Goal: Task Accomplishment & Management: Manage account settings

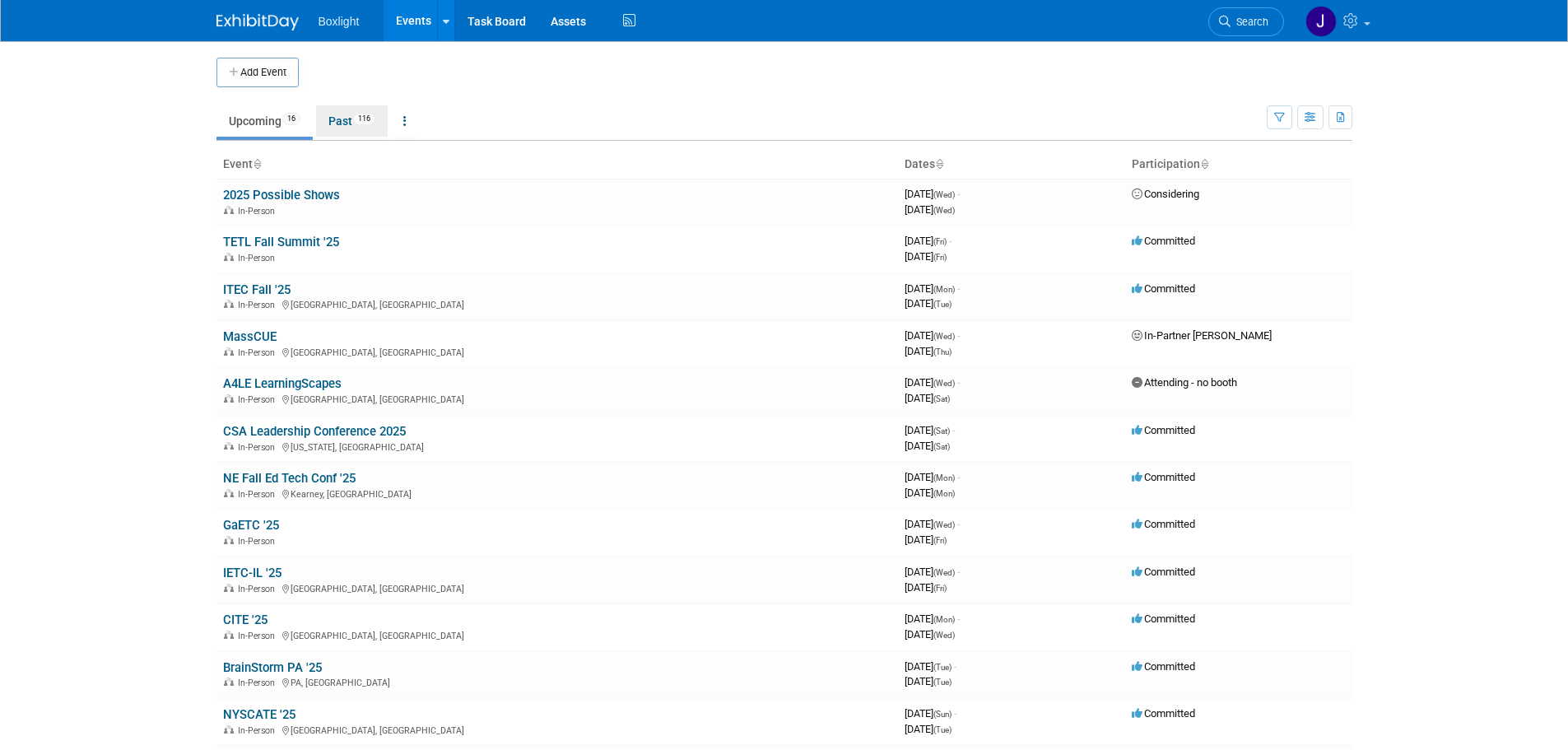
click at [337, 118] on link "Past 116" at bounding box center [351, 120] width 72 height 31
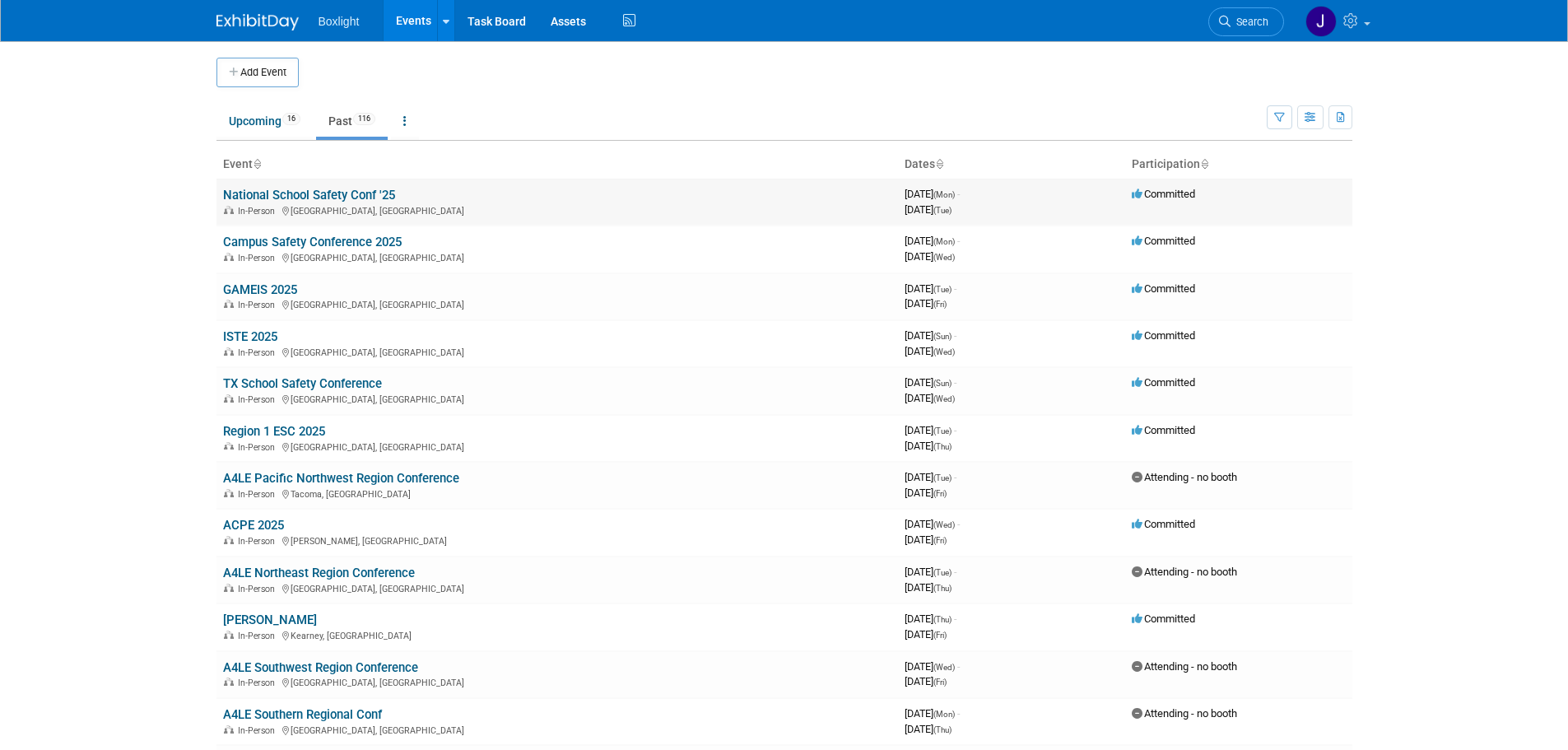
click at [329, 193] on link "National School Safety Conf '25" at bounding box center [309, 195] width 172 height 15
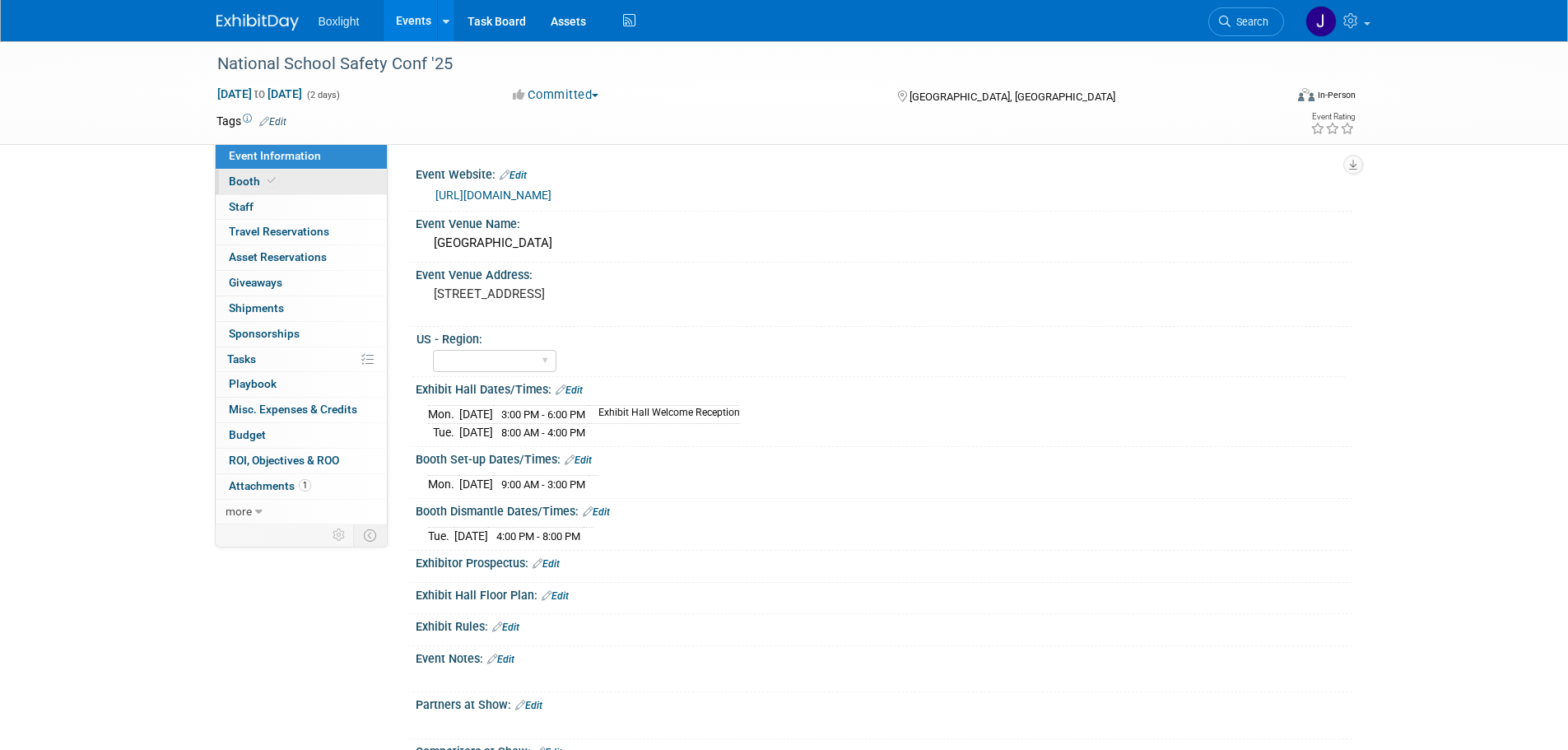
click at [246, 182] on span "Booth" at bounding box center [254, 181] width 50 height 13
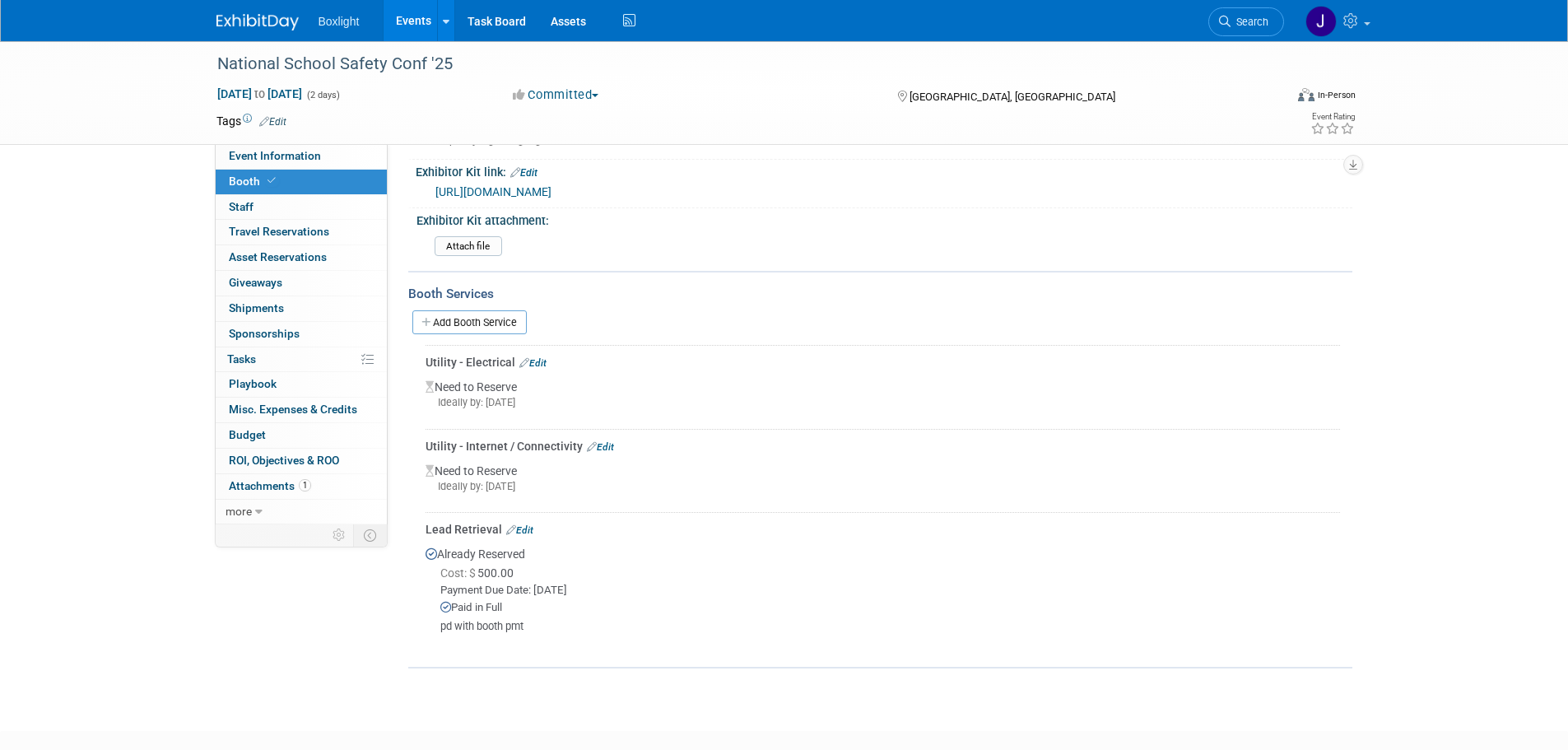
scroll to position [576, 0]
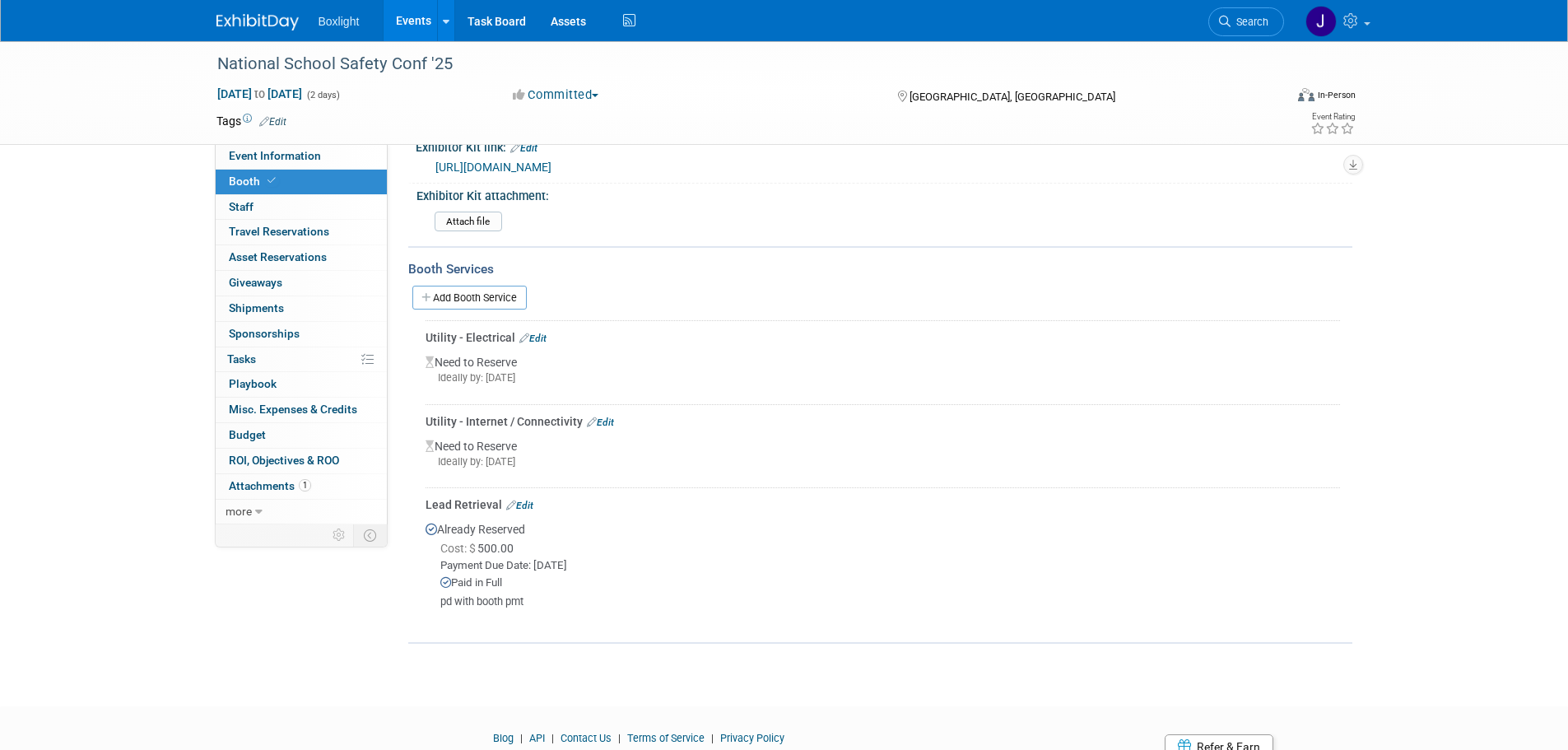
click at [540, 336] on link "Edit" at bounding box center [532, 338] width 27 height 11
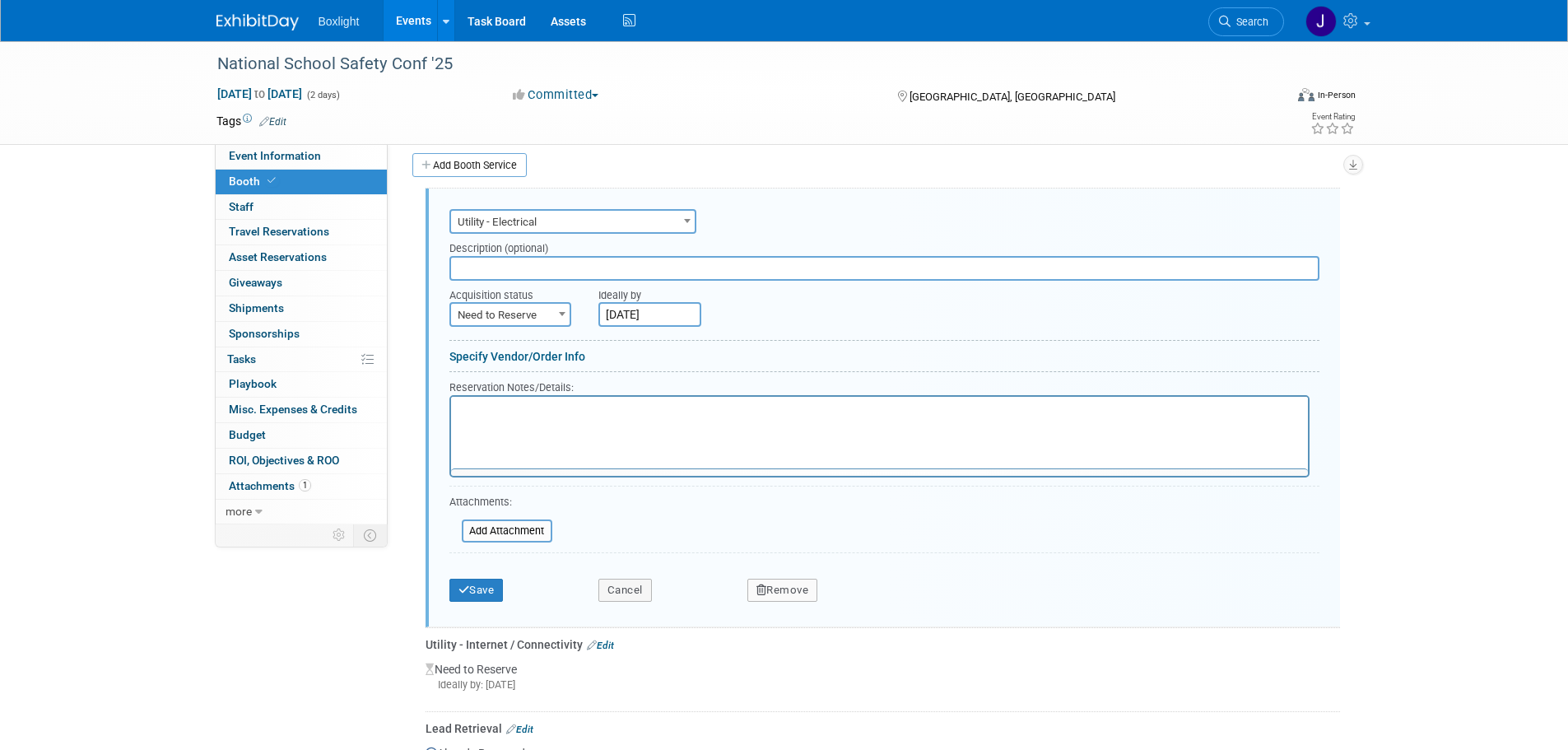
scroll to position [0, 0]
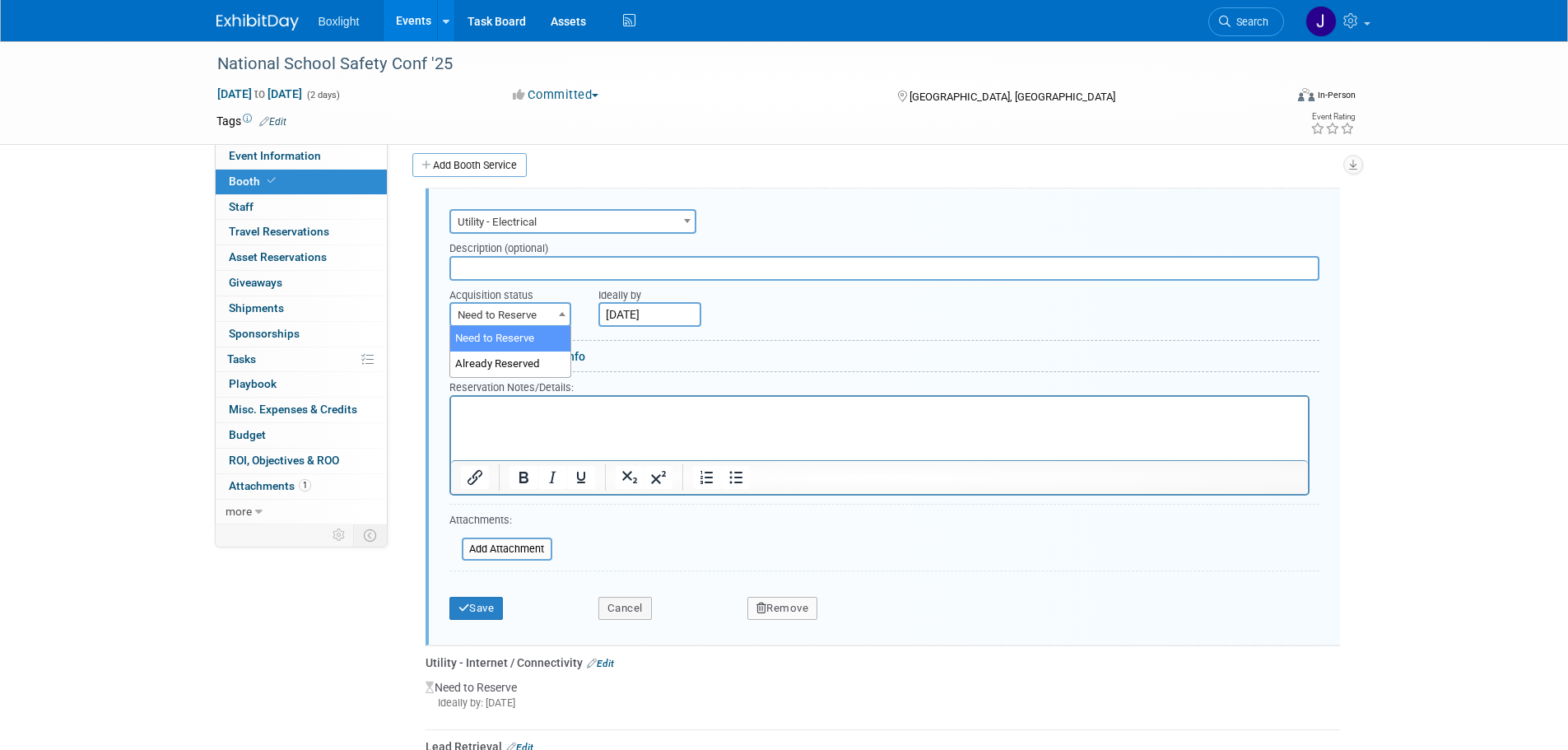
click at [490, 320] on span "Need to Reserve" at bounding box center [510, 315] width 119 height 23
select select "2"
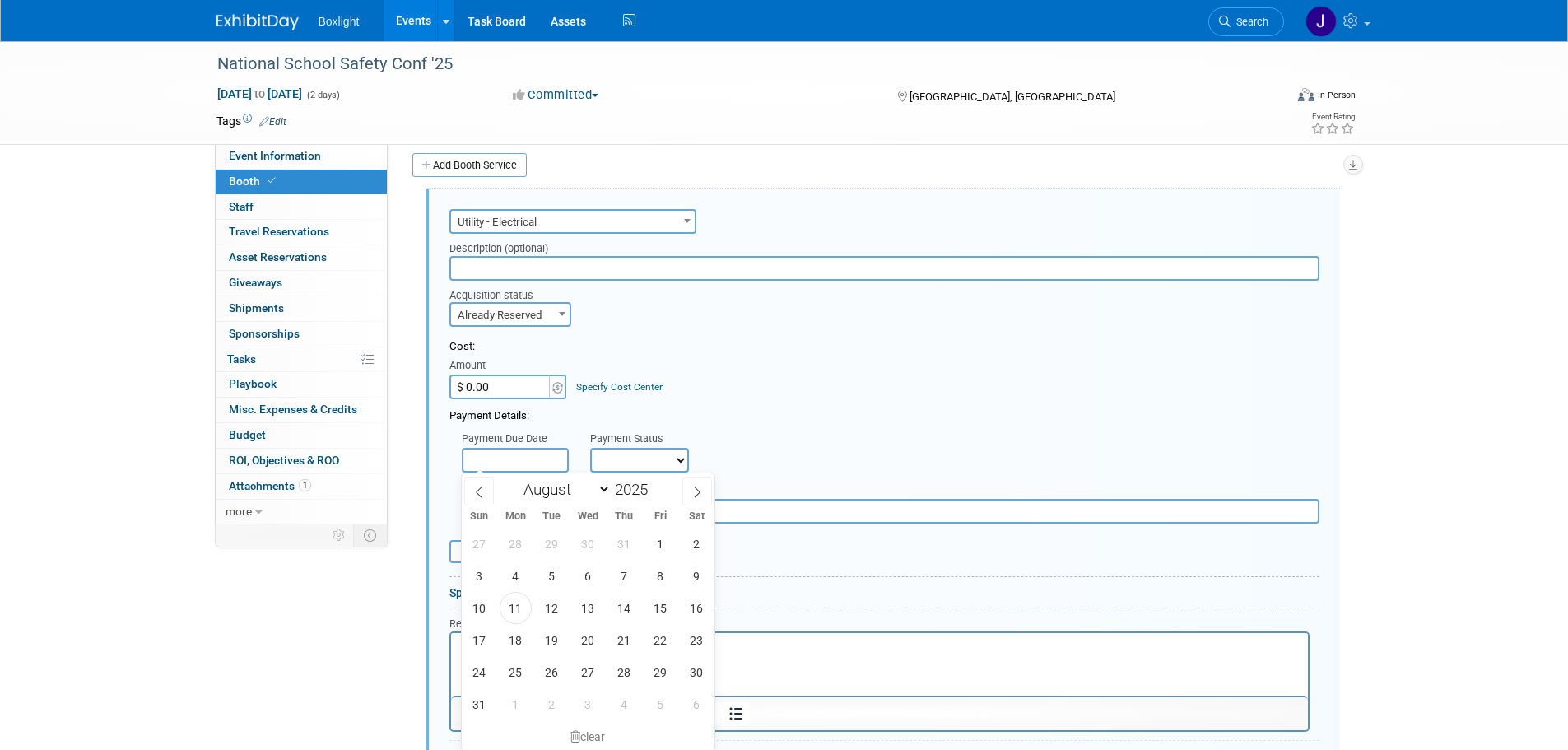
click at [538, 460] on input "text" at bounding box center [515, 460] width 107 height 24
click at [483, 494] on icon at bounding box center [479, 492] width 11 height 11
select select "6"
click at [597, 571] on span "9" at bounding box center [587, 575] width 32 height 32
type input "Jul 9, 2025"
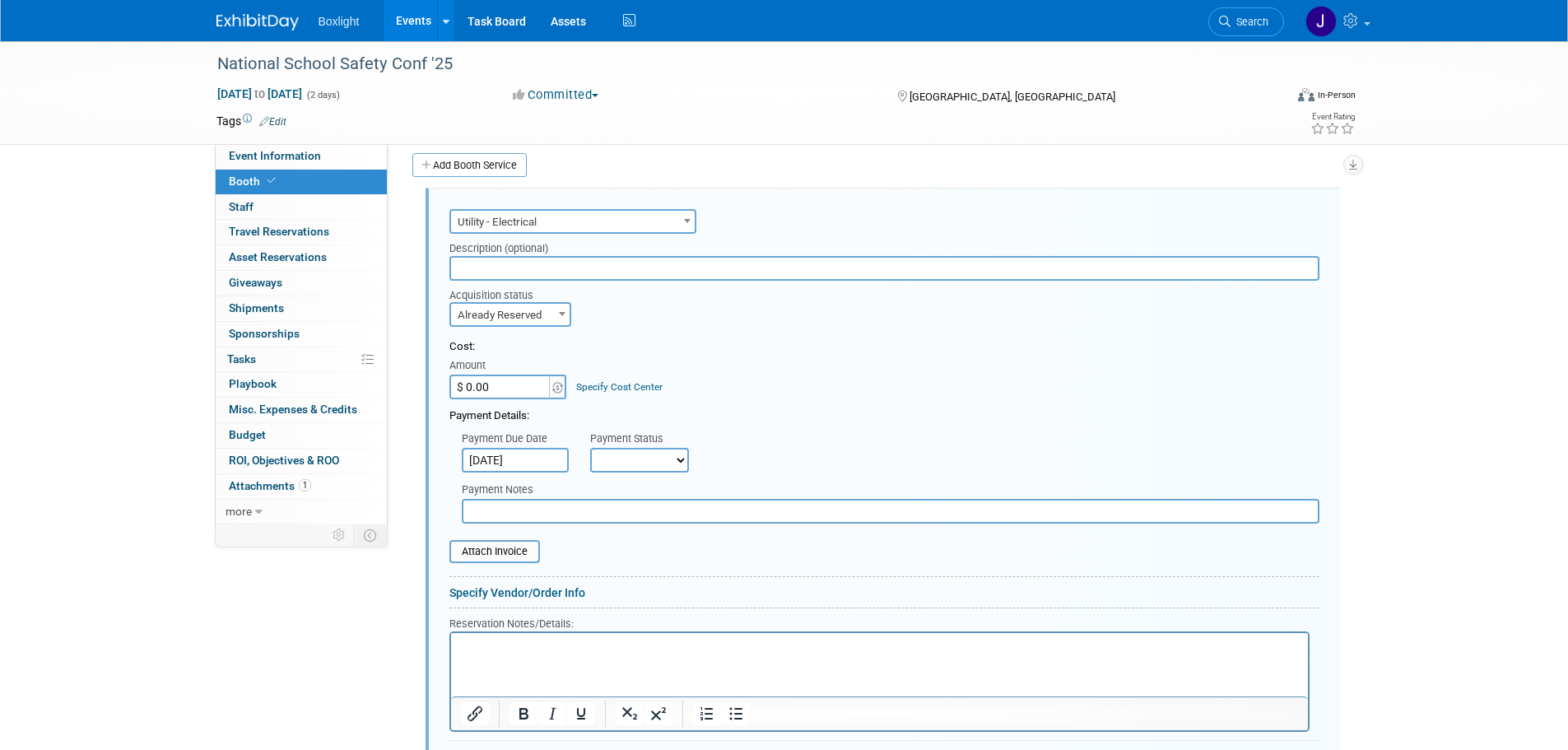
click at [628, 460] on select "Not Paid Yet Partially Paid Paid in Full" at bounding box center [640, 460] width 99 height 24
select select "1"
click at [590, 447] on select "Not Paid Yet Partially Paid Paid in Full" at bounding box center [640, 460] width 99 height 24
type input "$ 324.00"
click at [526, 508] on input "text" at bounding box center [890, 511] width 857 height 24
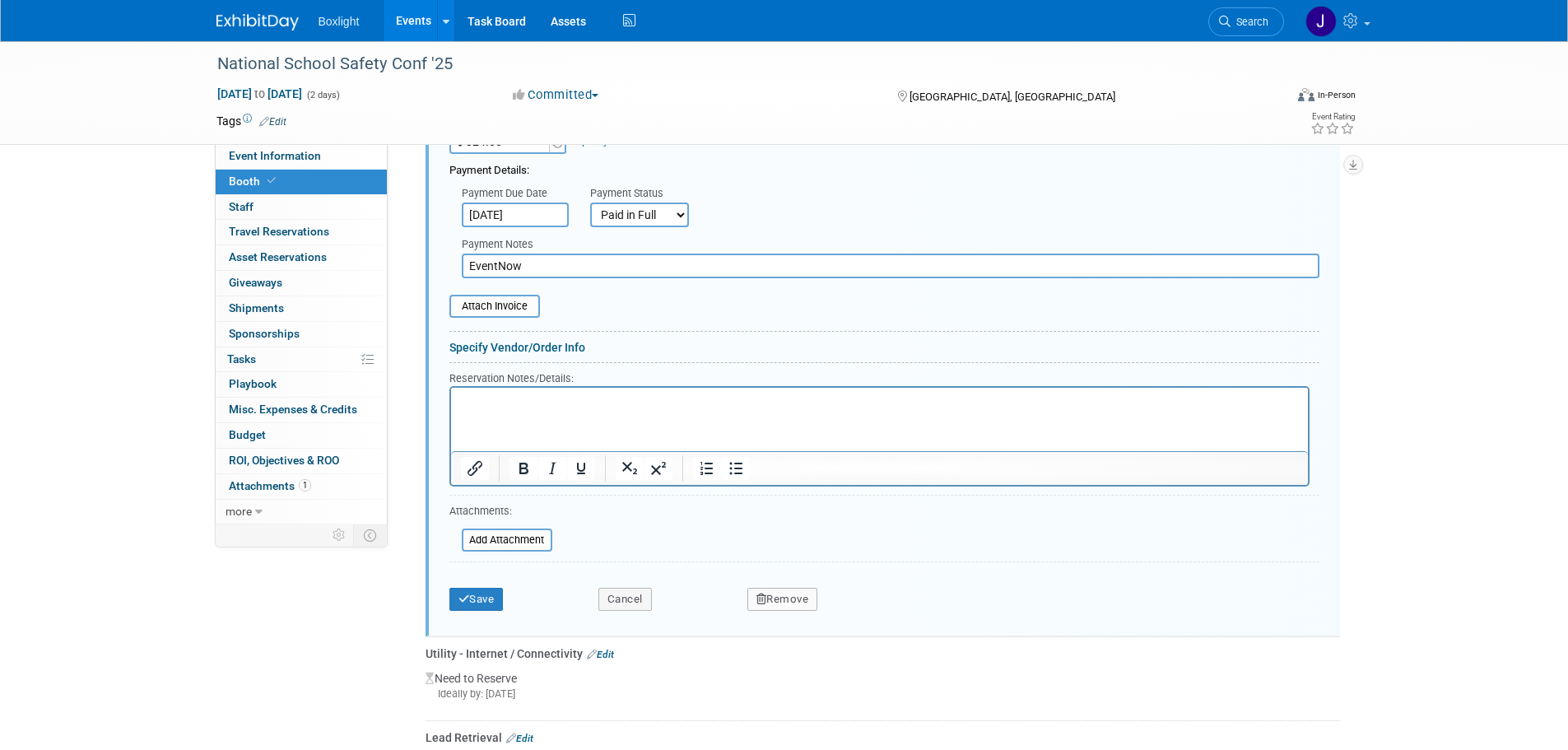
scroll to position [955, 0]
click at [496, 298] on input "file" at bounding box center [441, 304] width 196 height 20
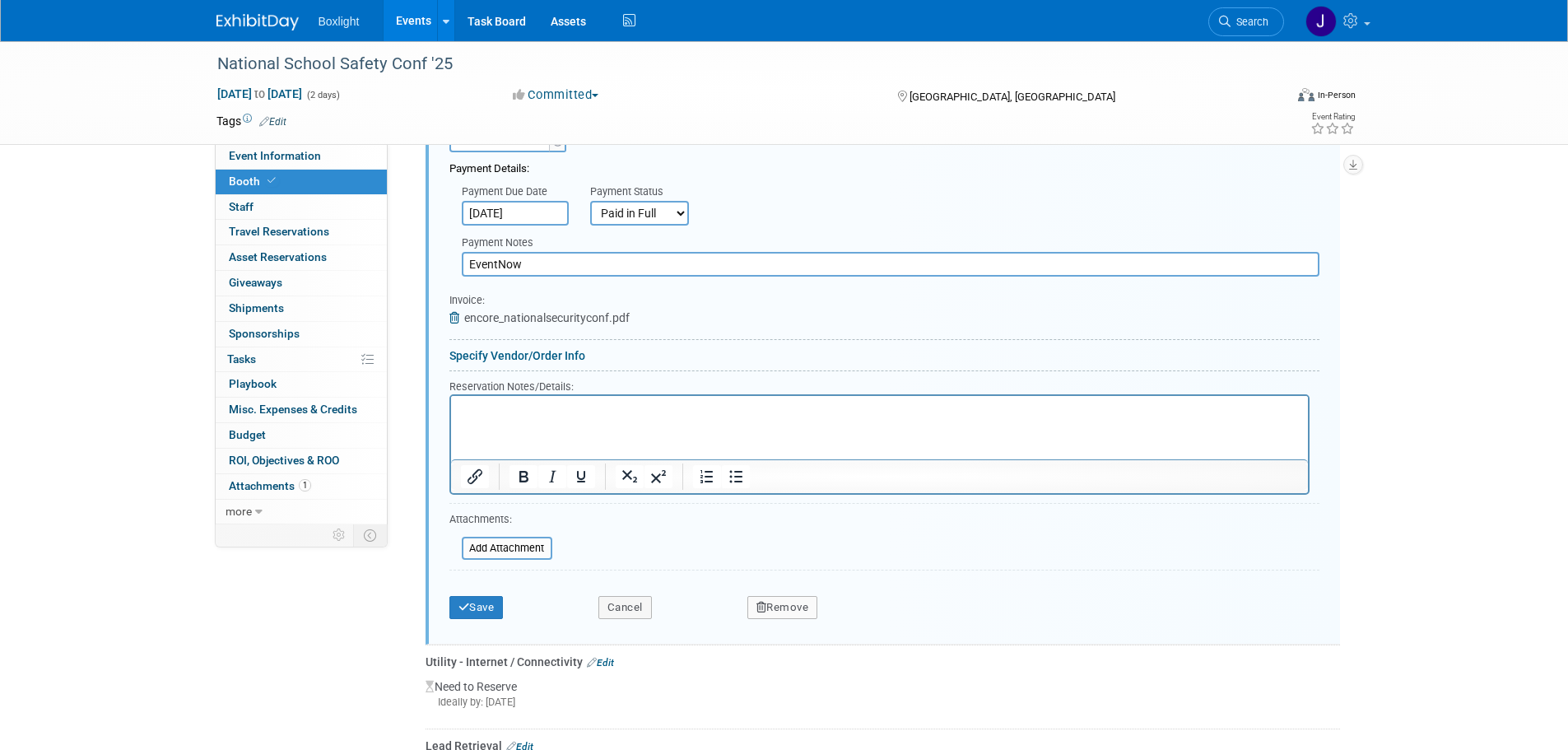
click at [533, 258] on input "EventNow" at bounding box center [890, 264] width 857 height 24
type input "EventNow / Encore"
click at [476, 603] on button "Save" at bounding box center [476, 607] width 54 height 23
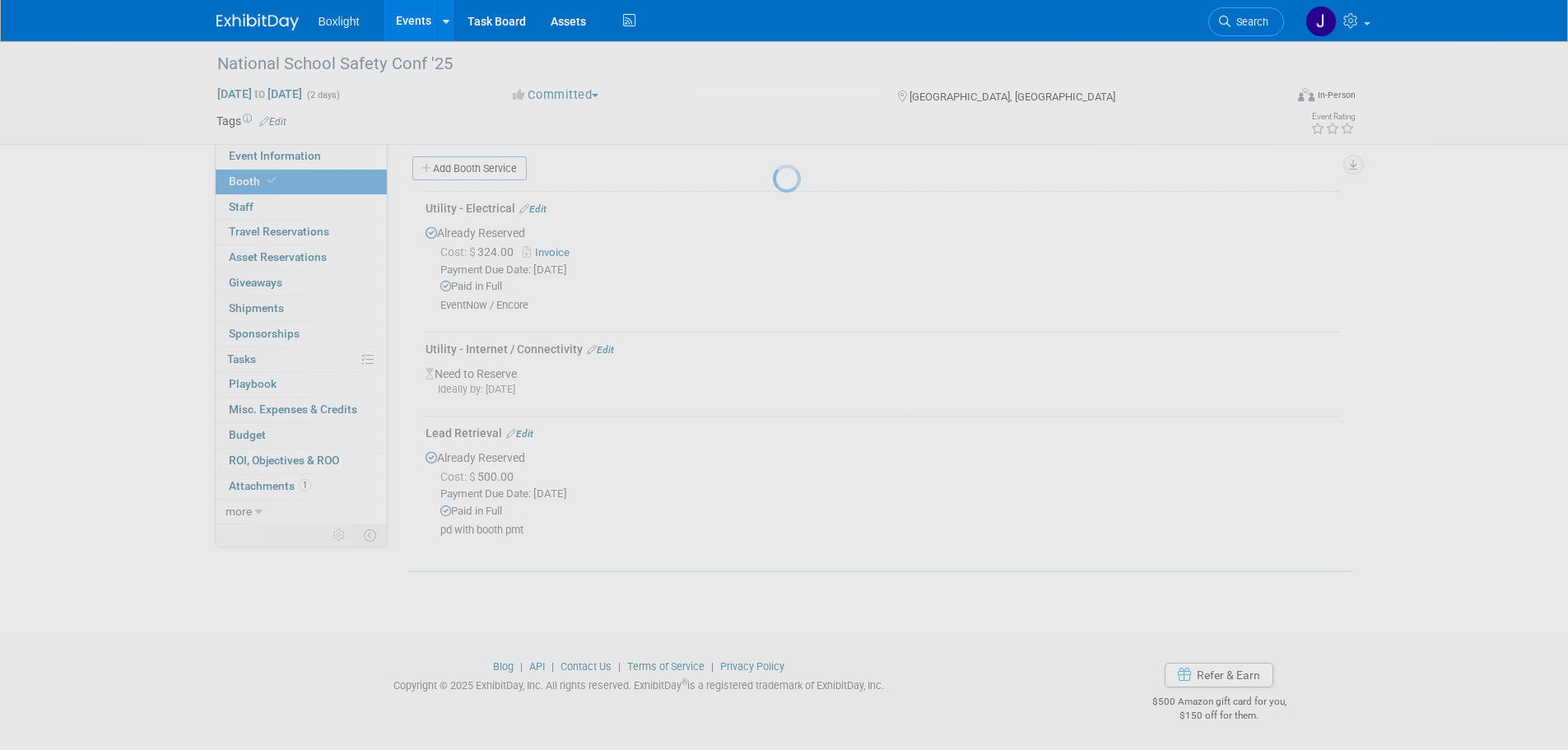
scroll to position [703, 0]
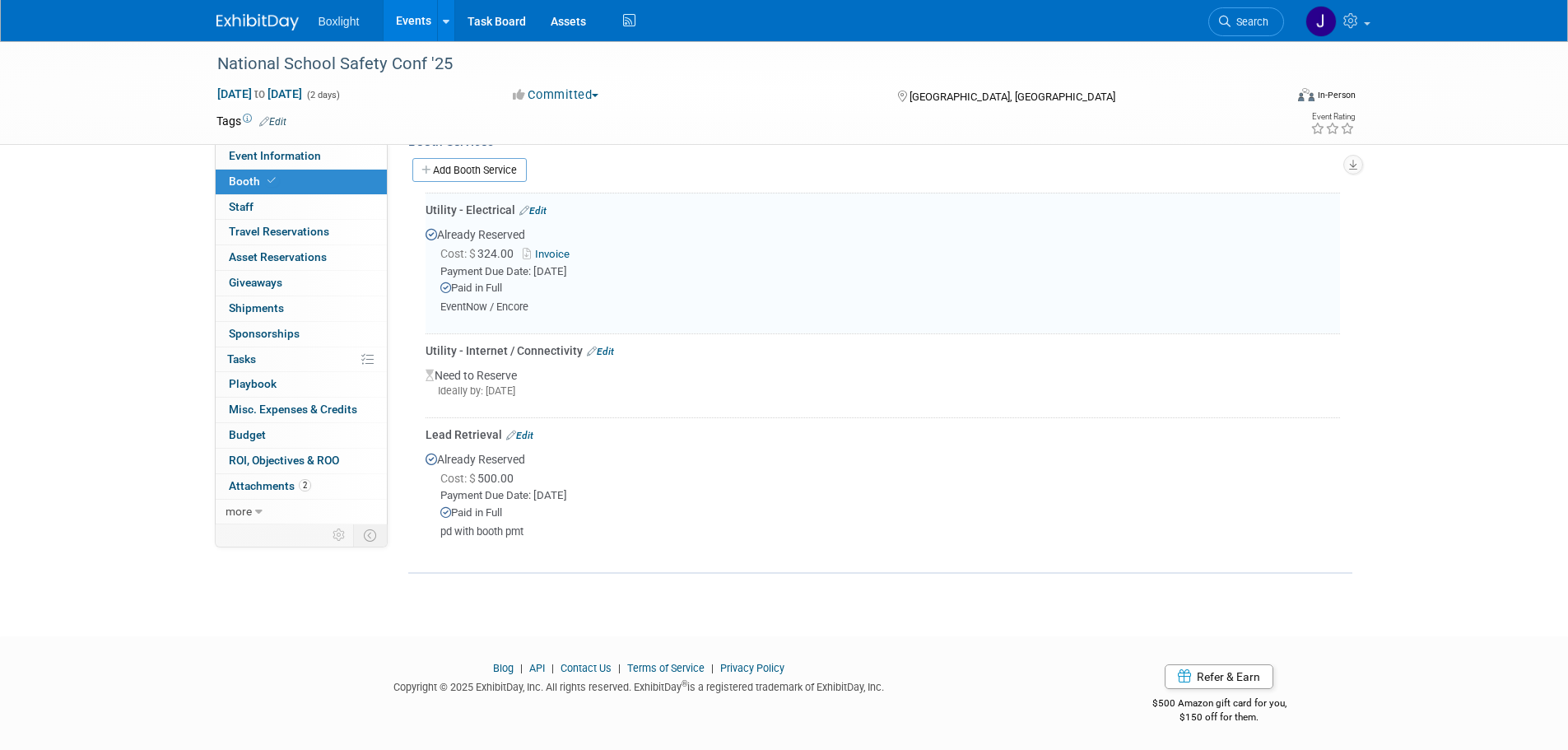
click at [611, 346] on link "Edit" at bounding box center [600, 351] width 27 height 11
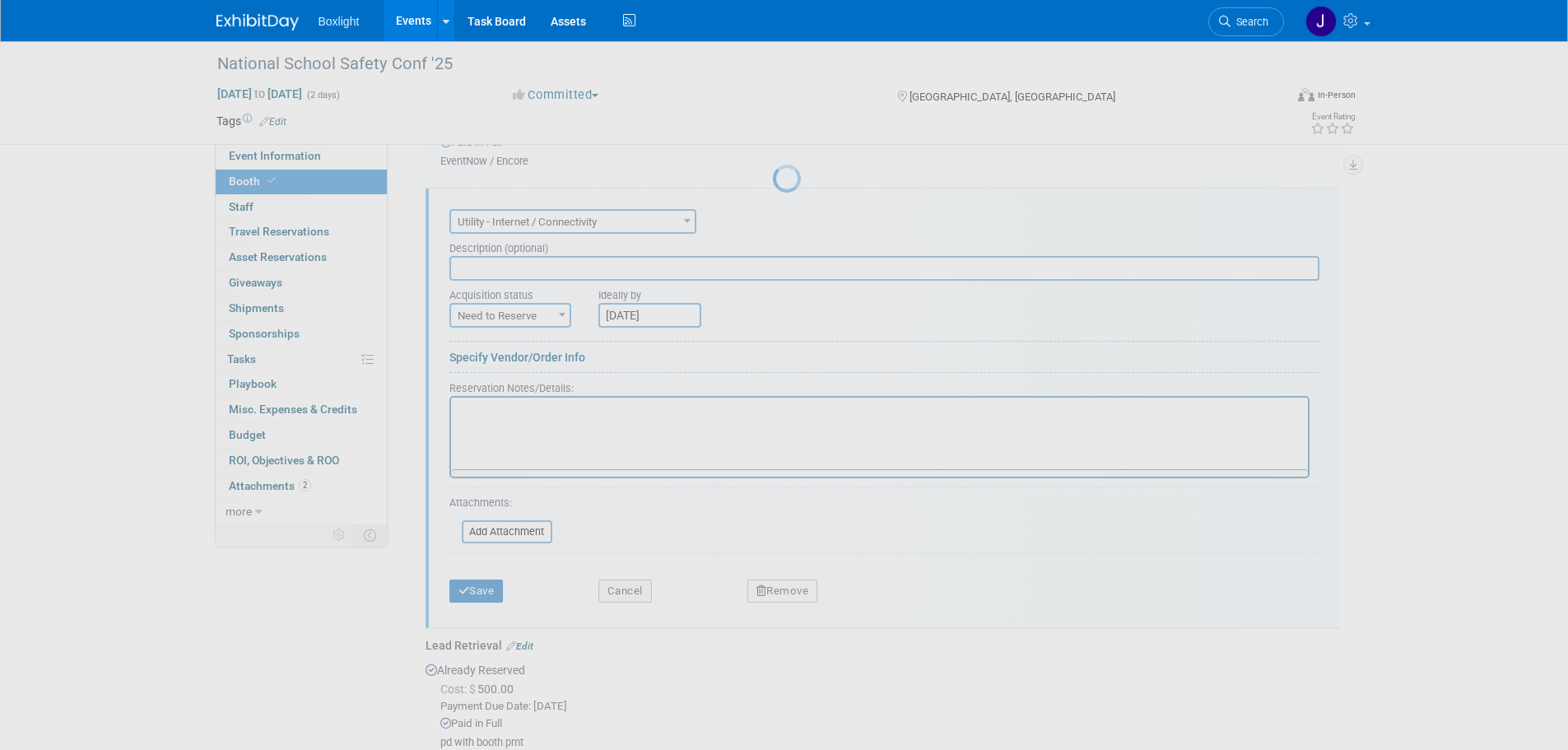
scroll to position [0, 0]
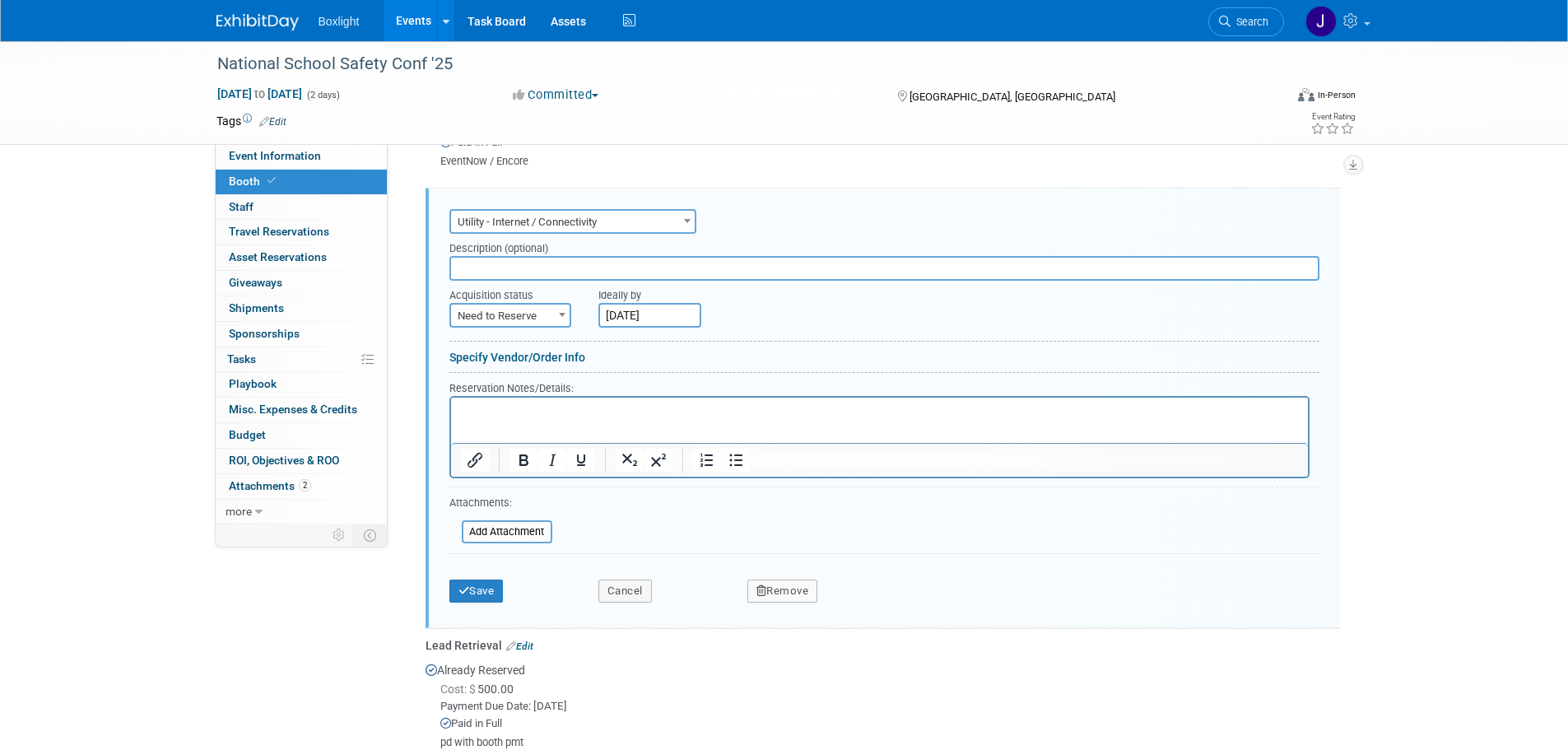
click at [511, 319] on span "Need to Reserve" at bounding box center [510, 316] width 119 height 23
select select "2"
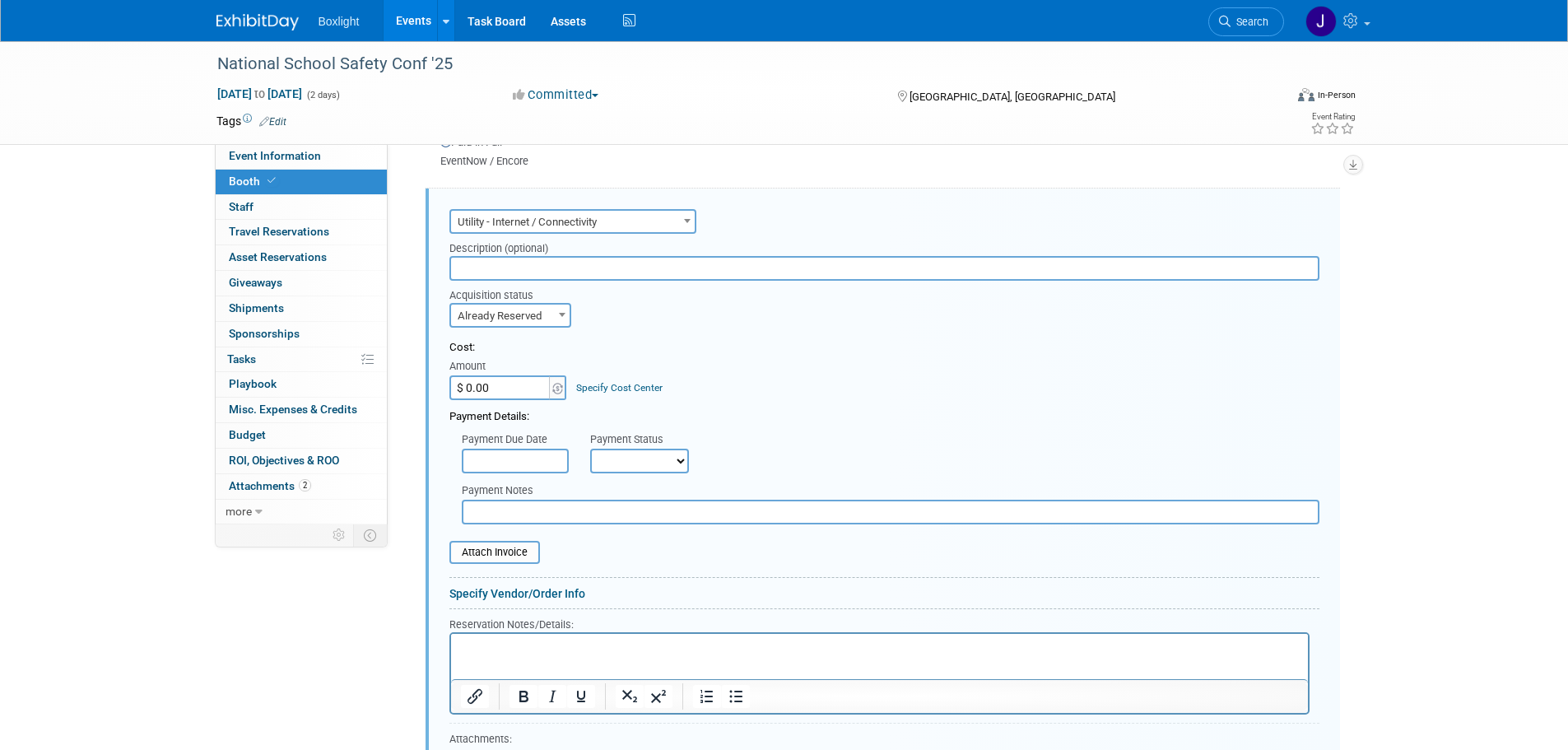
click at [503, 380] on input "$ 0.00" at bounding box center [501, 388] width 103 height 24
type input "$ 150.00"
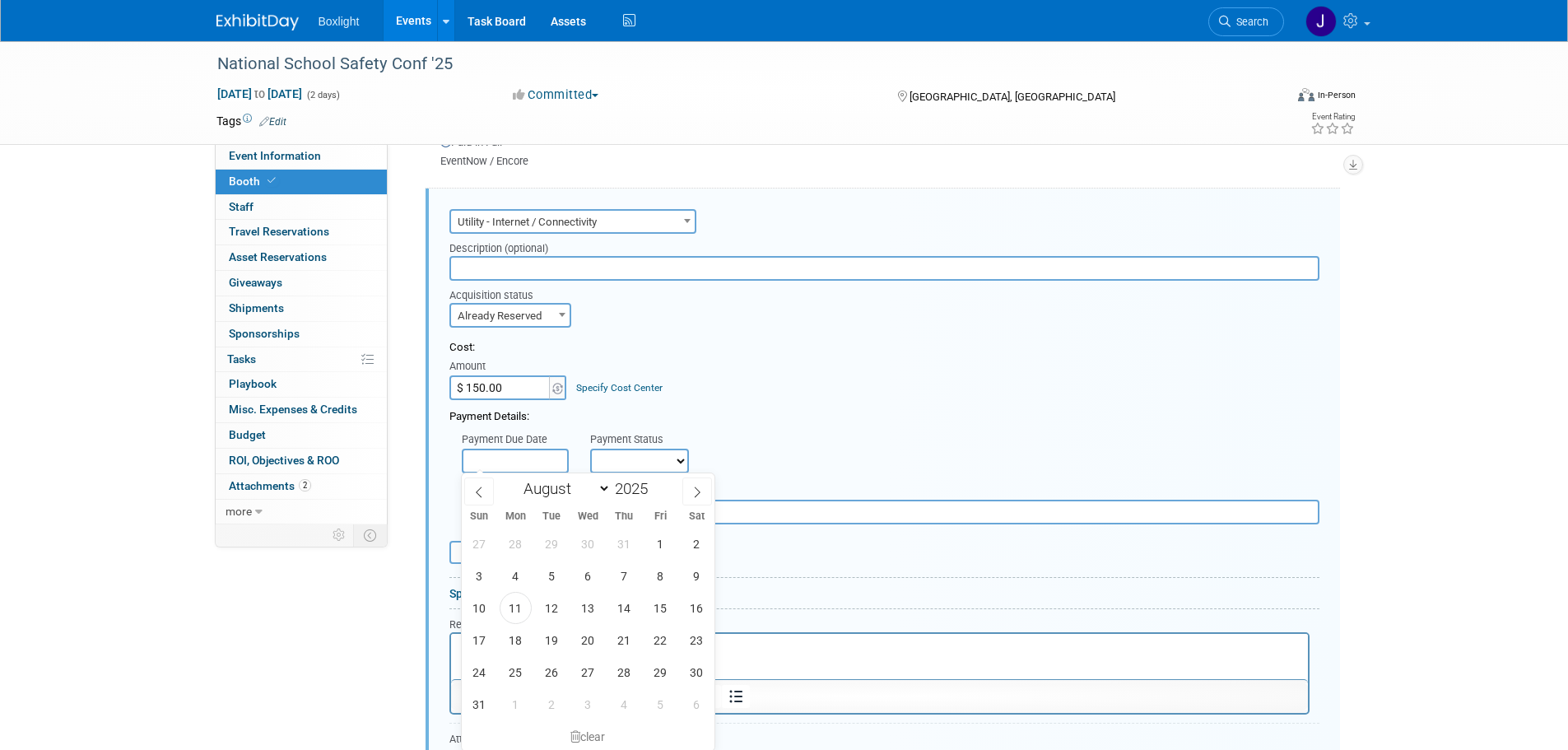
click at [508, 455] on input "text" at bounding box center [515, 460] width 107 height 24
click at [474, 498] on span at bounding box center [479, 491] width 30 height 28
select select "6"
click at [592, 569] on span "9" at bounding box center [587, 575] width 32 height 32
type input "Jul 9, 2025"
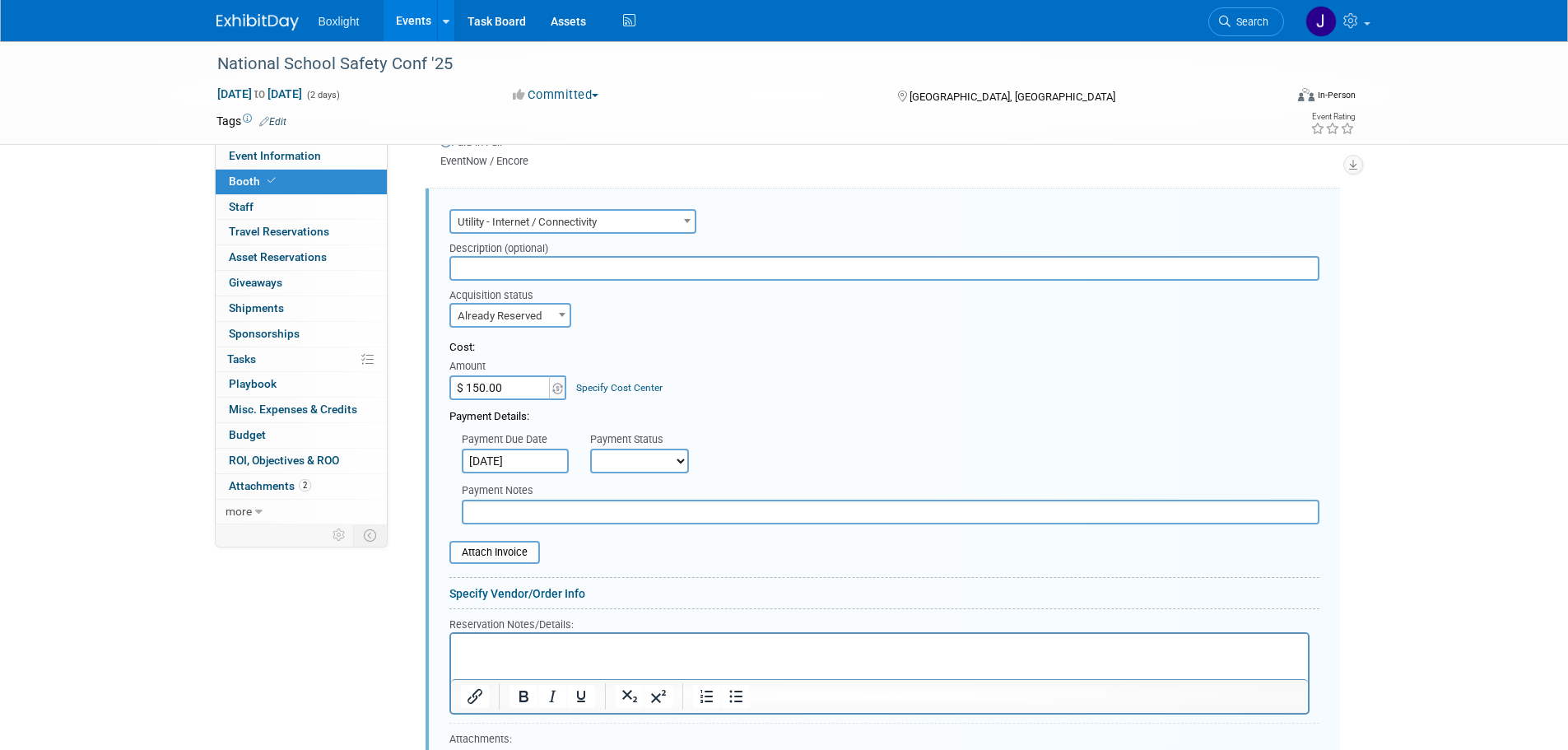
click at [629, 448] on select "Not Paid Yet Partially Paid Paid in Full" at bounding box center [640, 460] width 99 height 24
select select "1"
click at [590, 448] on select "Not Paid Yet Partially Paid Paid in Full" at bounding box center [640, 460] width 99 height 24
click at [503, 543] on input "file" at bounding box center [441, 552] width 196 height 20
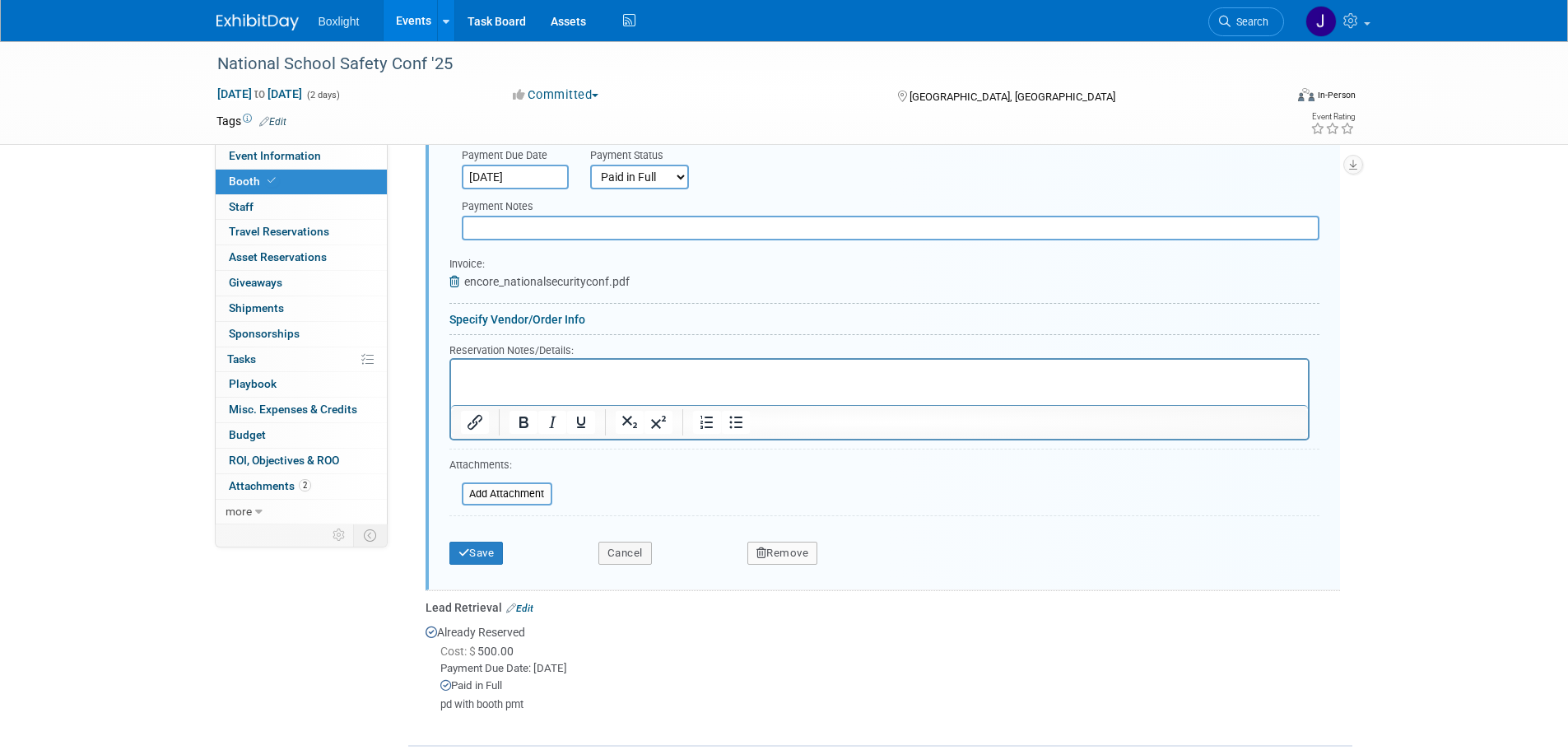
scroll to position [1179, 0]
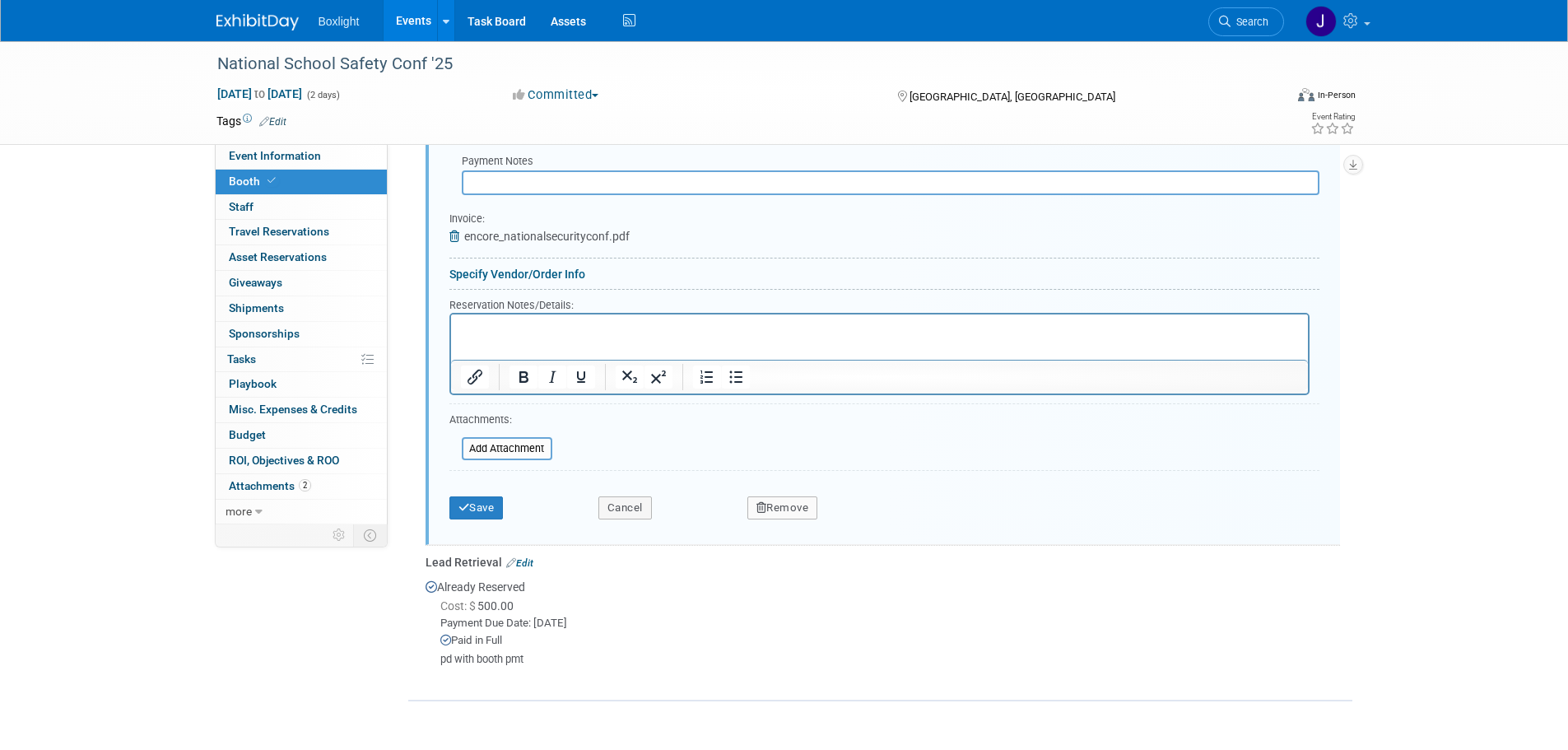
click at [528, 180] on input "text" at bounding box center [890, 182] width 857 height 24
type input "EventNow / Encore"
click at [468, 507] on icon "submit" at bounding box center [464, 507] width 11 height 10
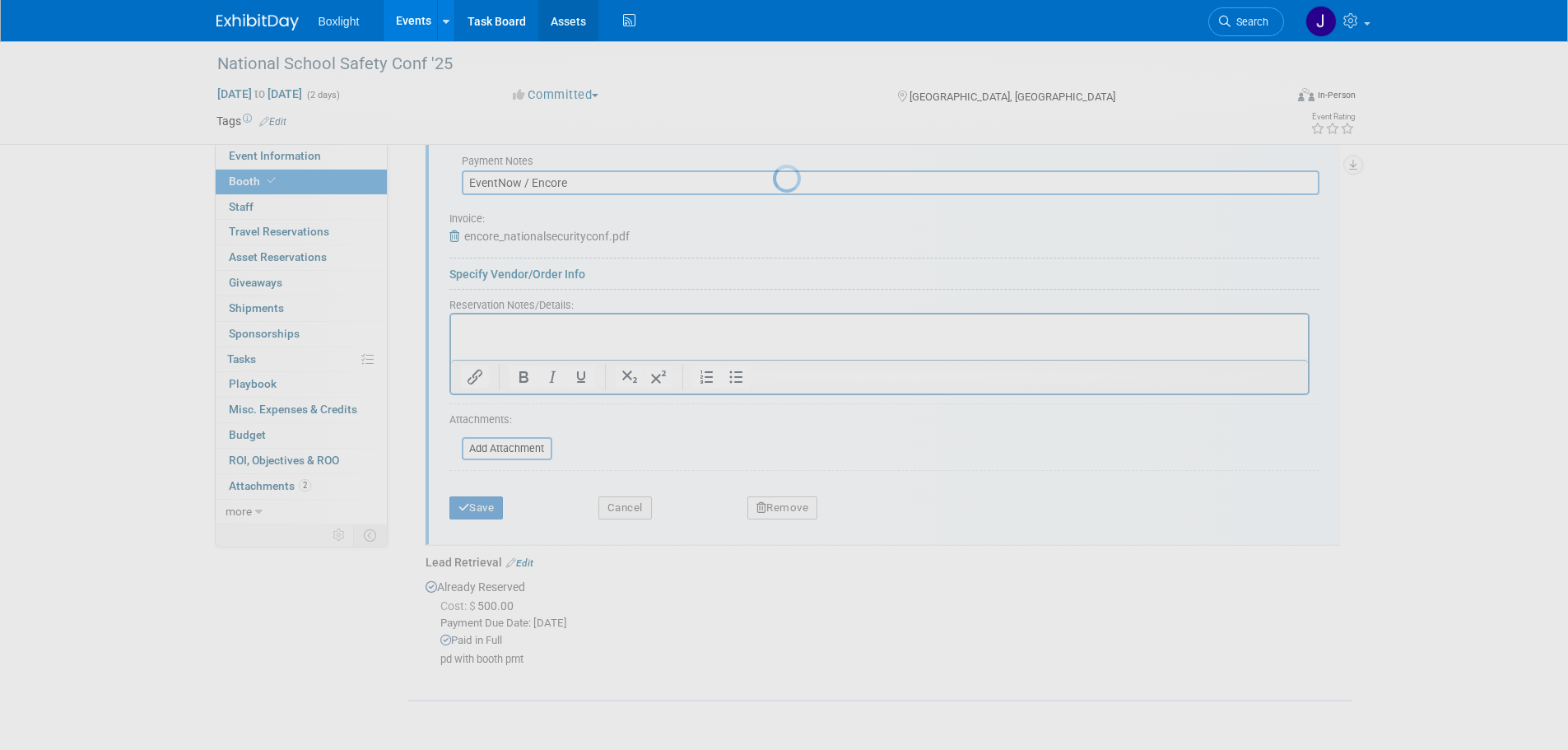
scroll to position [760, 0]
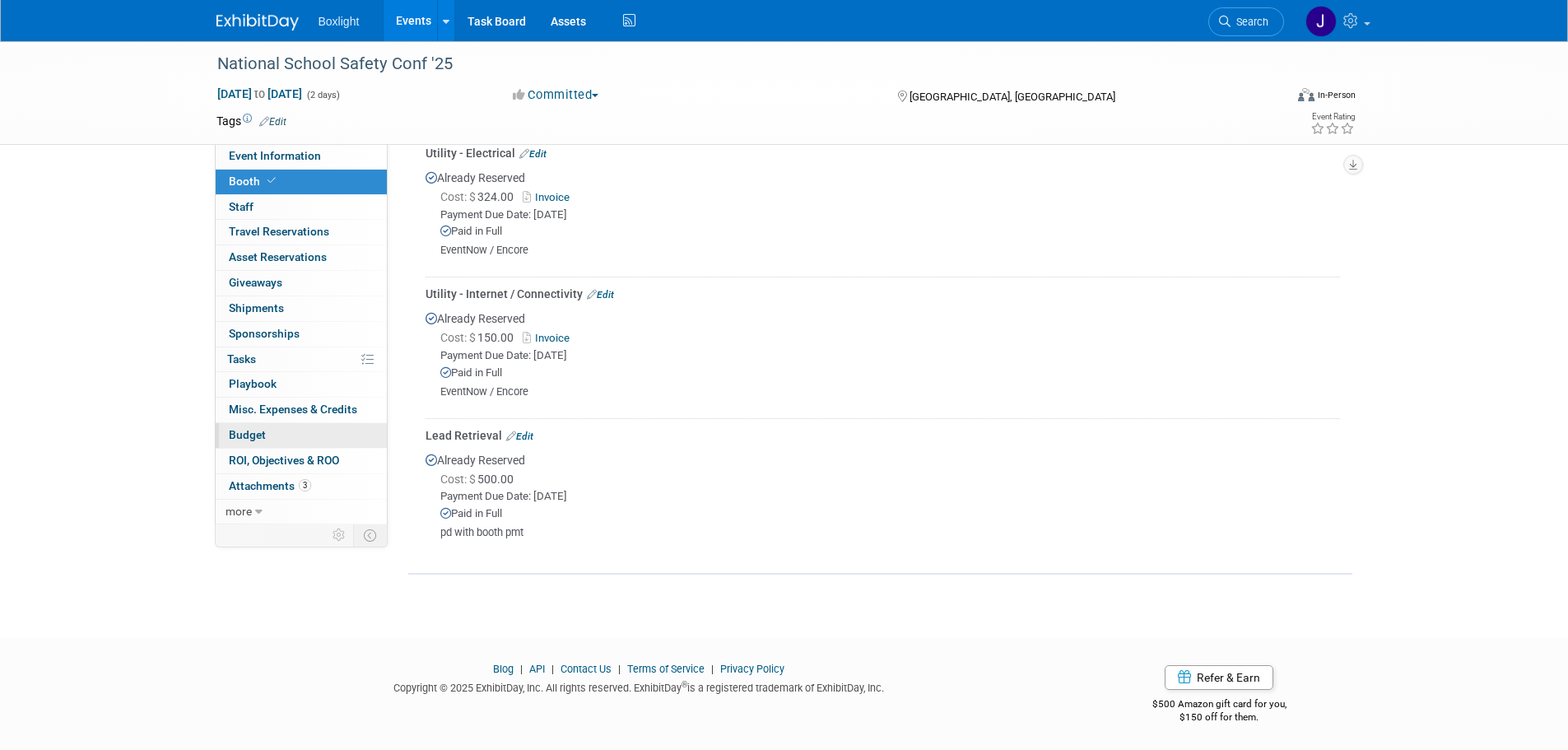
click at [262, 434] on span "Budget" at bounding box center [247, 434] width 37 height 13
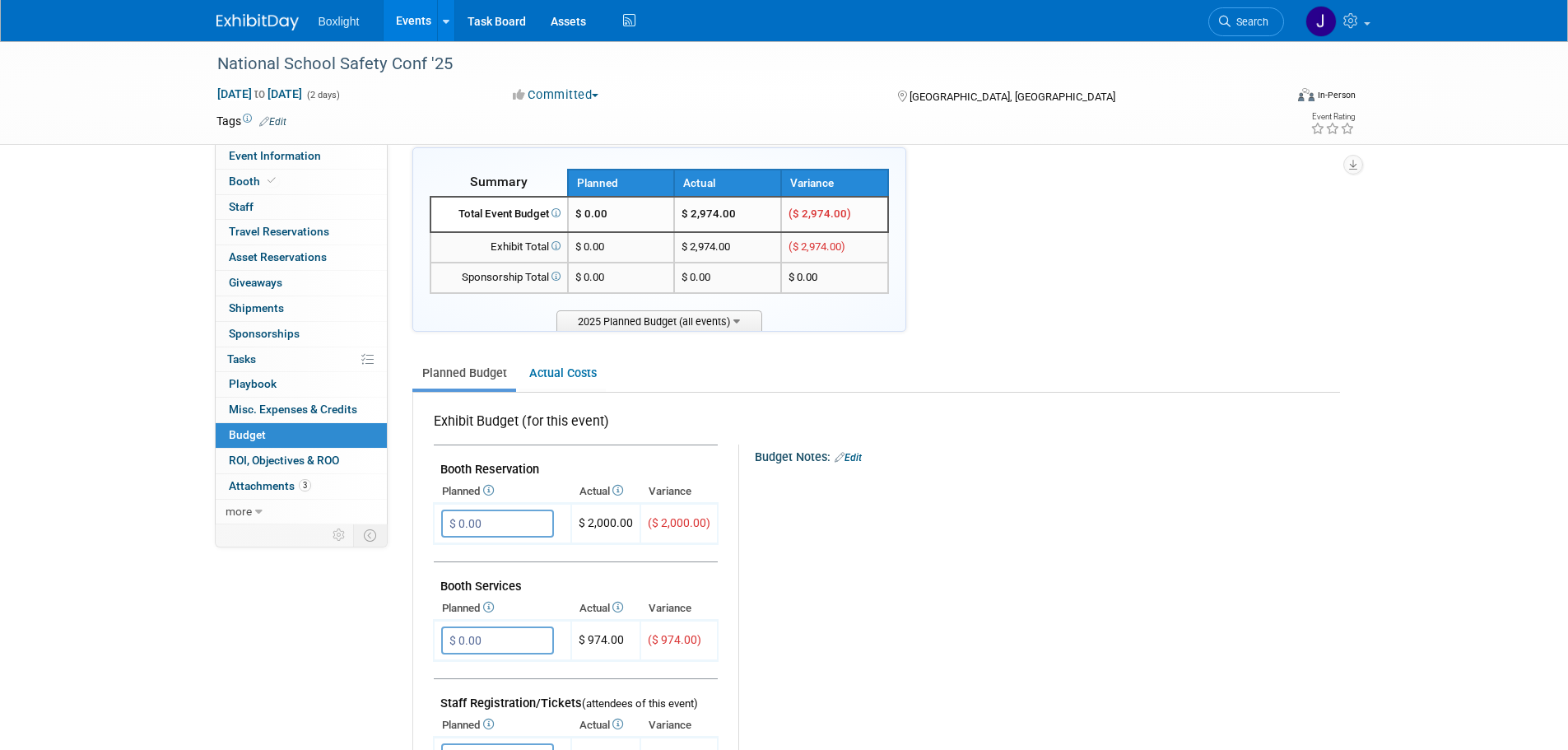
scroll to position [0, 0]
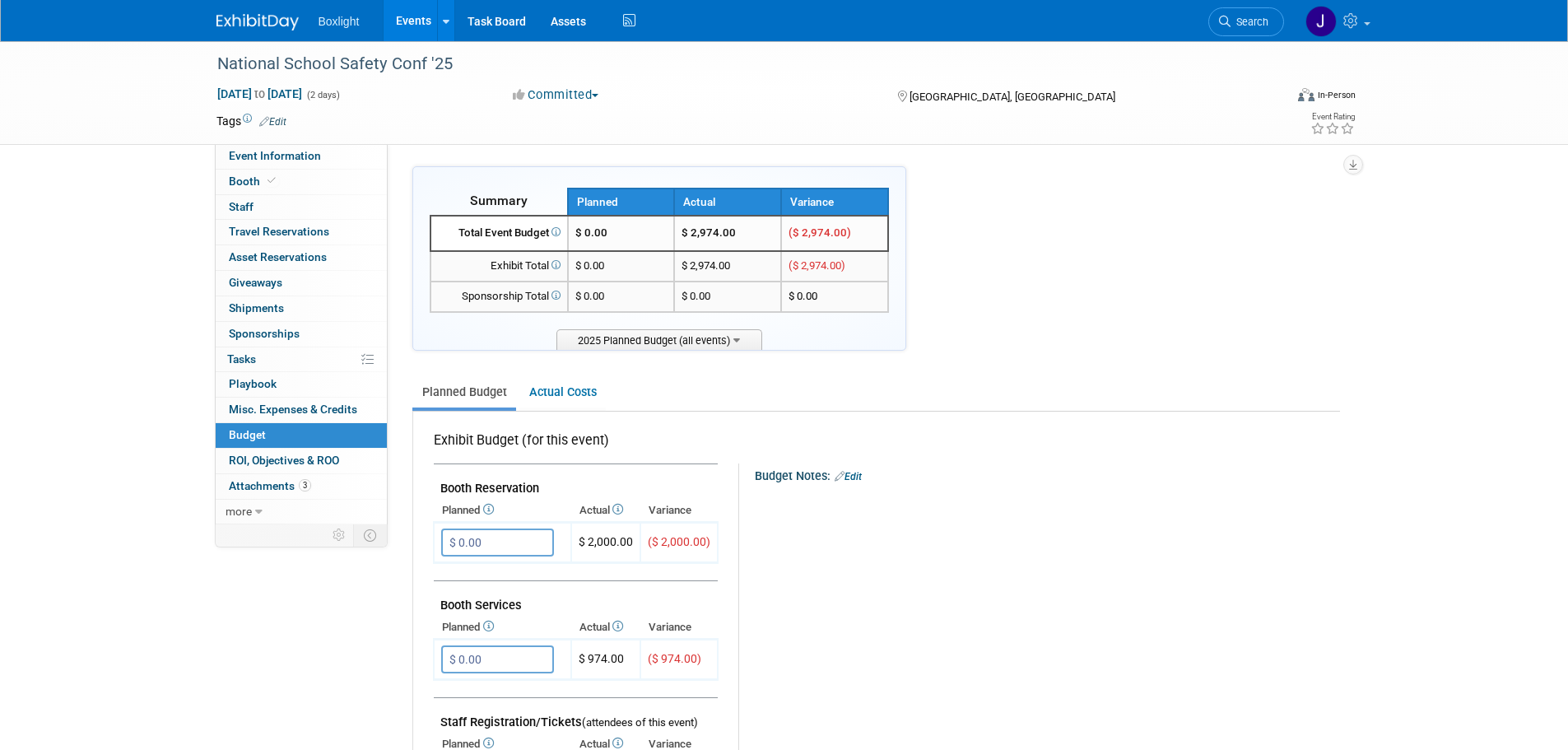
click at [418, 21] on link "Events" at bounding box center [414, 21] width 60 height 41
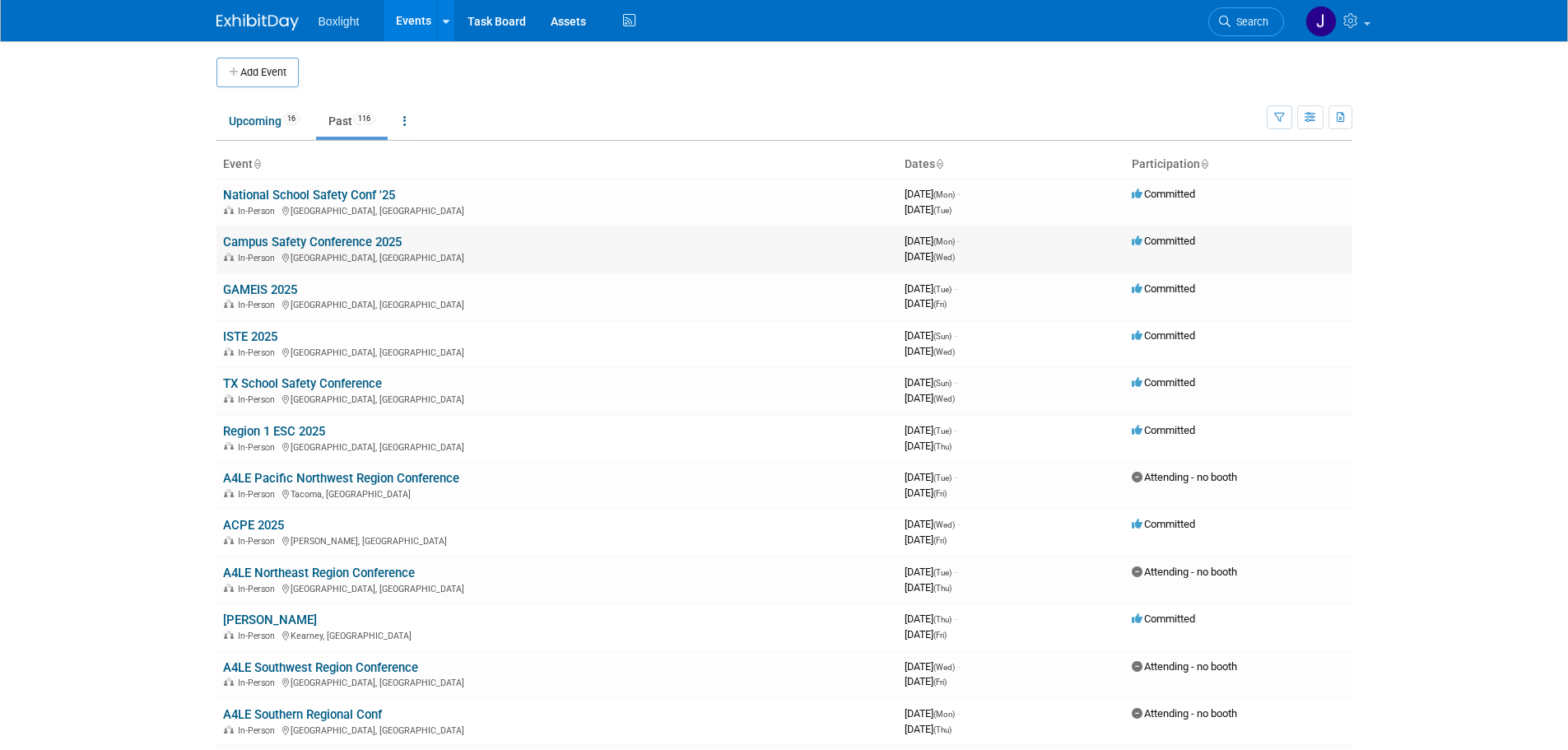
click at [343, 239] on link "Campus Safety Conference 2025" at bounding box center [312, 242] width 178 height 15
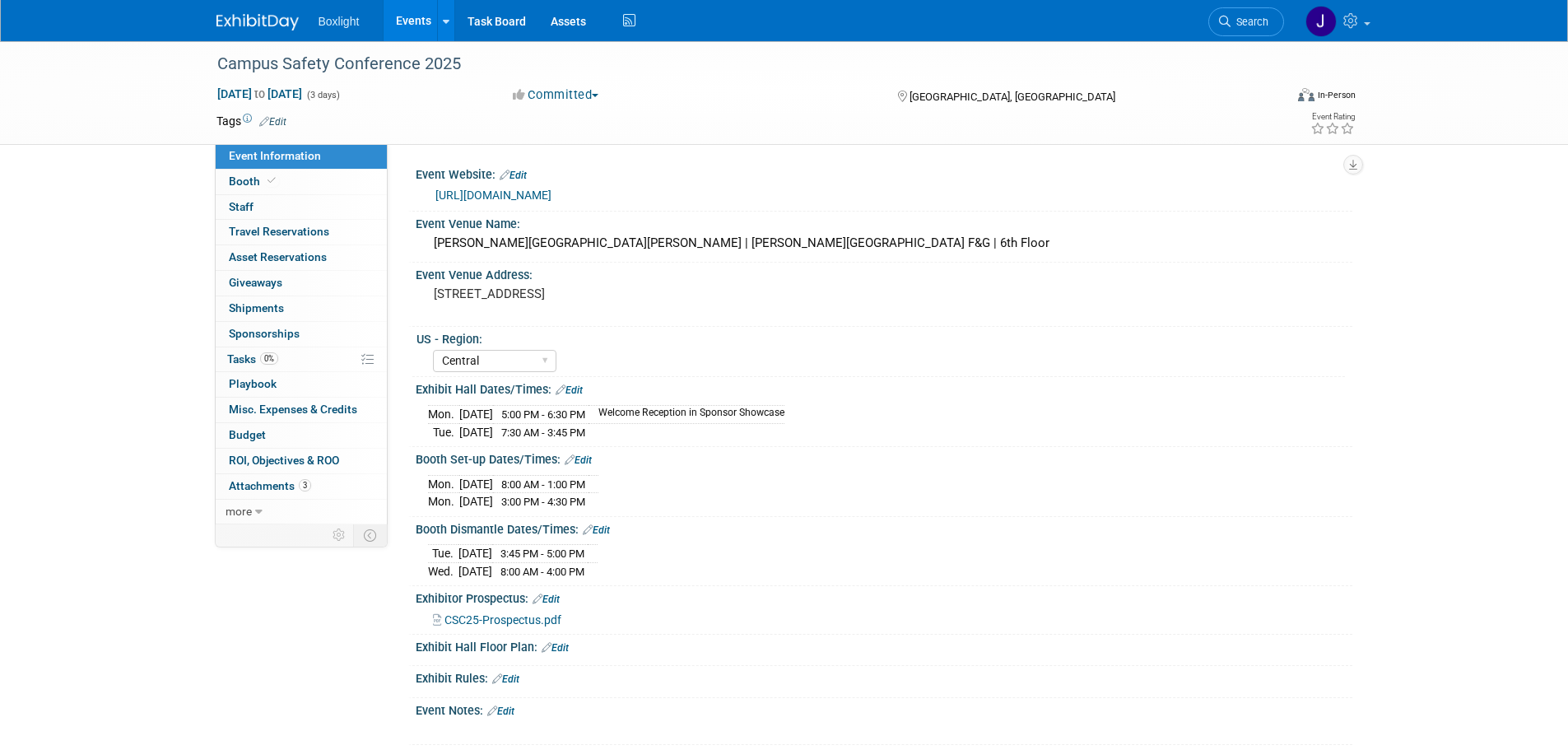
select select "Central"
click at [247, 182] on span "Booth" at bounding box center [254, 181] width 50 height 13
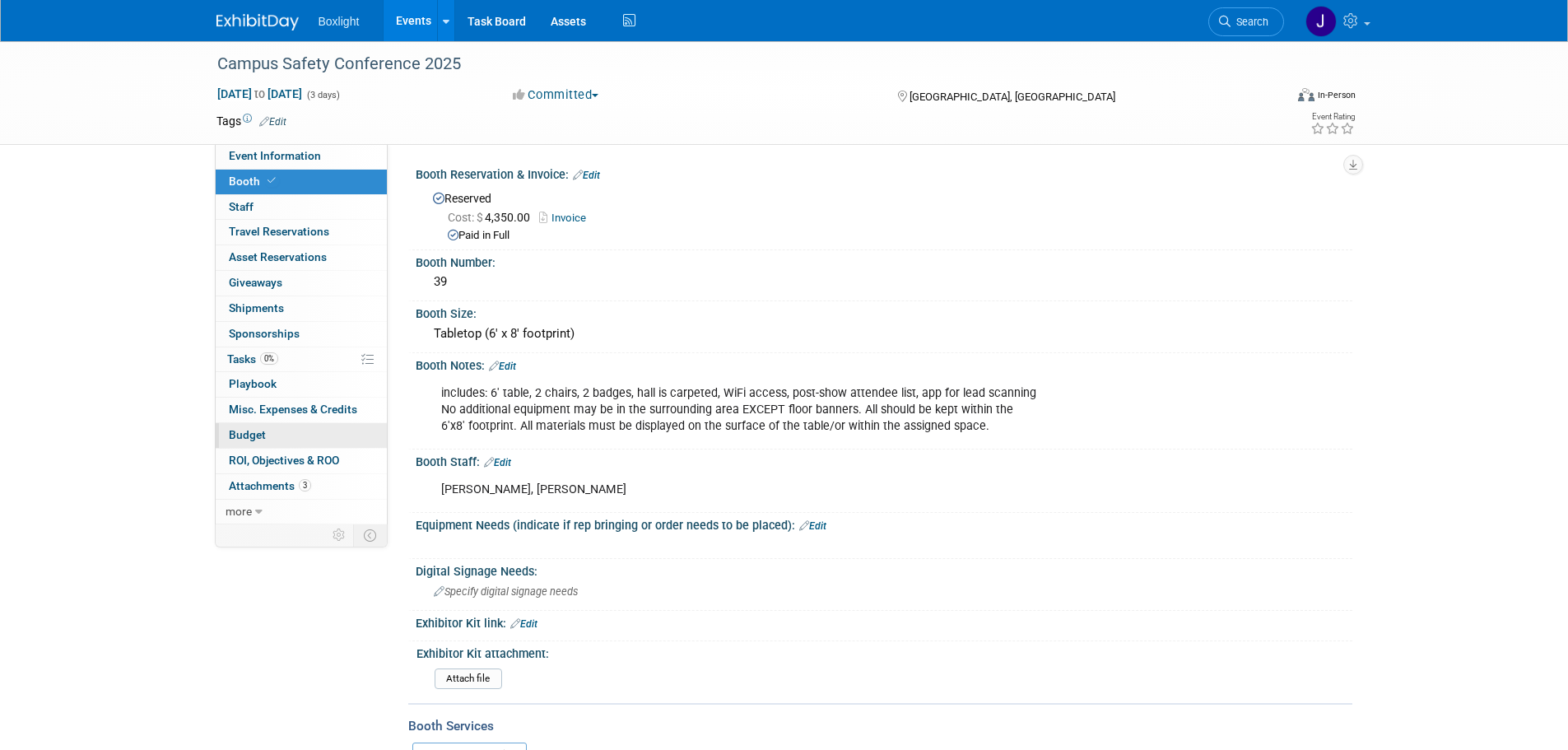
click at [267, 438] on link "Budget" at bounding box center [301, 435] width 171 height 24
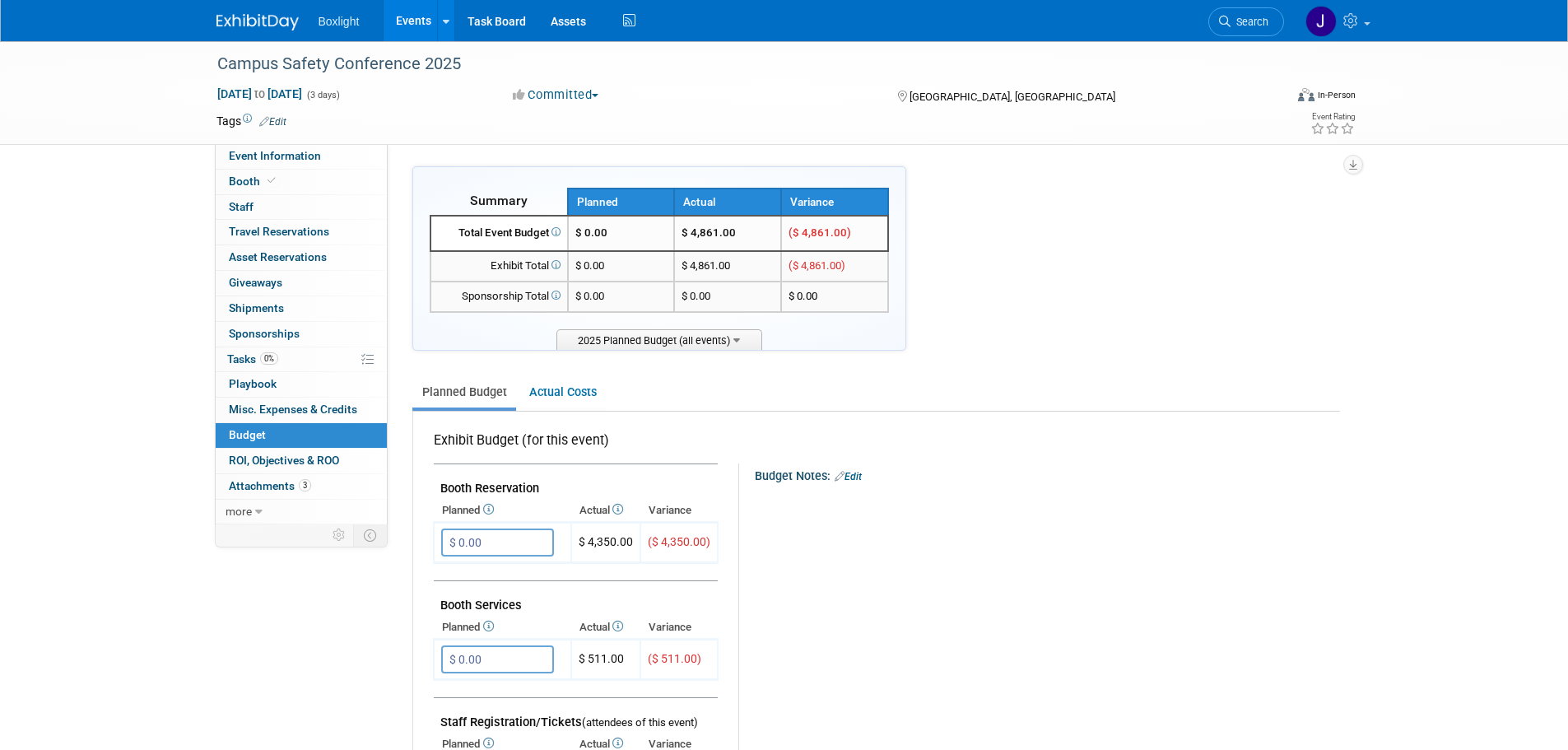
click at [413, 28] on link "Events" at bounding box center [414, 21] width 60 height 41
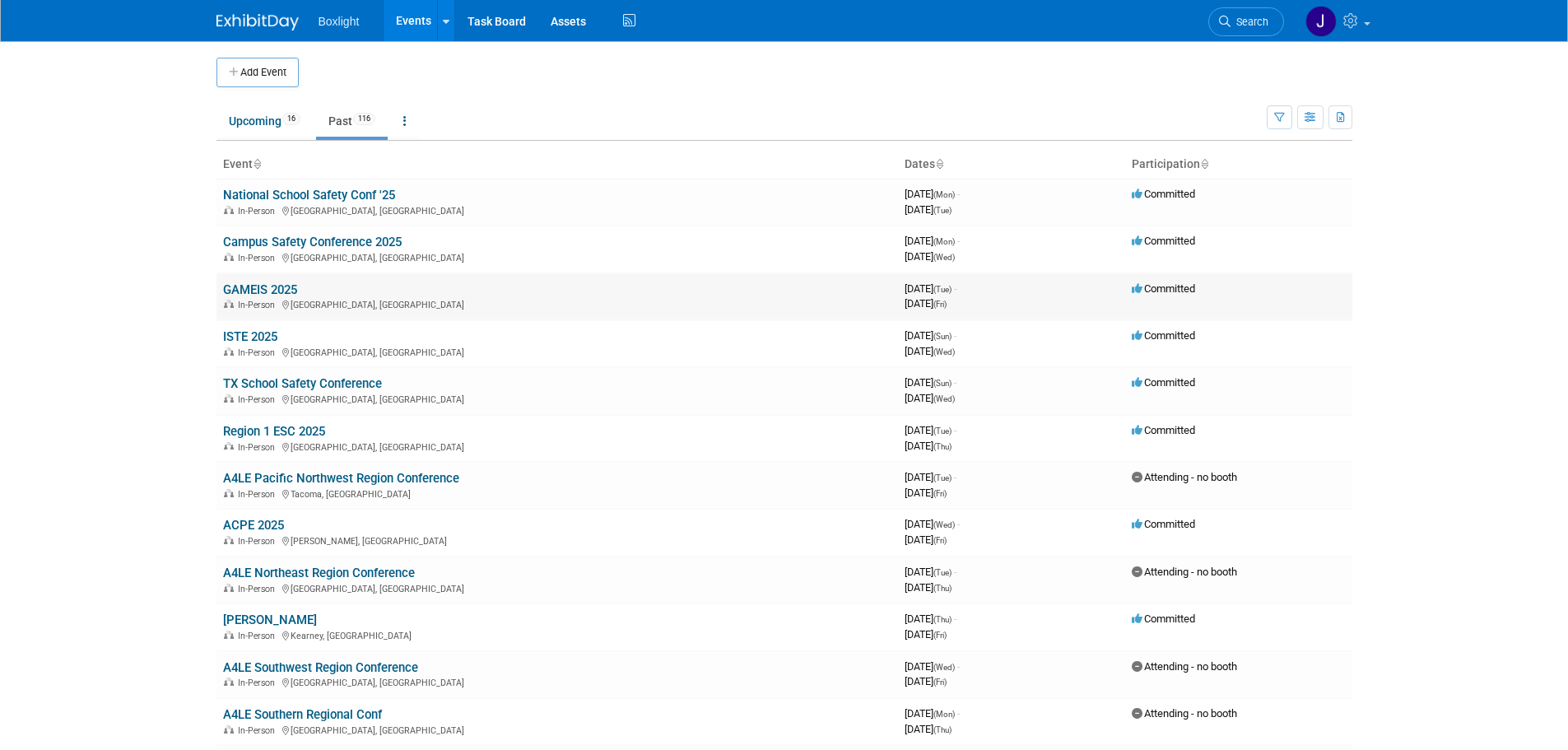
click at [273, 290] on link "GAMEIS 2025" at bounding box center [260, 290] width 74 height 15
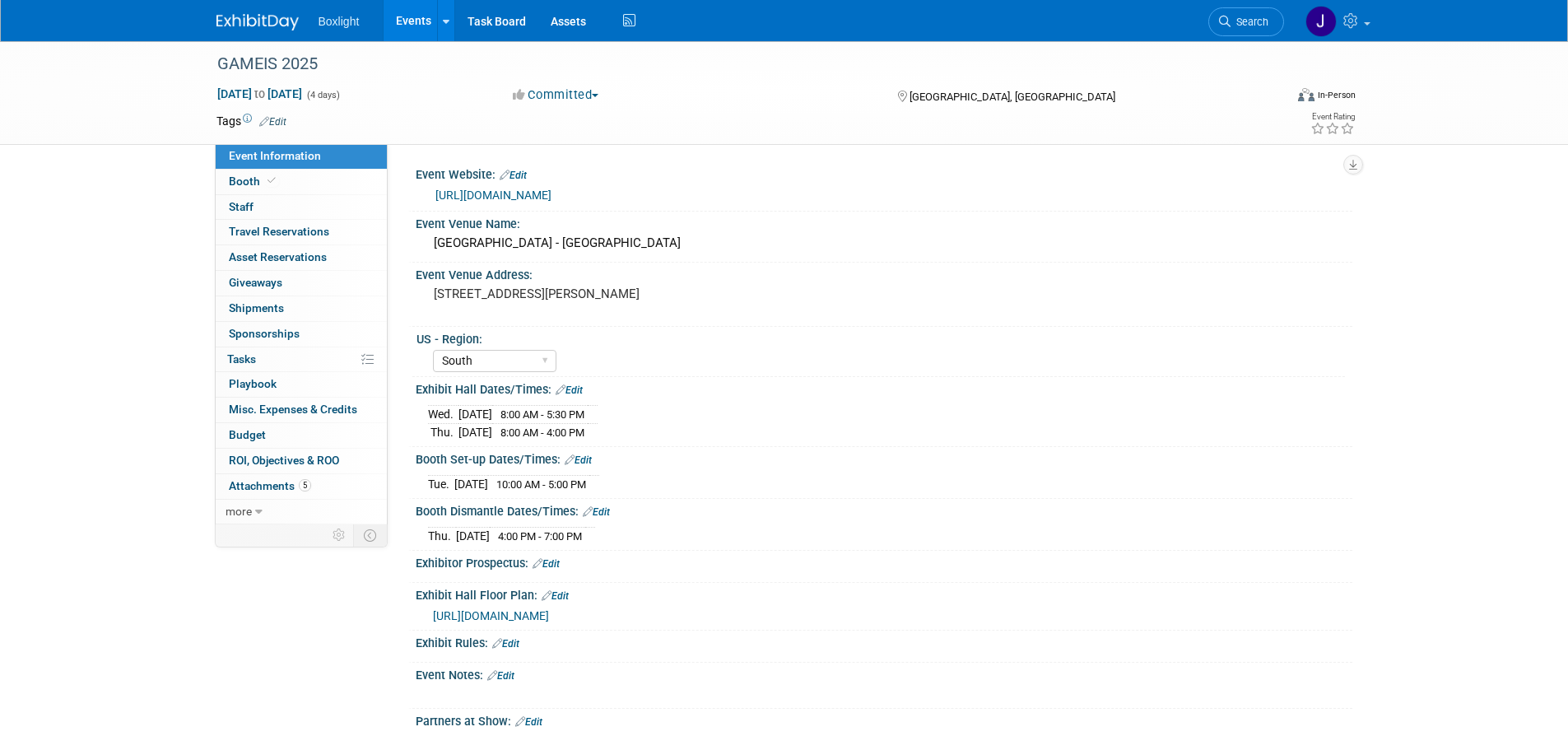
select select "South"
click at [260, 179] on span "Booth" at bounding box center [254, 181] width 50 height 13
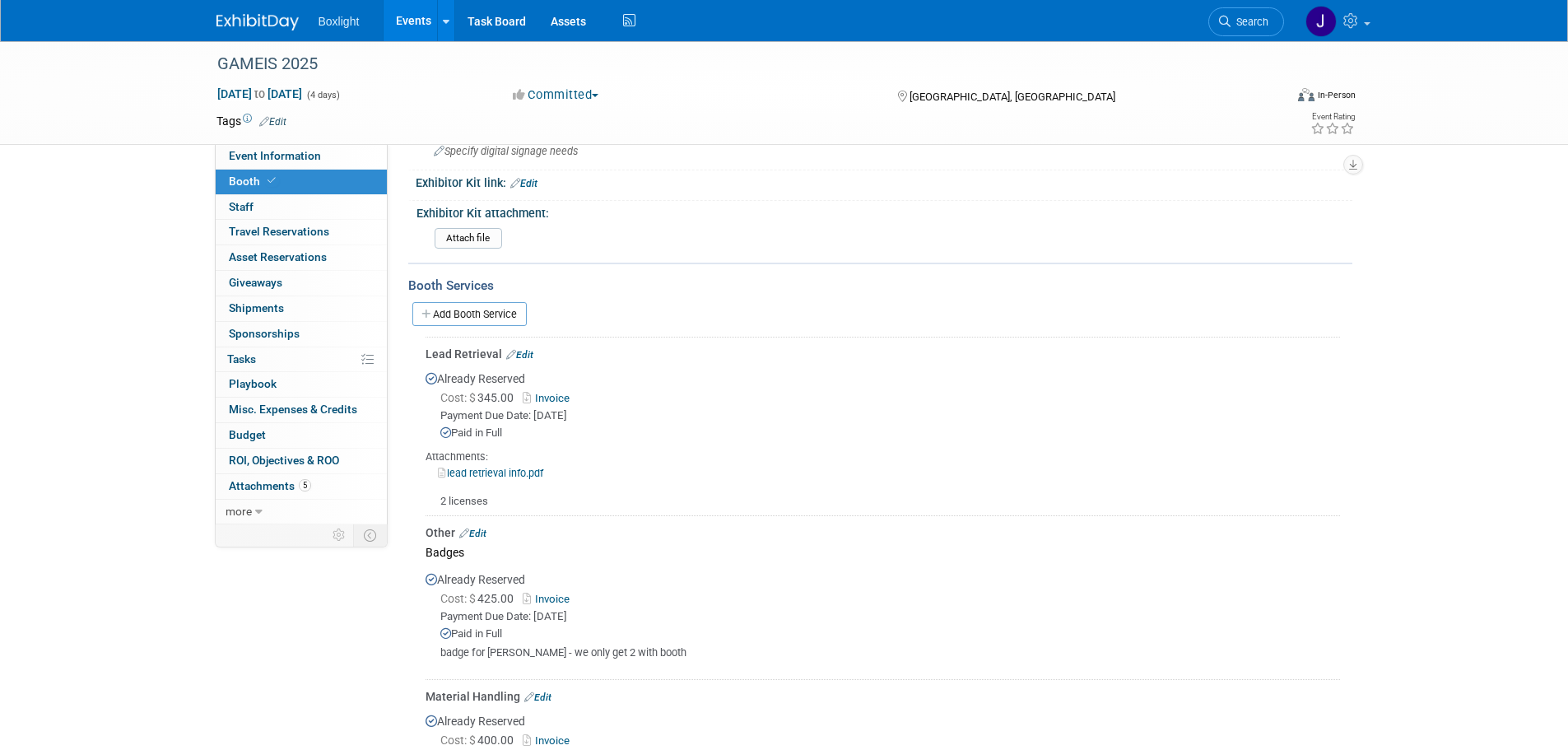
scroll to position [716, 0]
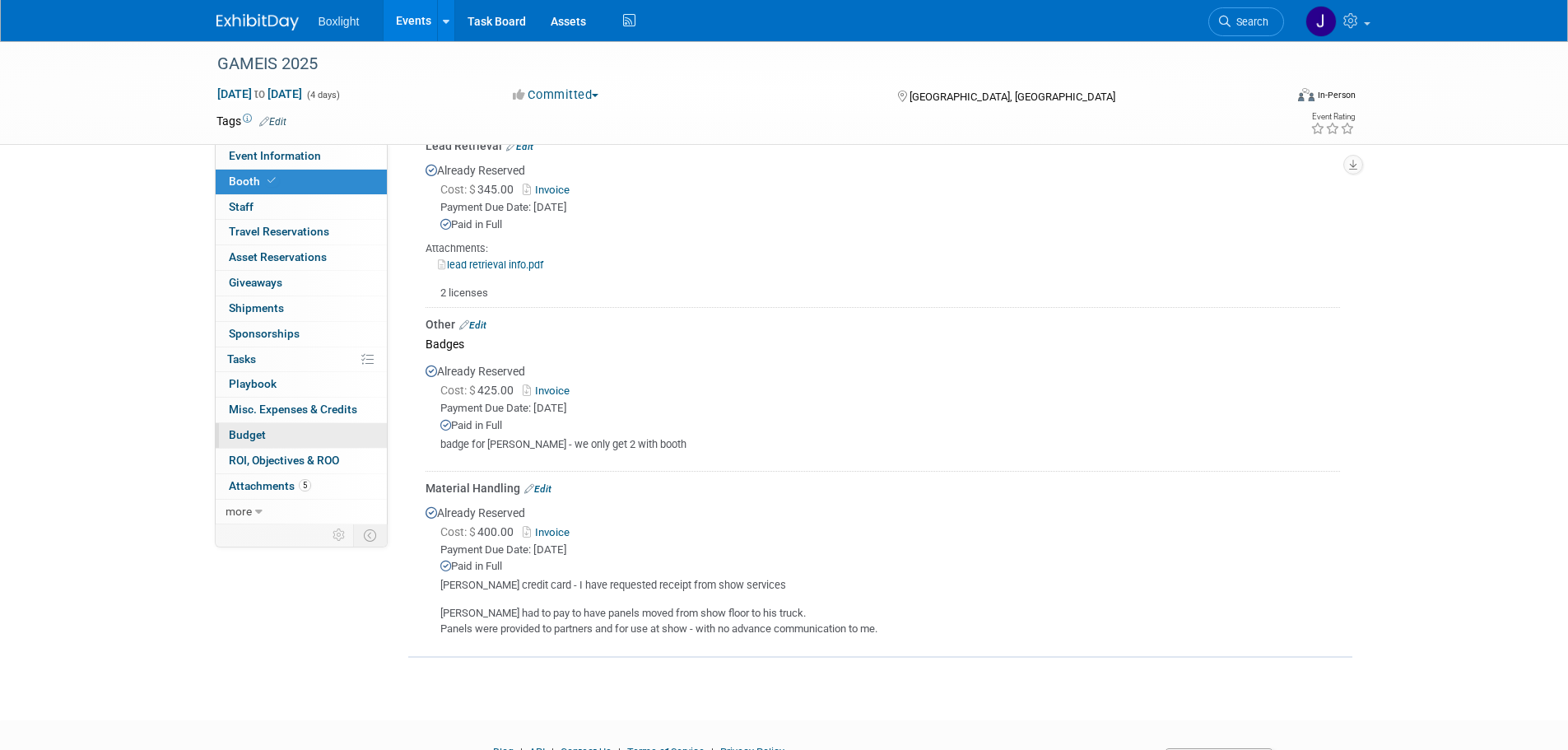
click at [239, 432] on span "Budget" at bounding box center [247, 434] width 37 height 13
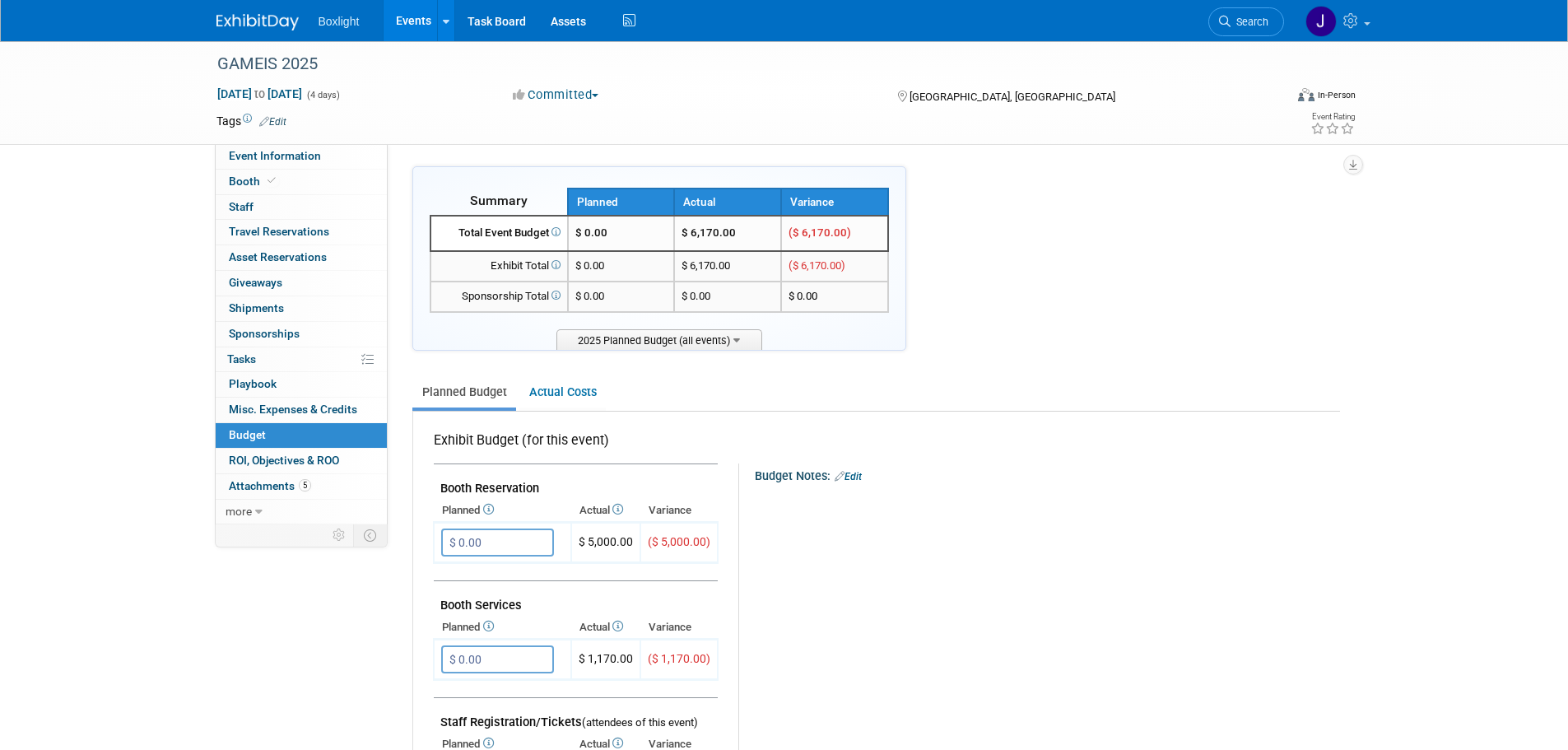
drag, startPoint x: 405, startPoint y: 23, endPoint x: 417, endPoint y: 30, distance: 13.9
click at [406, 24] on link "Events" at bounding box center [414, 21] width 60 height 41
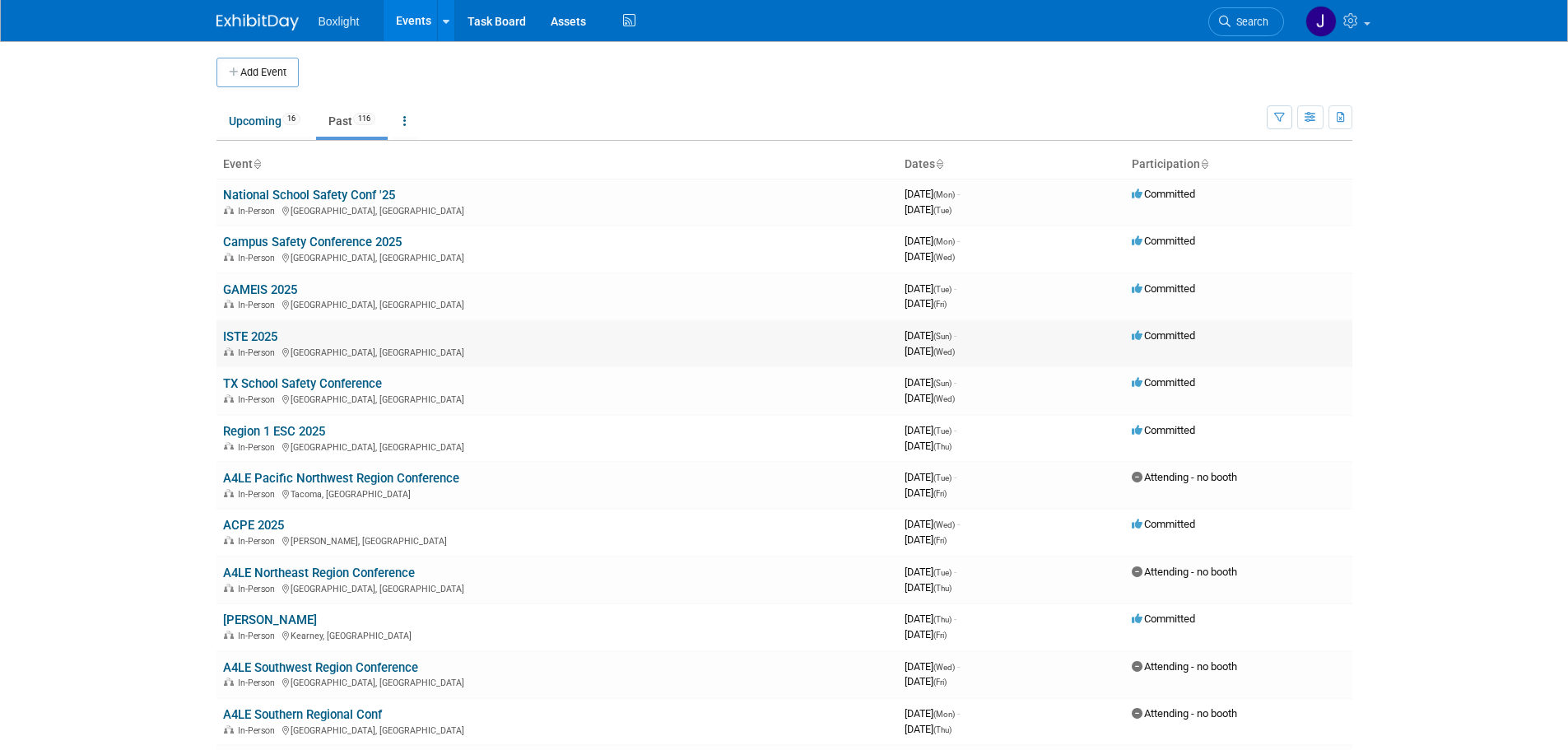
click at [259, 327] on td "ISTE 2025 In-Person San Antonio, TX" at bounding box center [558, 344] width 682 height 47
click at [255, 341] on link "ISTE 2025" at bounding box center [250, 336] width 54 height 15
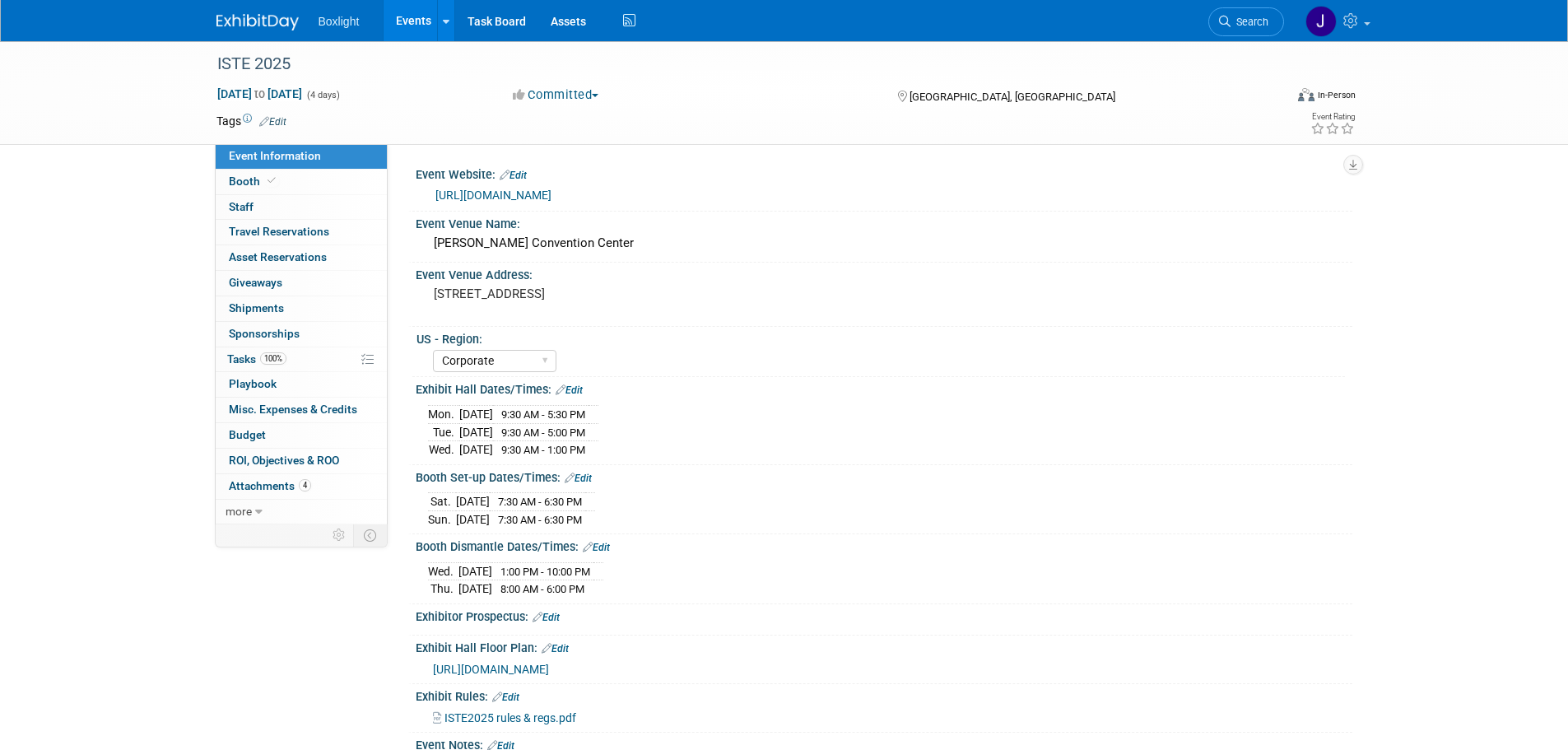
select select "Corporate"
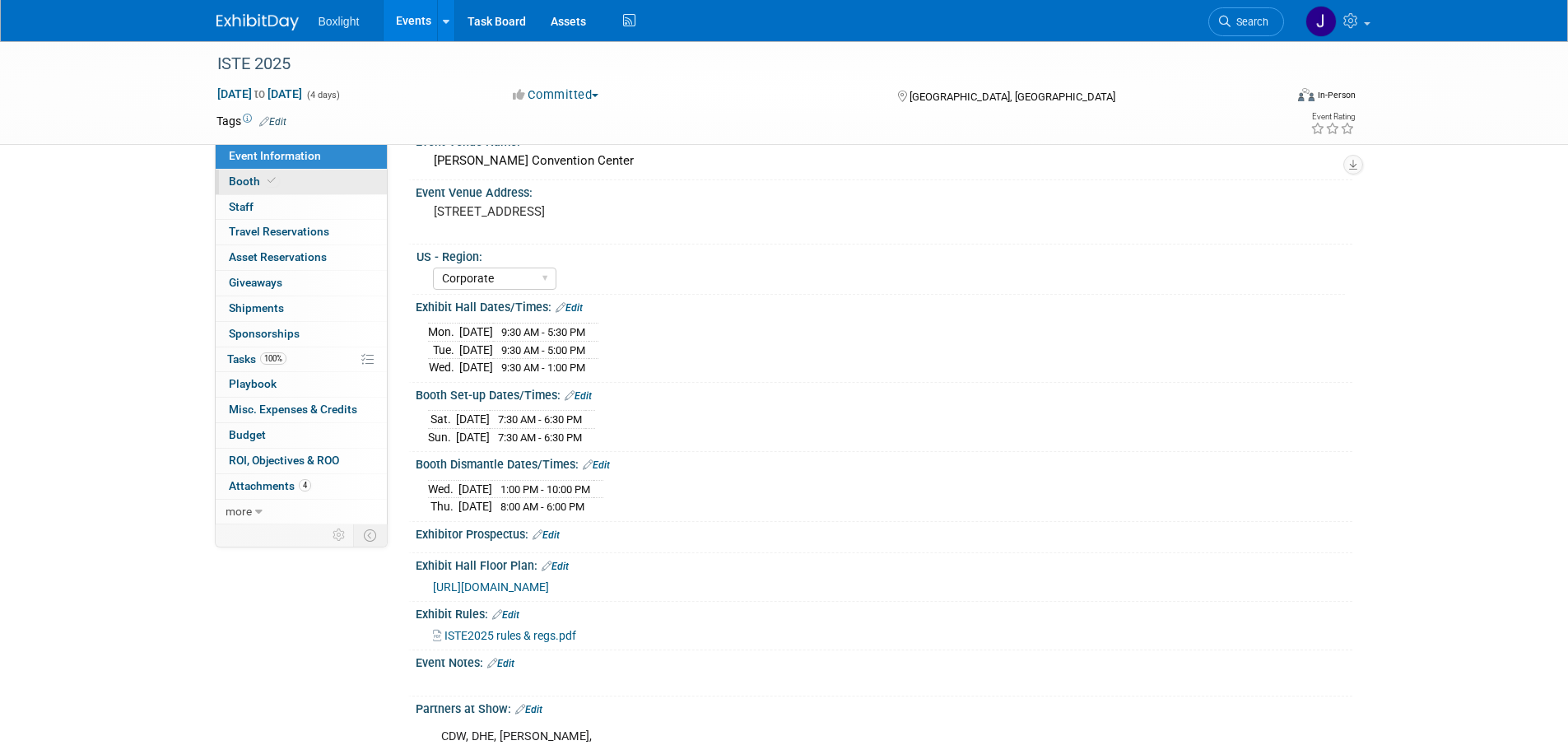
click at [255, 184] on span "Booth" at bounding box center [254, 181] width 50 height 13
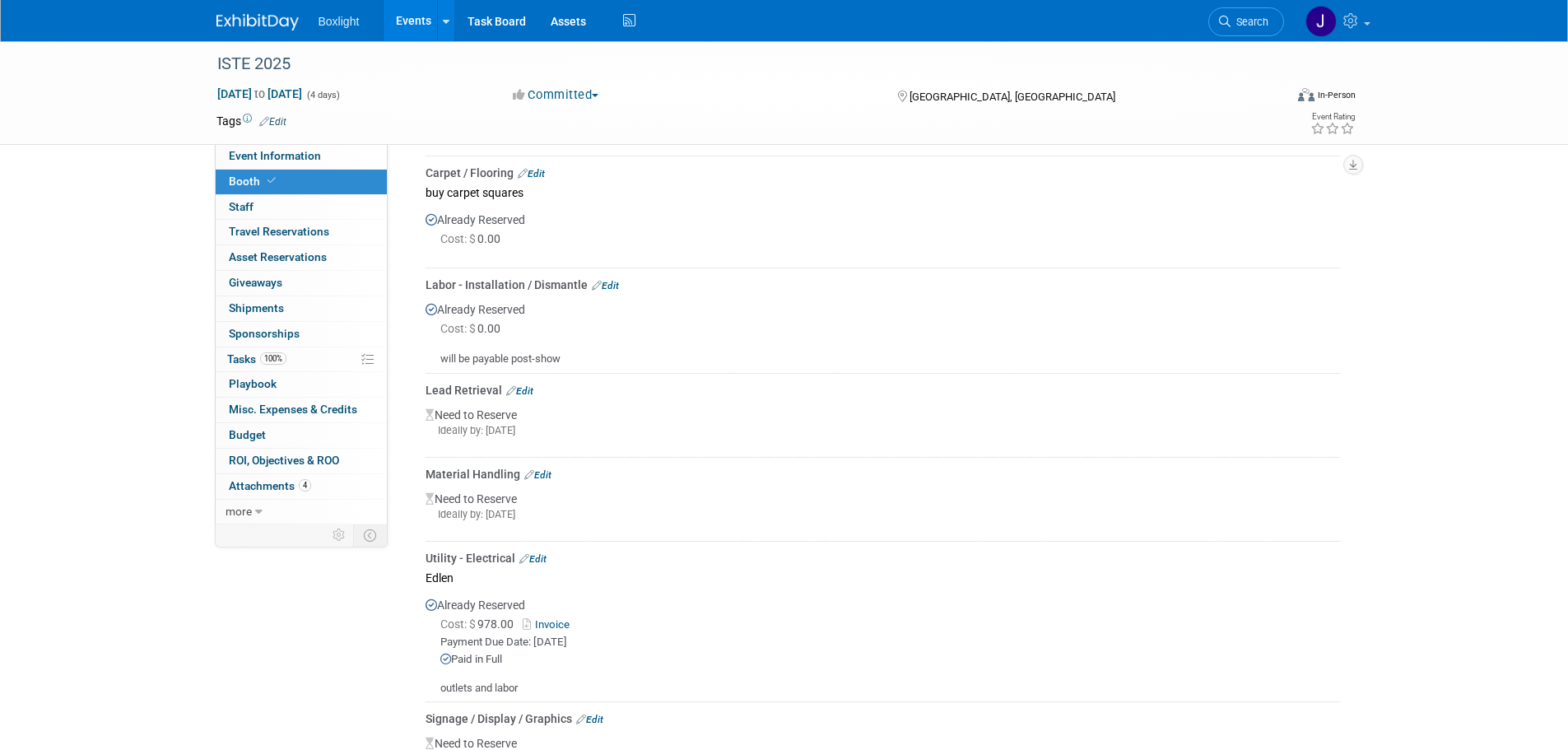
scroll to position [905, 0]
click at [608, 280] on link "Edit" at bounding box center [605, 285] width 27 height 11
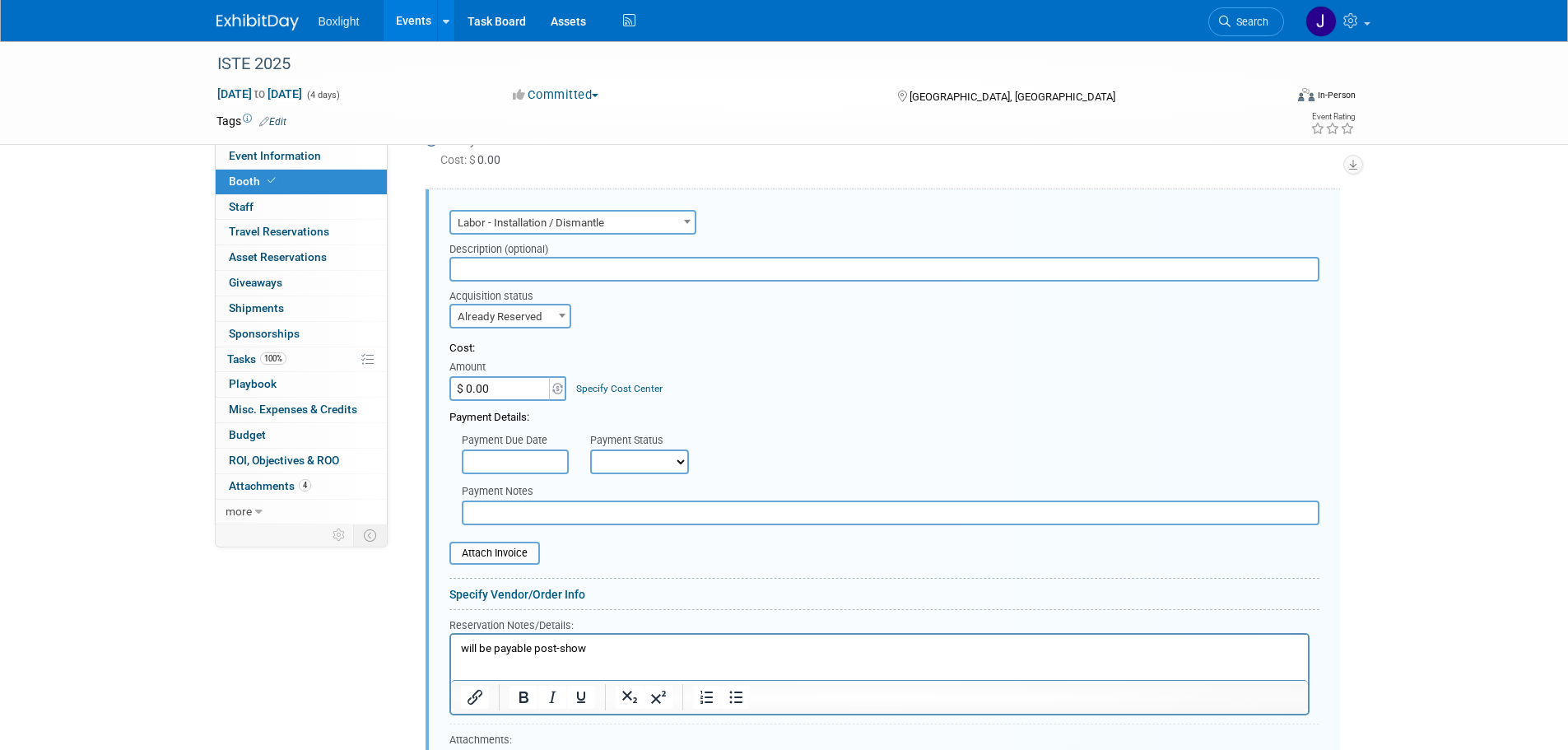
scroll to position [0, 0]
click at [482, 385] on input "$ 0.00" at bounding box center [501, 389] width 103 height 24
type input "$ 6,602.00"
click at [547, 318] on span "Already Reserved" at bounding box center [510, 317] width 119 height 23
click at [645, 357] on td "Specify Cost Center Cost Center -- Not Specified --" at bounding box center [614, 379] width 94 height 45
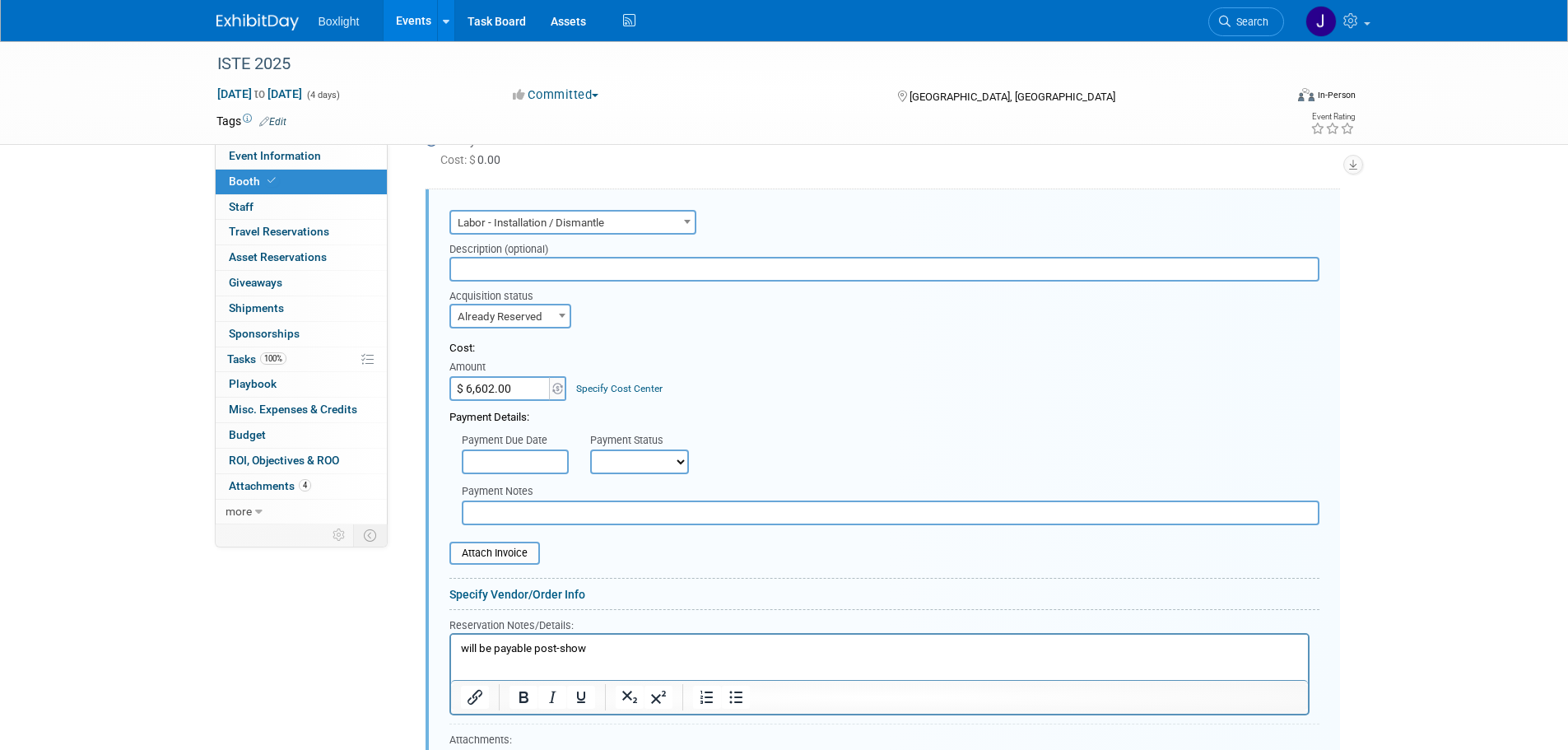
click at [559, 457] on input "text" at bounding box center [515, 461] width 107 height 24
click at [632, 462] on select "Not Paid Yet Partially Paid Paid in Full" at bounding box center [640, 461] width 99 height 24
select select "1"
click at [590, 449] on select "Not Paid Yet Partially Paid Paid in Full" at bounding box center [640, 461] width 99 height 24
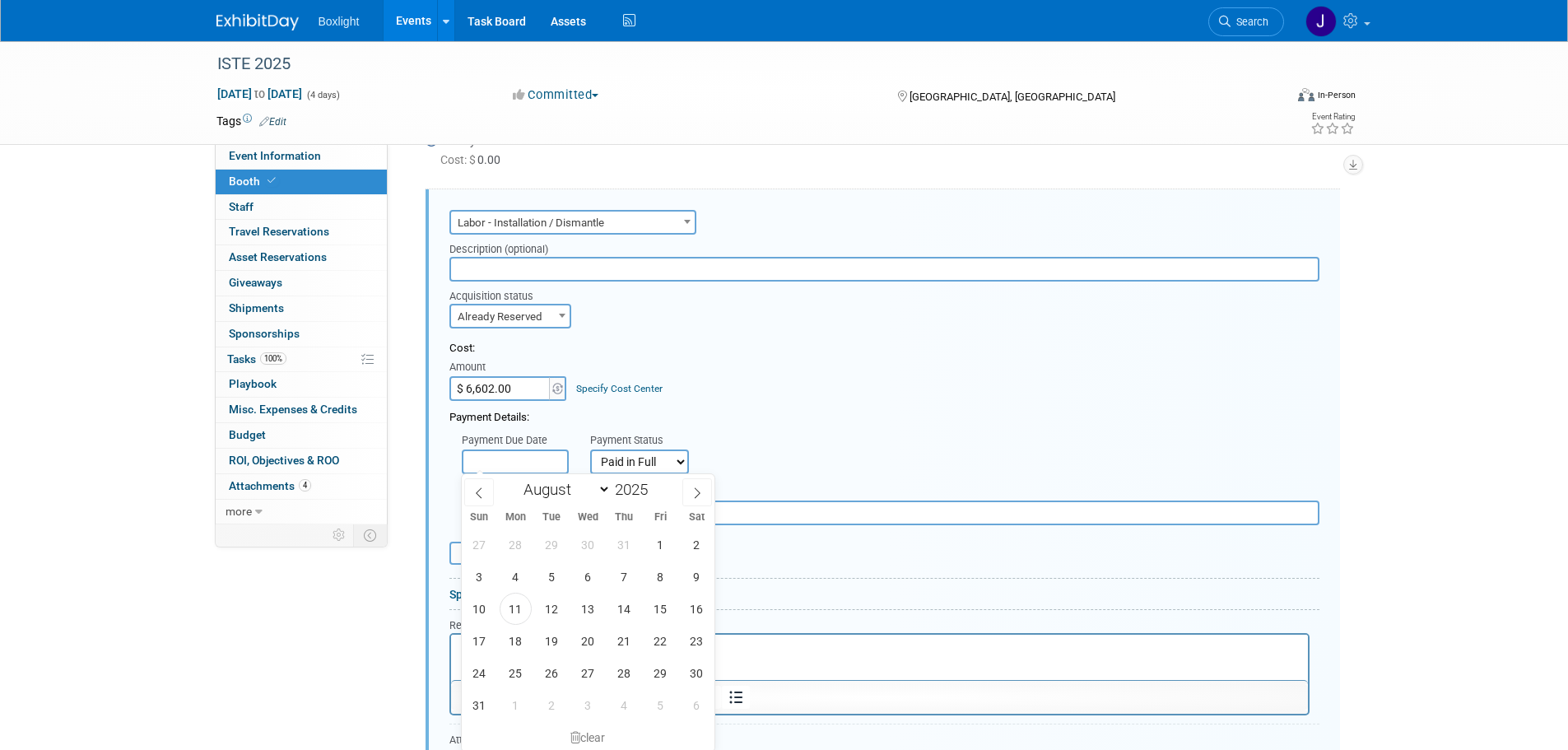
click at [550, 460] on input "text" at bounding box center [515, 461] width 107 height 24
click at [480, 496] on icon at bounding box center [478, 492] width 6 height 10
select select "6"
click at [585, 583] on span "9" at bounding box center [587, 576] width 32 height 32
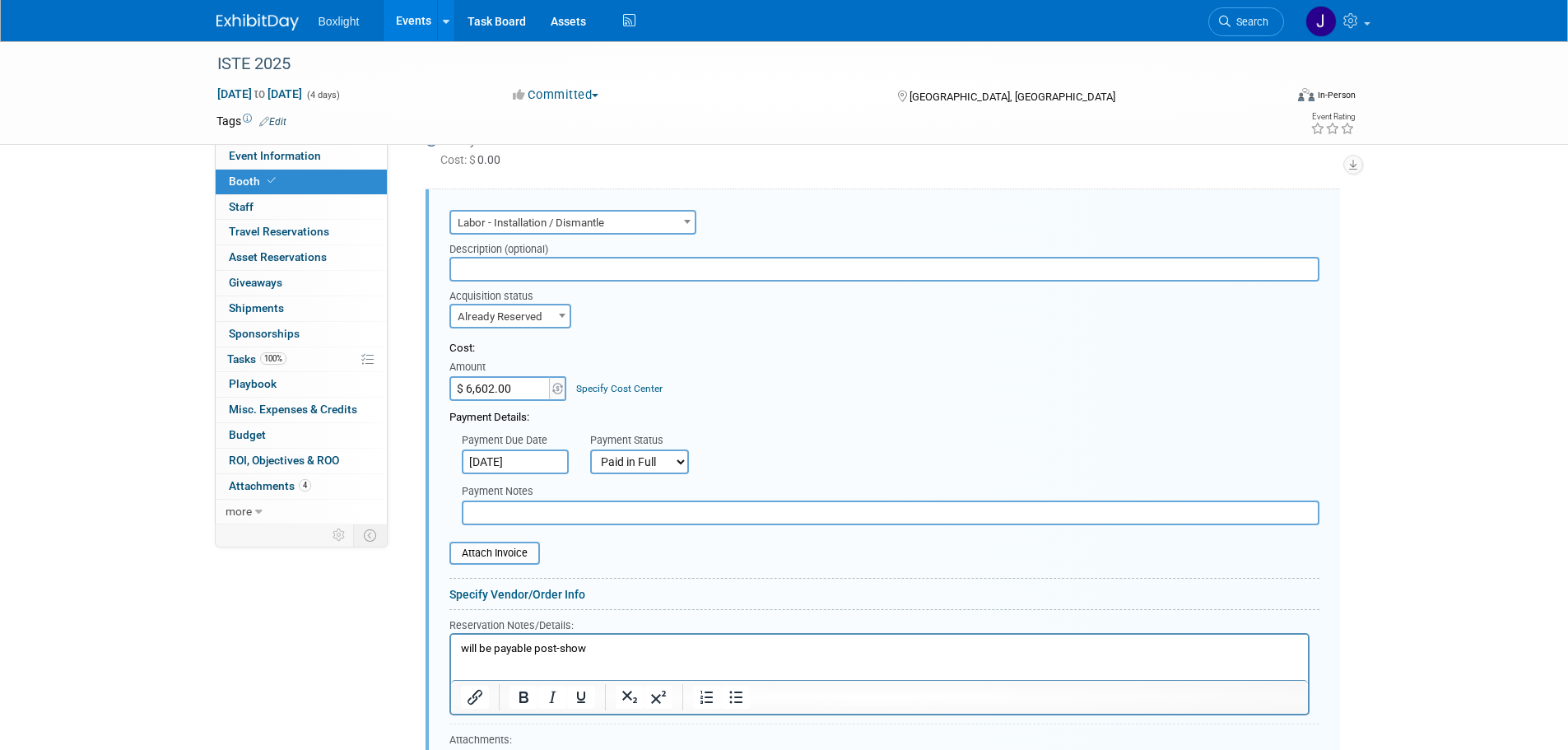
click at [484, 456] on input "Jul 9, 2025" at bounding box center [515, 461] width 107 height 24
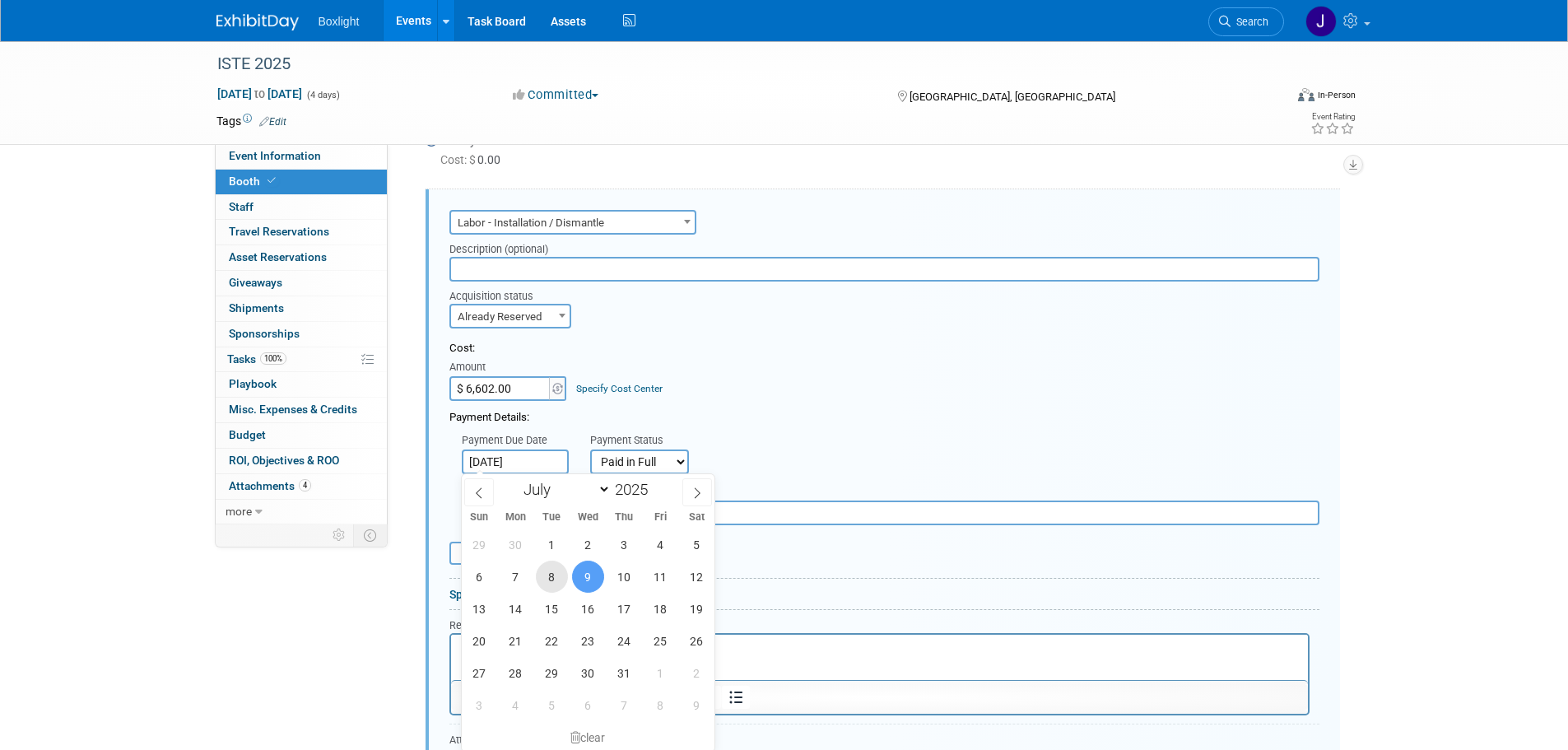
click at [555, 575] on span "8" at bounding box center [552, 576] width 32 height 32
type input "Jul 8, 2025"
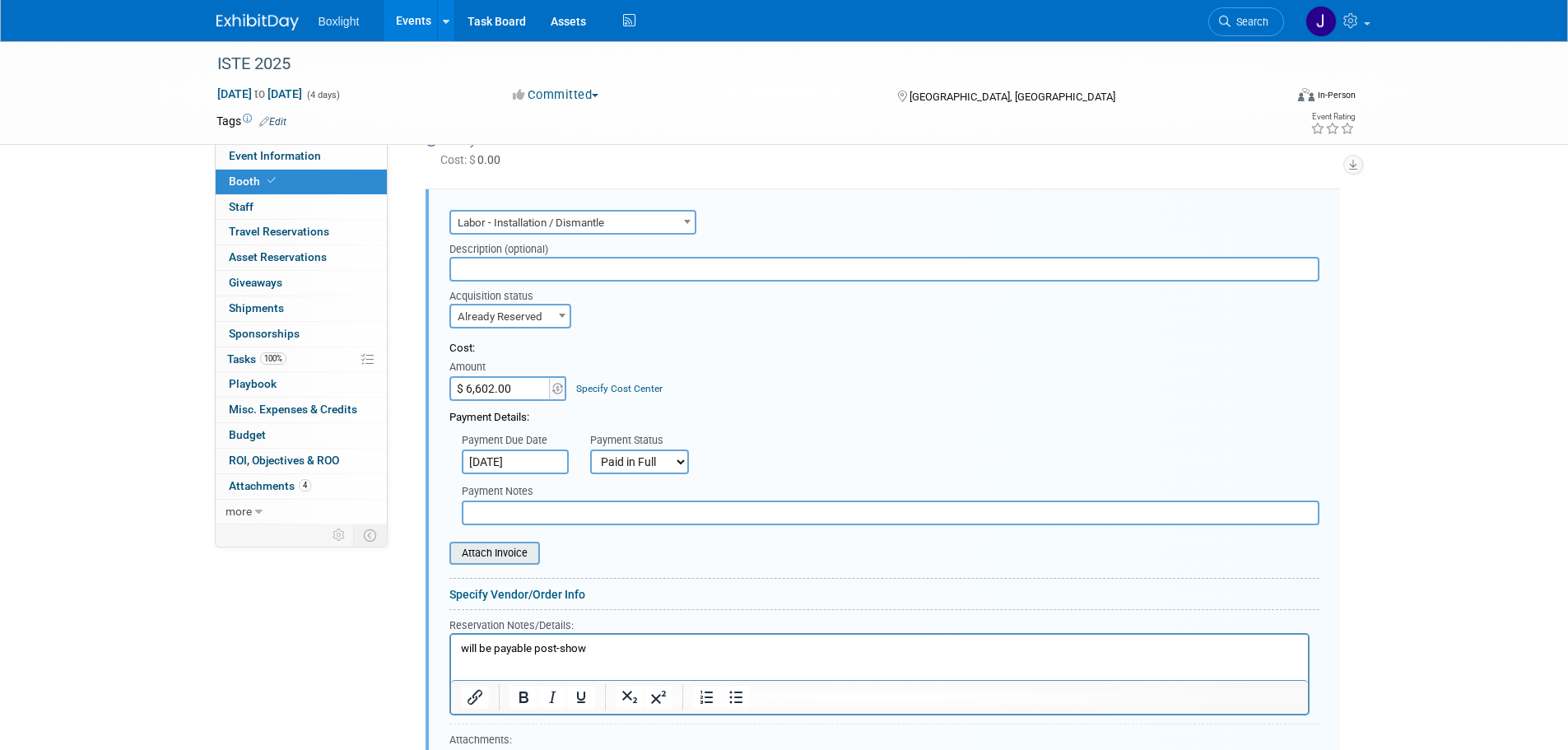
click at [519, 558] on input "file" at bounding box center [441, 553] width 196 height 20
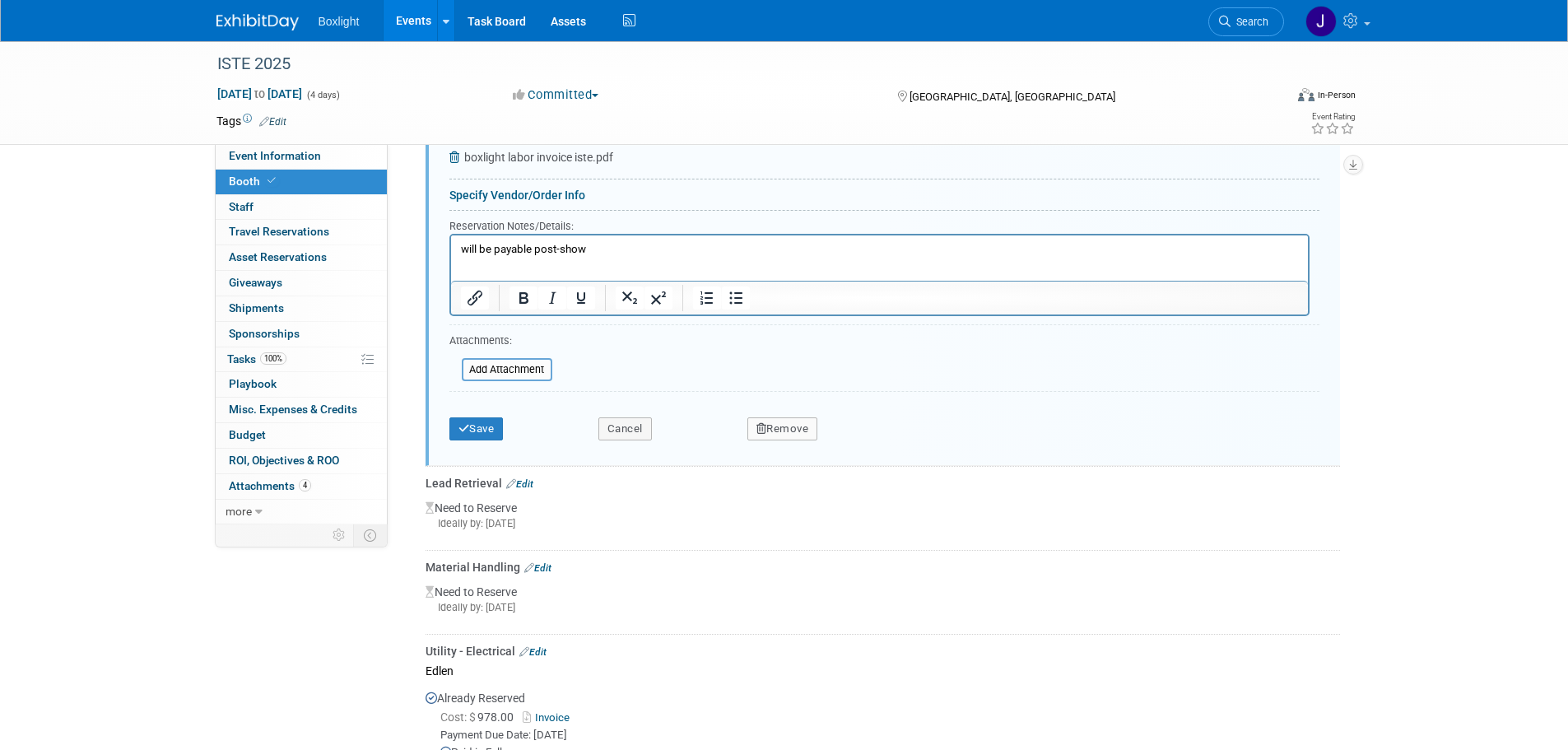
scroll to position [1395, 0]
click at [482, 420] on button "Save" at bounding box center [476, 426] width 54 height 23
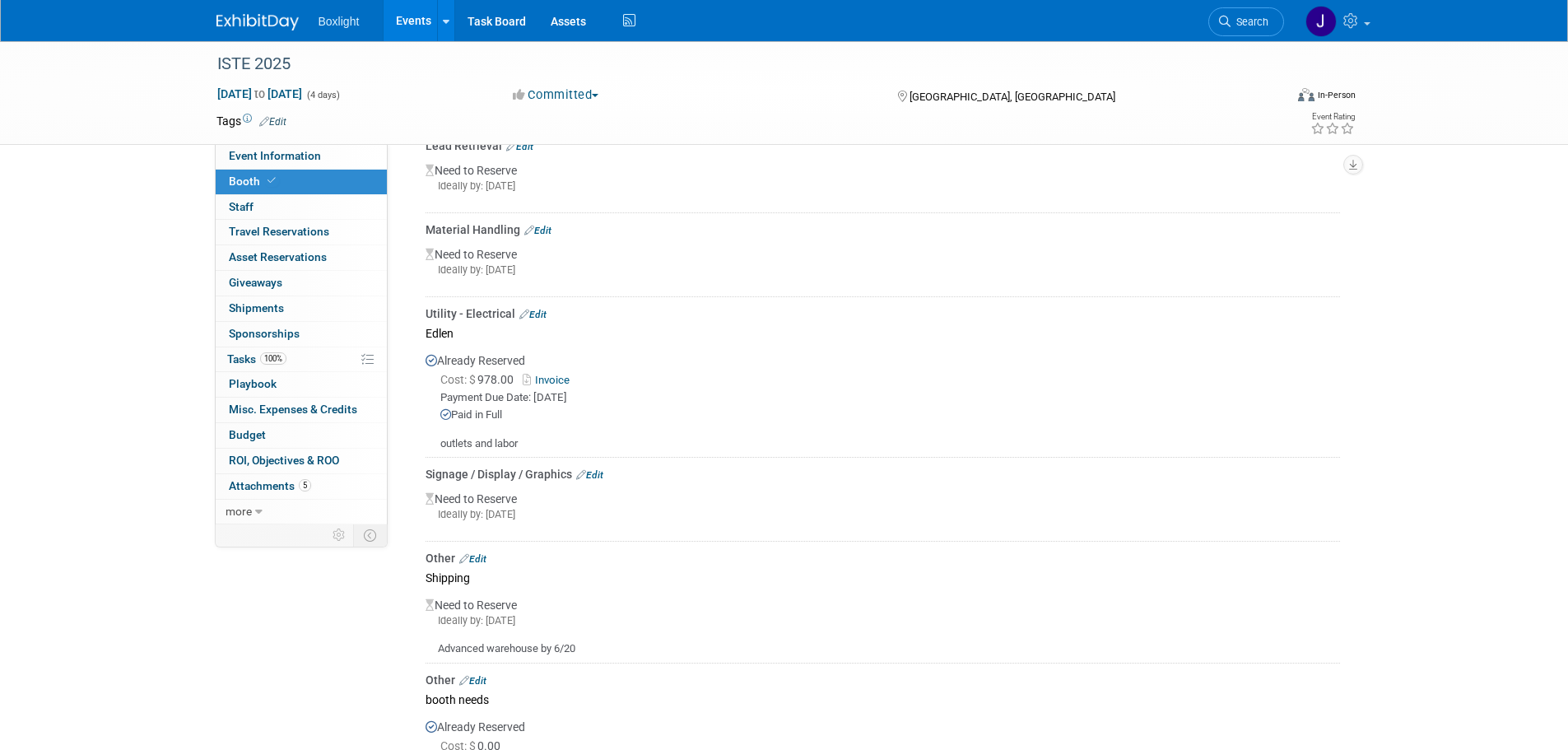
scroll to position [1148, 0]
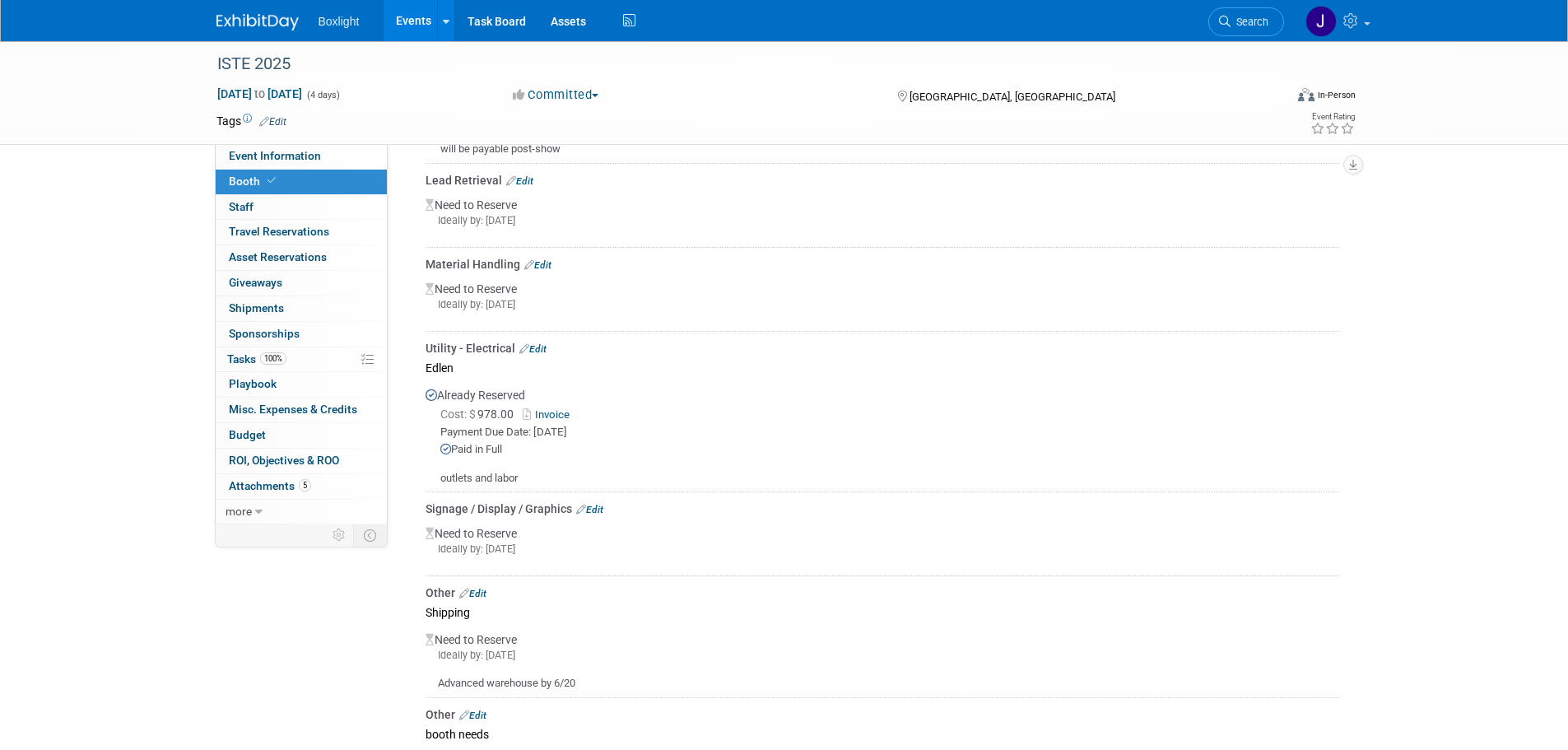
click at [538, 343] on link "Edit" at bounding box center [532, 348] width 27 height 11
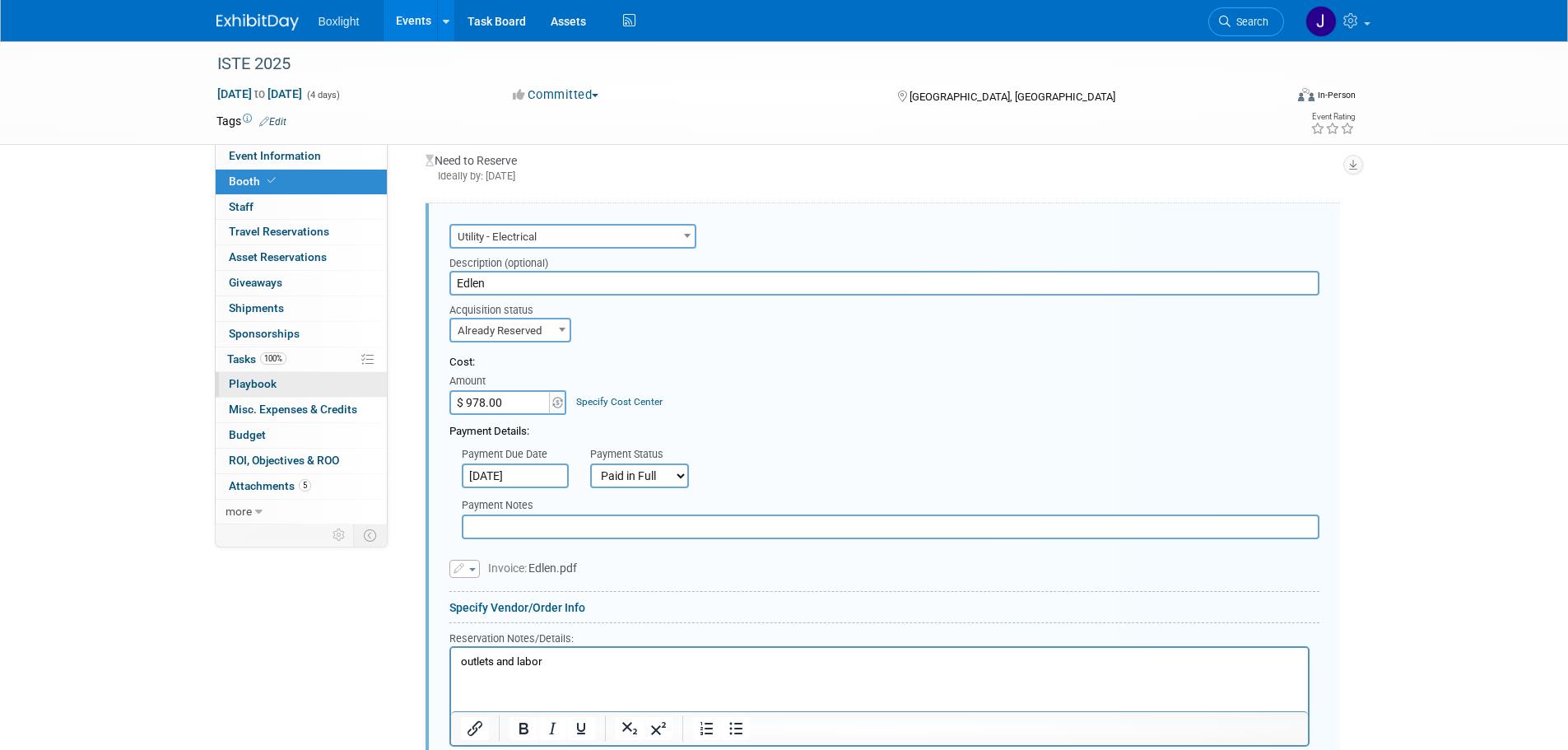
scroll to position [1290, 0]
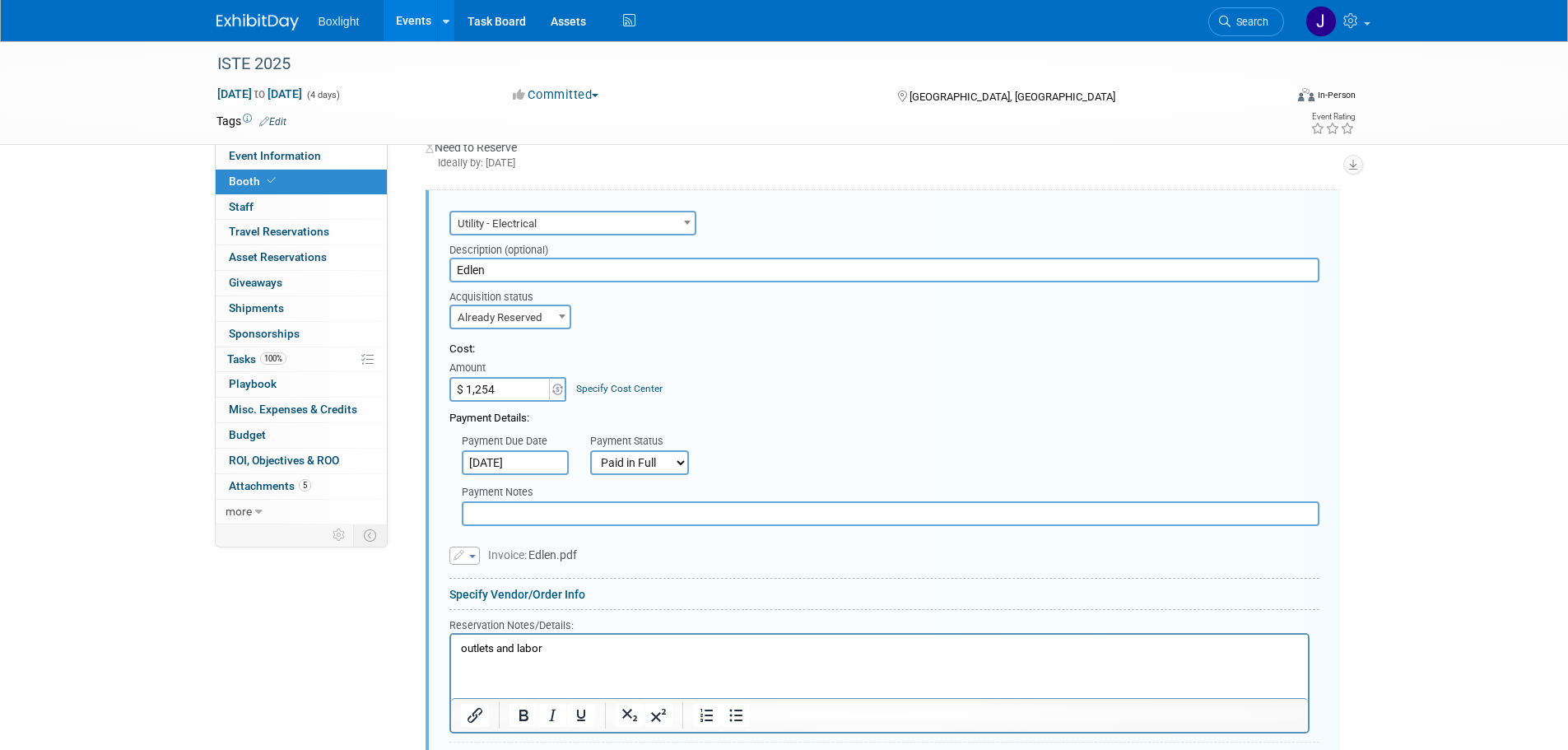
type input "$ 1,254.00"
click at [681, 566] on form "Audio / Video Carpet / Flooring Catering / Food / Beverage Floral / Decorative …" at bounding box center [883, 536] width 869 height 659
click at [460, 558] on icon "button" at bounding box center [460, 556] width 13 height 10
click at [489, 570] on link "Replace with a new file" at bounding box center [532, 580] width 164 height 23
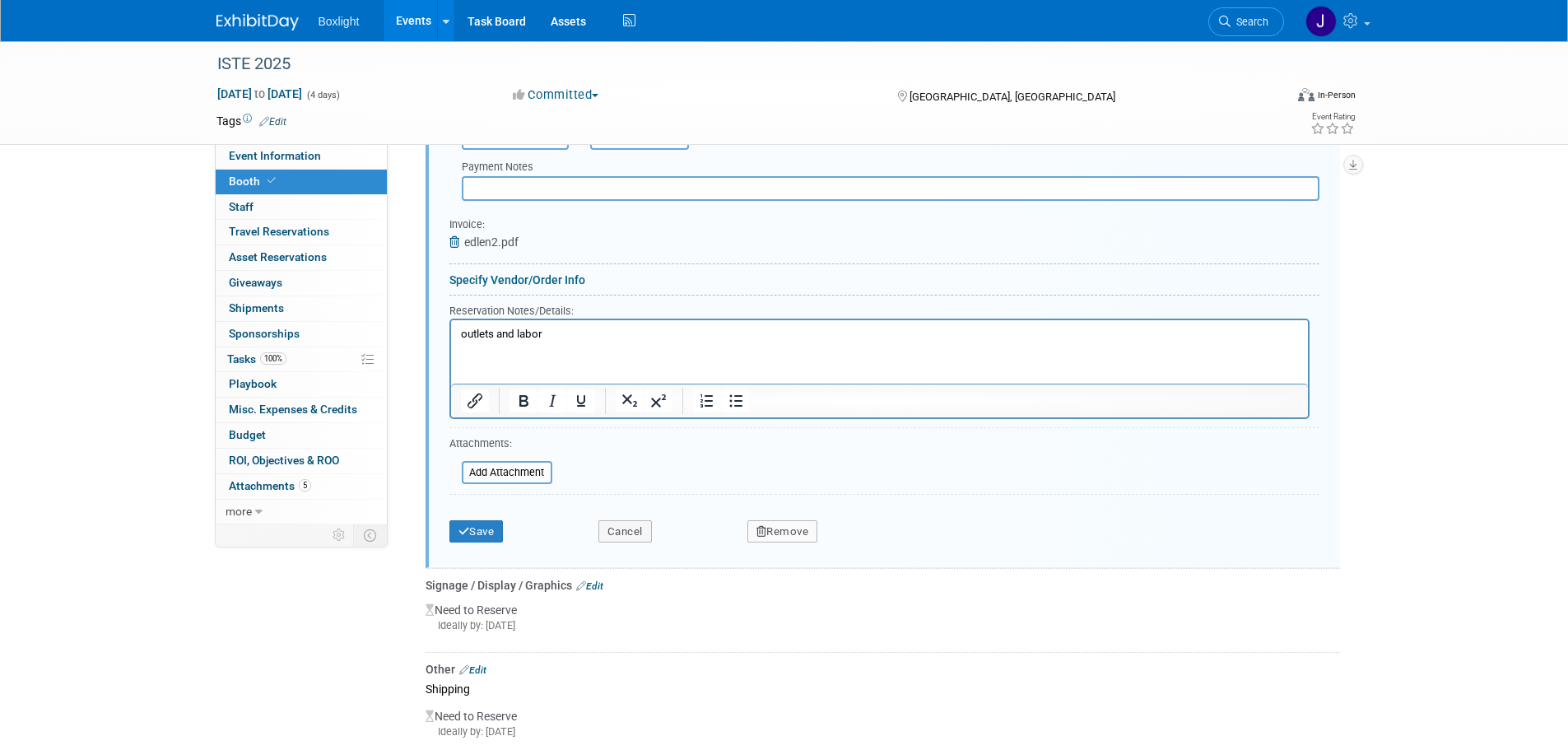
scroll to position [1702, 0]
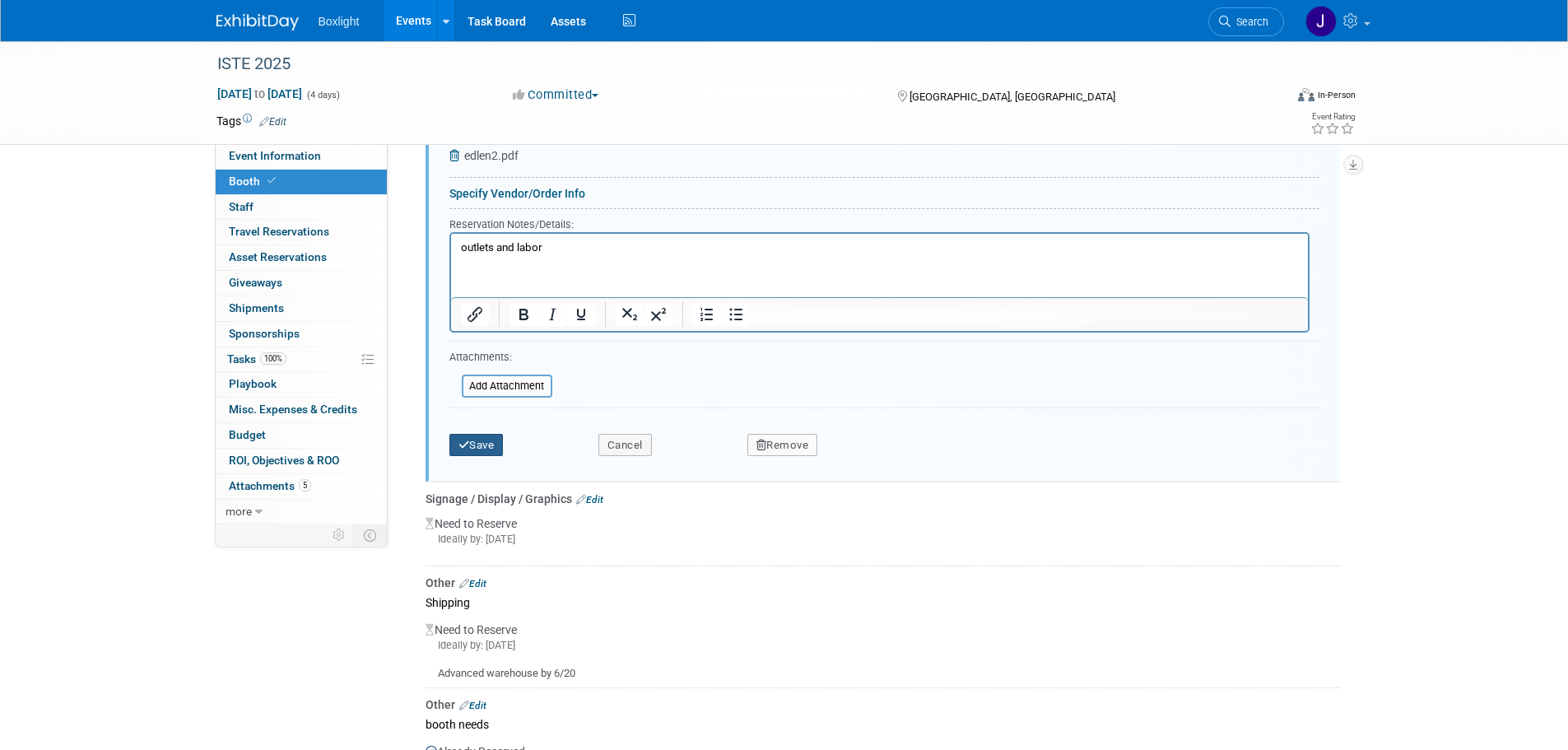
click at [480, 435] on button "Save" at bounding box center [476, 445] width 54 height 23
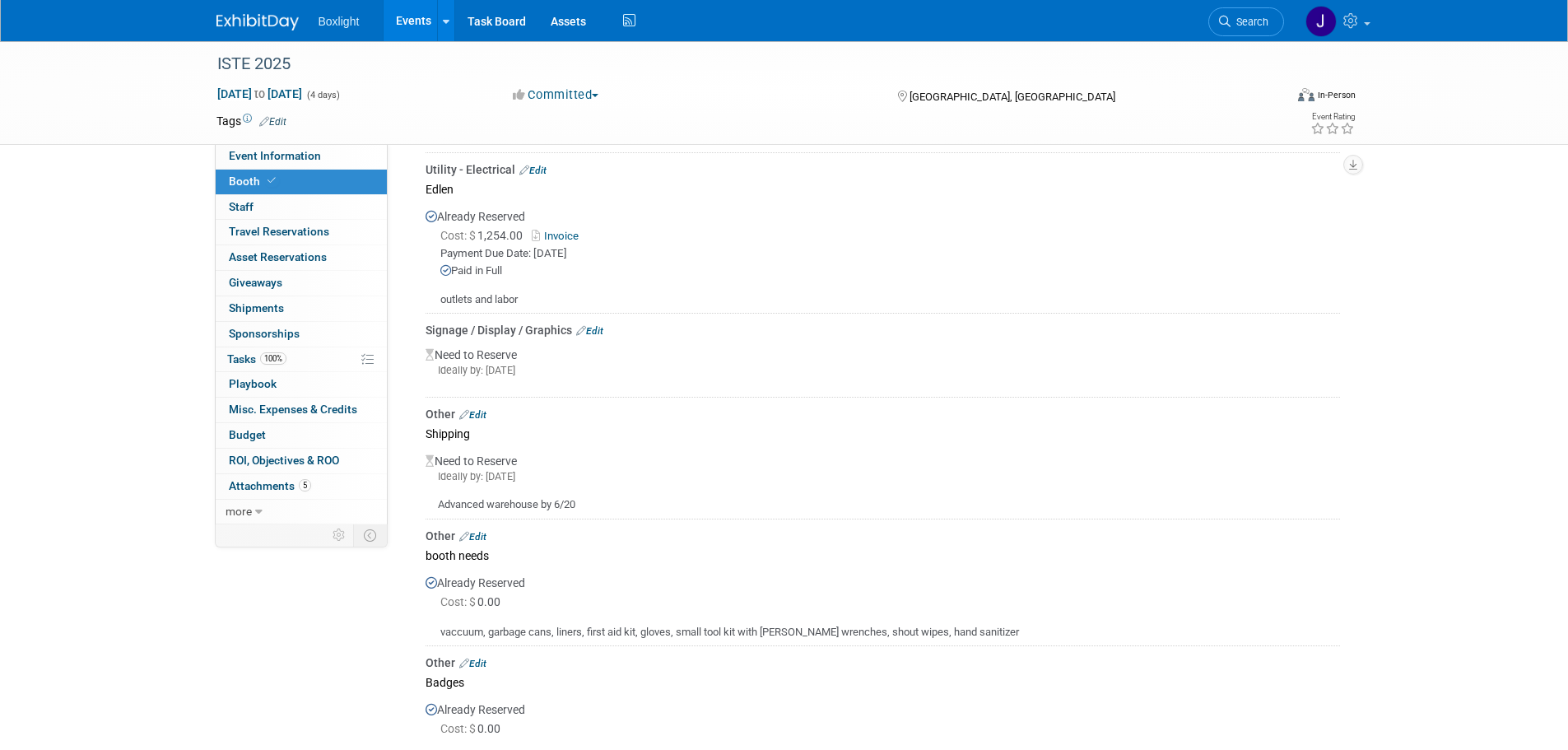
scroll to position [1372, 0]
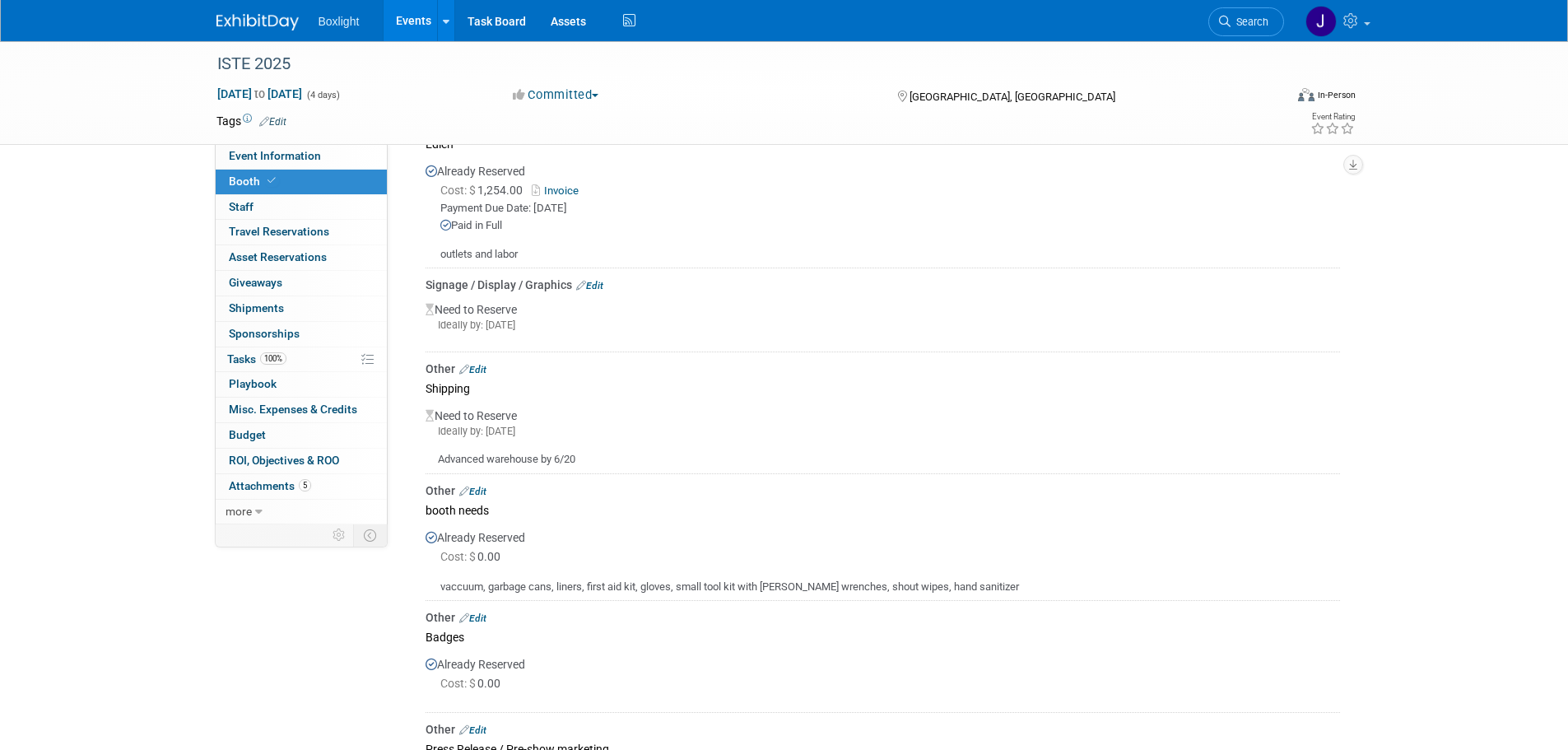
click at [480, 364] on link "Edit" at bounding box center [473, 370] width 27 height 11
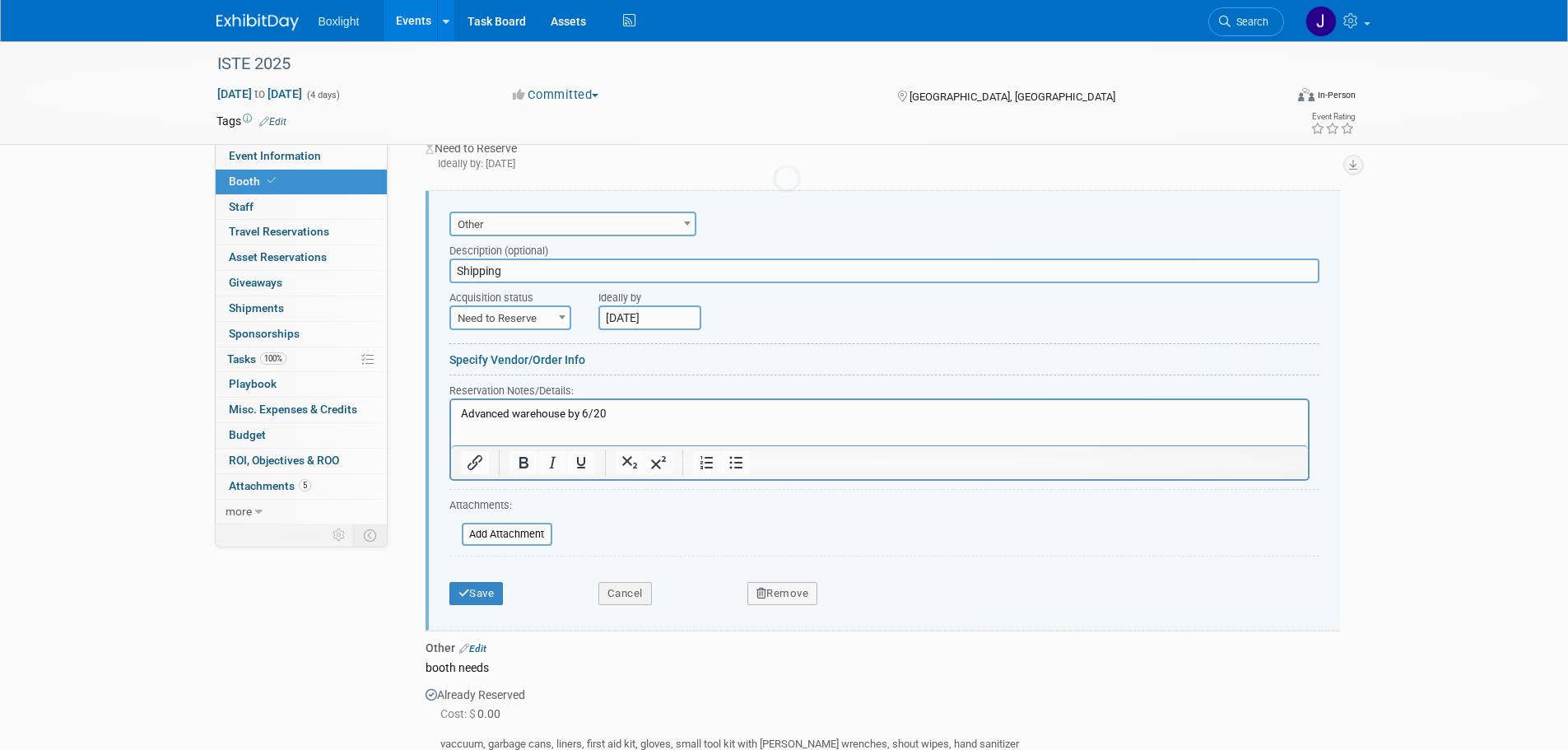
scroll to position [0, 0]
click at [264, 307] on span "Shipments 0" at bounding box center [256, 308] width 55 height 13
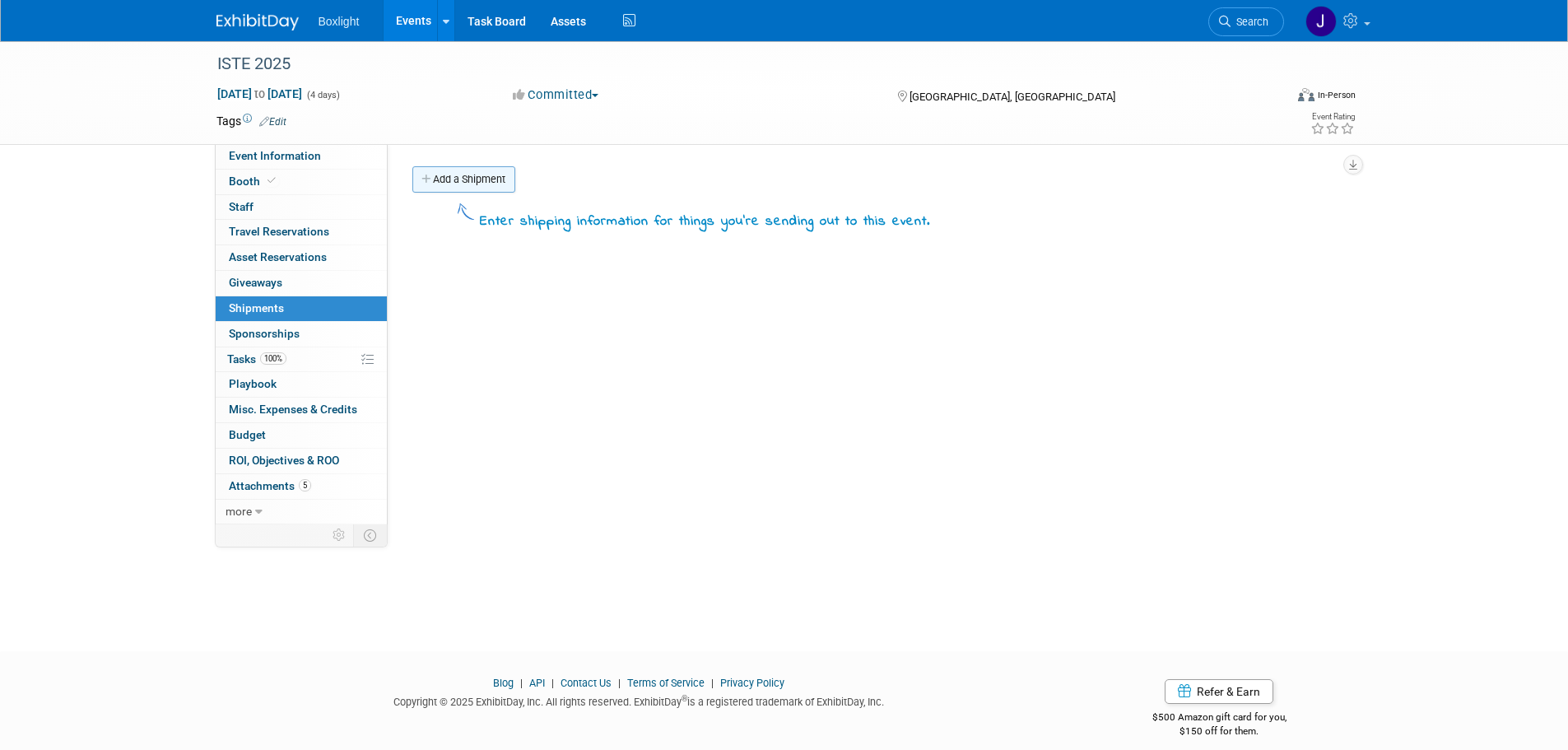
click at [447, 173] on link "Add a Shipment" at bounding box center [464, 179] width 103 height 26
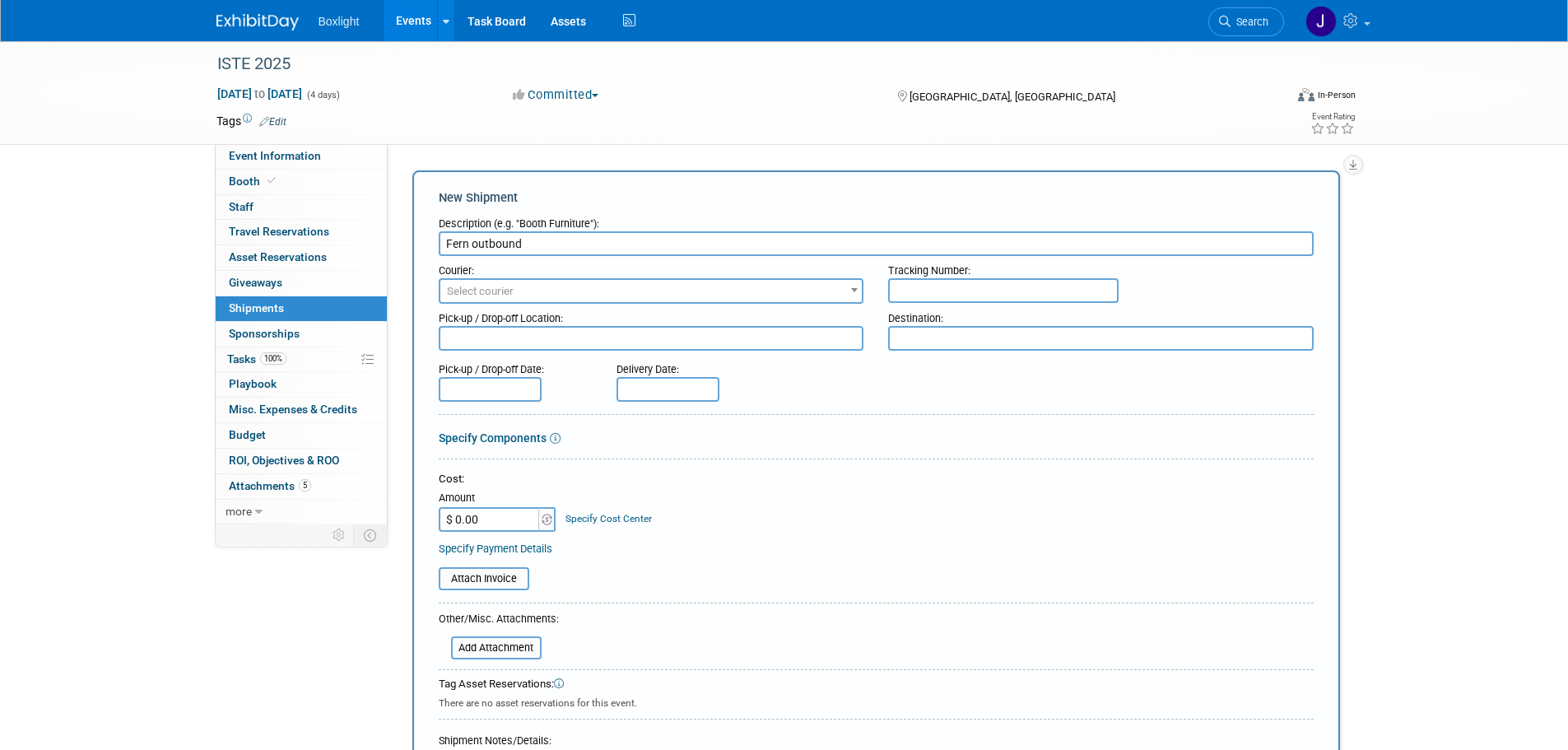
type input "Fern outbound"
click at [496, 523] on input "$ 0.00" at bounding box center [490, 519] width 103 height 24
type input "$ 790.00"
click at [512, 579] on input "file" at bounding box center [430, 578] width 196 height 20
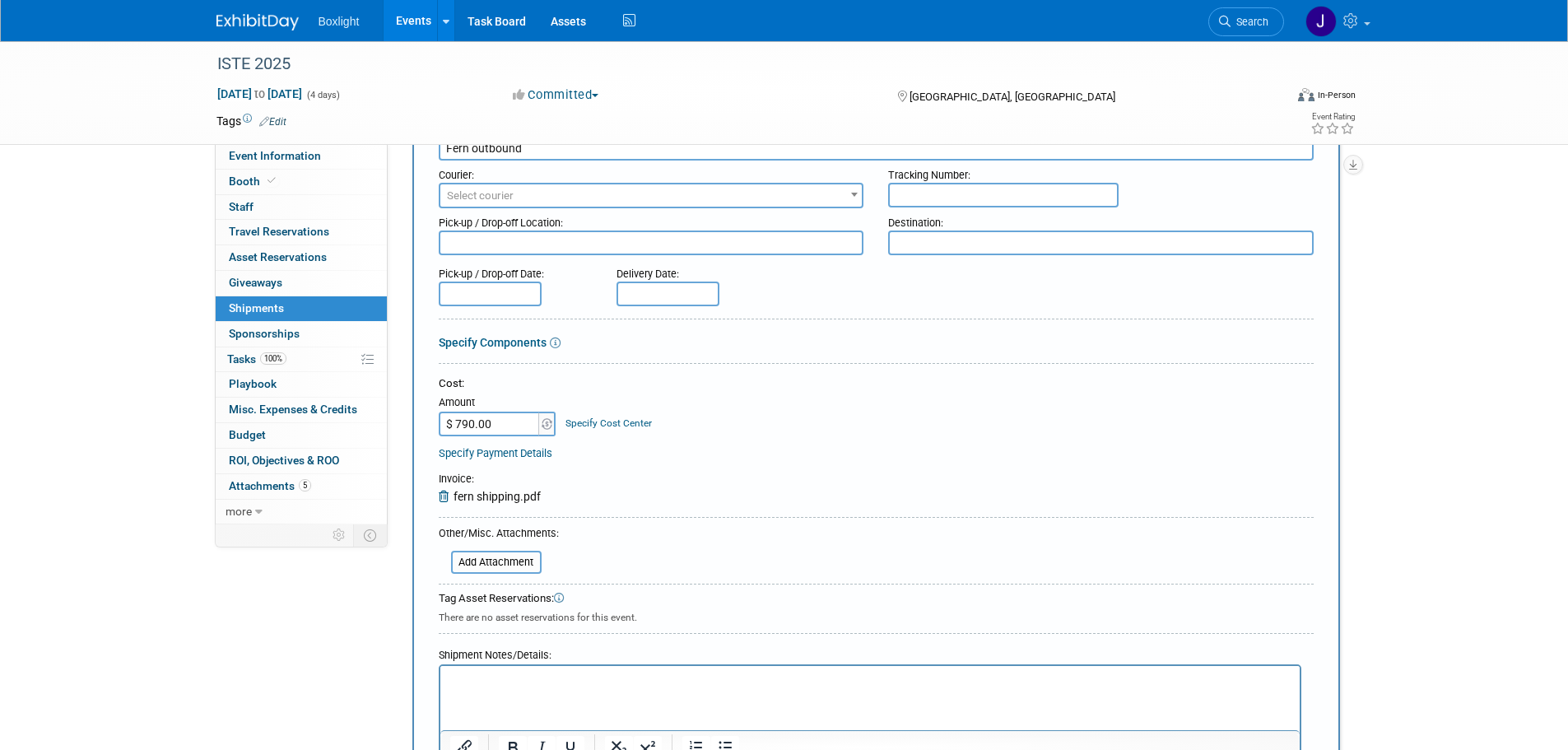
scroll to position [329, 0]
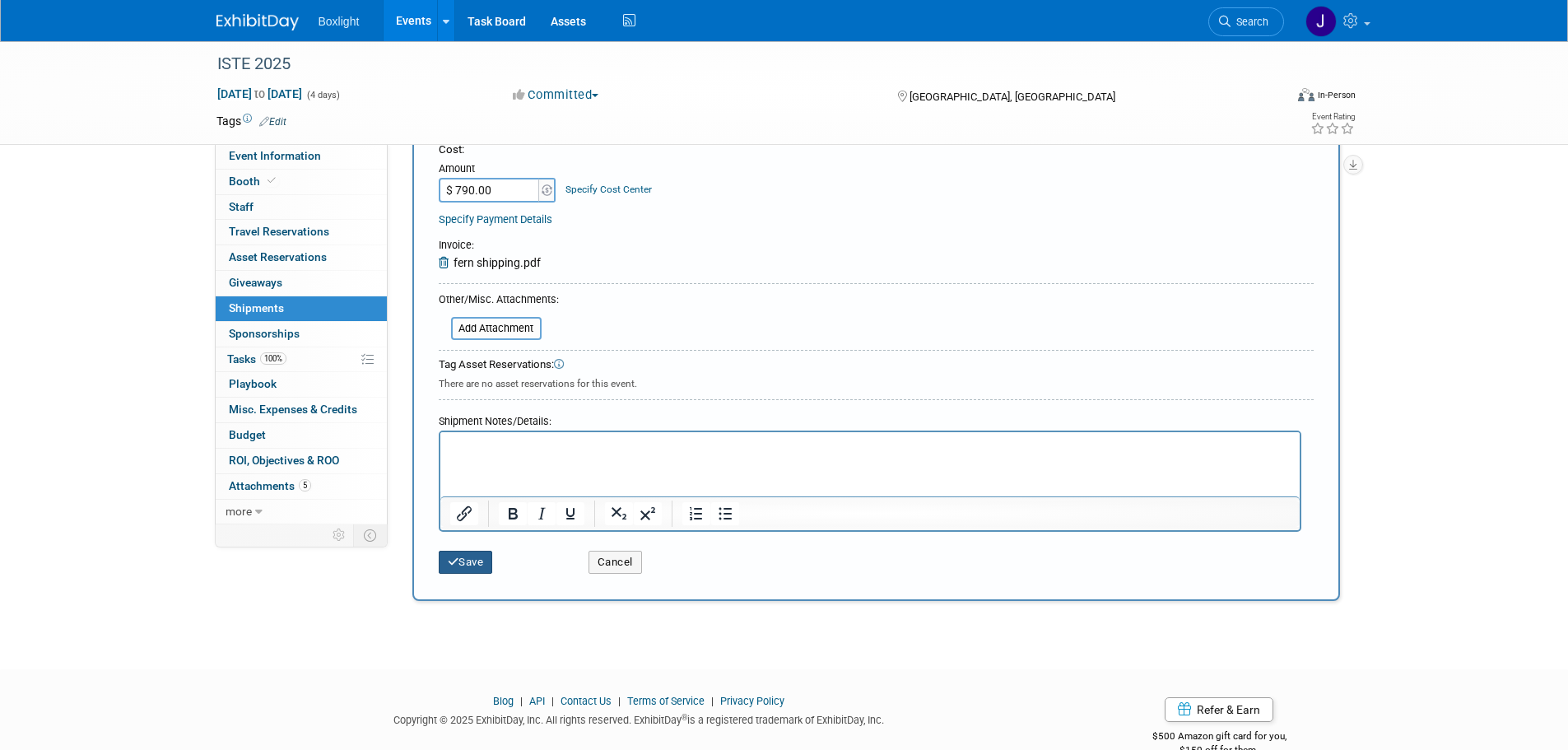
click at [487, 565] on button "Save" at bounding box center [466, 562] width 54 height 23
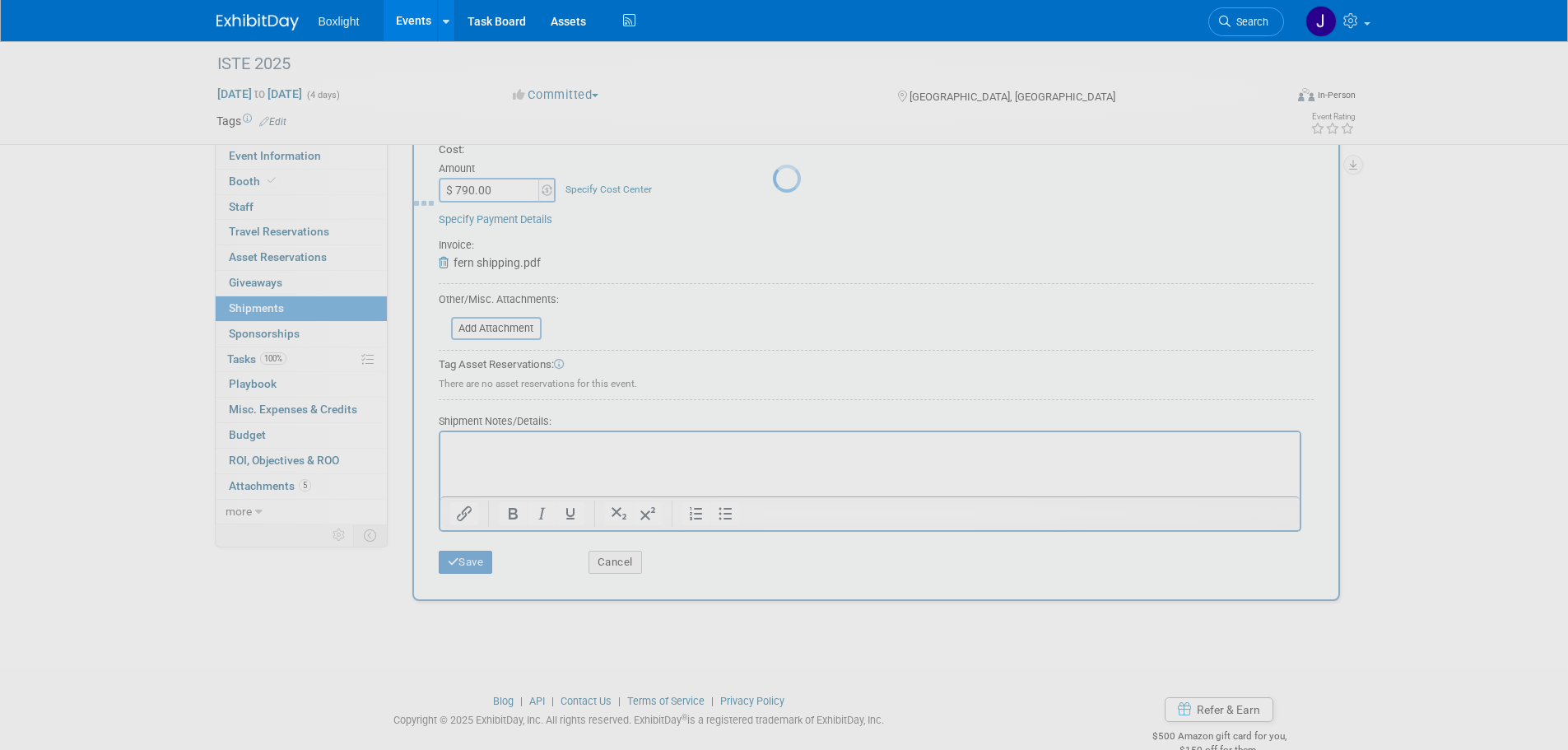
scroll to position [17, 0]
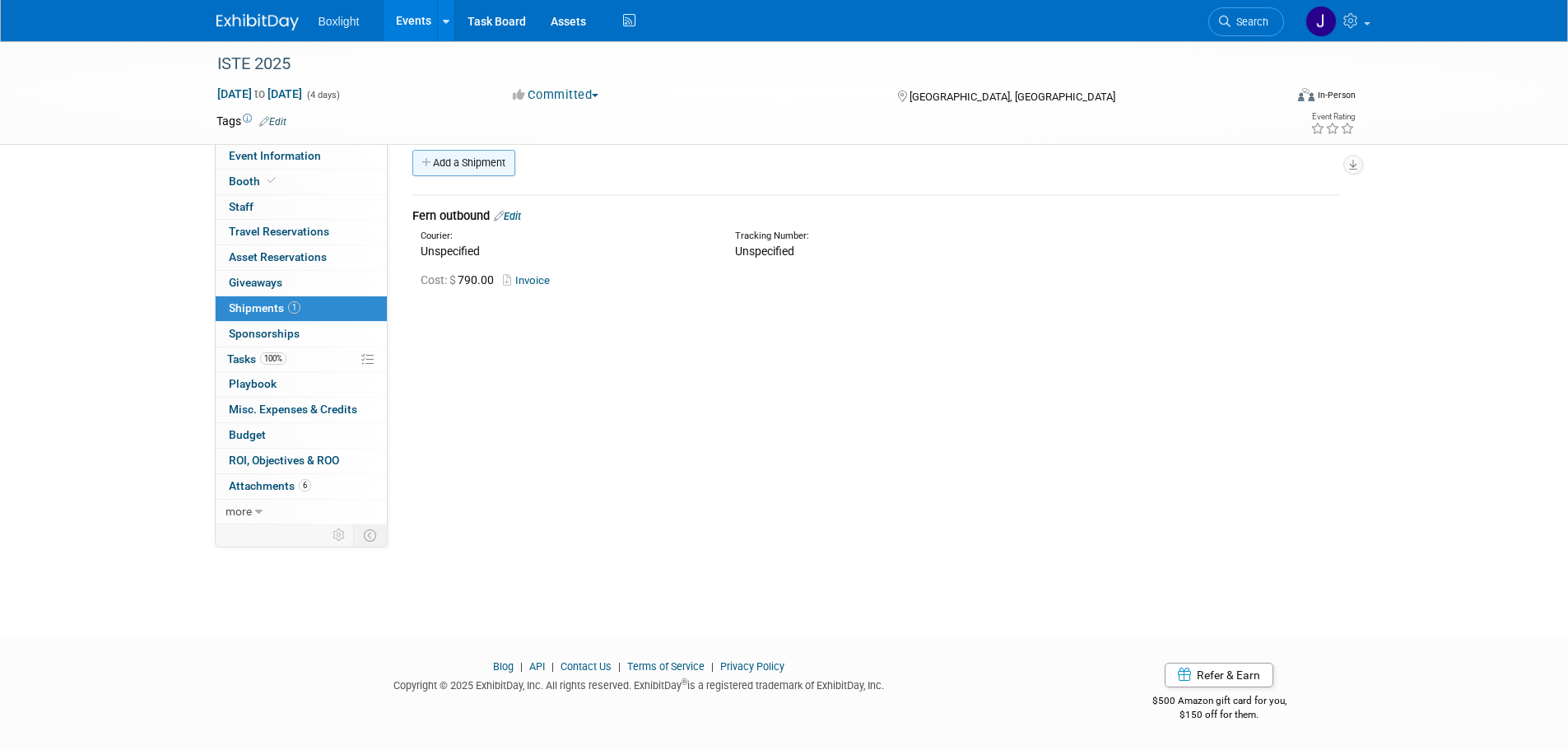
click at [457, 158] on link "Add a Shipment" at bounding box center [464, 163] width 103 height 26
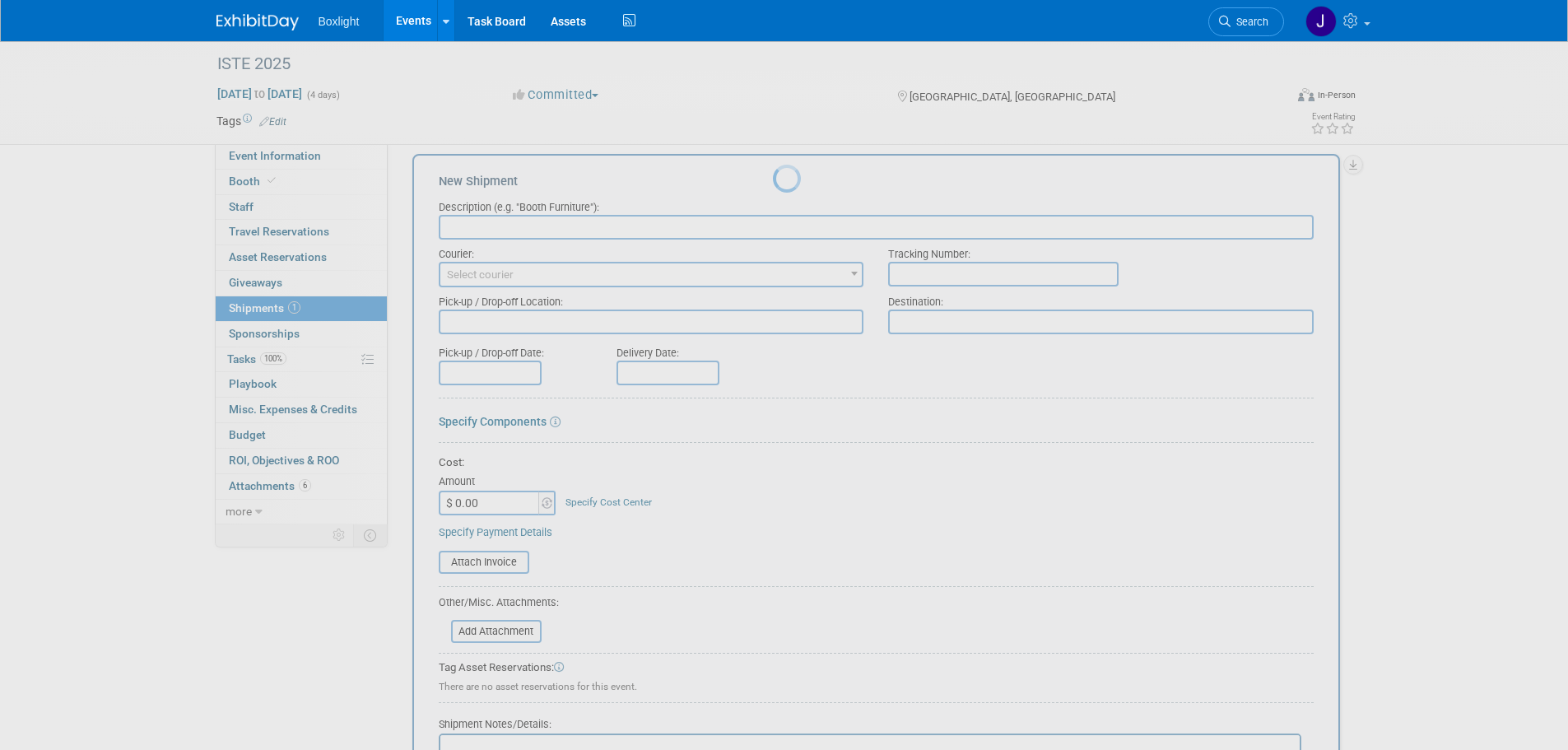
scroll to position [0, 0]
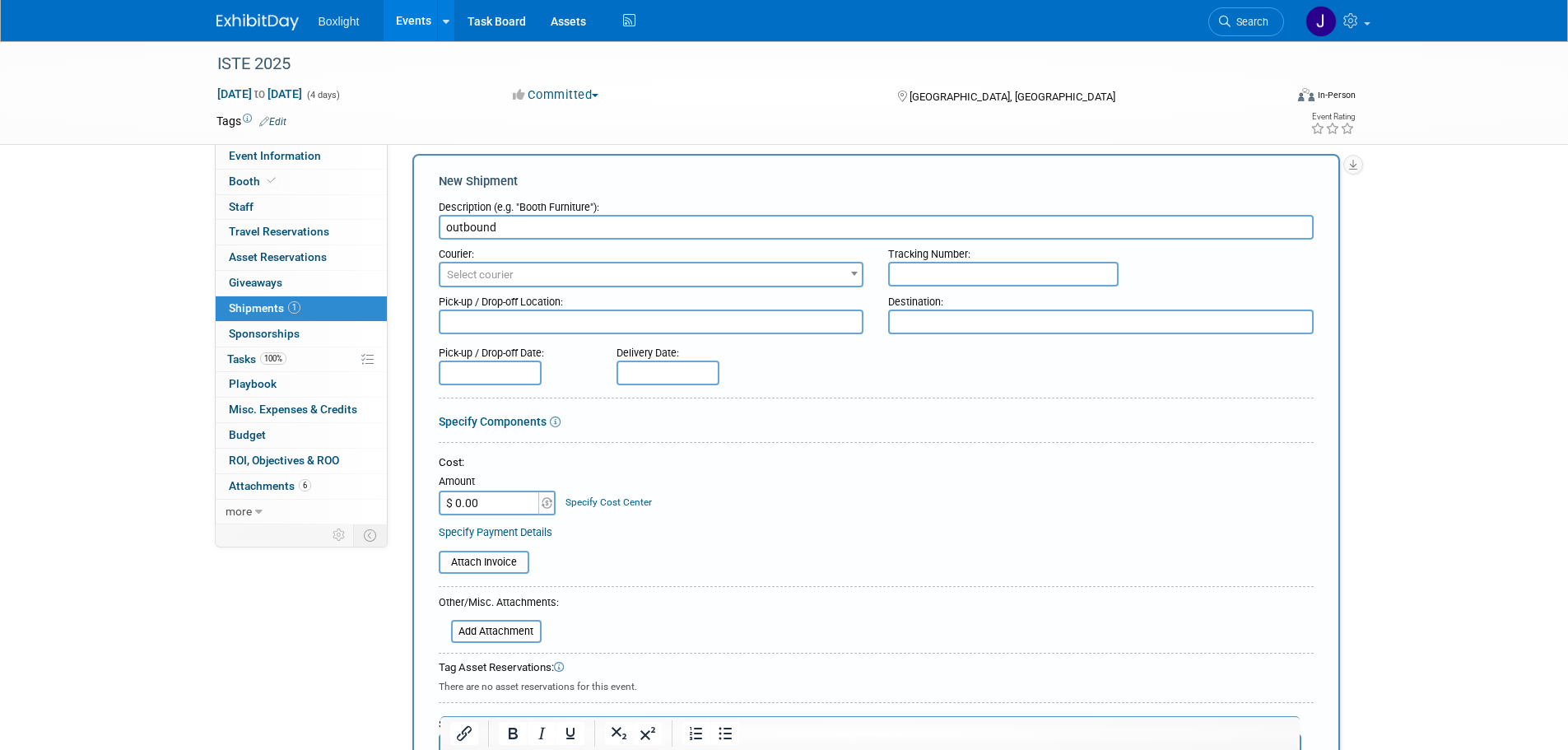
type input "outbound"
click at [516, 277] on span "Select courier" at bounding box center [651, 275] width 422 height 23
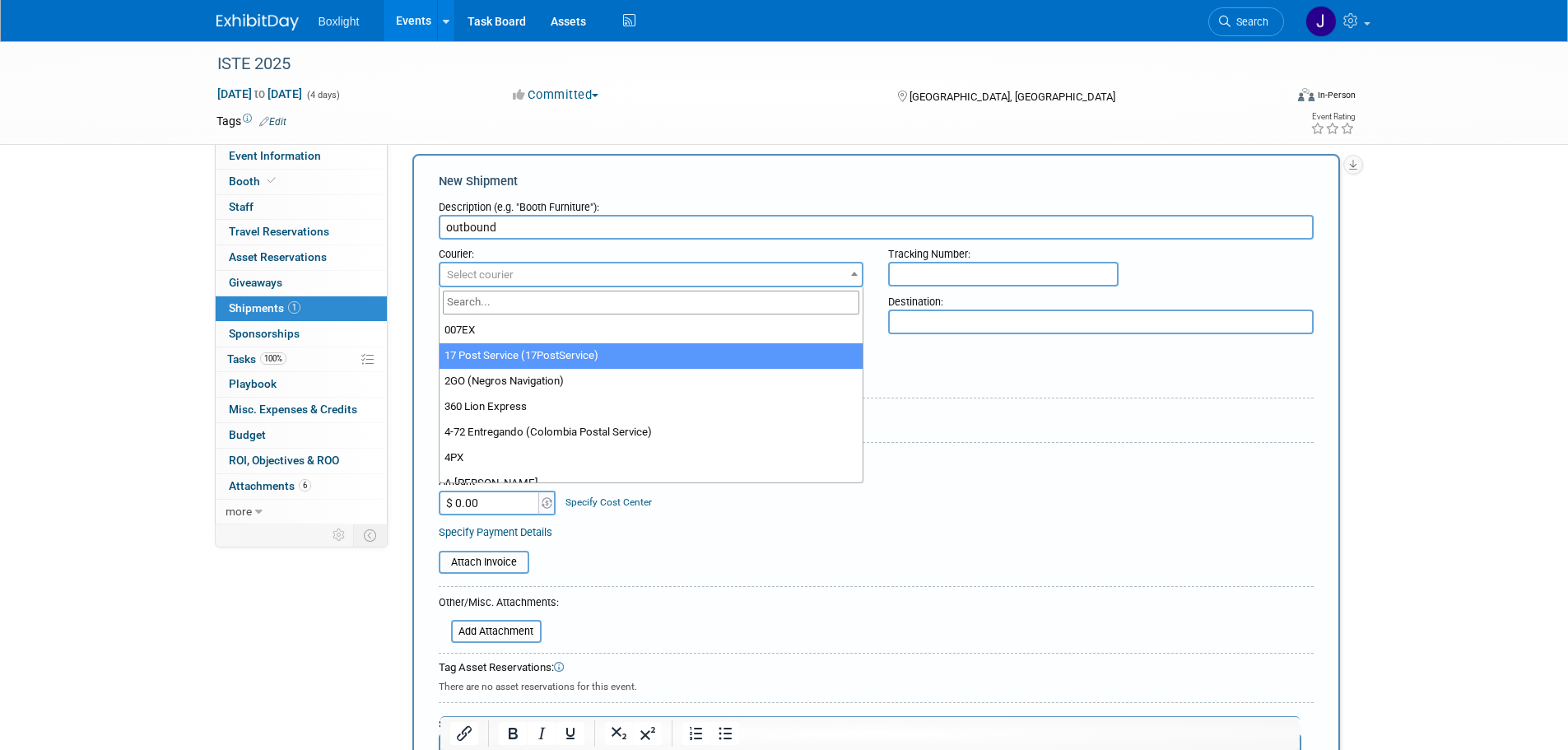
type input "l"
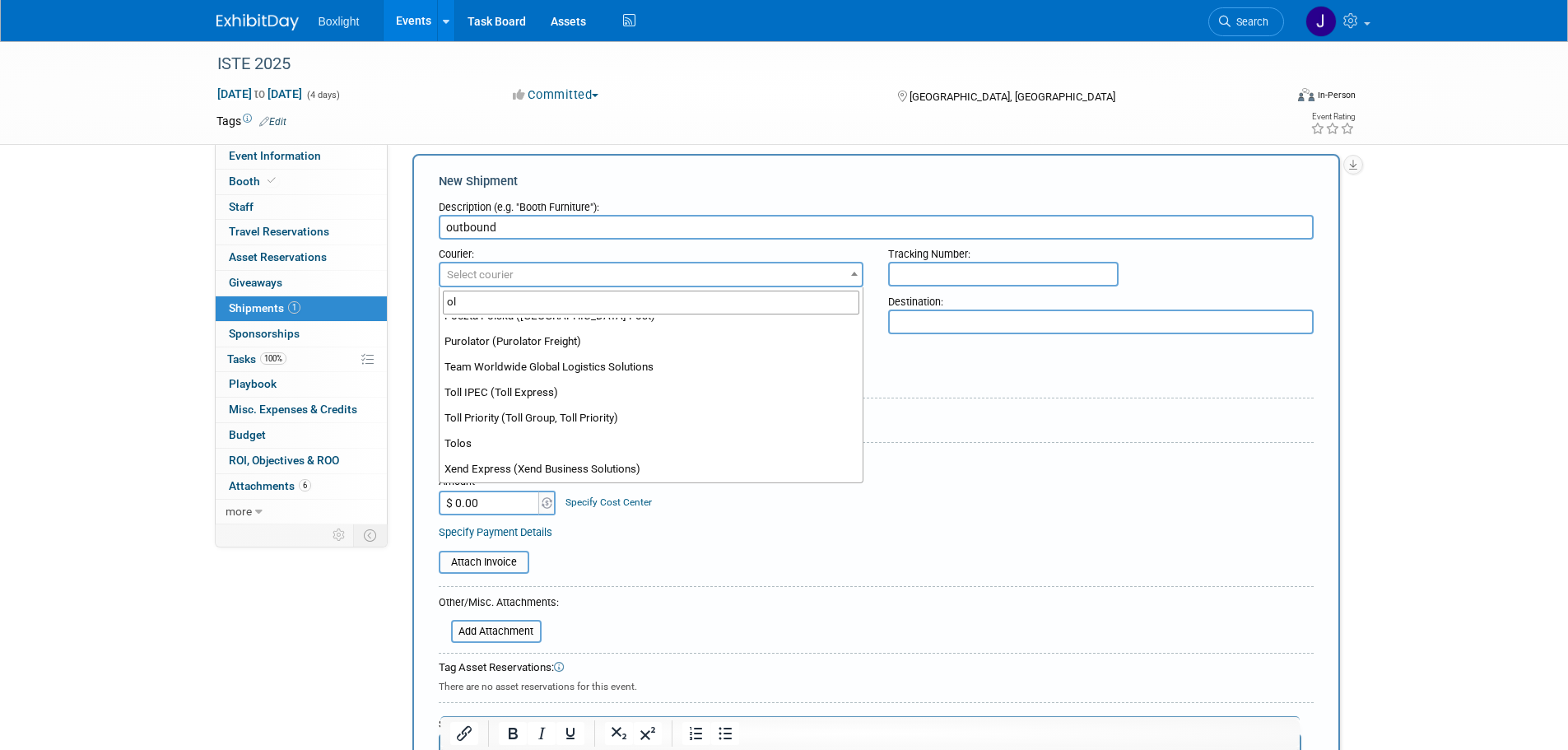
scroll to position [493, 0]
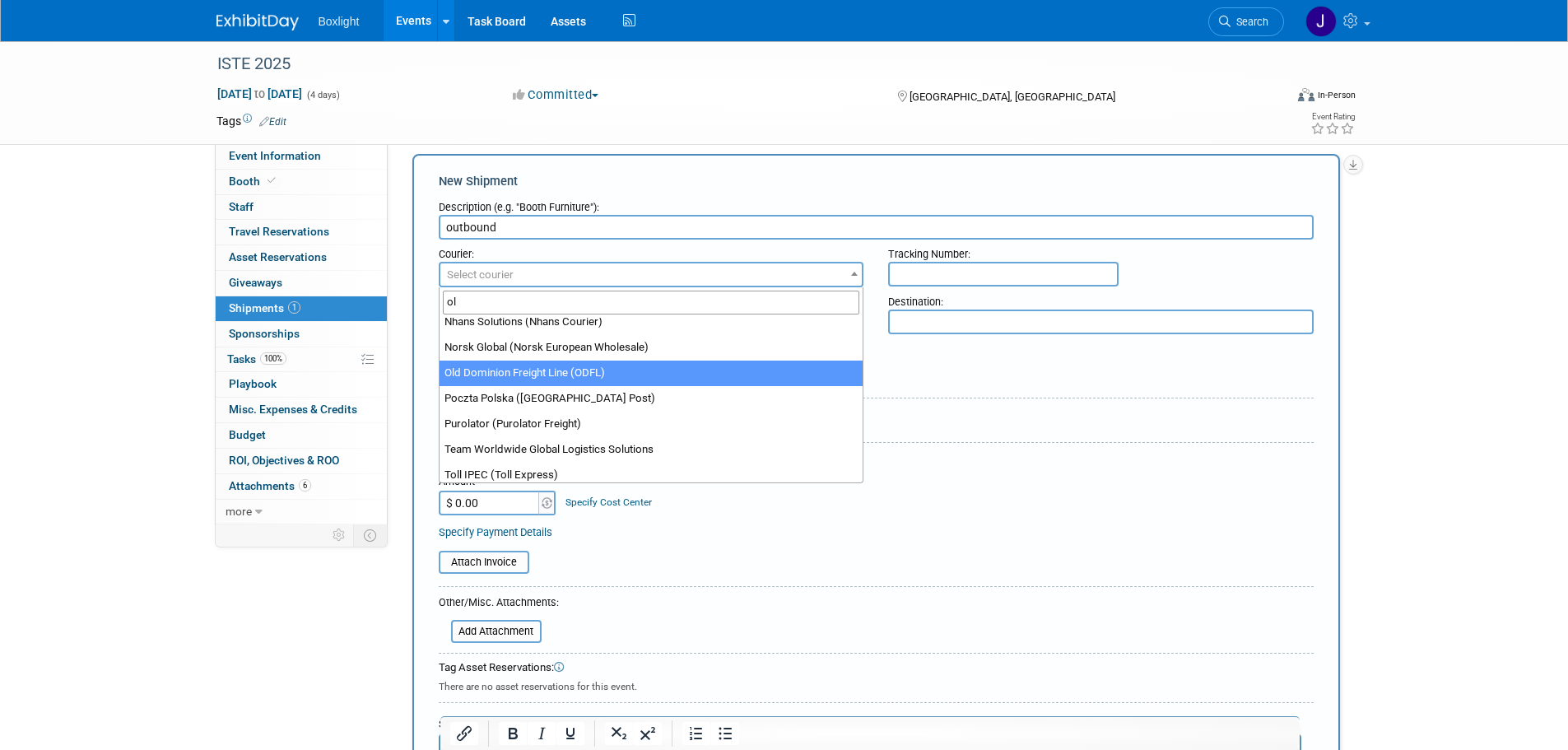
type input "ol"
select select "353"
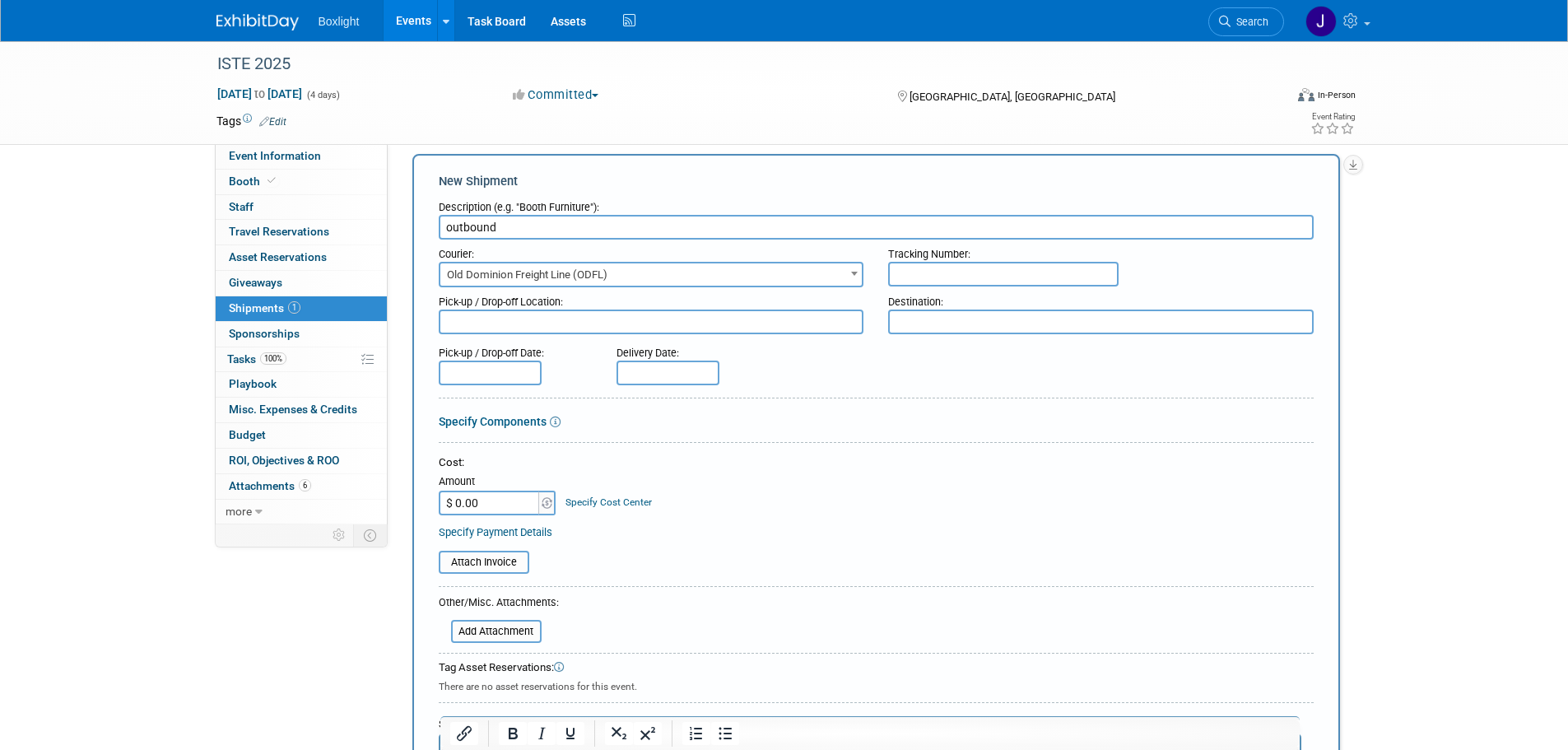
click at [487, 501] on input "$ 0.00" at bounding box center [490, 502] width 103 height 24
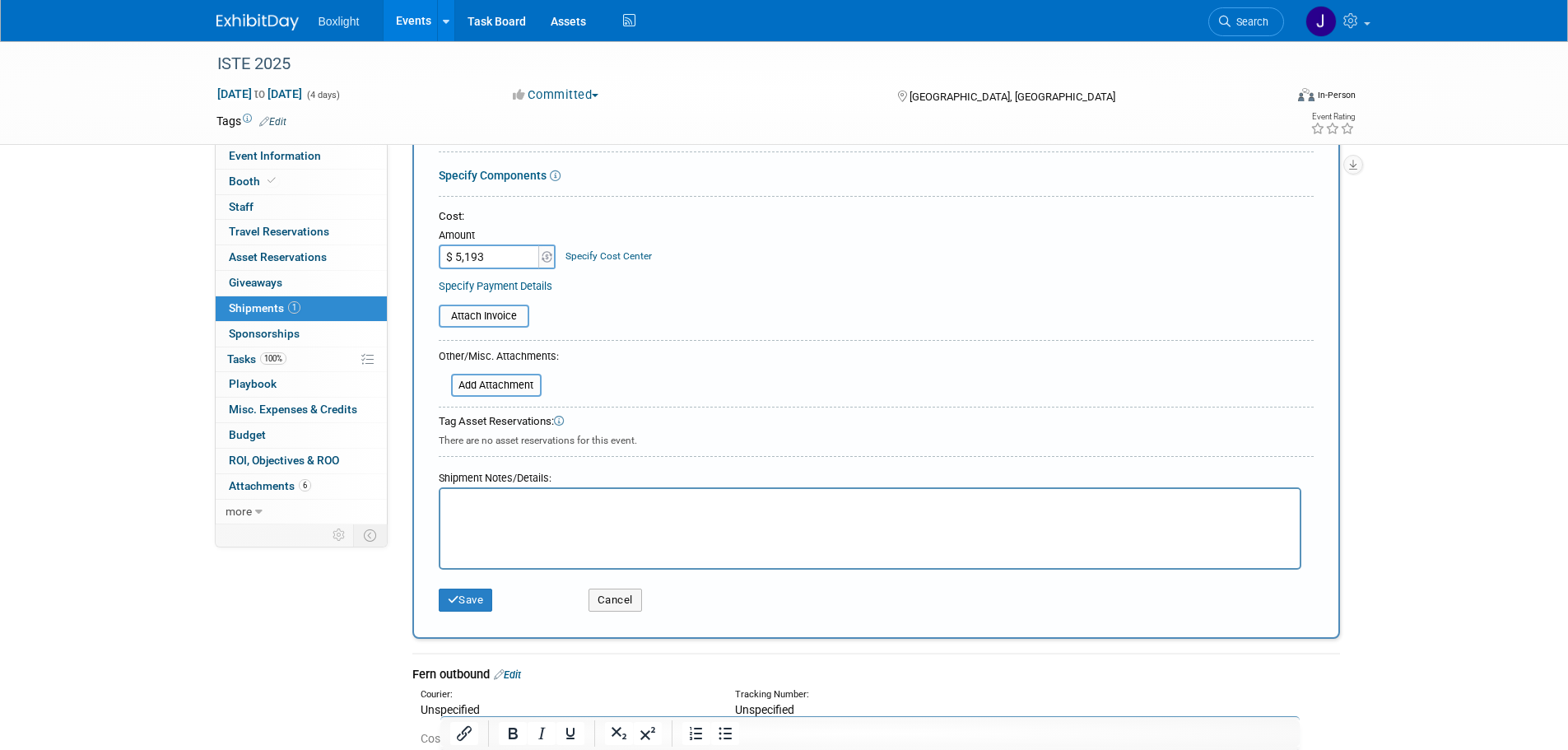
scroll to position [346, 0]
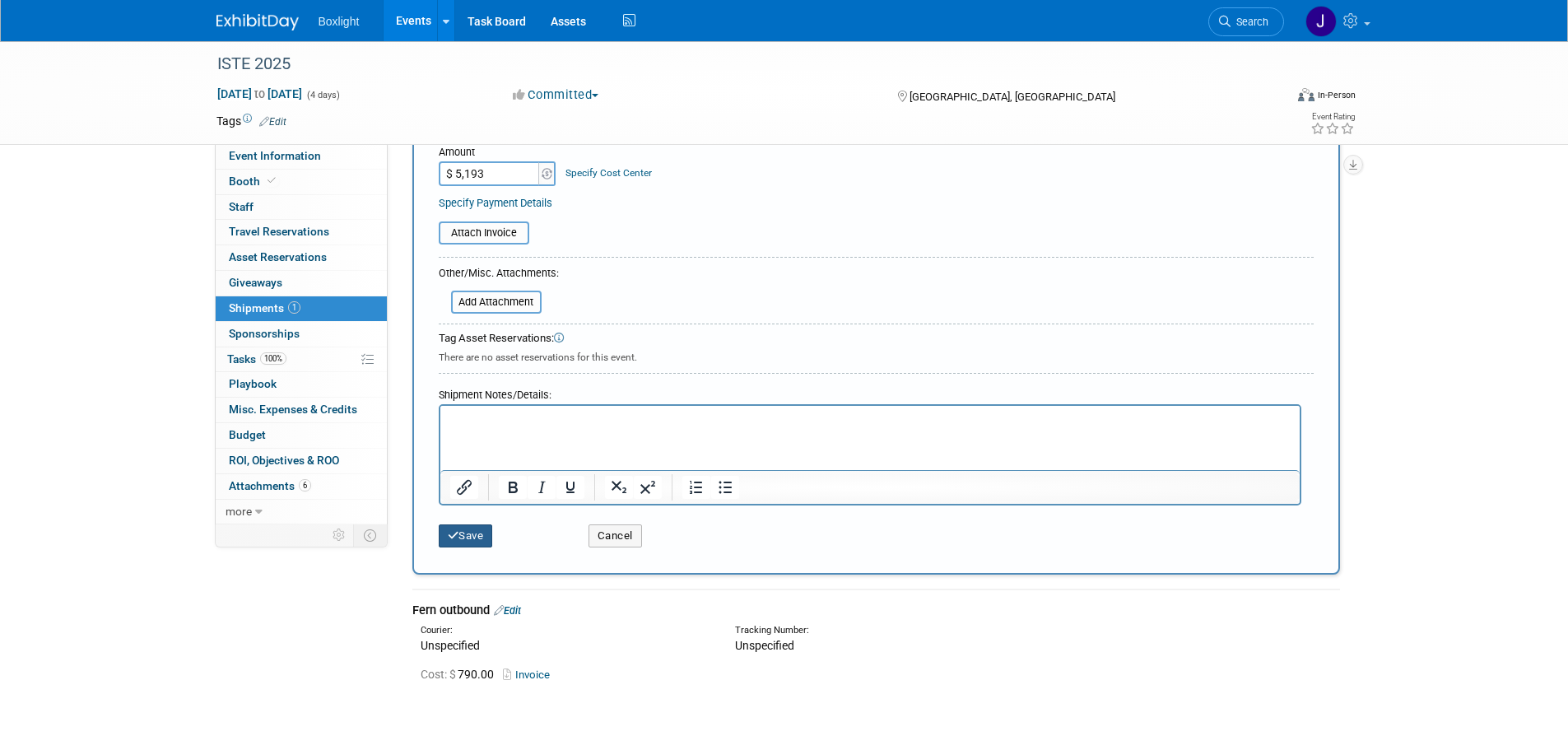
type input "$ 5,193.00"
click at [482, 528] on button "Save" at bounding box center [466, 535] width 54 height 23
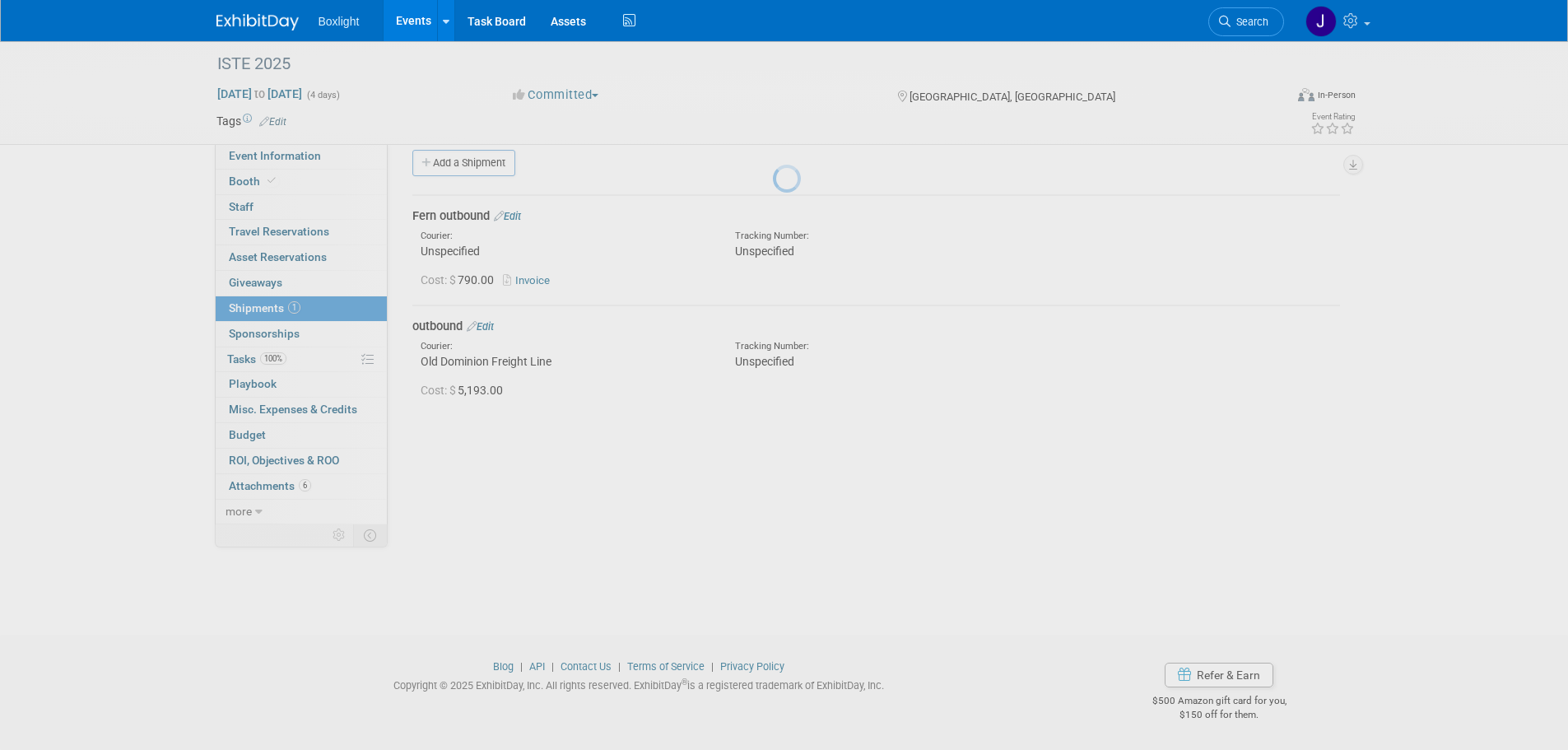
scroll to position [17, 0]
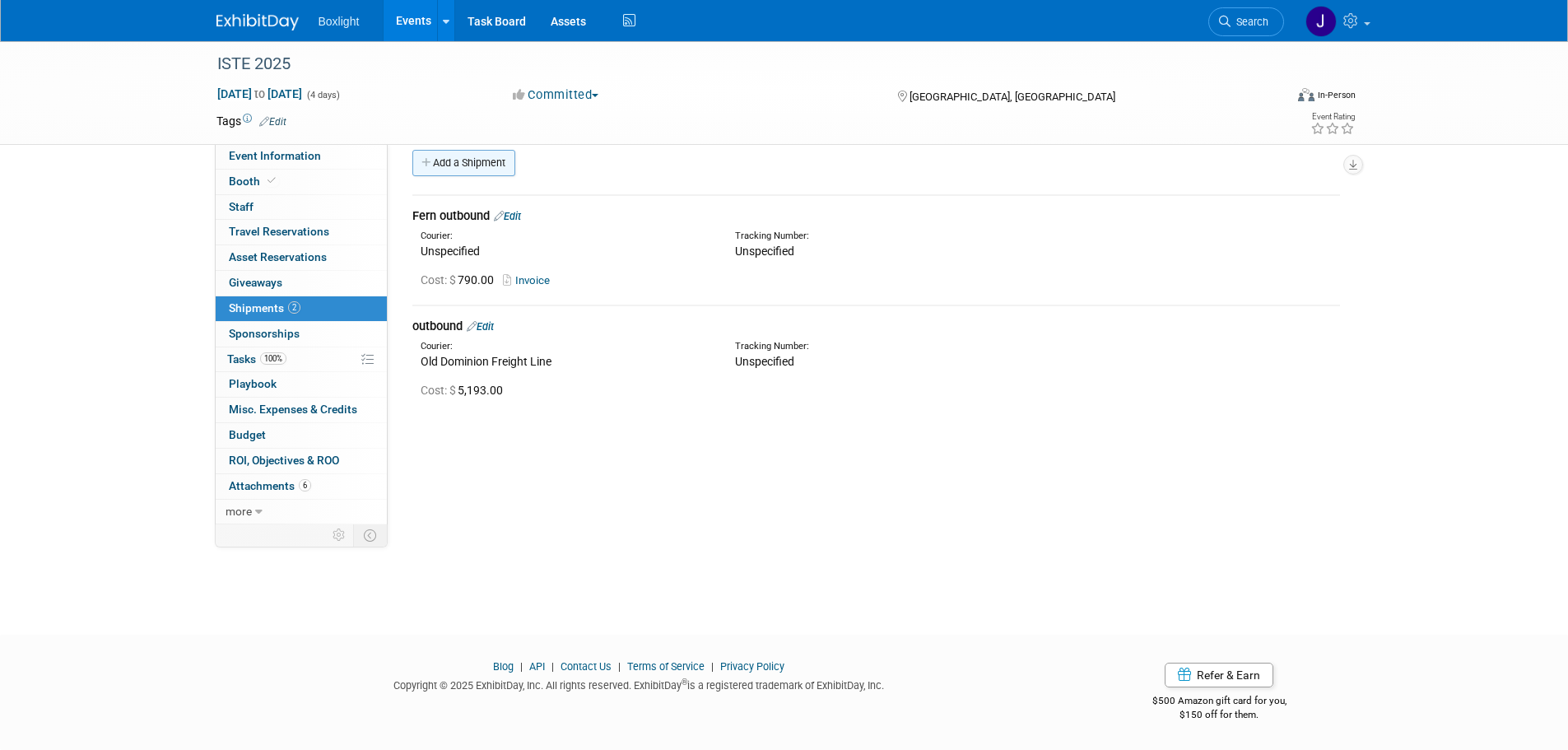
click at [496, 163] on link "Add a Shipment" at bounding box center [464, 163] width 103 height 26
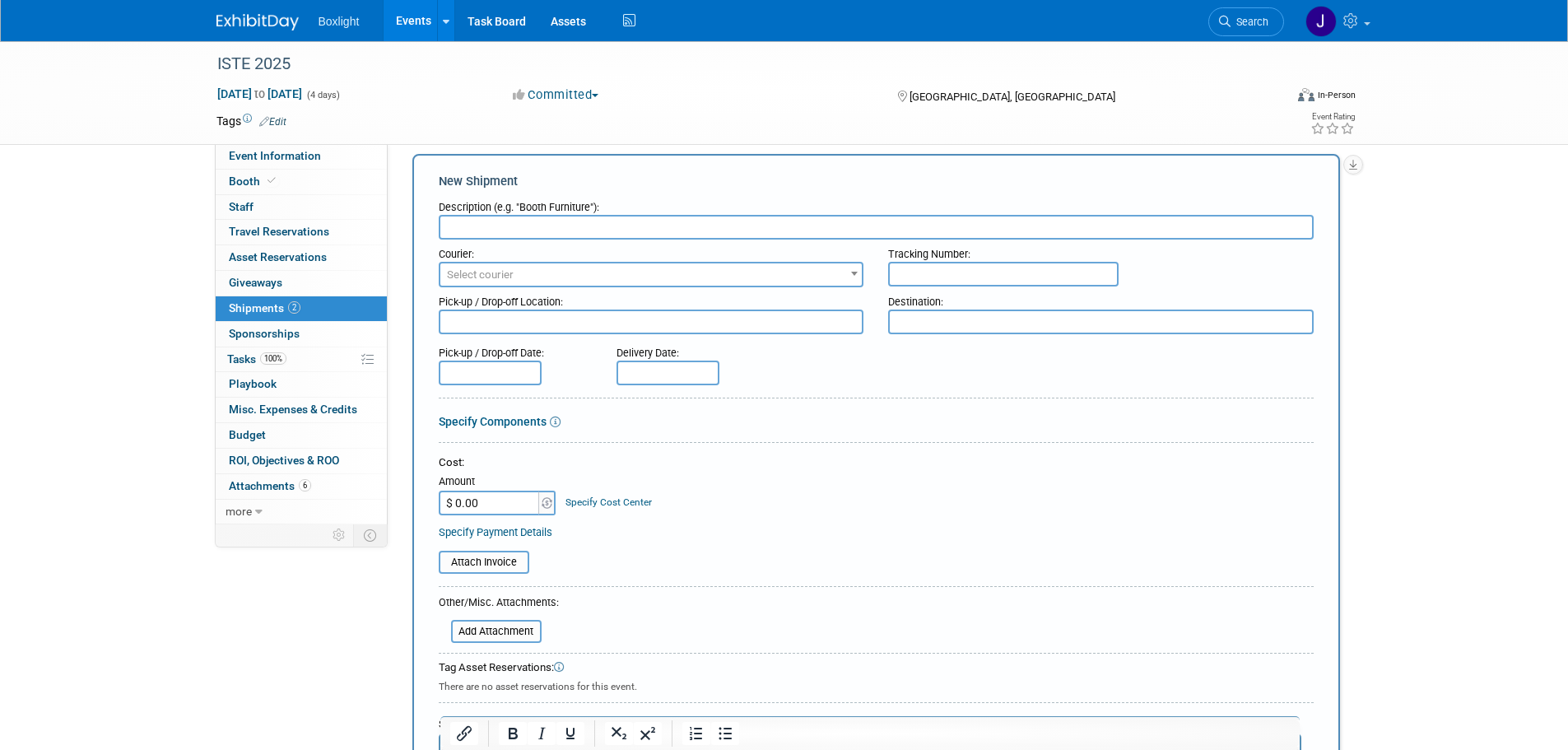
scroll to position [0, 0]
type input "inbound"
click at [571, 275] on span "Select courier" at bounding box center [651, 275] width 422 height 23
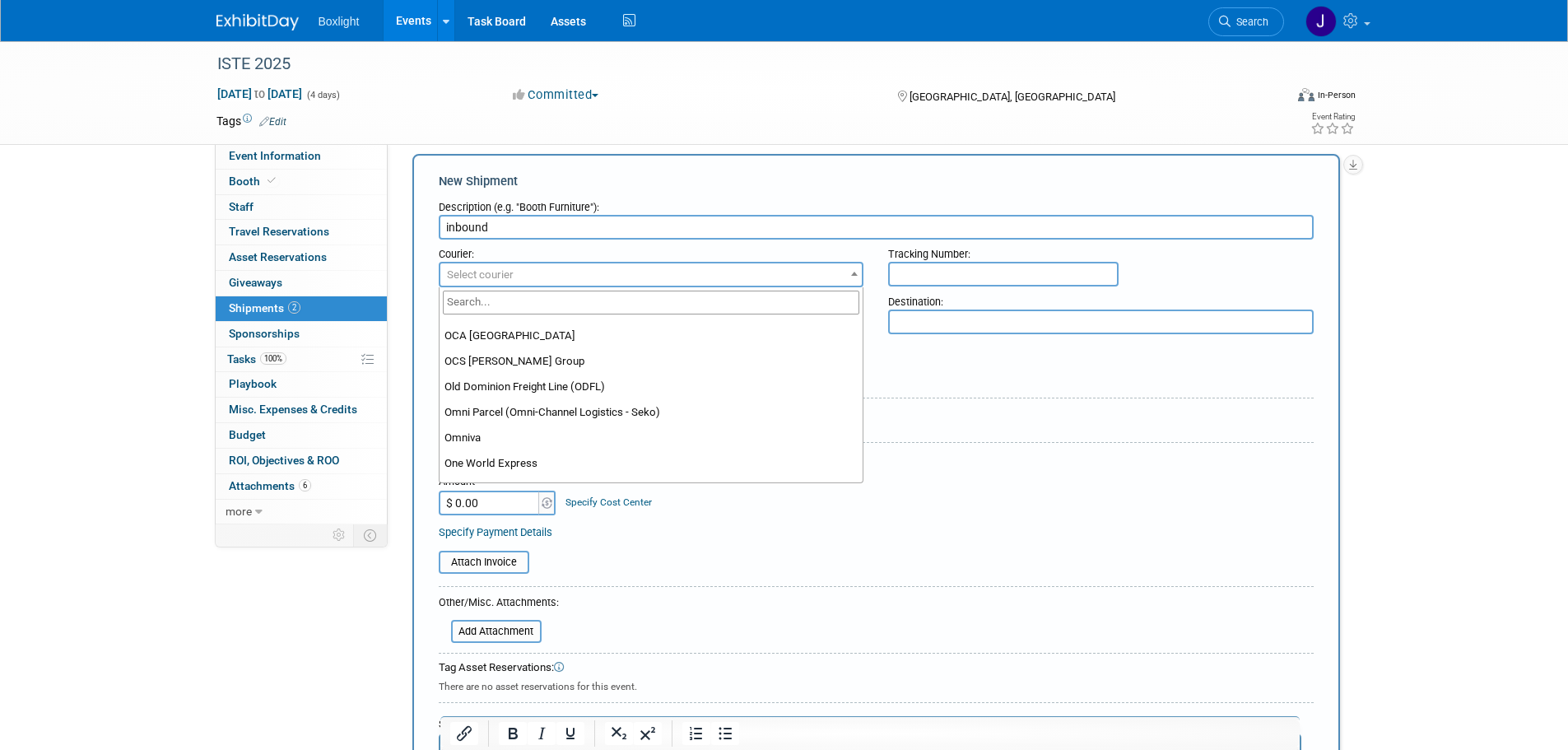
scroll to position [9301, 0]
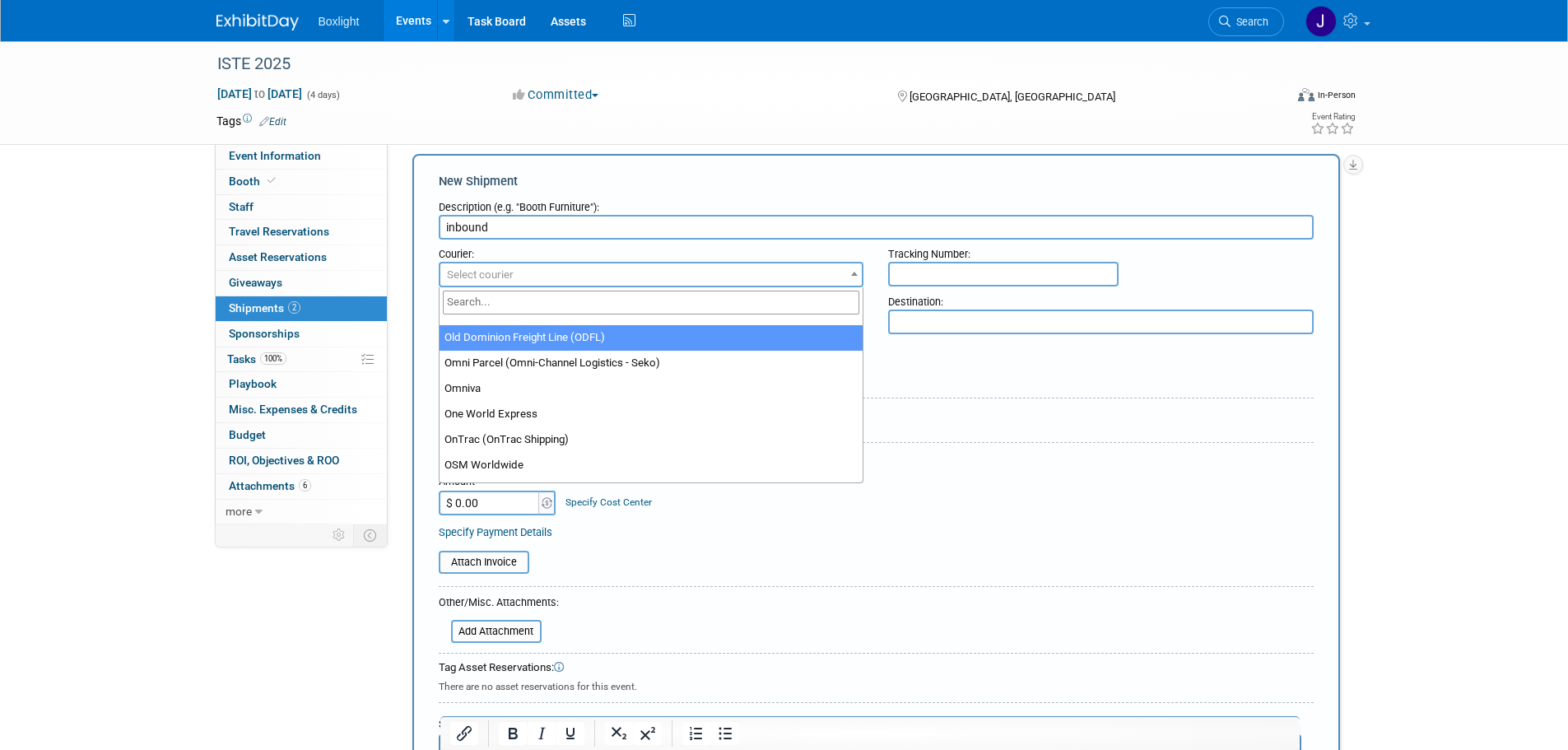
select select "353"
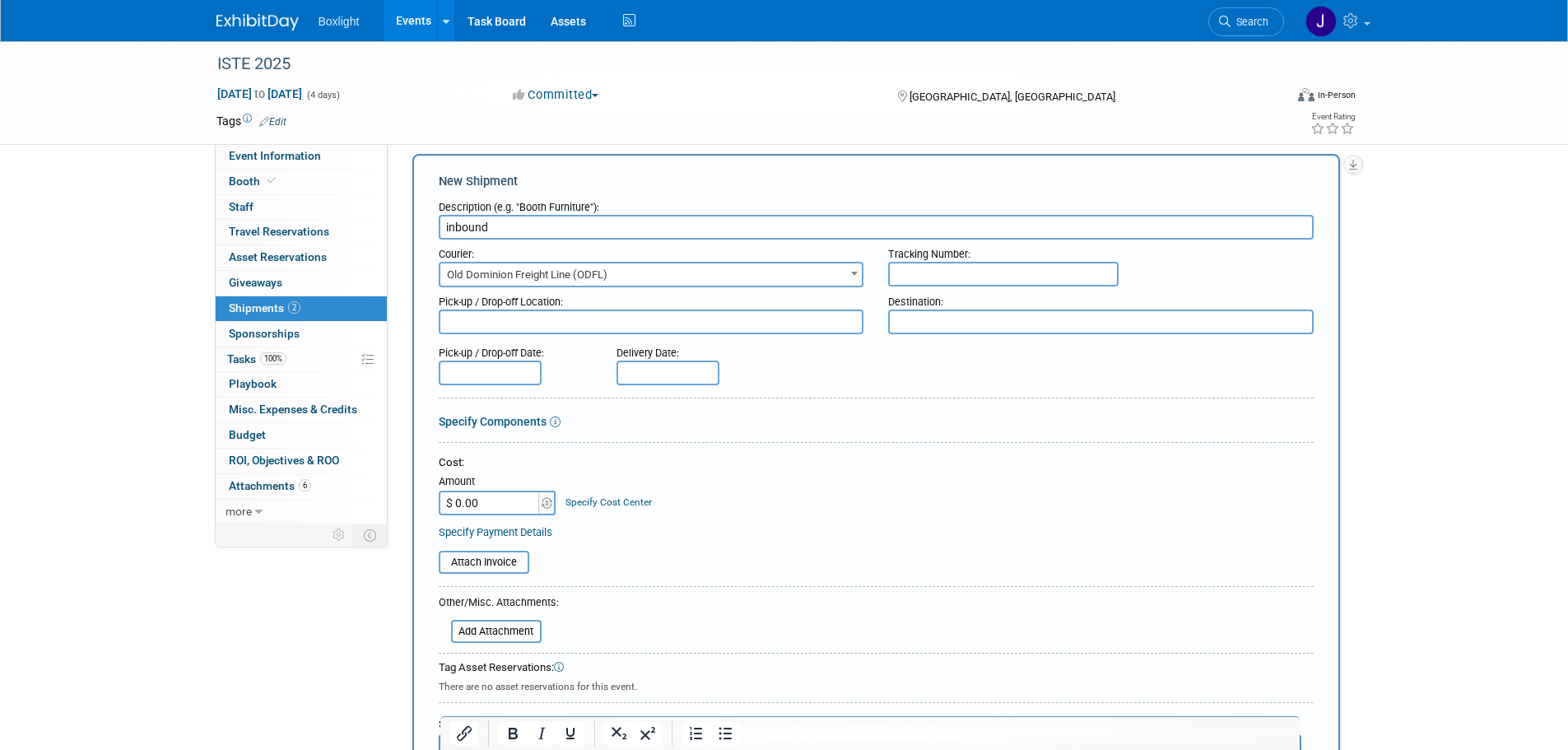
click at [473, 501] on input "$ 0.00" at bounding box center [490, 502] width 103 height 24
type input "$ 1,102.00"
click at [759, 523] on div "Specify Payment Details" at bounding box center [876, 531] width 875 height 18
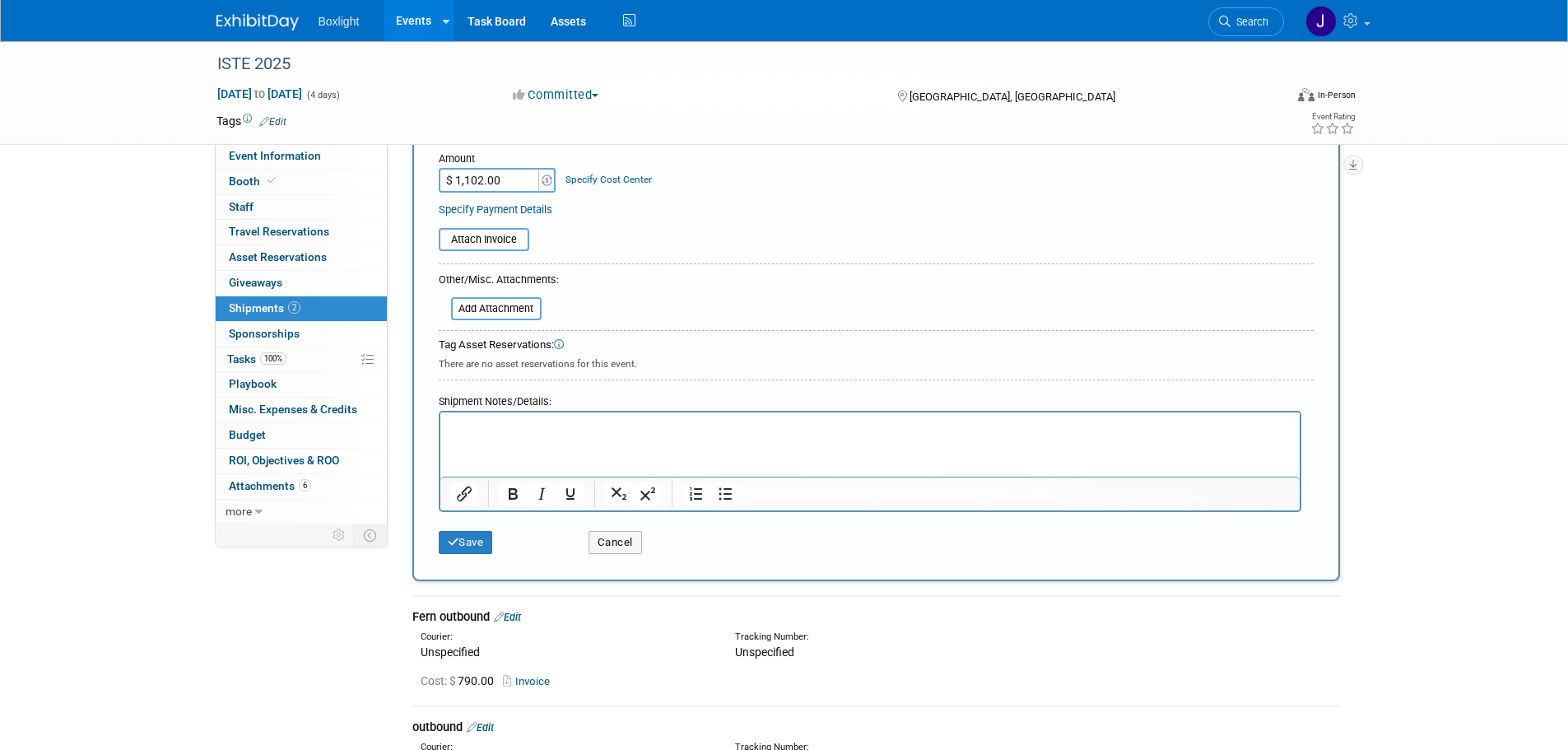
scroll to position [346, 0]
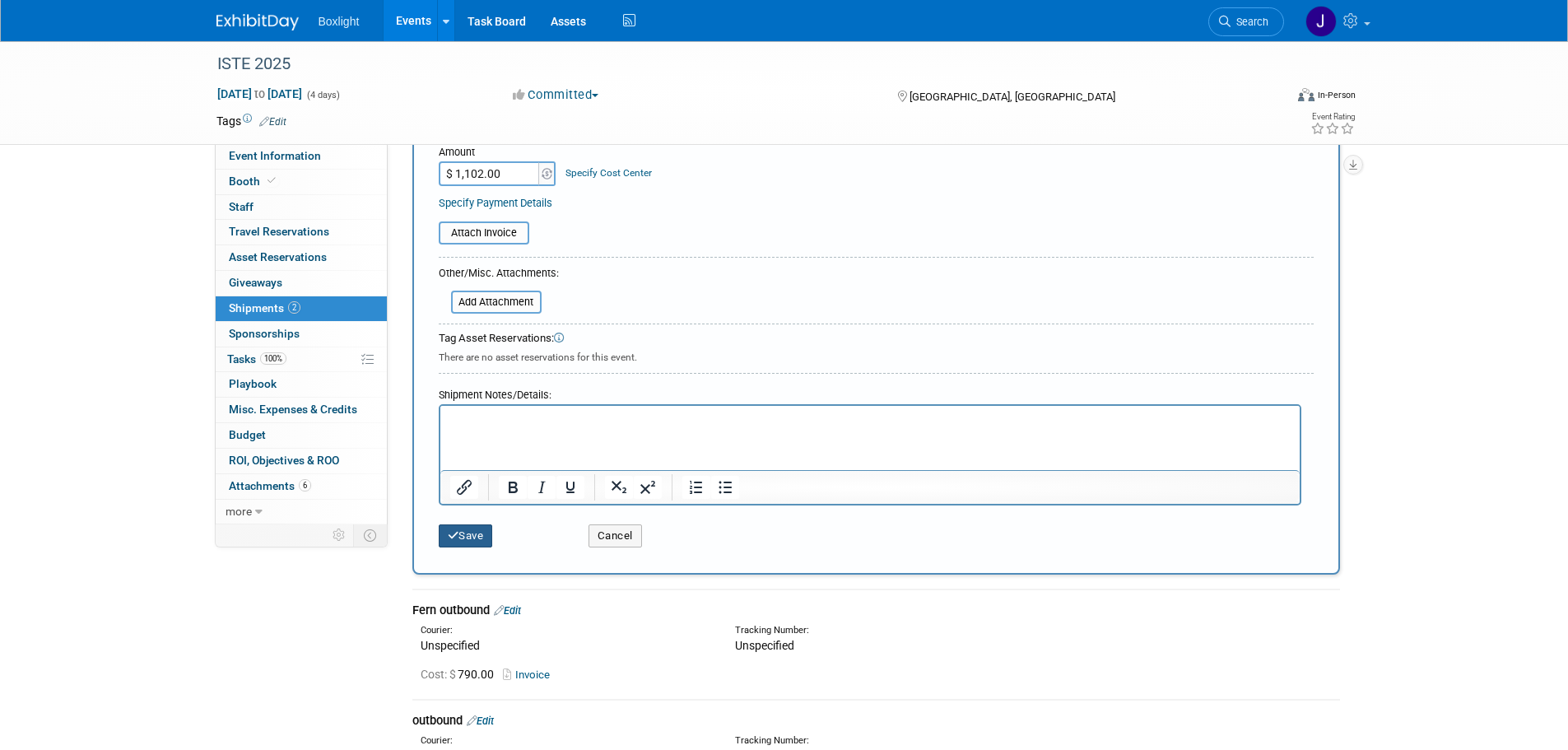
click at [474, 543] on button "Save" at bounding box center [466, 535] width 54 height 23
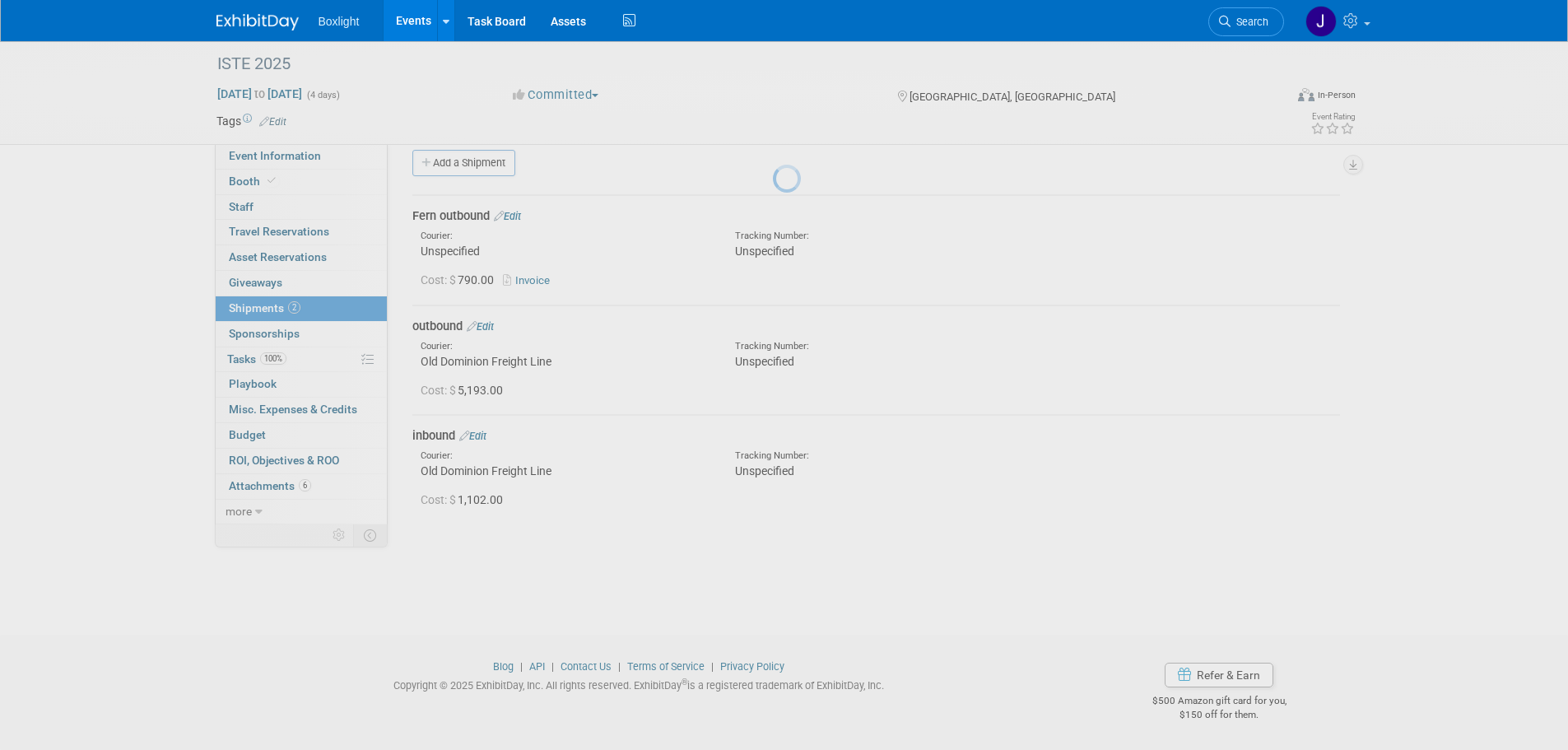
scroll to position [17, 0]
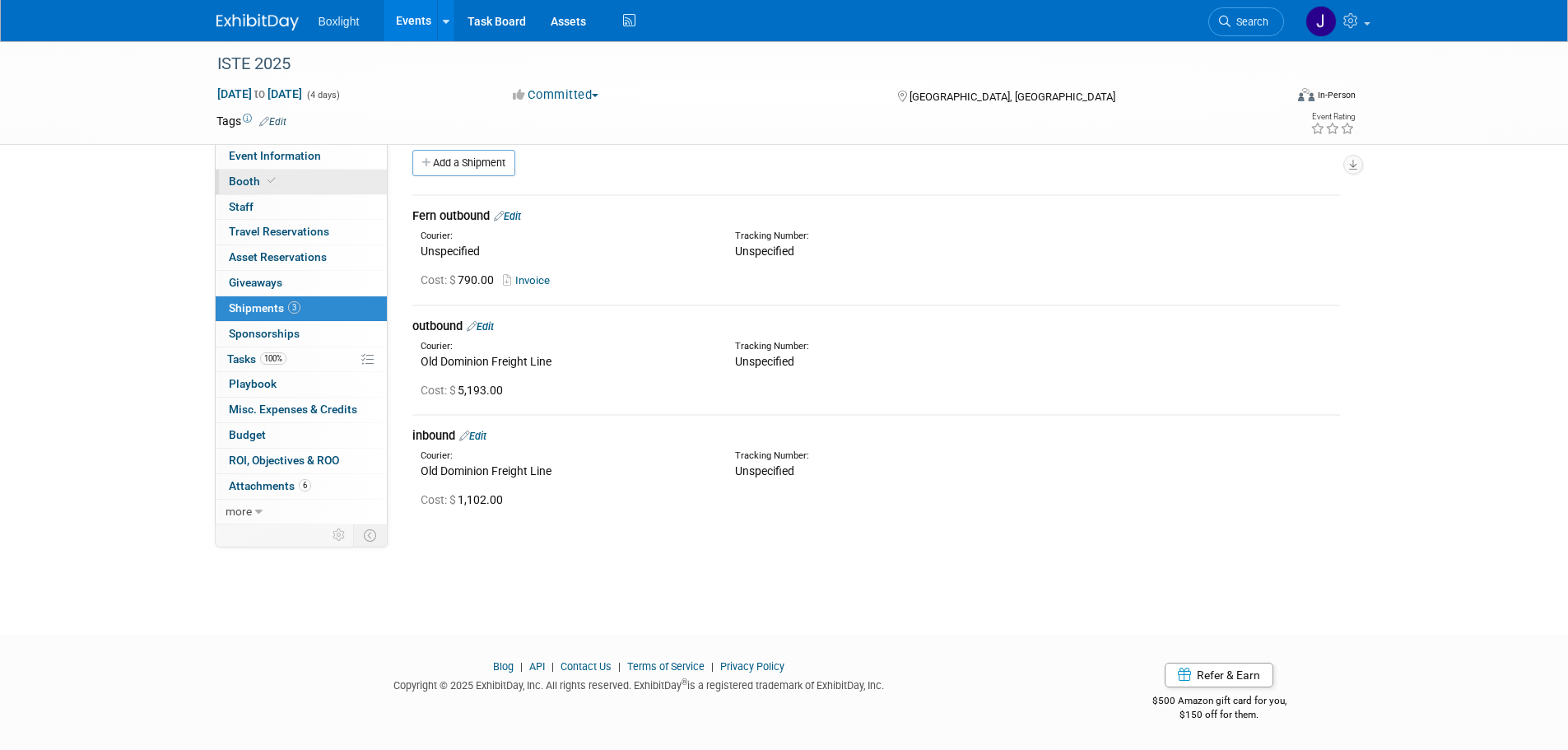
click at [261, 183] on span "Booth" at bounding box center [254, 181] width 50 height 13
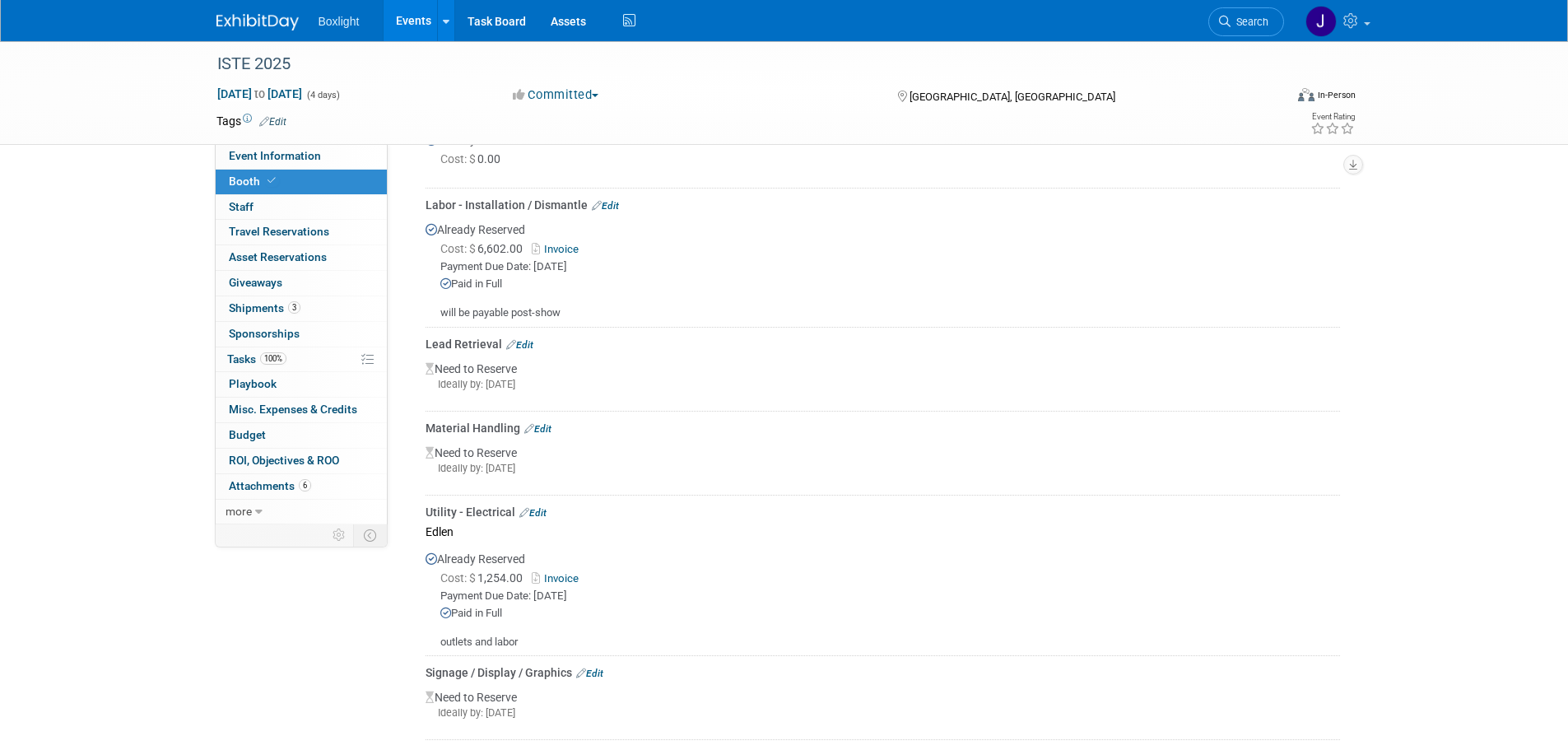
scroll to position [987, 0]
click at [530, 336] on link "Edit" at bounding box center [519, 342] width 27 height 11
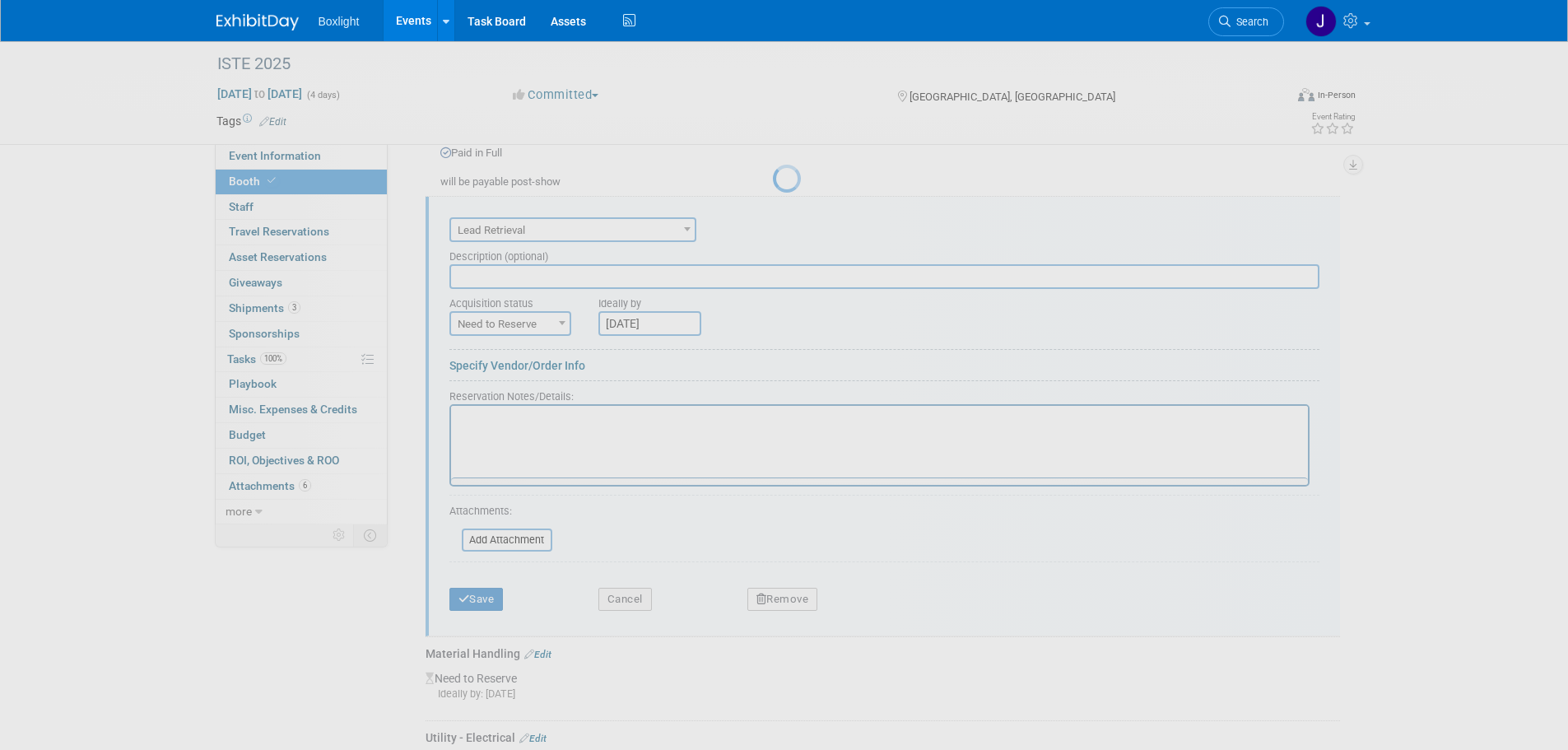
scroll to position [0, 0]
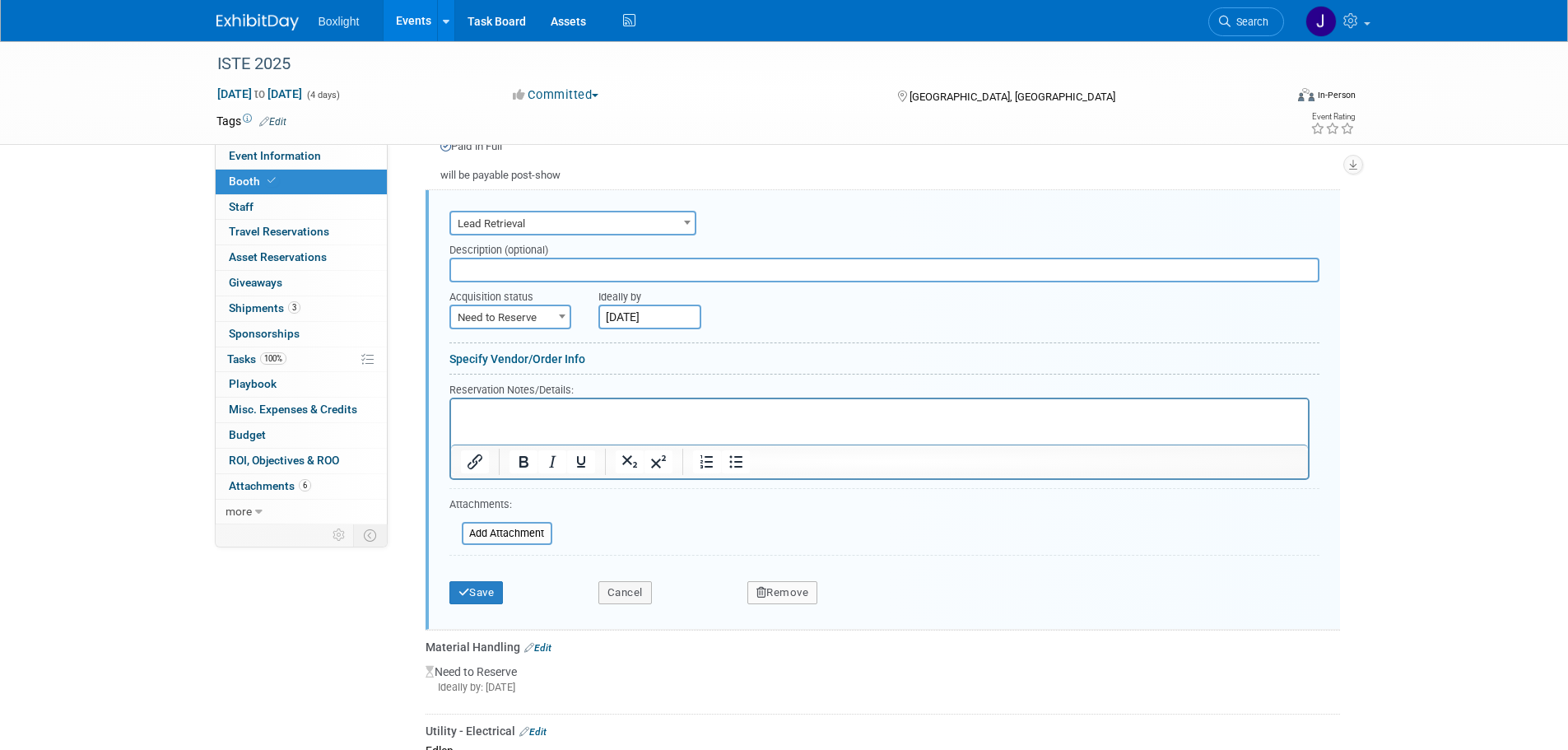
click at [517, 318] on span "Need to Reserve" at bounding box center [510, 318] width 119 height 23
select select "2"
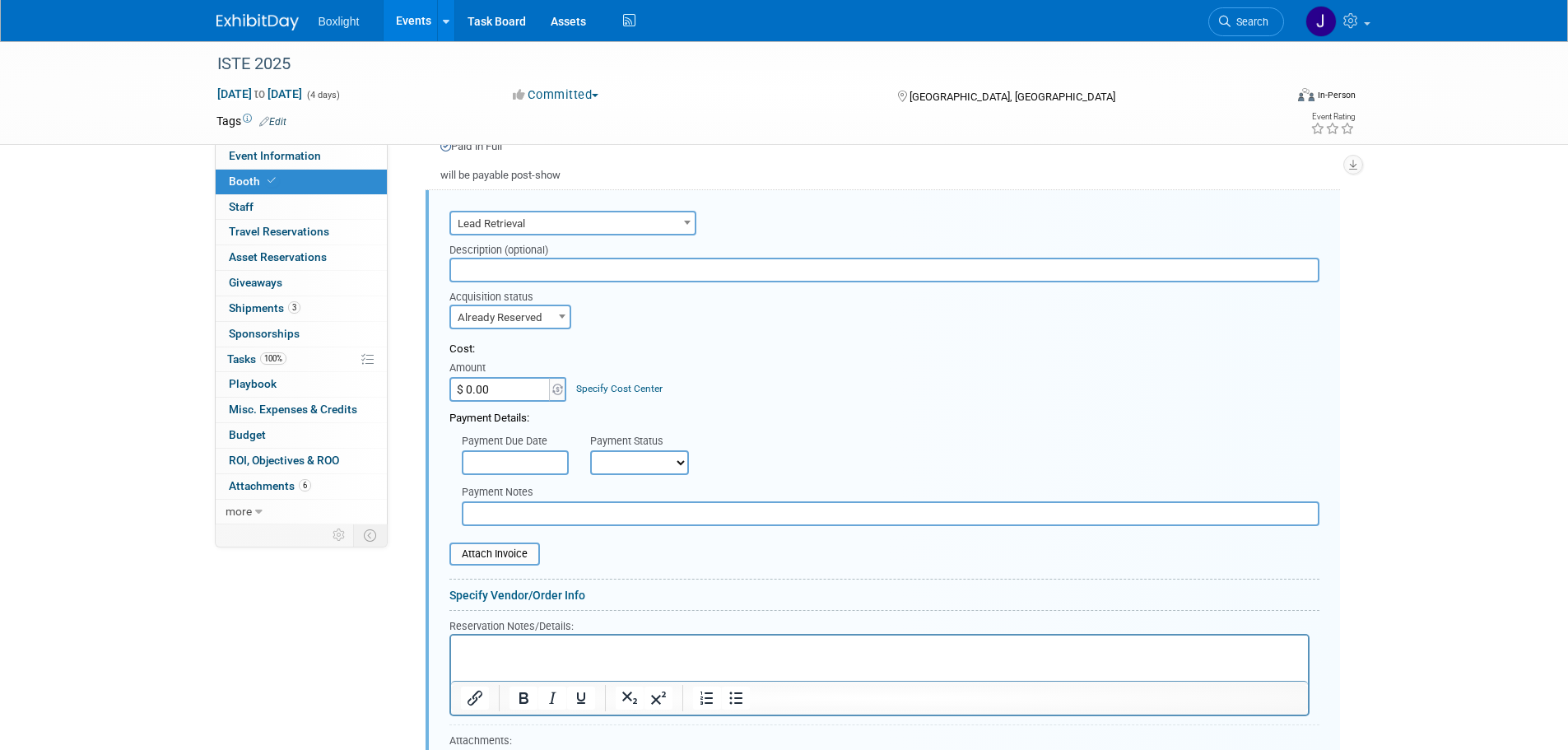
click at [508, 394] on input "$ 0.00" at bounding box center [501, 389] width 103 height 24
type input "$ 355.00"
click at [496, 457] on input "text" at bounding box center [515, 462] width 107 height 24
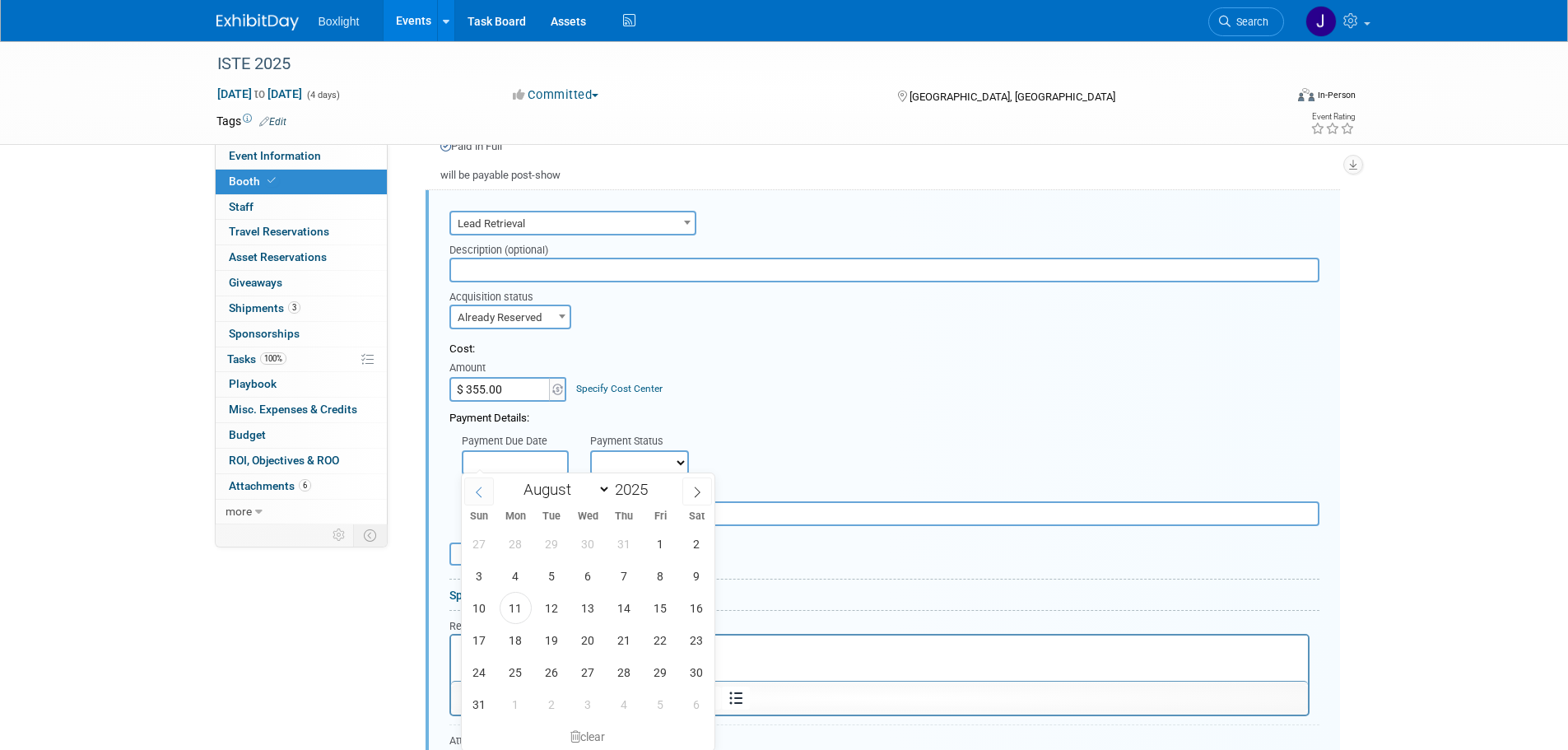
click at [481, 492] on icon at bounding box center [479, 492] width 11 height 11
select select "4"
click at [662, 545] on span "2" at bounding box center [660, 544] width 32 height 32
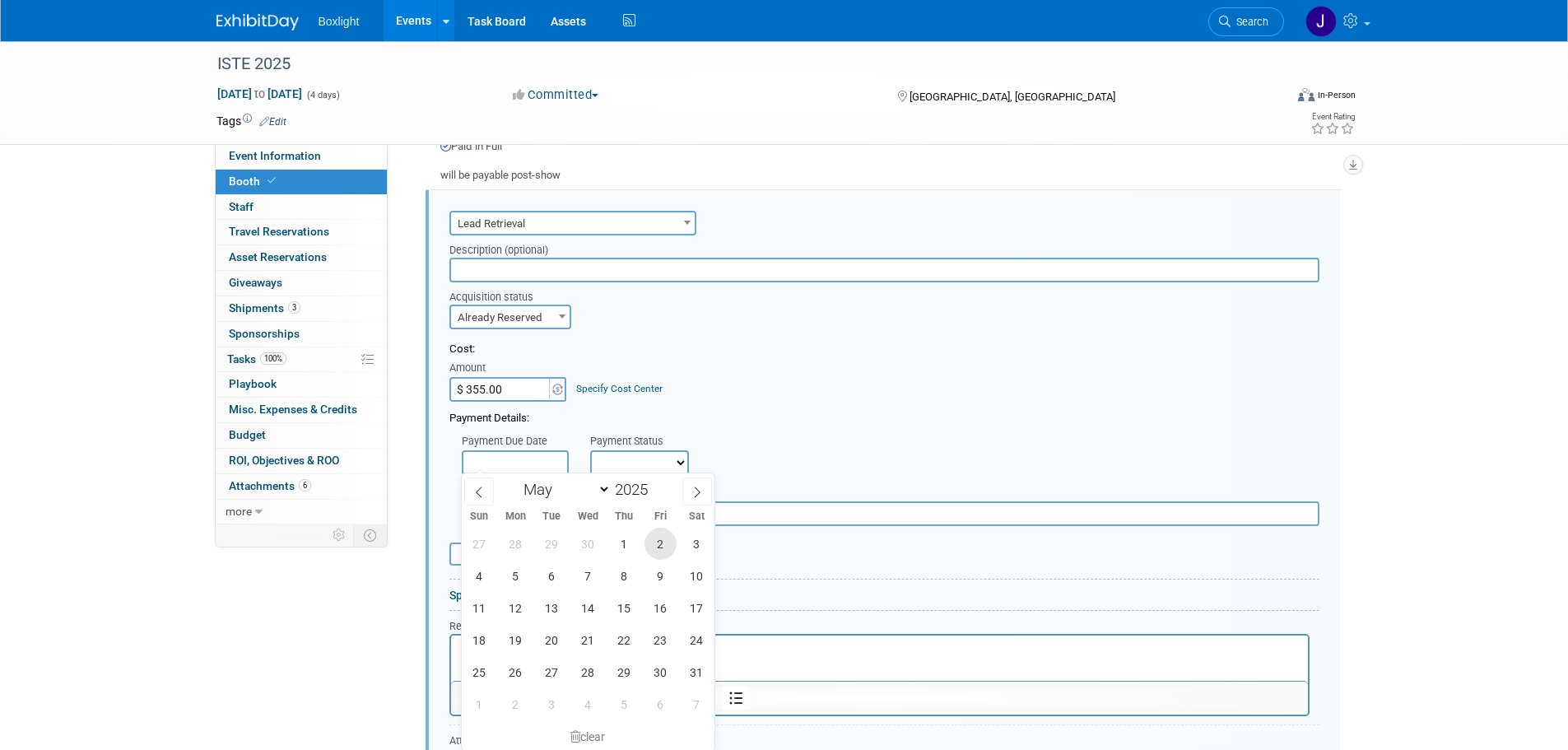
type input "May 2, 2025"
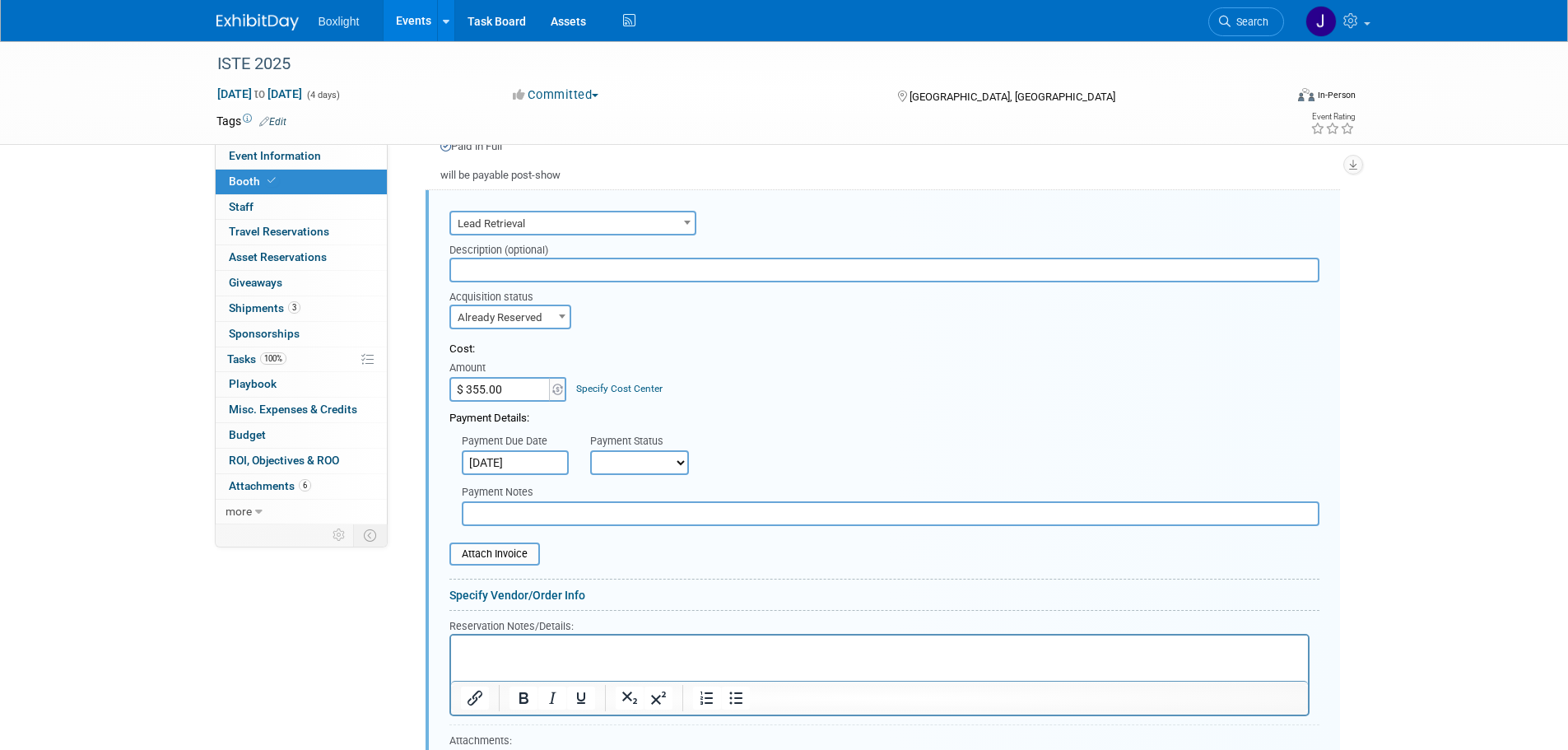
click at [643, 470] on select "Not Paid Yet Partially Paid Paid in Full" at bounding box center [640, 462] width 99 height 24
select select "1"
click at [590, 450] on select "Not Paid Yet Partially Paid Paid in Full" at bounding box center [640, 462] width 99 height 24
click at [466, 552] on input "file" at bounding box center [441, 554] width 196 height 20
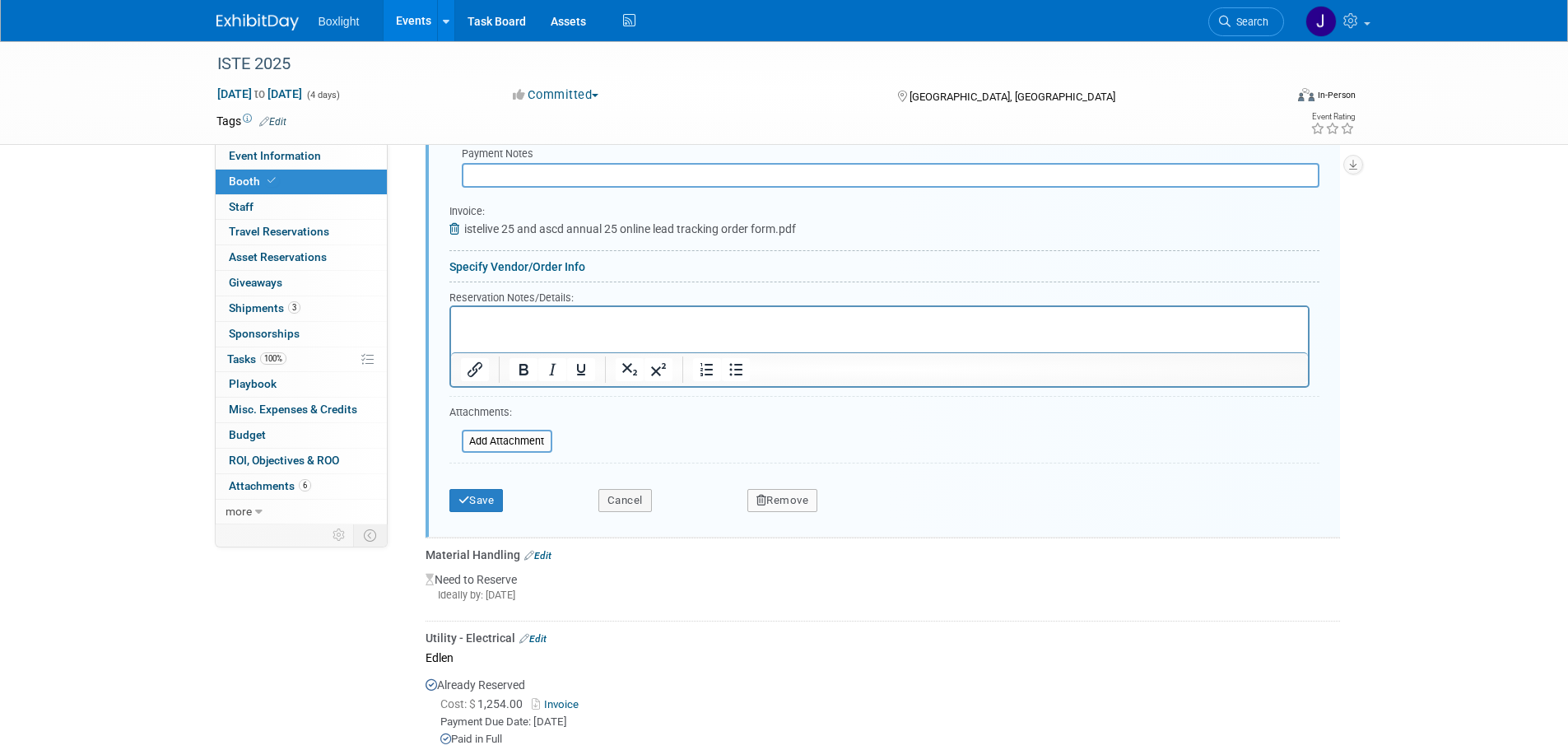
scroll to position [1534, 0]
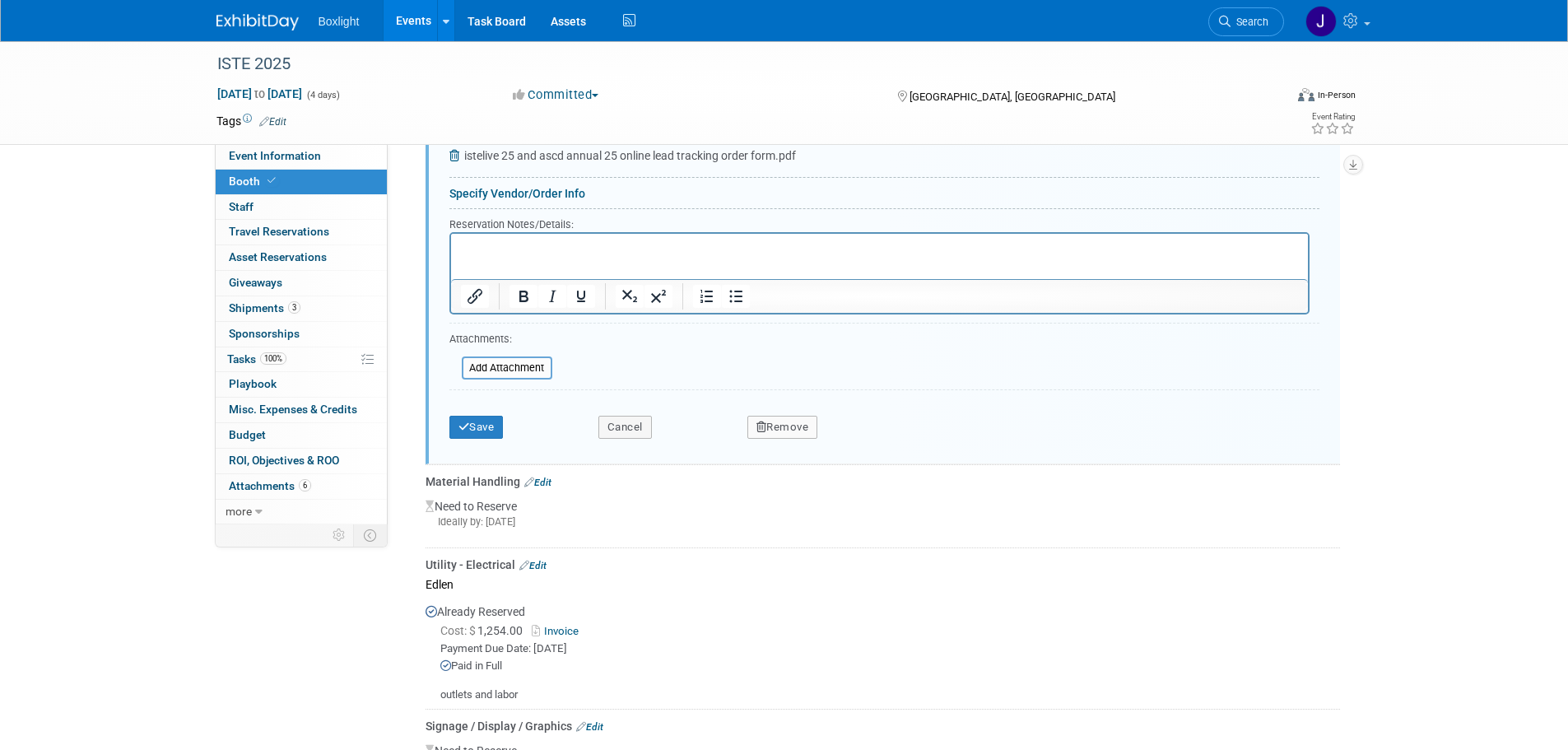
click at [551, 240] on p "Rich Text Area. Press ALT-0 for help." at bounding box center [879, 247] width 838 height 16
click at [470, 418] on button "Save" at bounding box center [476, 427] width 54 height 23
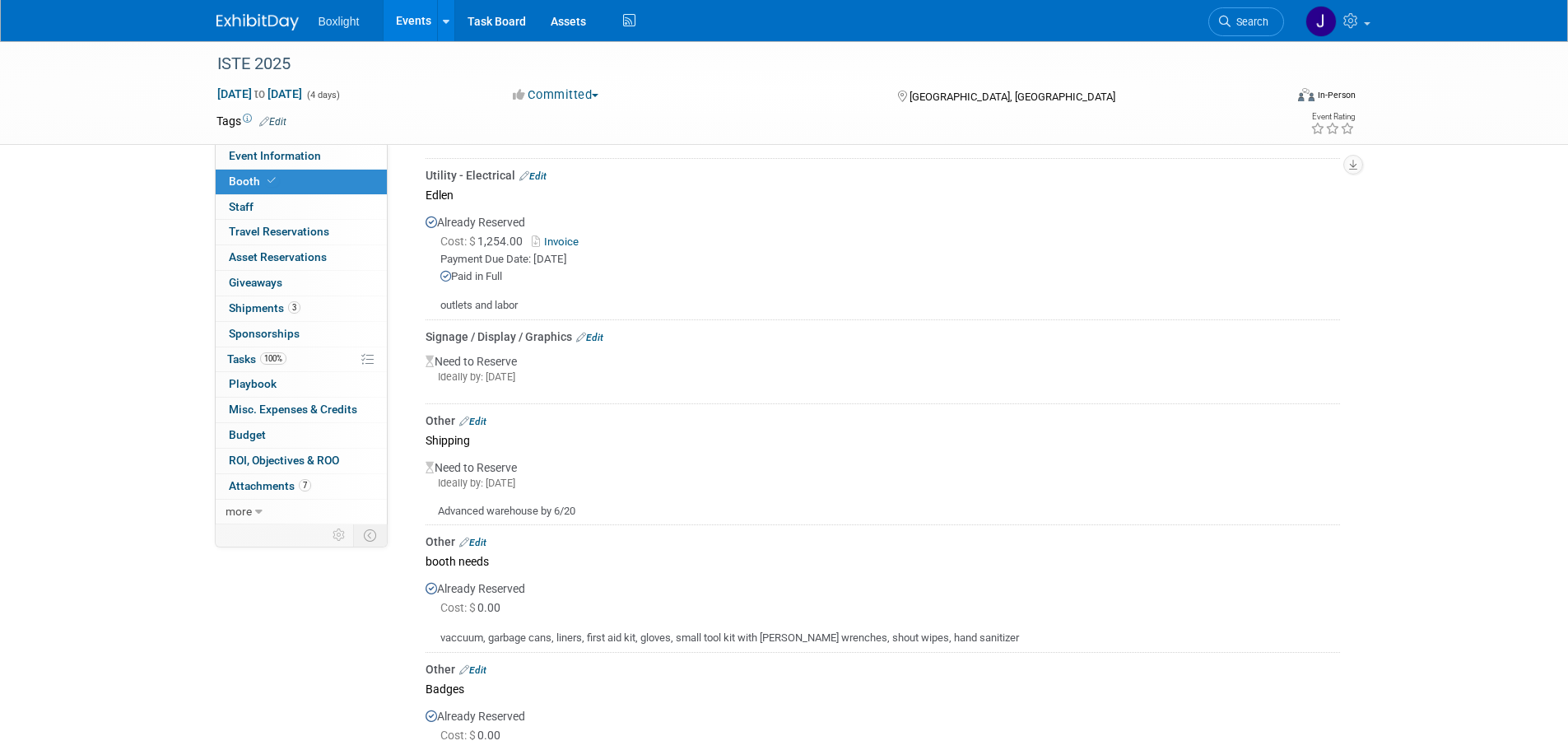
scroll to position [1369, 0]
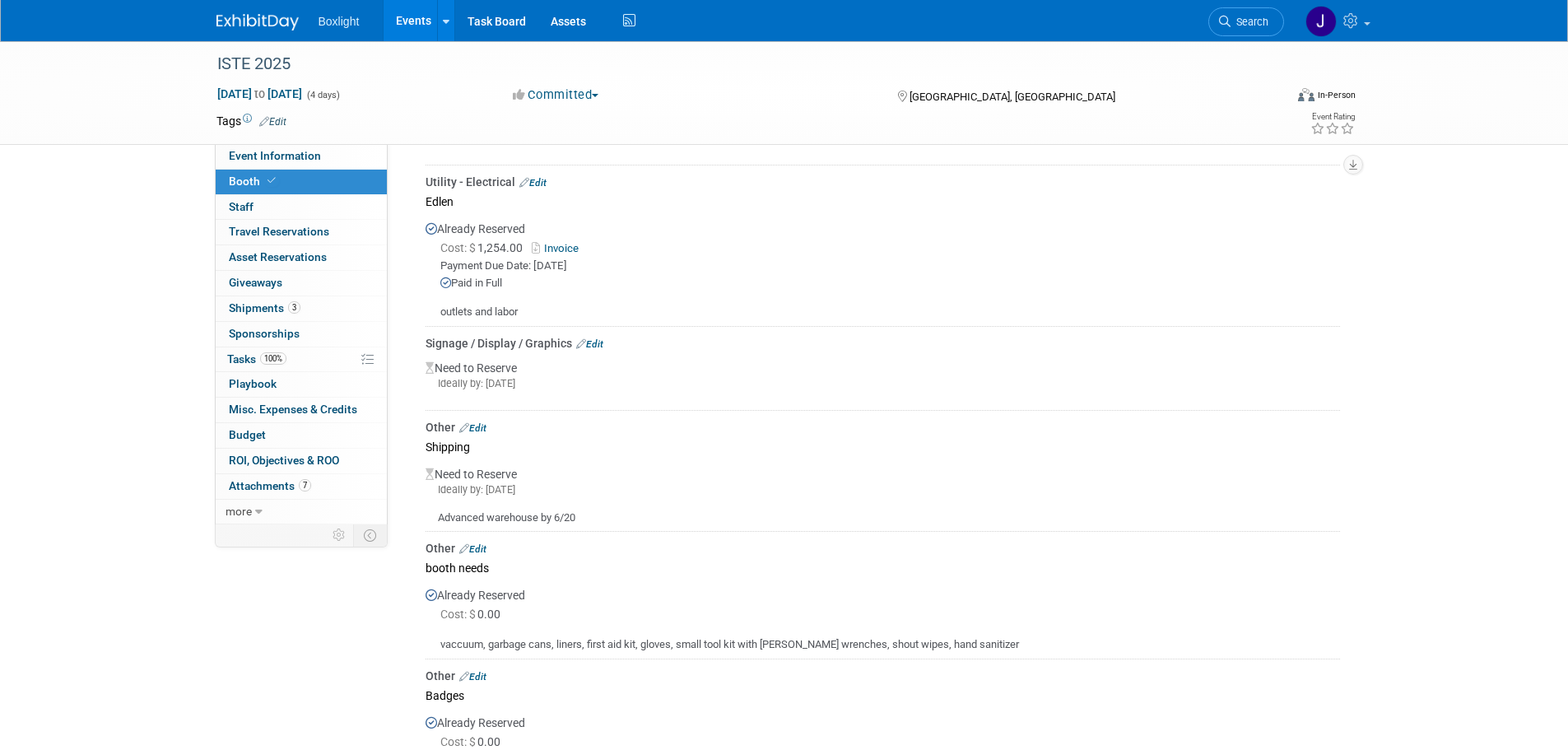
click at [479, 422] on link "Edit" at bounding box center [473, 428] width 27 height 11
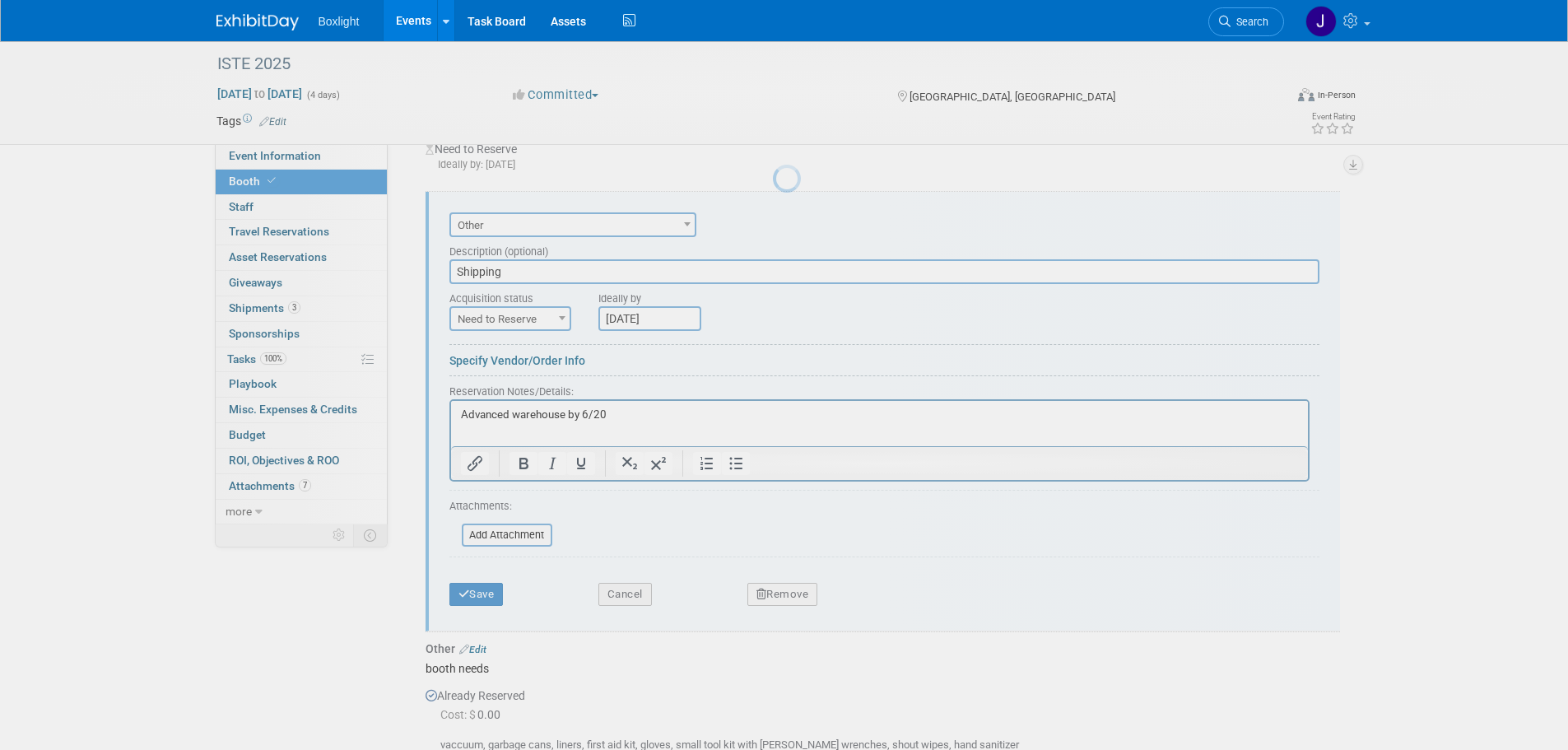
scroll to position [0, 0]
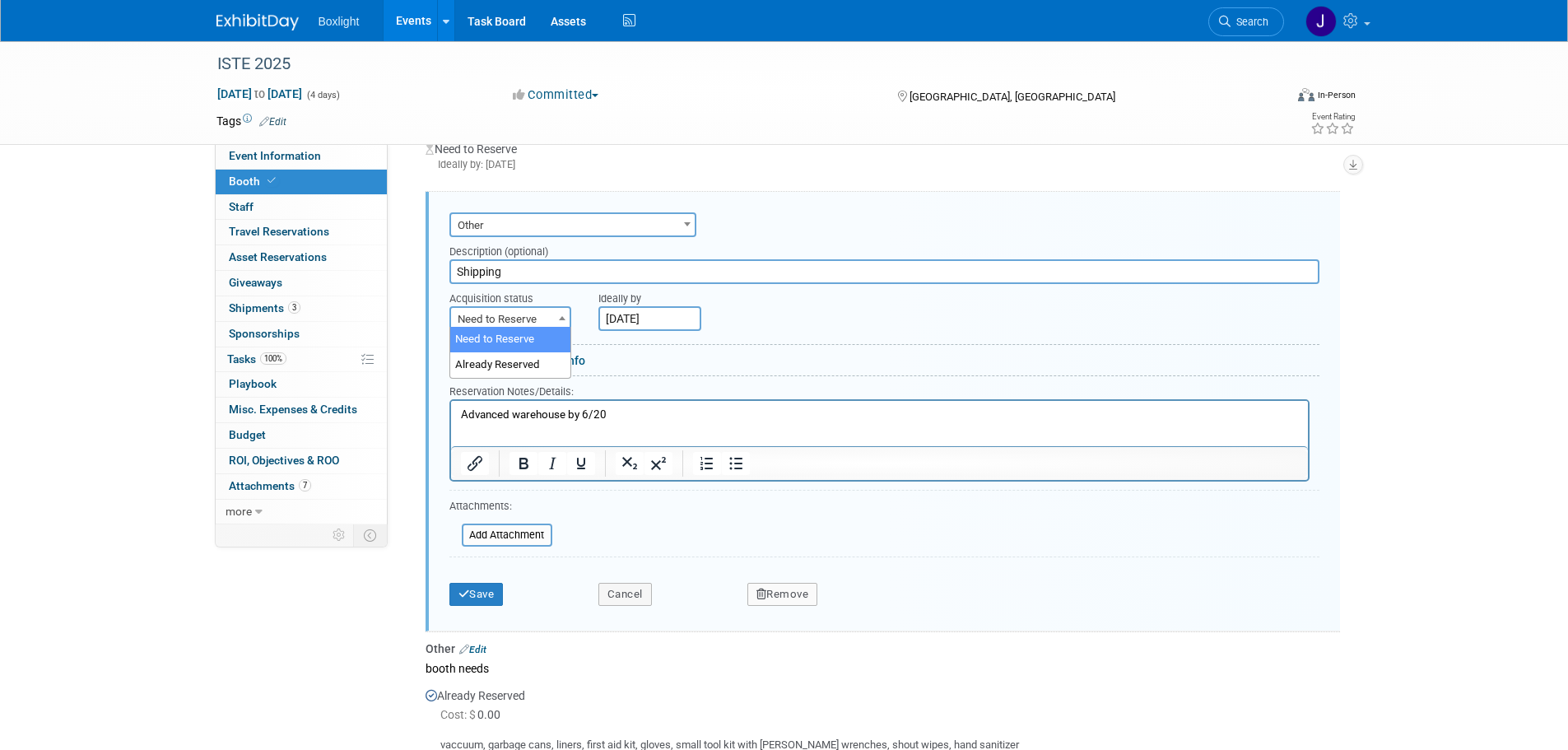
click at [545, 318] on span "Need to Reserve" at bounding box center [510, 319] width 119 height 23
select select "2"
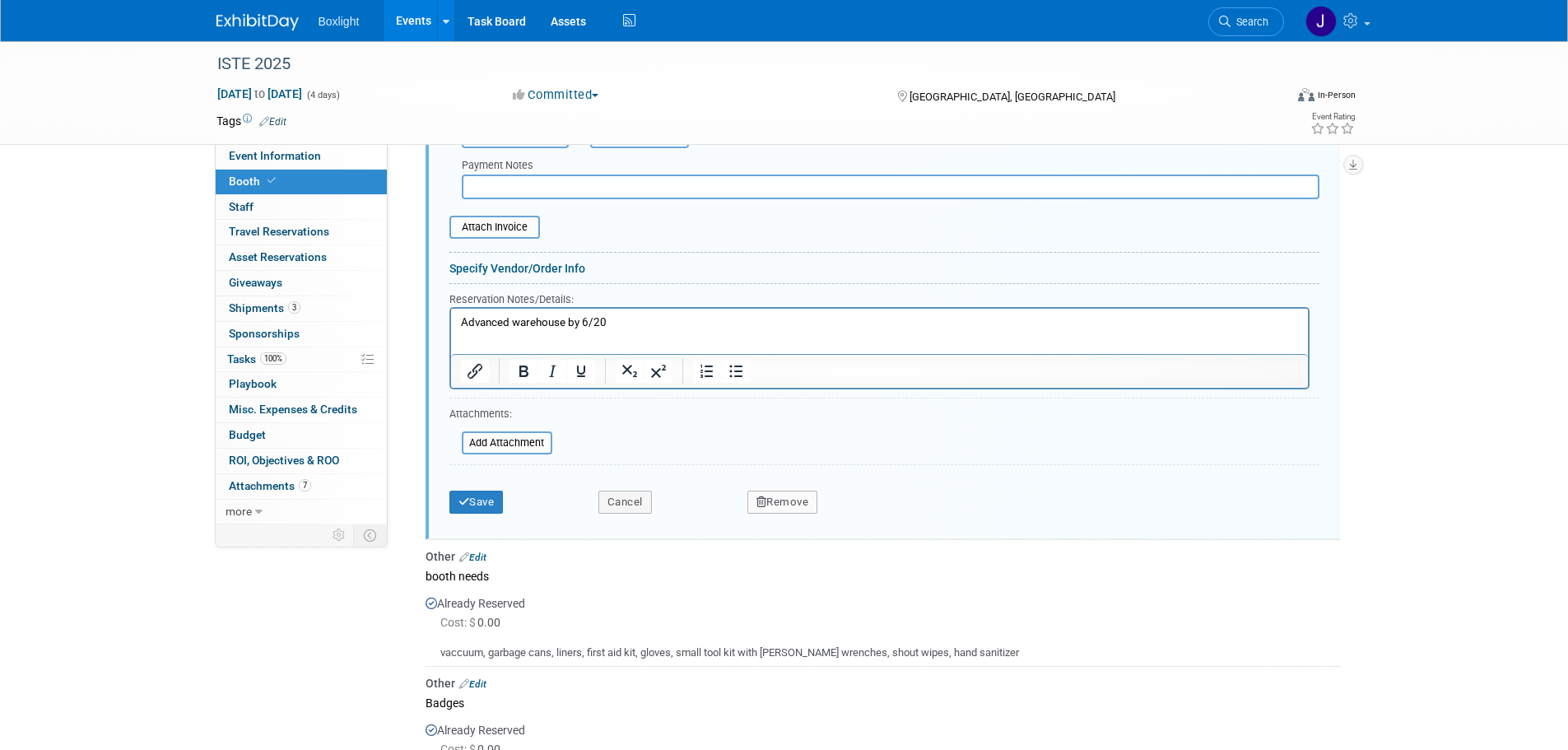
scroll to position [1917, 0]
click at [482, 503] on button "Save" at bounding box center [476, 501] width 54 height 23
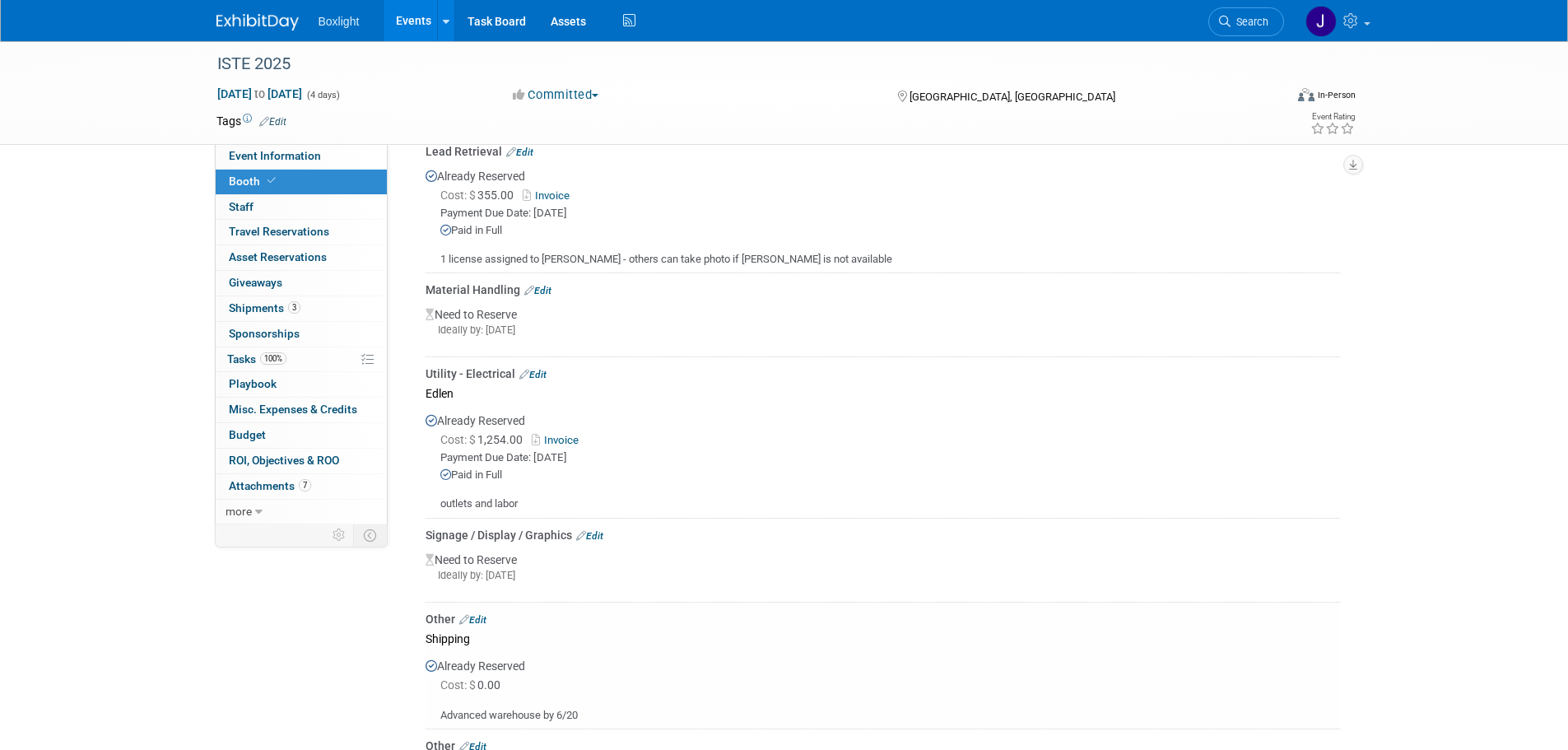
scroll to position [1176, 0]
click at [252, 312] on span "Shipments 3" at bounding box center [264, 308] width 72 height 13
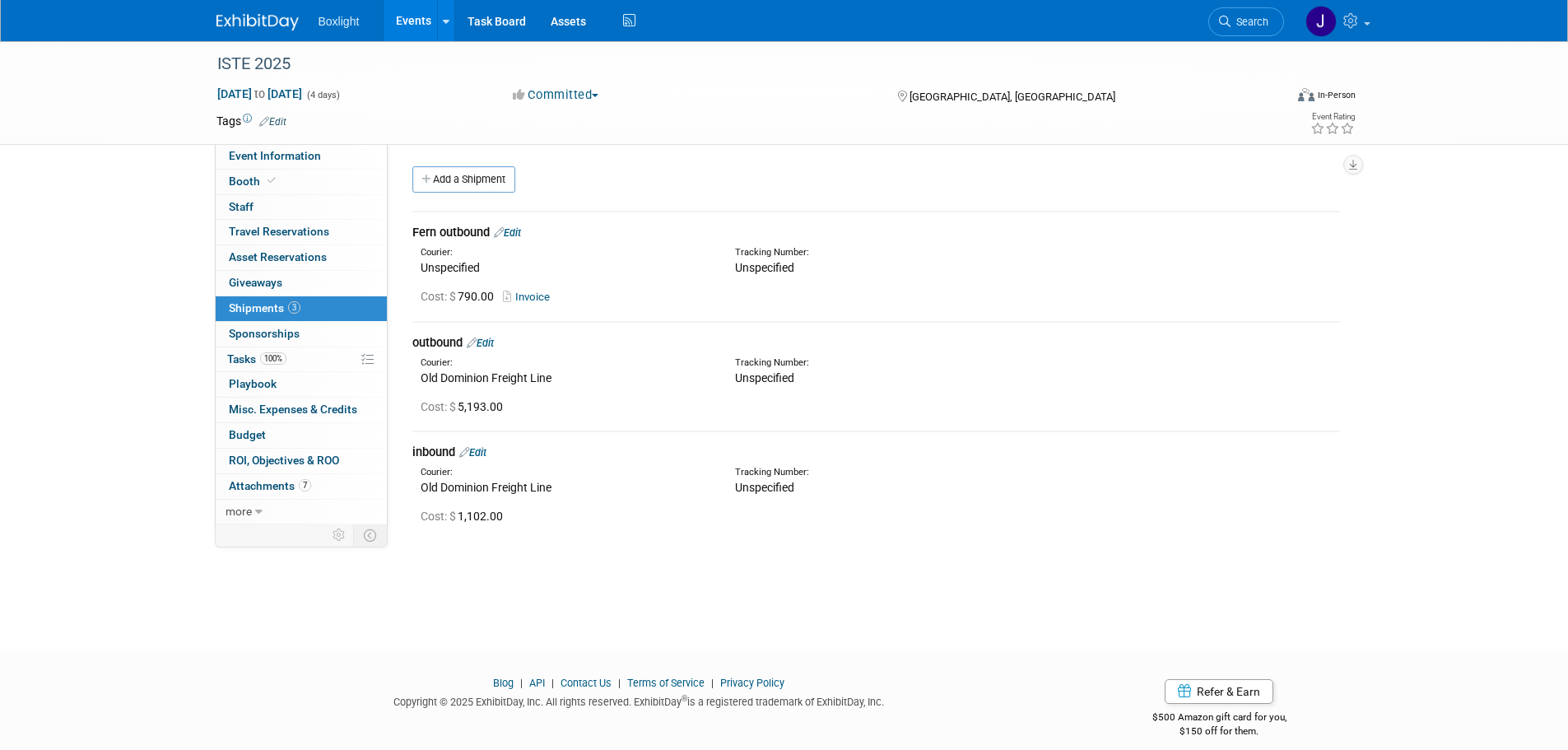
click at [521, 229] on link "Edit" at bounding box center [507, 232] width 27 height 12
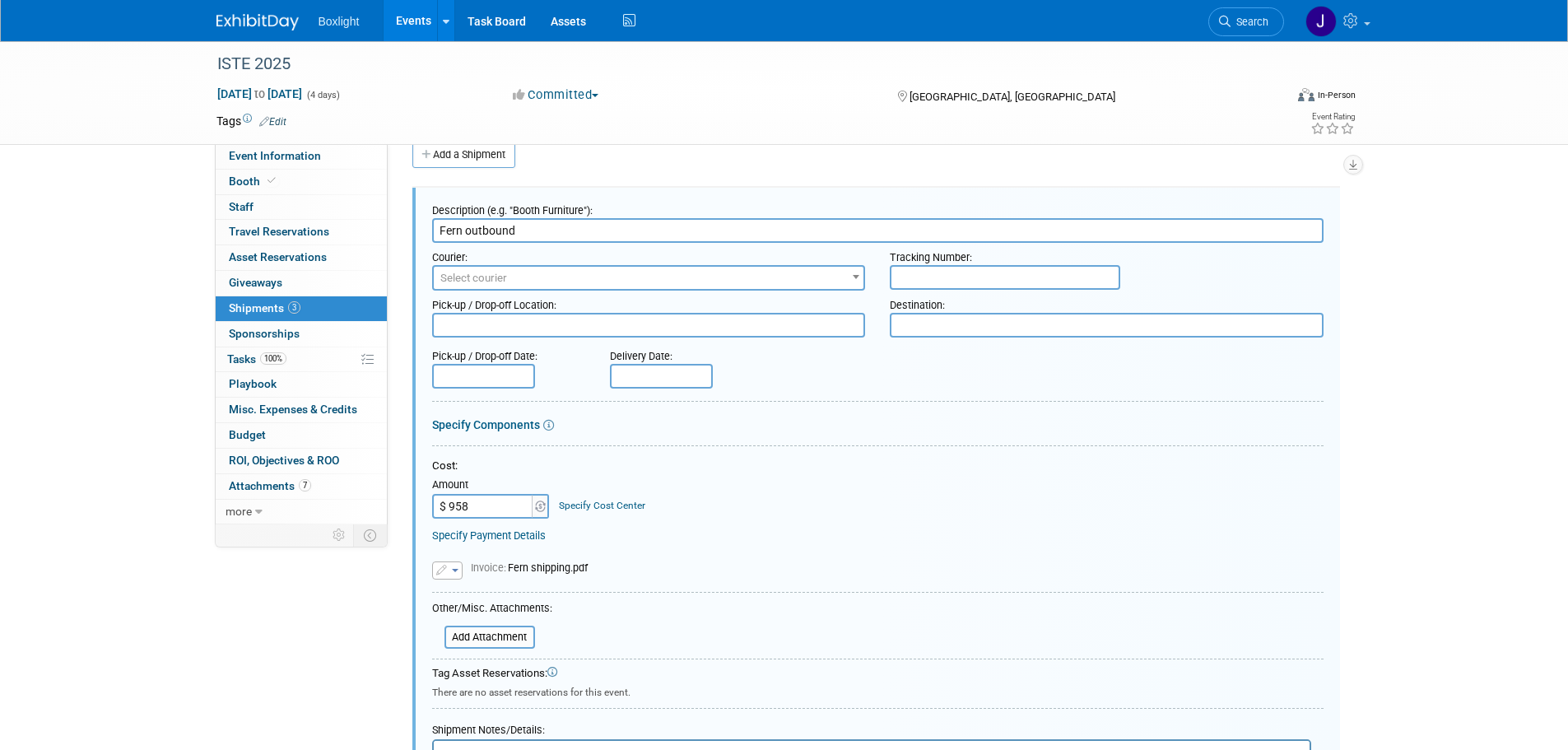
type input "$ 958.00"
click at [729, 509] on div "Cost: Amount $ 958.00 Specify Cost Center Cost Center -- Not Specified --" at bounding box center [878, 488] width 891 height 60
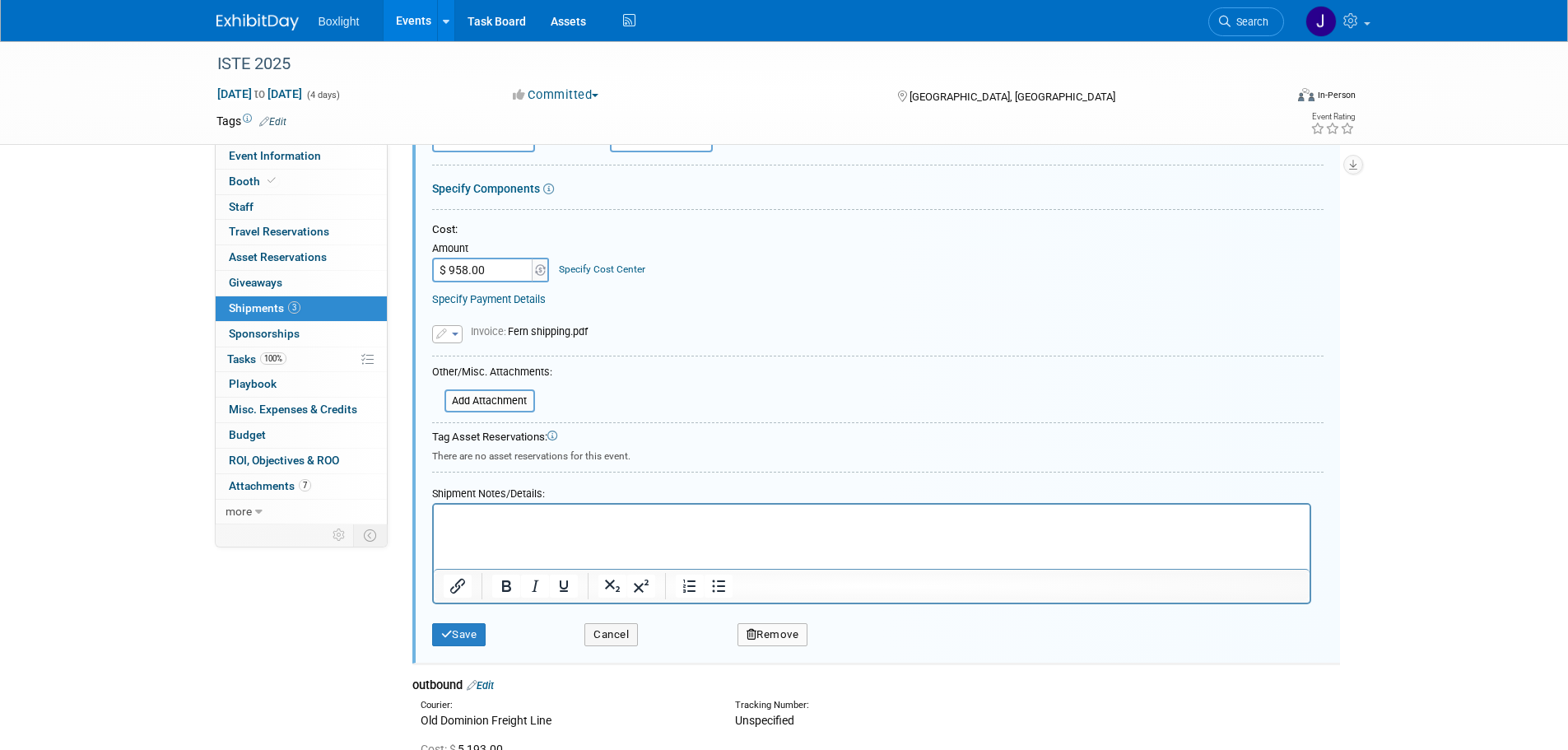
scroll to position [329, 0]
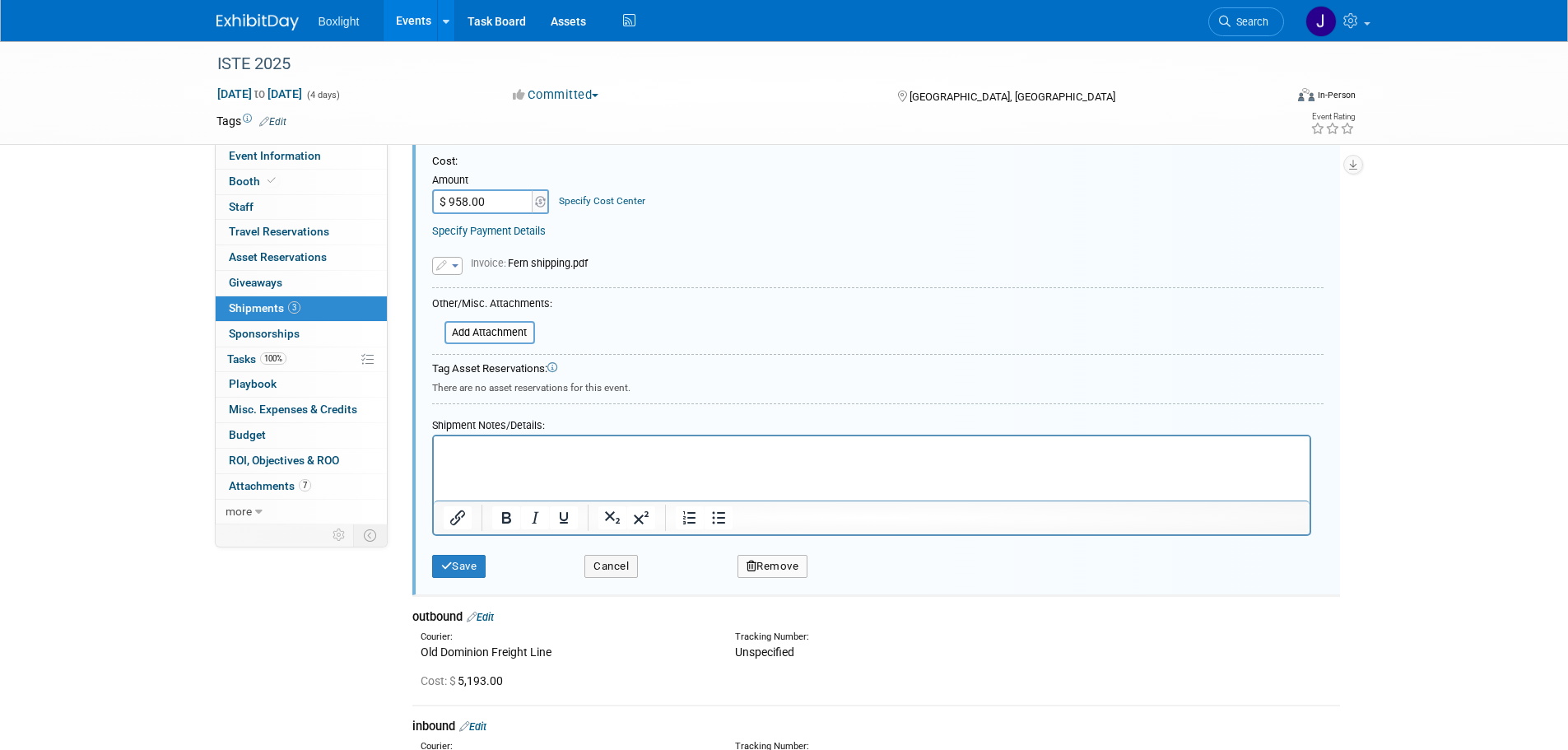
click at [449, 267] on button "button" at bounding box center [447, 265] width 31 height 18
click at [454, 288] on icon at bounding box center [455, 290] width 12 height 11
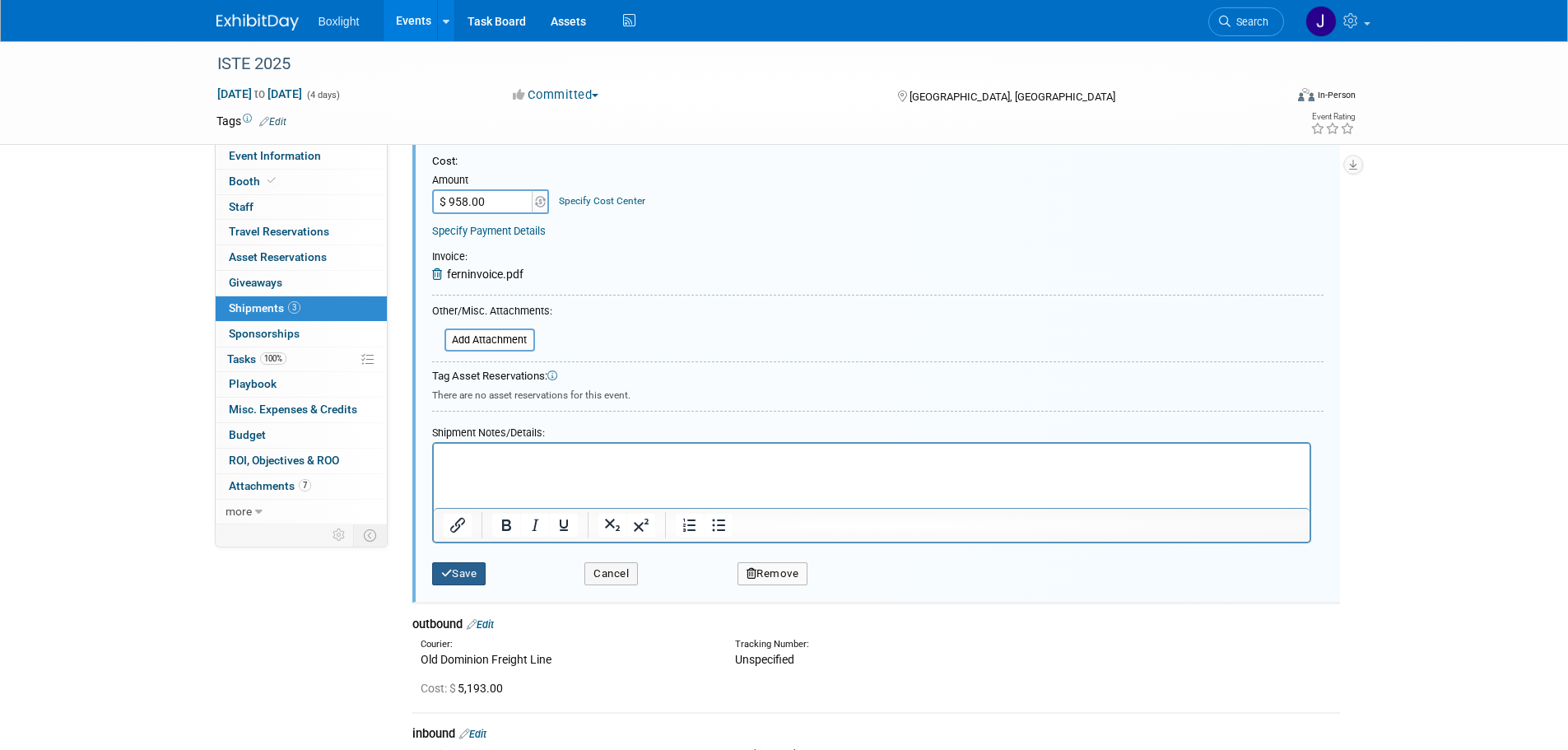
drag, startPoint x: 459, startPoint y: 574, endPoint x: 452, endPoint y: 567, distance: 9.9
click at [459, 573] on button "Save" at bounding box center [459, 573] width 54 height 23
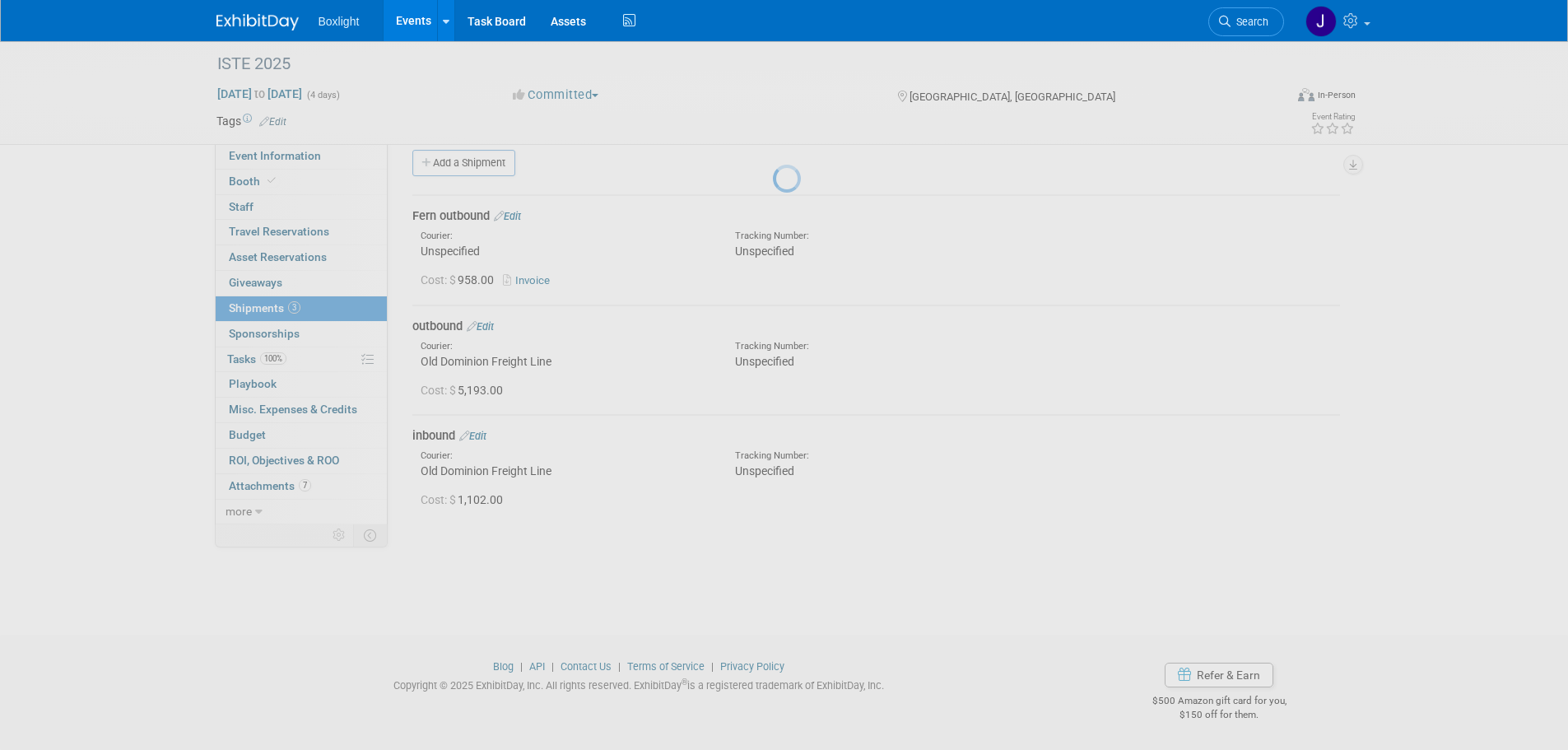
scroll to position [17, 0]
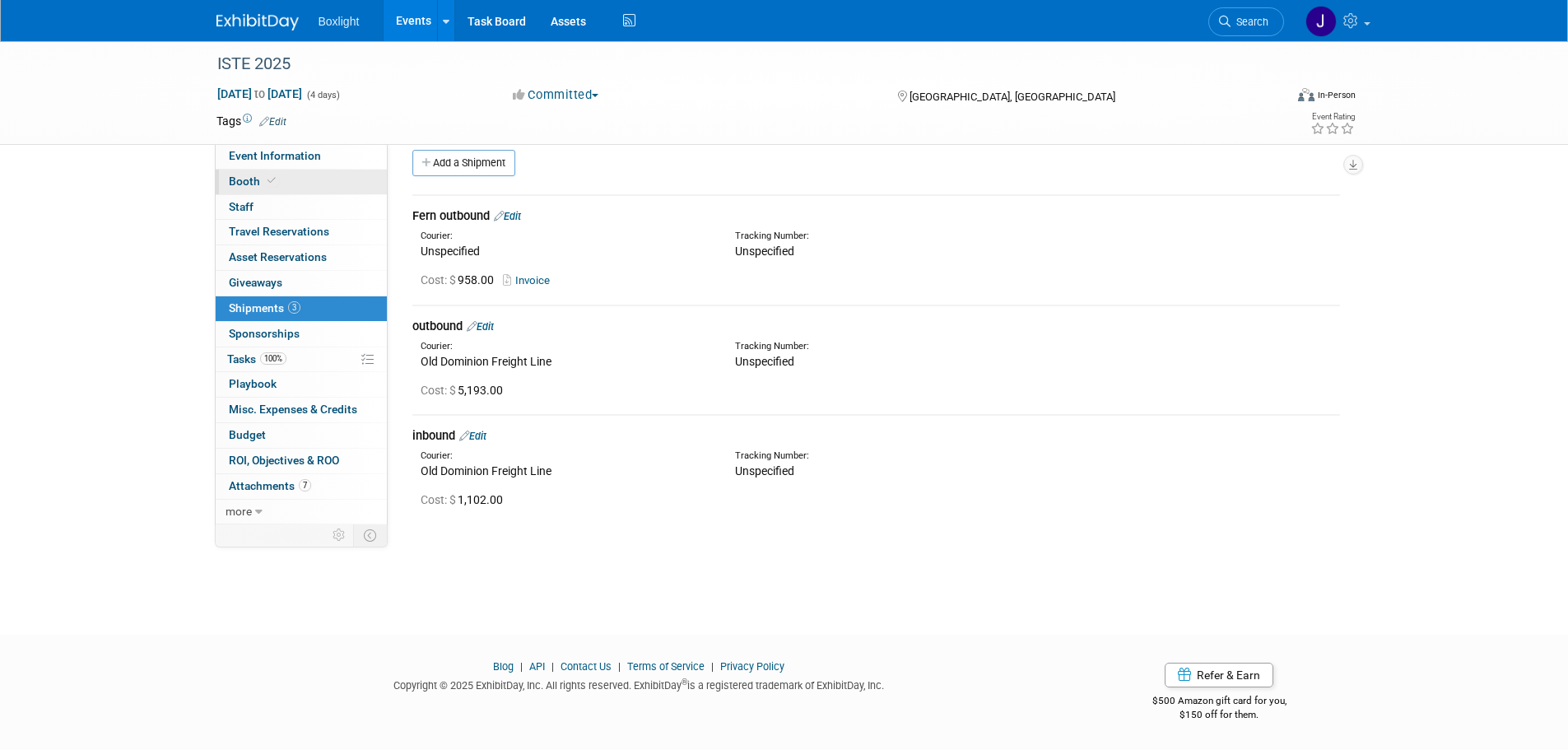
click at [239, 184] on span "Booth" at bounding box center [254, 181] width 50 height 13
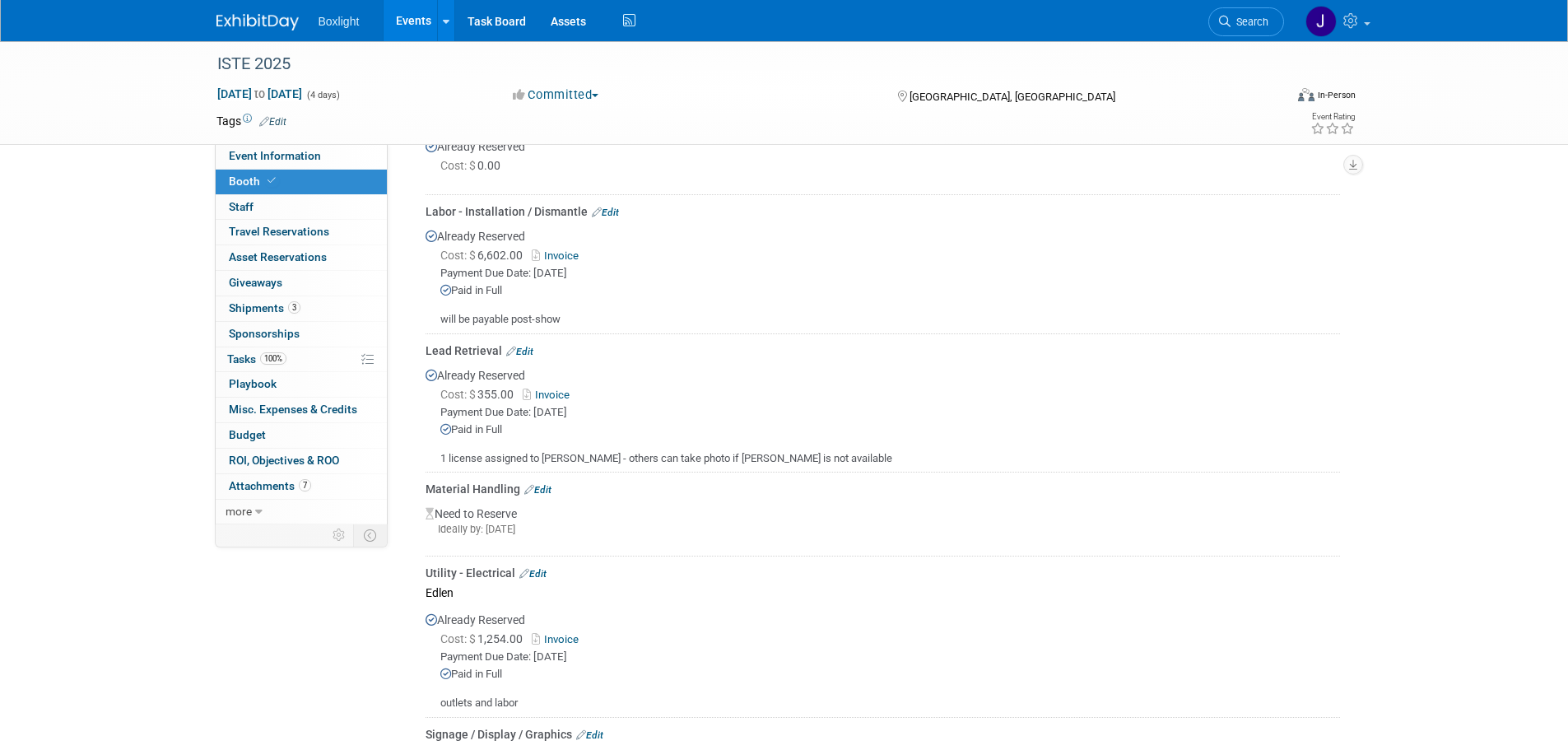
scroll to position [987, 0]
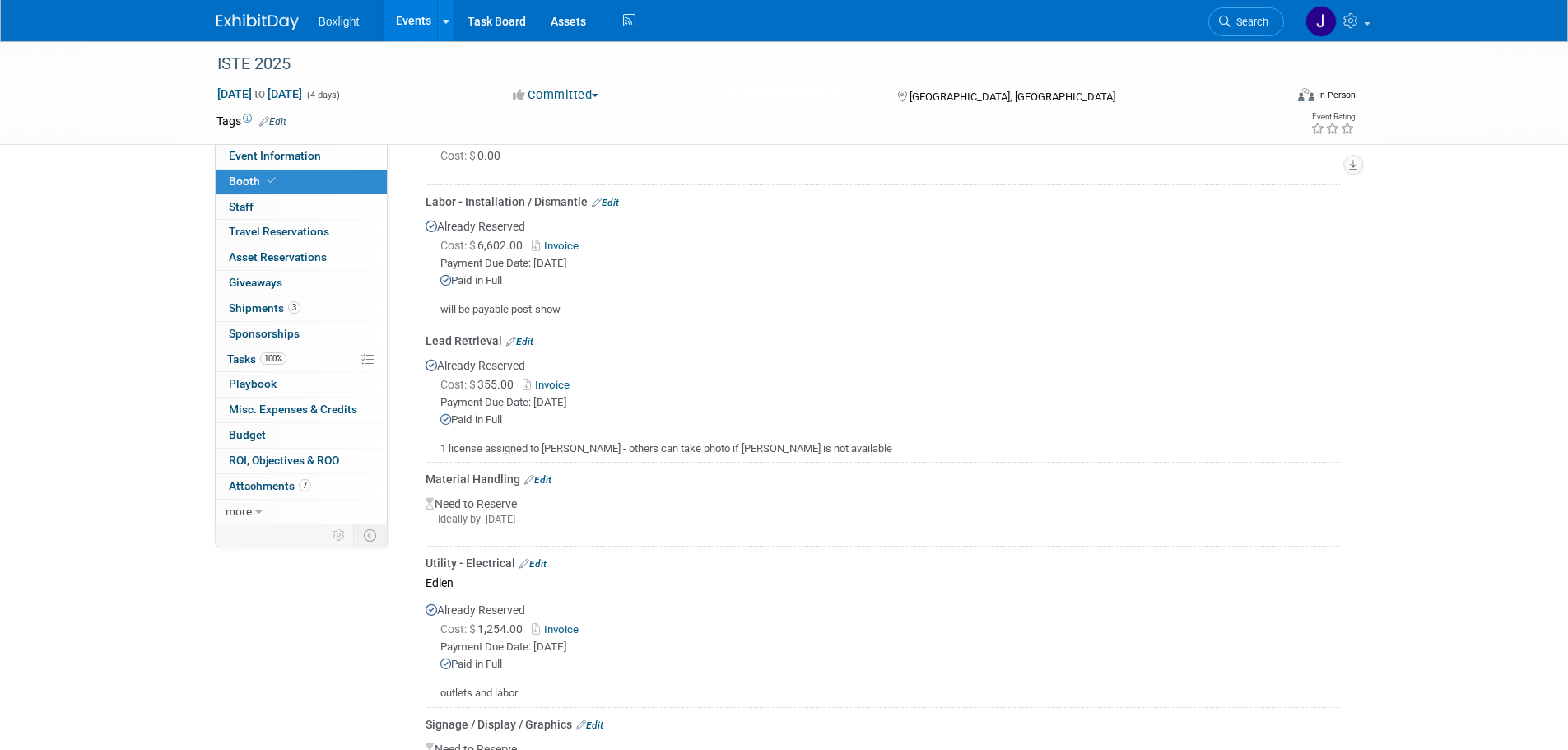
click at [550, 476] on link "Edit" at bounding box center [537, 480] width 27 height 11
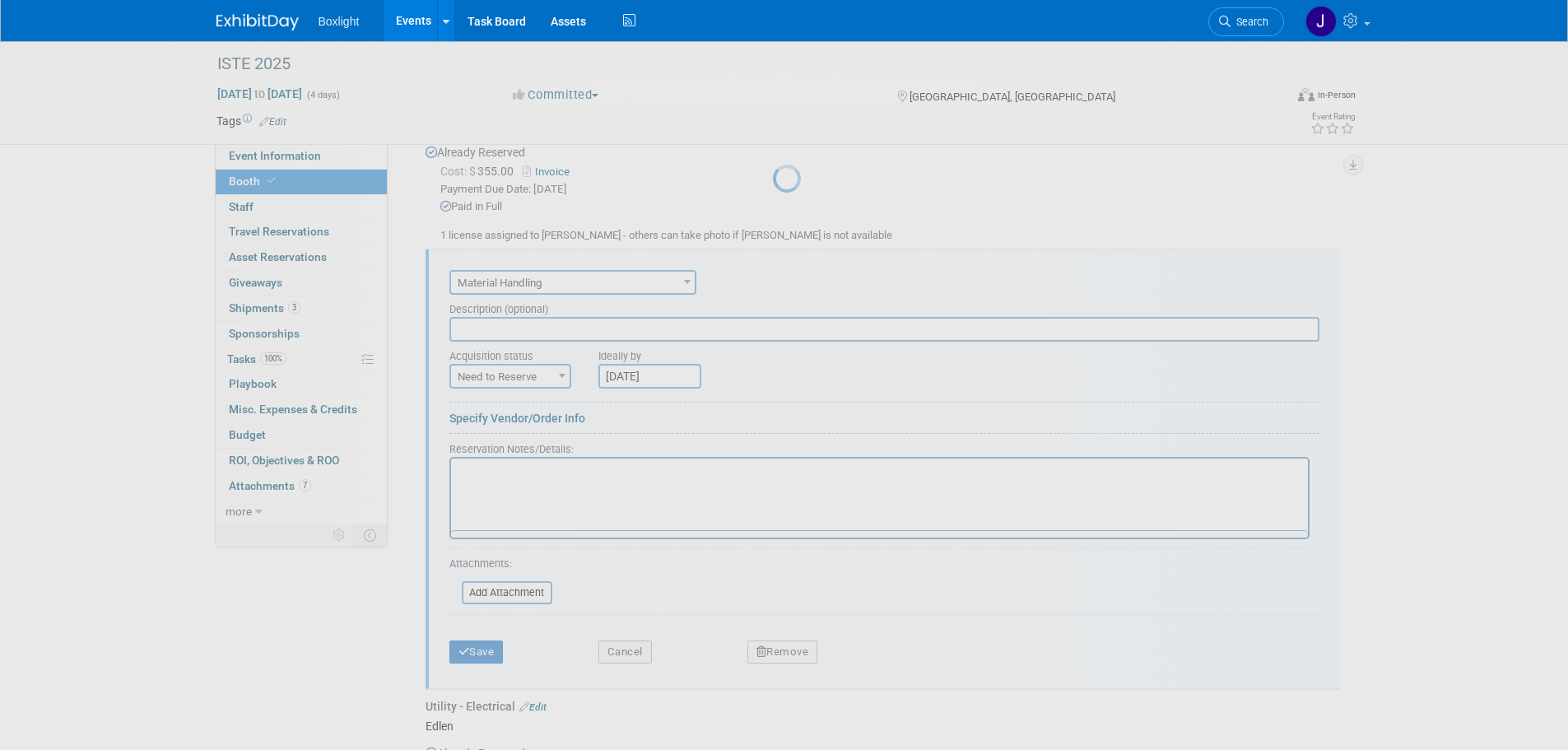
scroll to position [1260, 0]
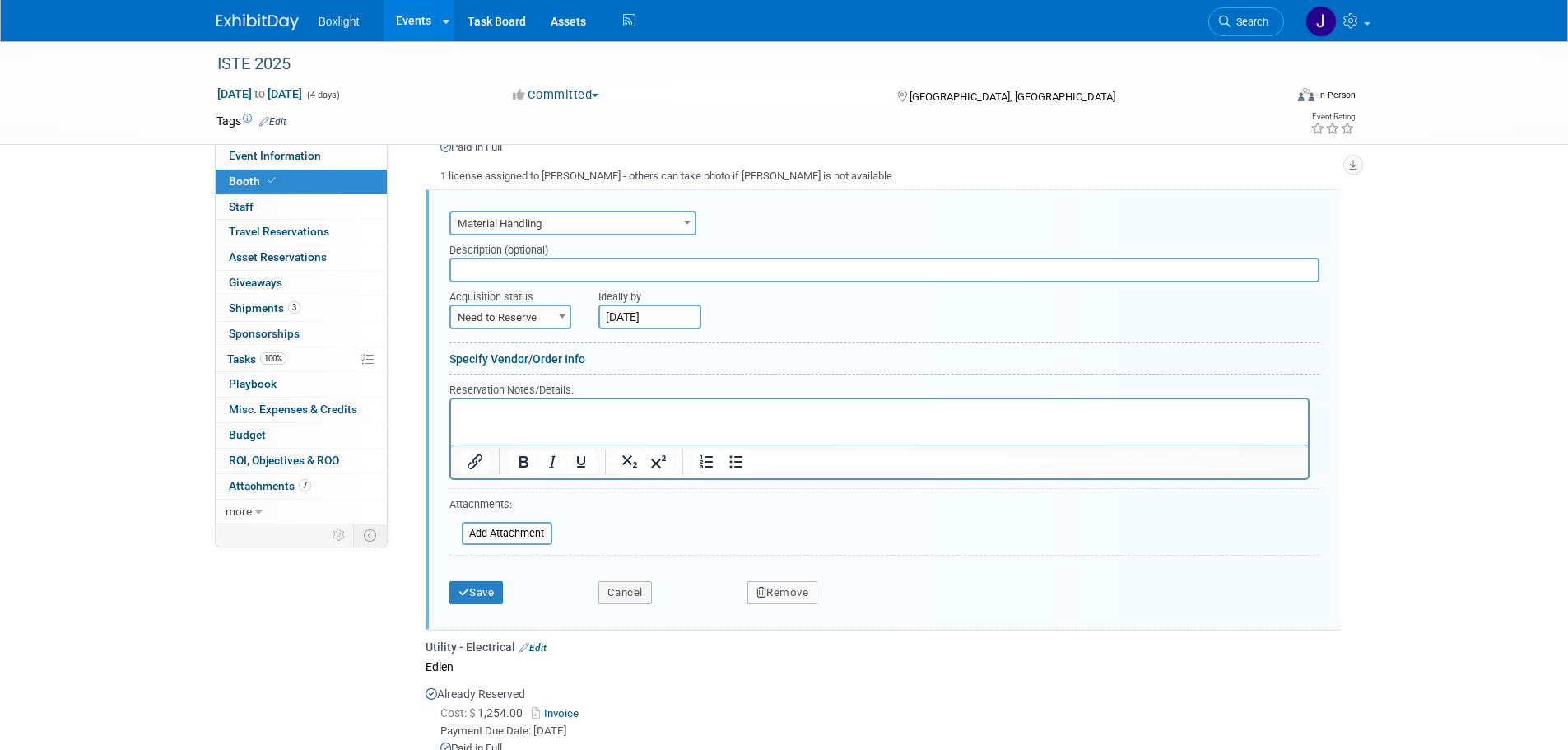
click at [536, 318] on span "Need to Reserve" at bounding box center [510, 318] width 119 height 23
select select "2"
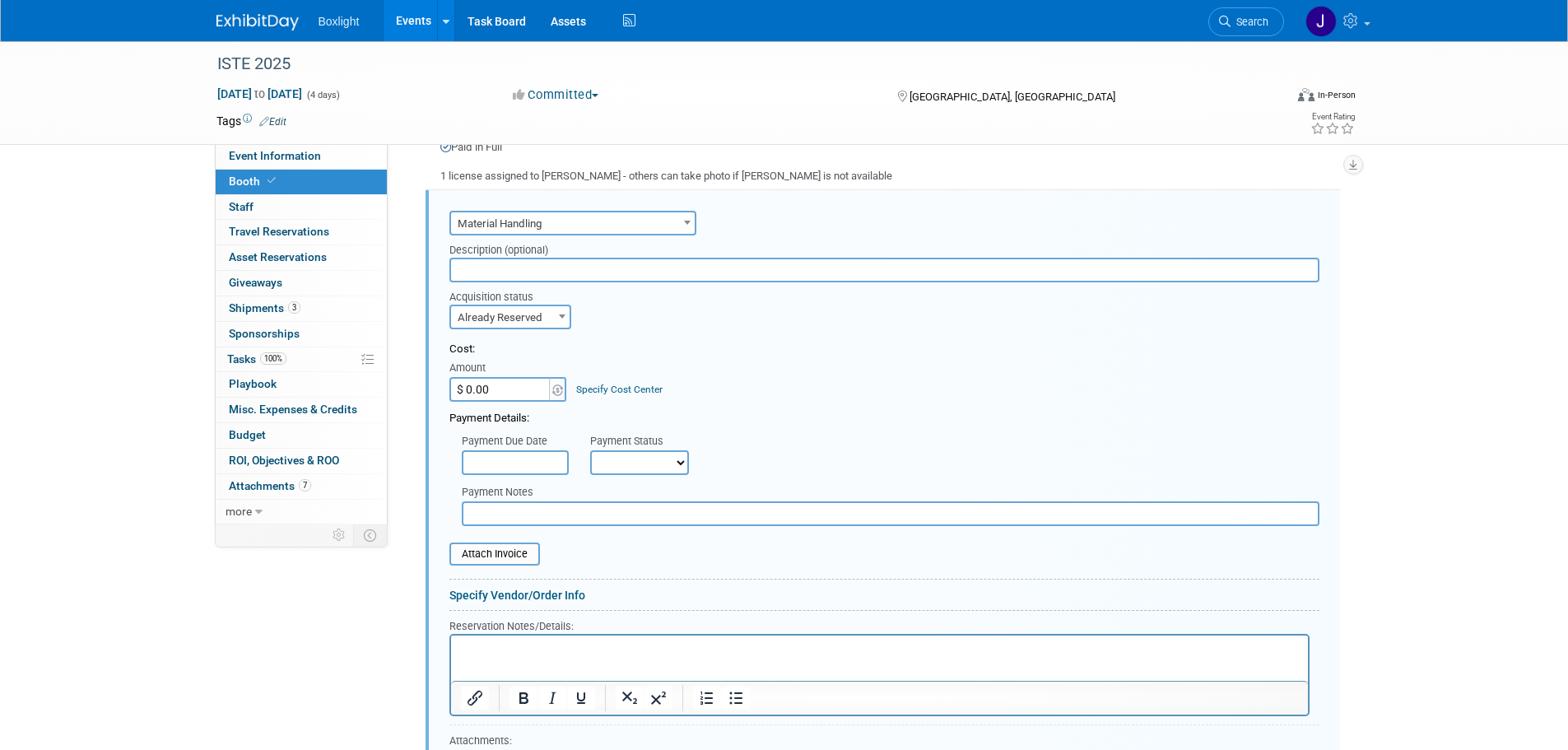
click at [488, 383] on input "$ 0.00" at bounding box center [501, 389] width 103 height 24
type input "$ 11,607.00"
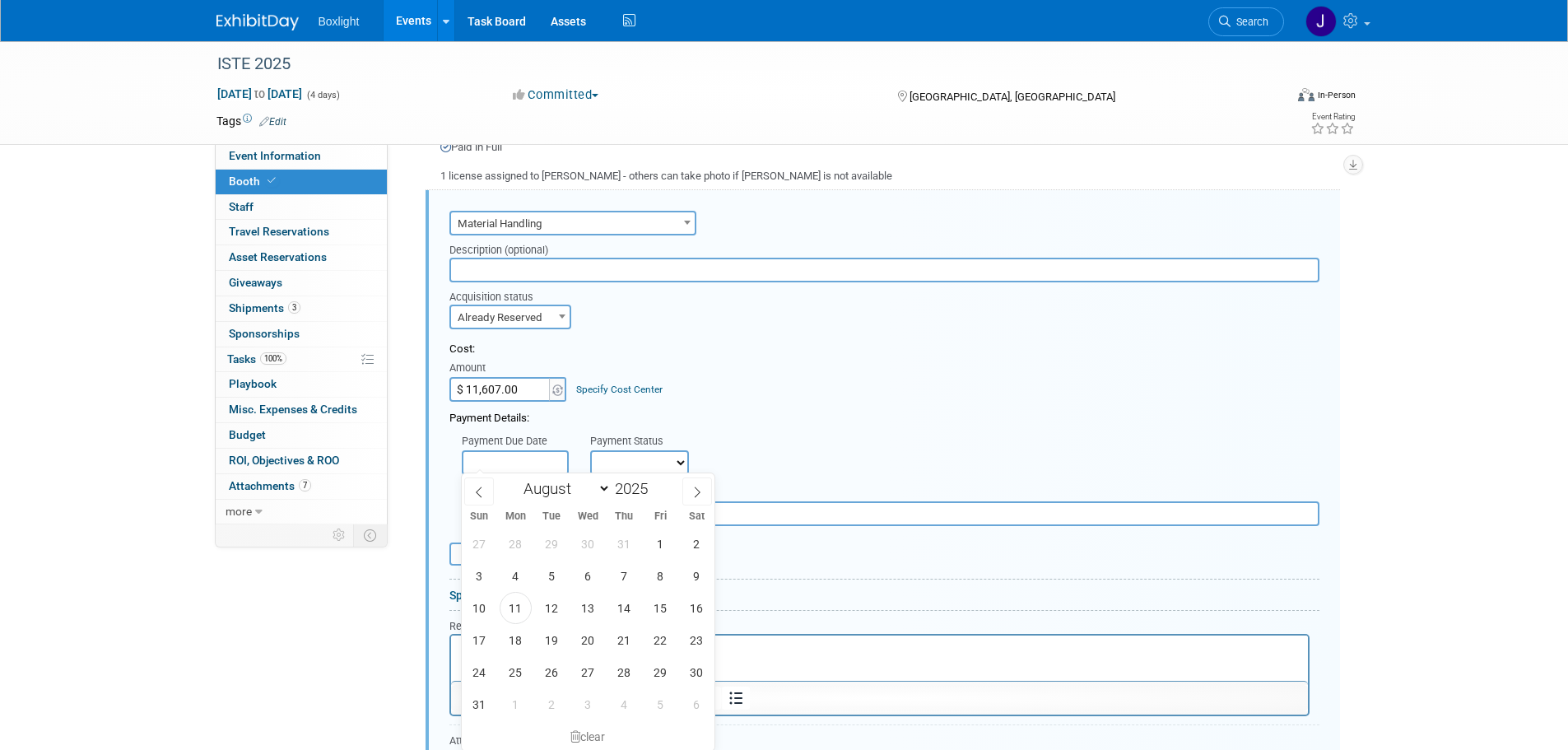
click at [528, 460] on input "text" at bounding box center [515, 462] width 107 height 24
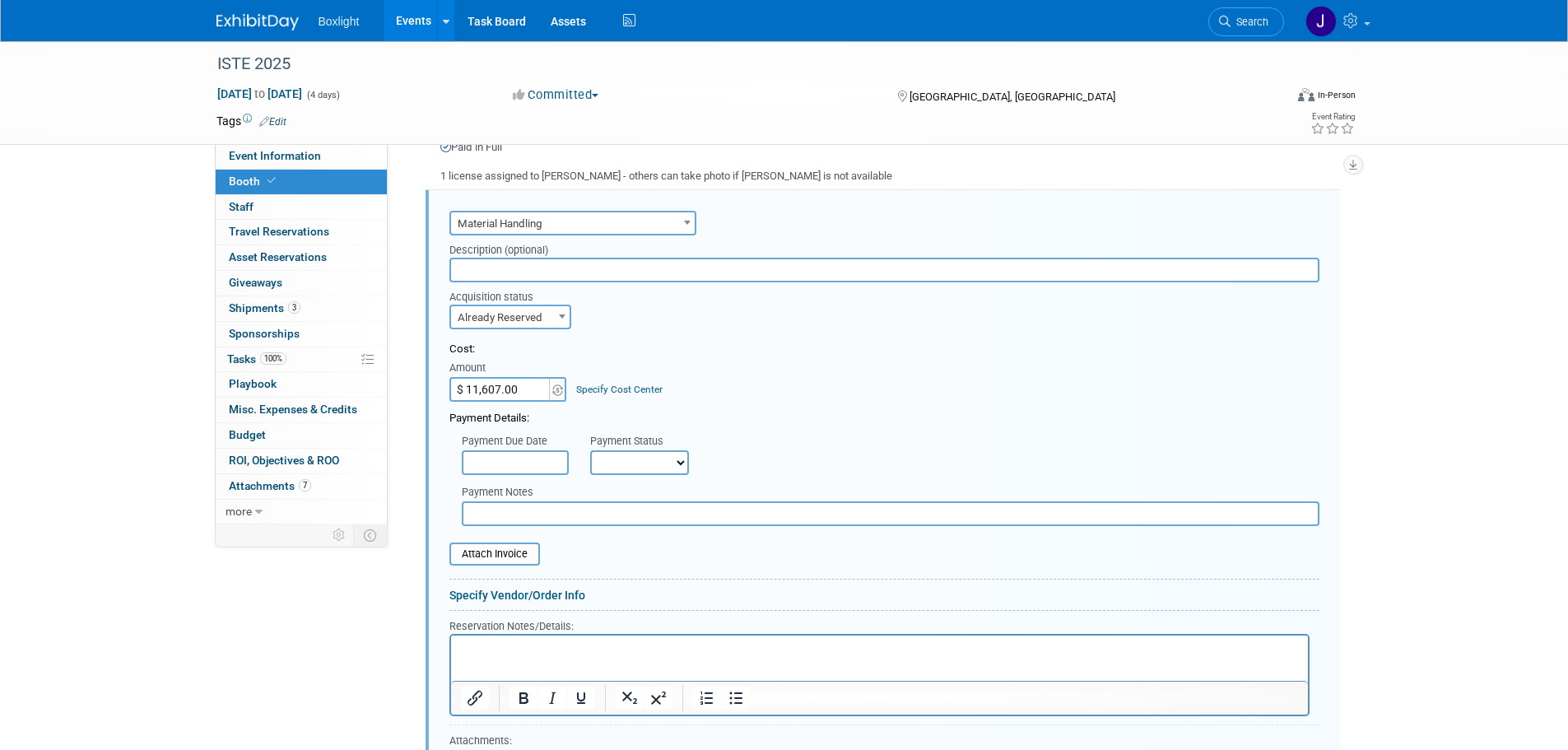
click at [621, 460] on select "Not Paid Yet Partially Paid Paid in Full" at bounding box center [640, 462] width 99 height 24
select select "1"
click at [590, 450] on select "Not Paid Yet Partially Paid Paid in Full" at bounding box center [640, 462] width 99 height 24
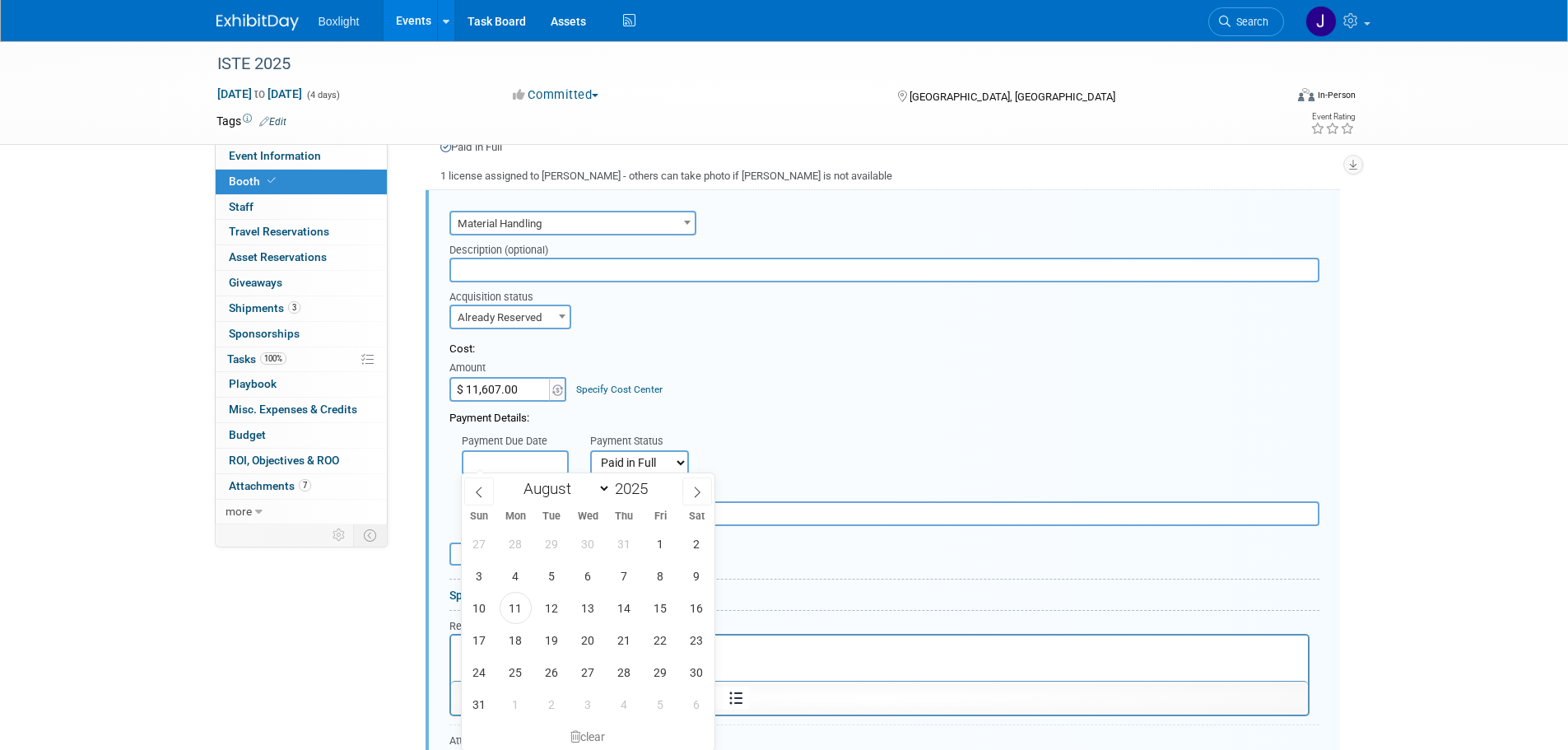
click at [525, 460] on input "text" at bounding box center [515, 462] width 107 height 24
click at [477, 489] on icon at bounding box center [478, 492] width 6 height 10
select select "5"
click at [622, 638] on span "26" at bounding box center [624, 640] width 32 height 32
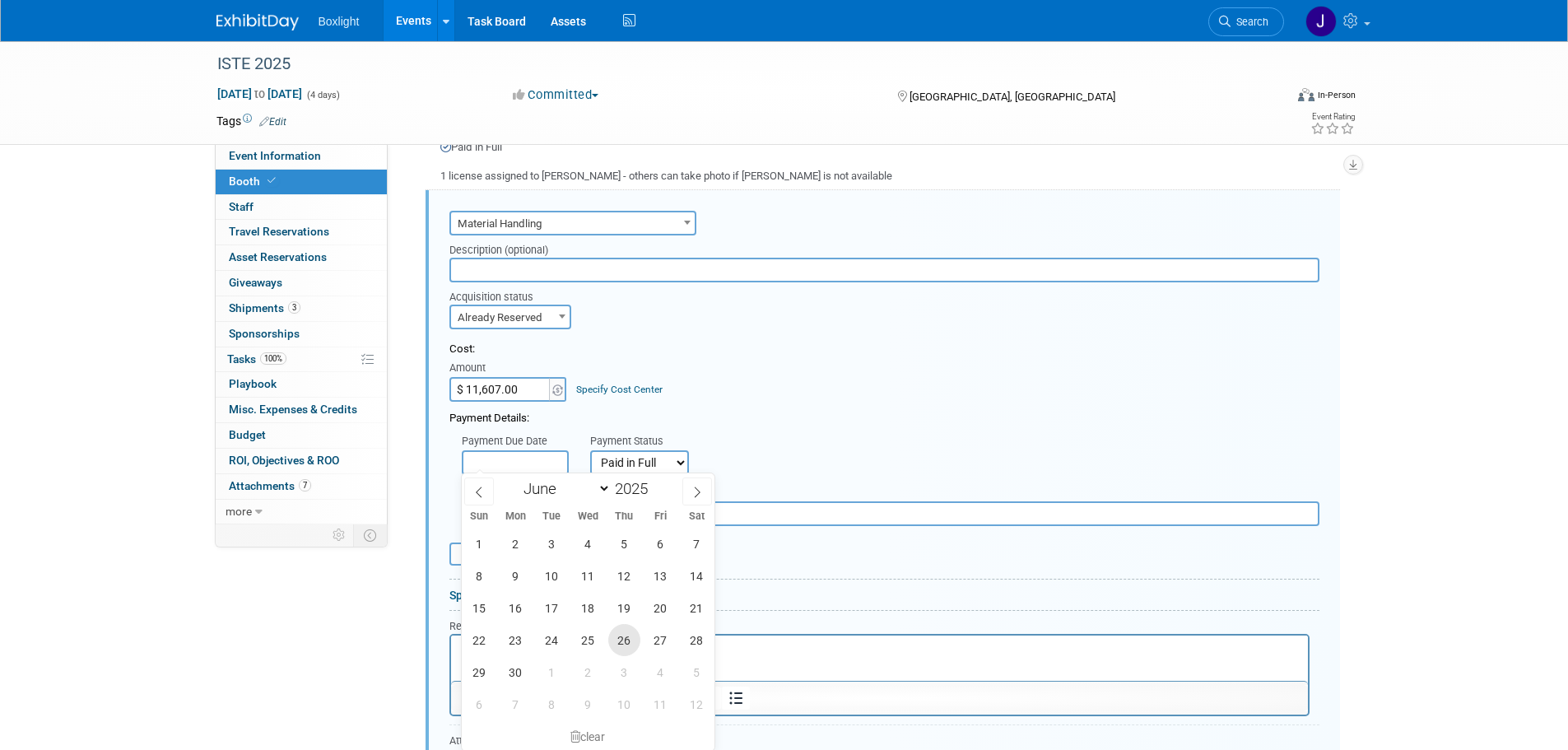
type input "Jun 26, 2025"
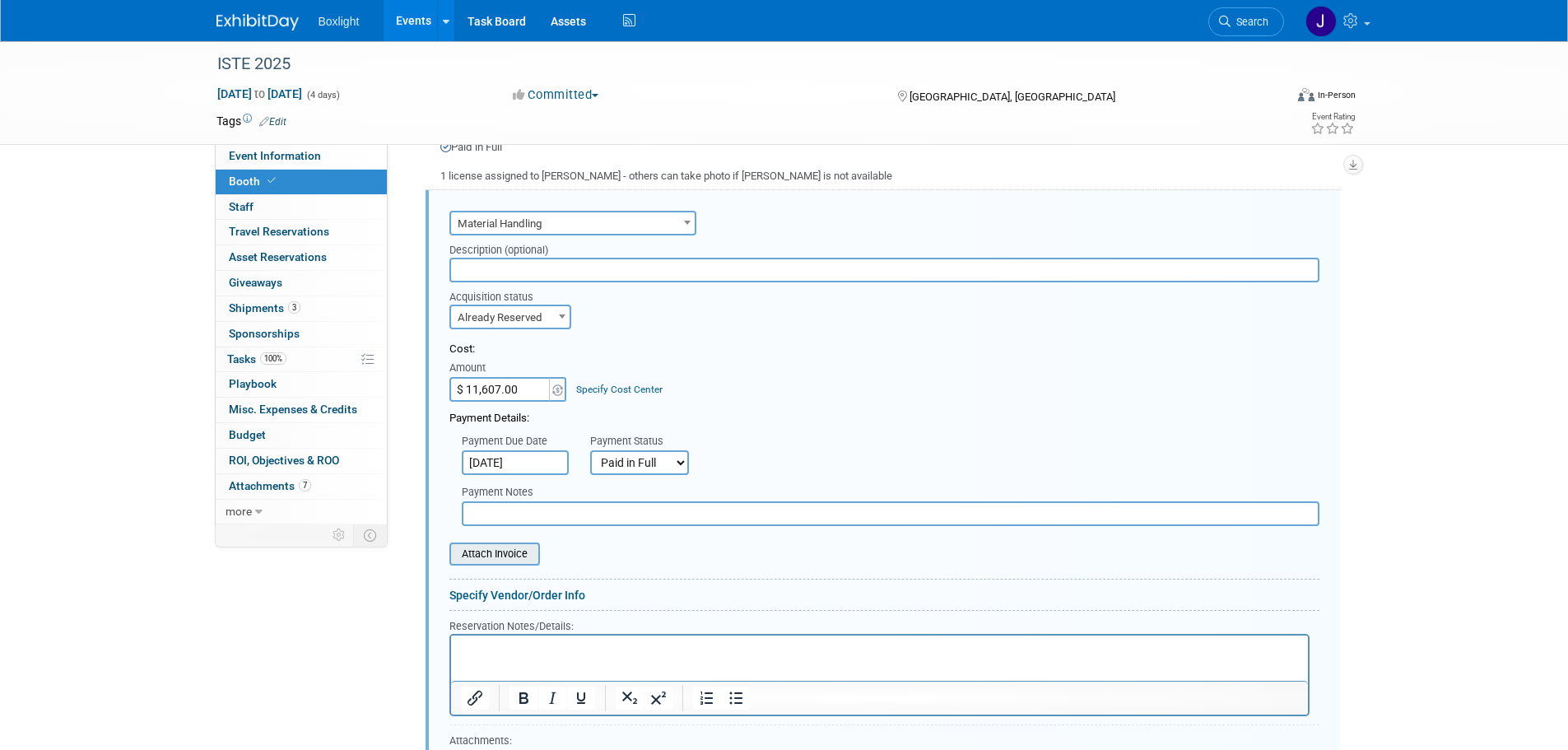
click at [519, 558] on input "file" at bounding box center [441, 554] width 196 height 20
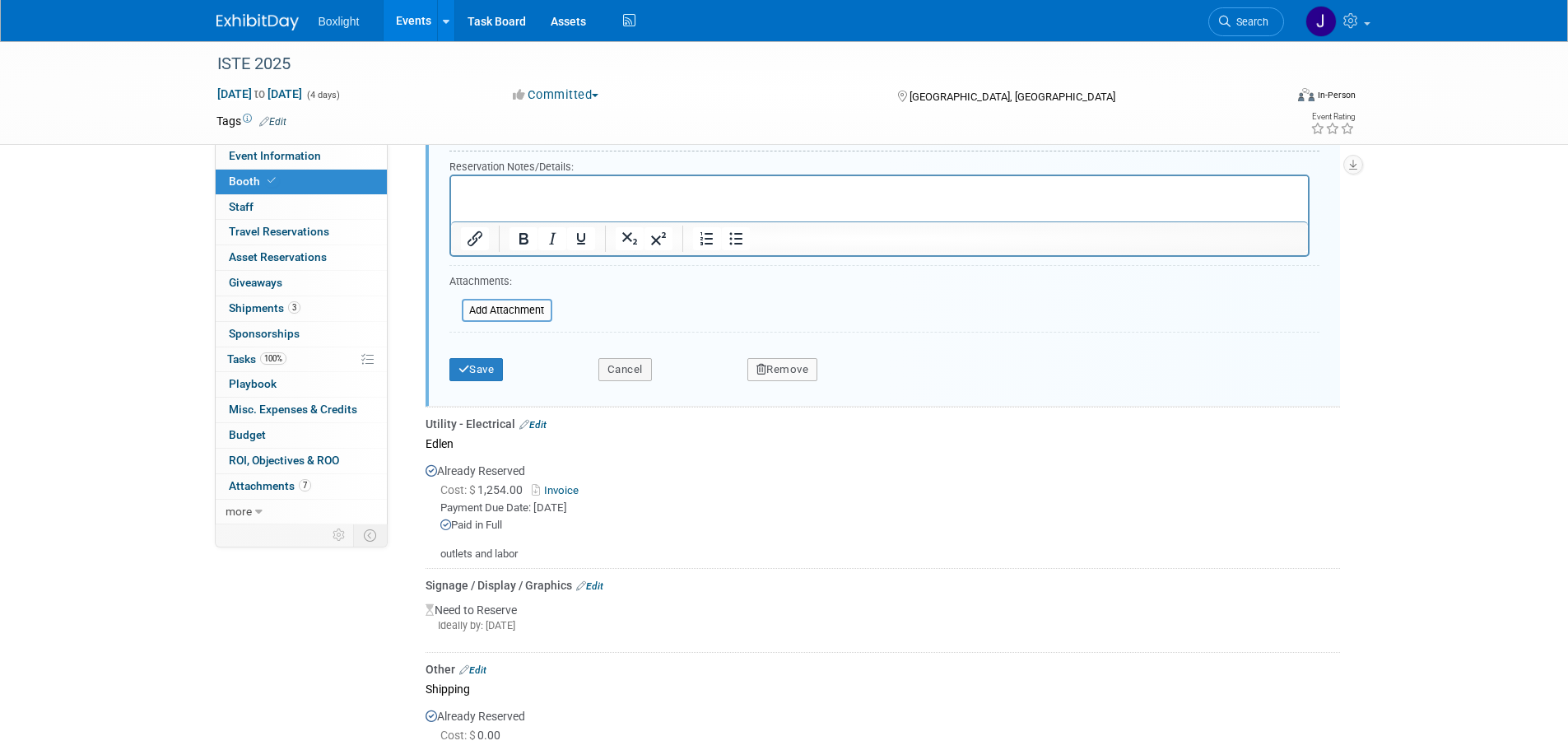
scroll to position [1754, 0]
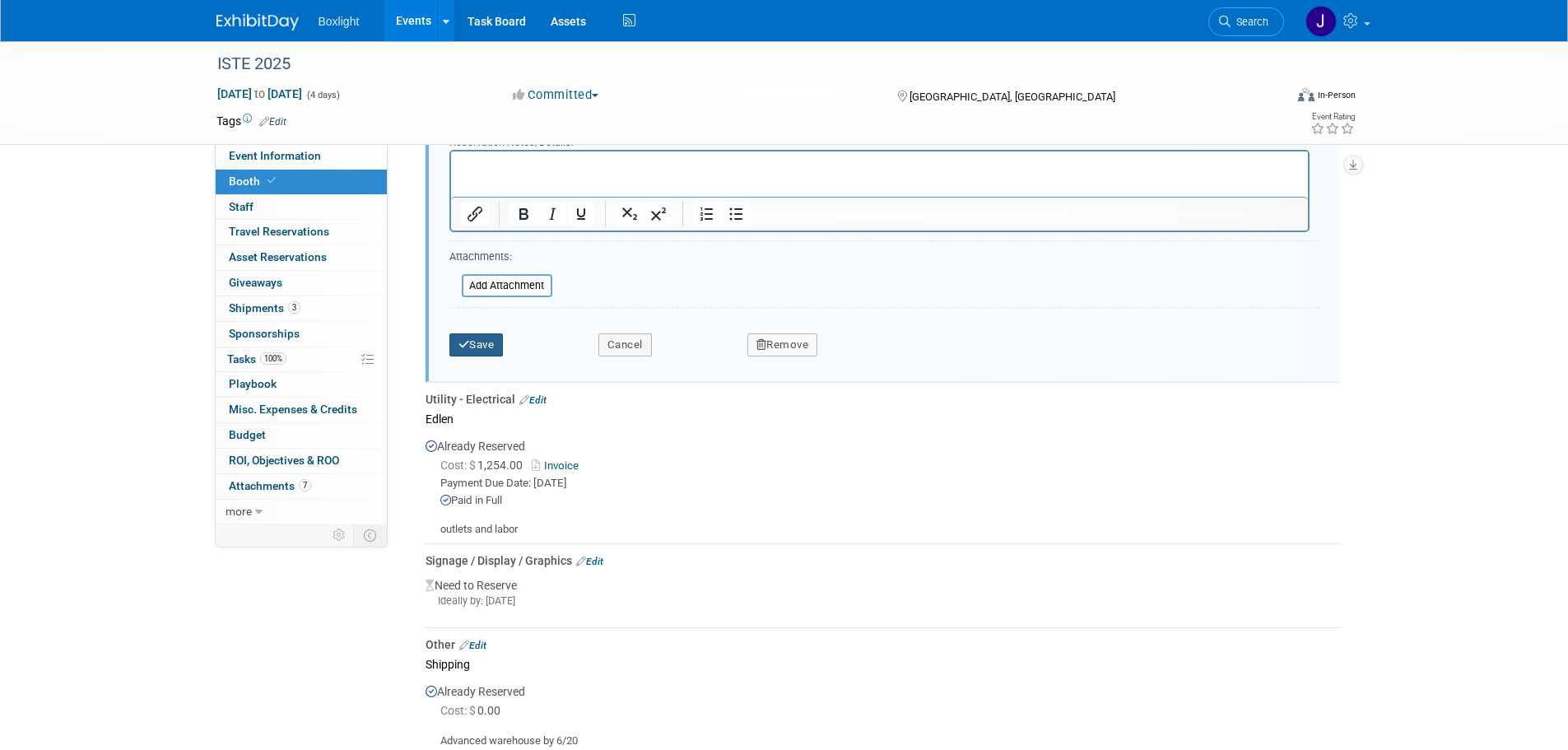
click at [480, 342] on button "Save" at bounding box center [476, 345] width 54 height 23
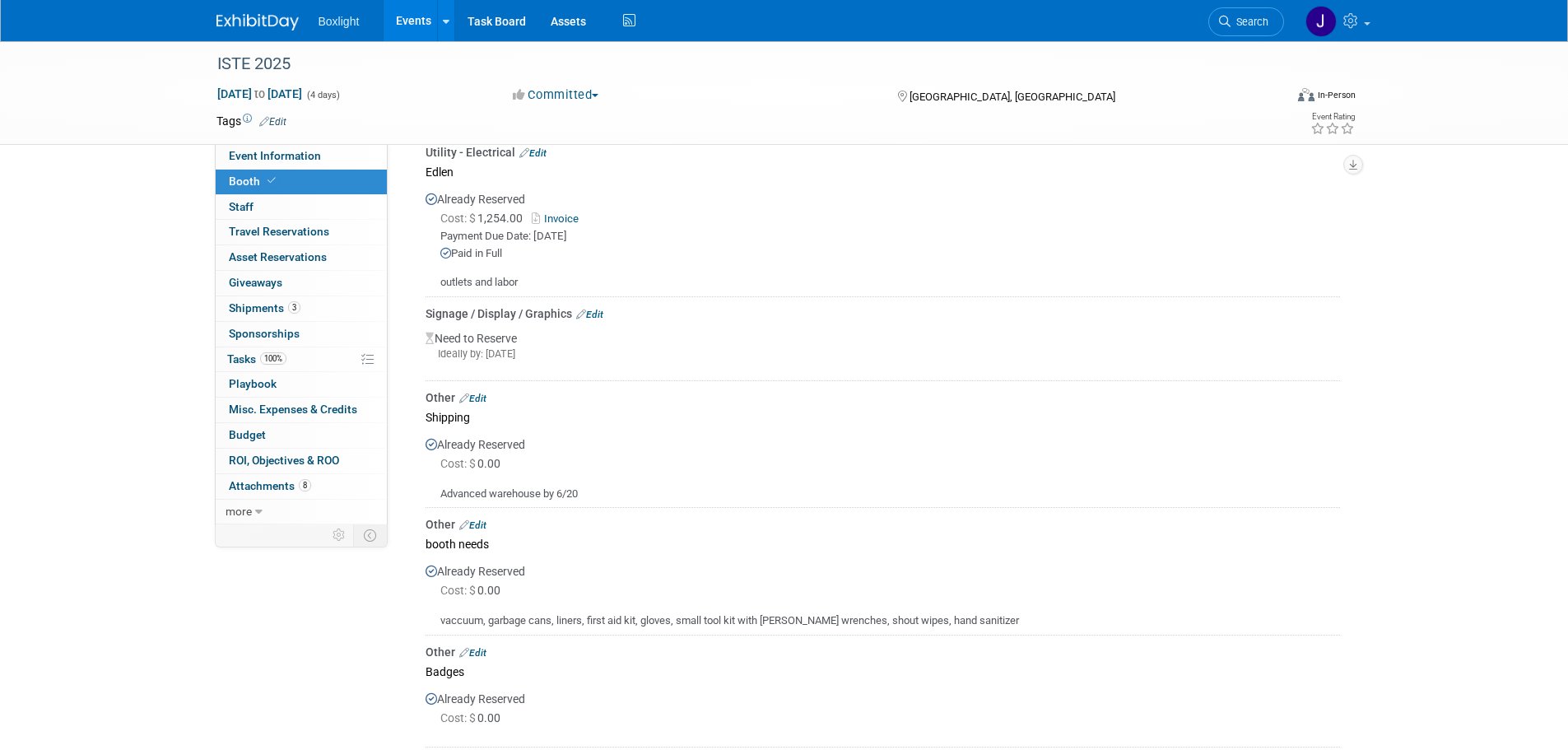
scroll to position [1424, 0]
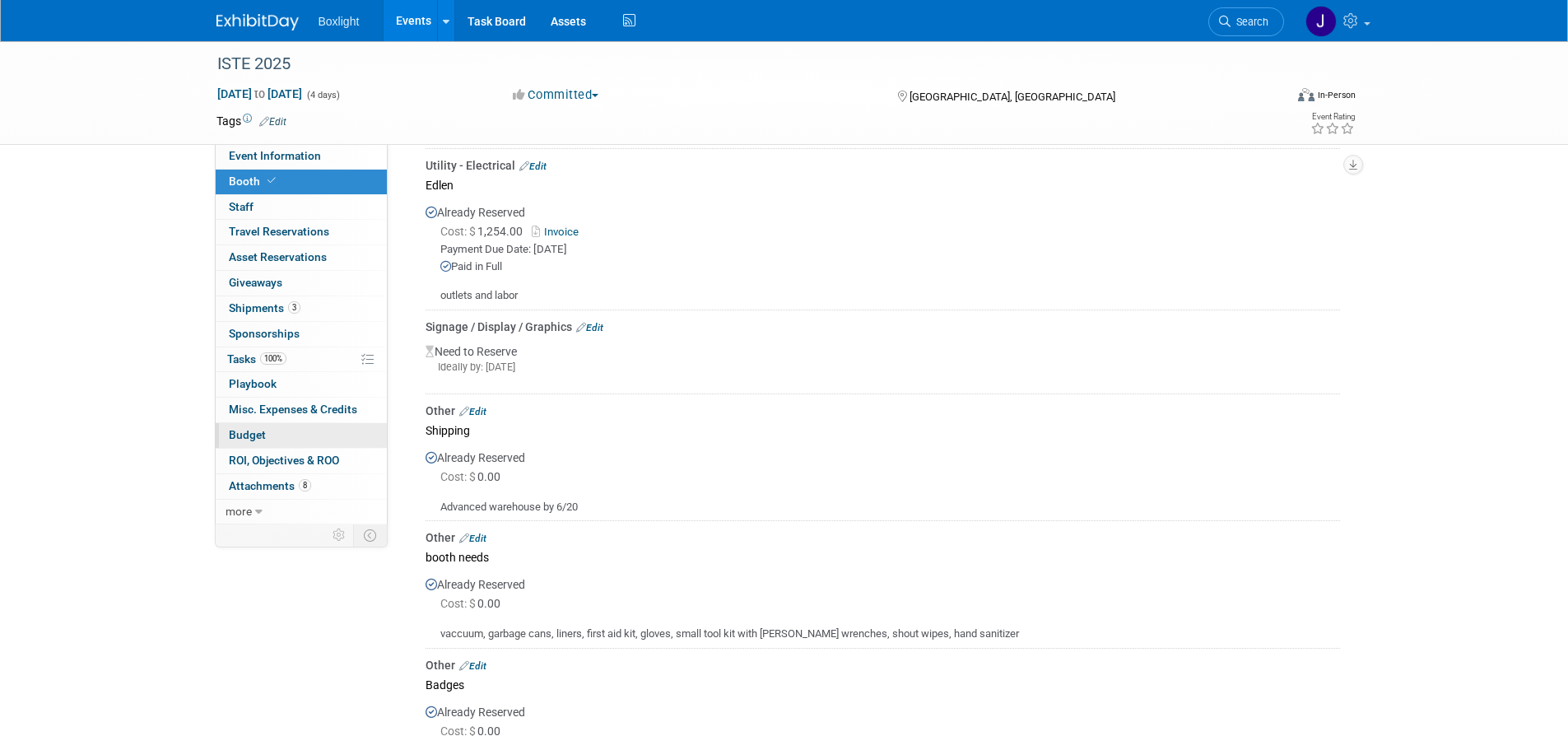
click at [274, 432] on link "Budget" at bounding box center [301, 435] width 171 height 24
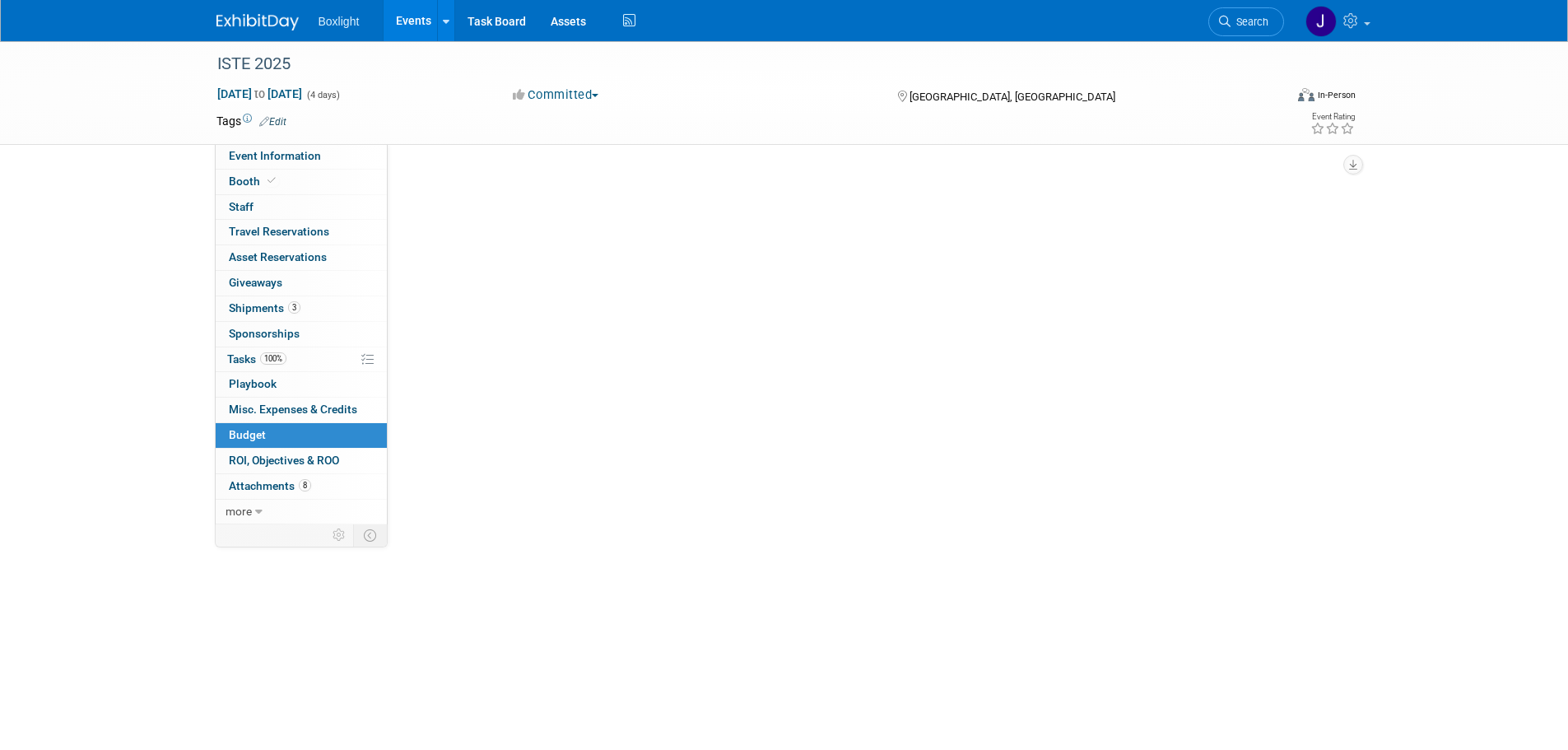
scroll to position [0, 0]
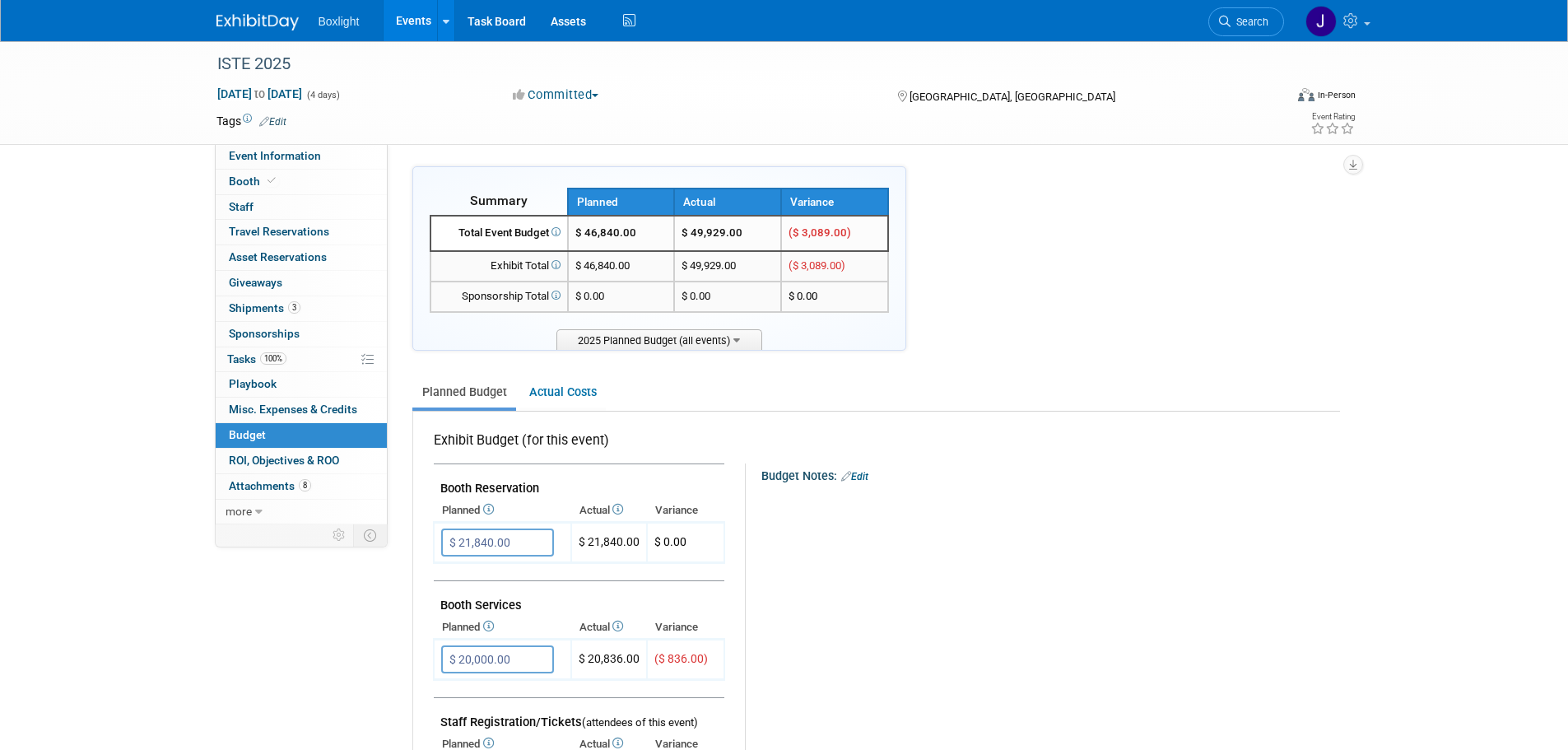
click at [406, 18] on link "Events" at bounding box center [414, 21] width 60 height 41
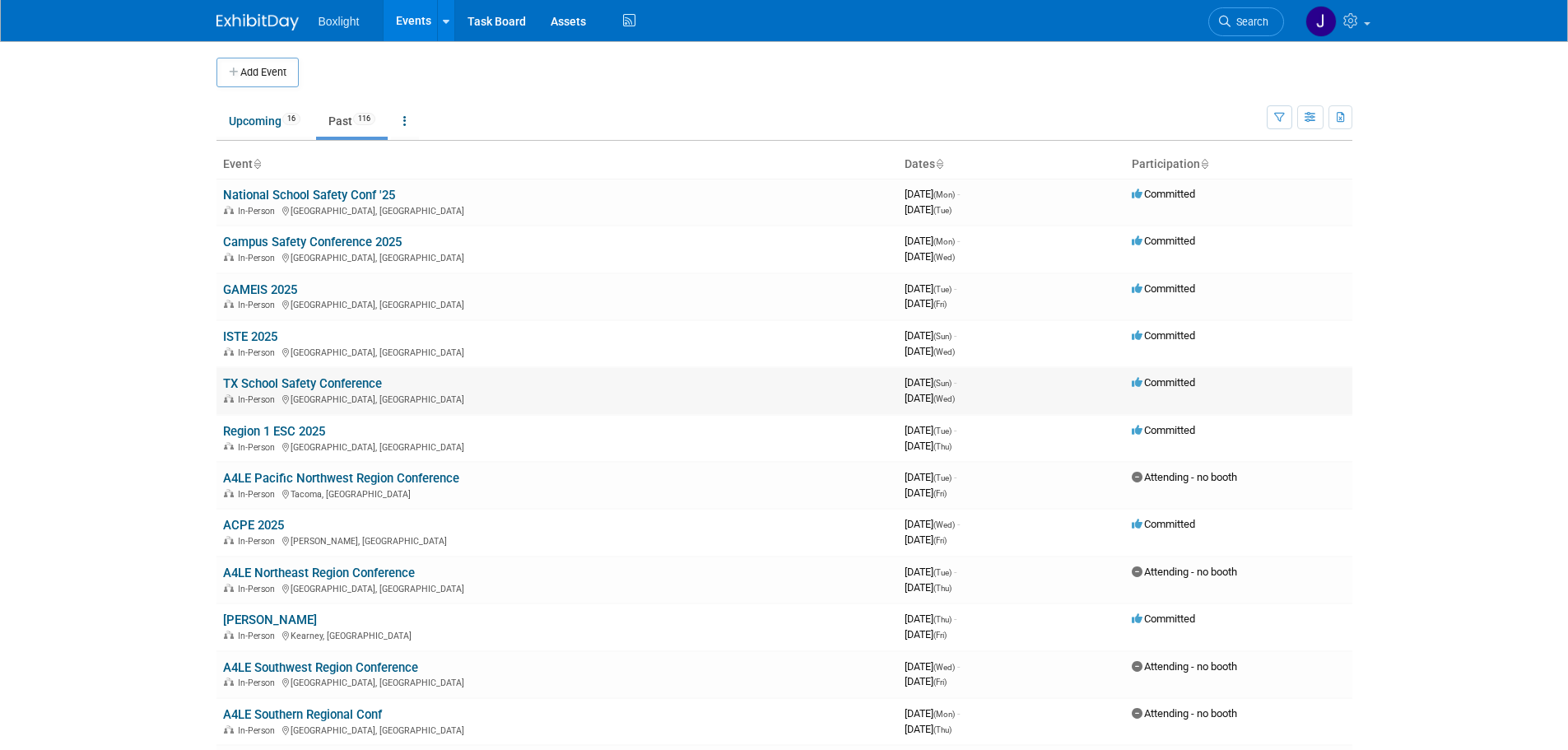
click at [308, 380] on link "TX School Safety Conference" at bounding box center [303, 384] width 159 height 15
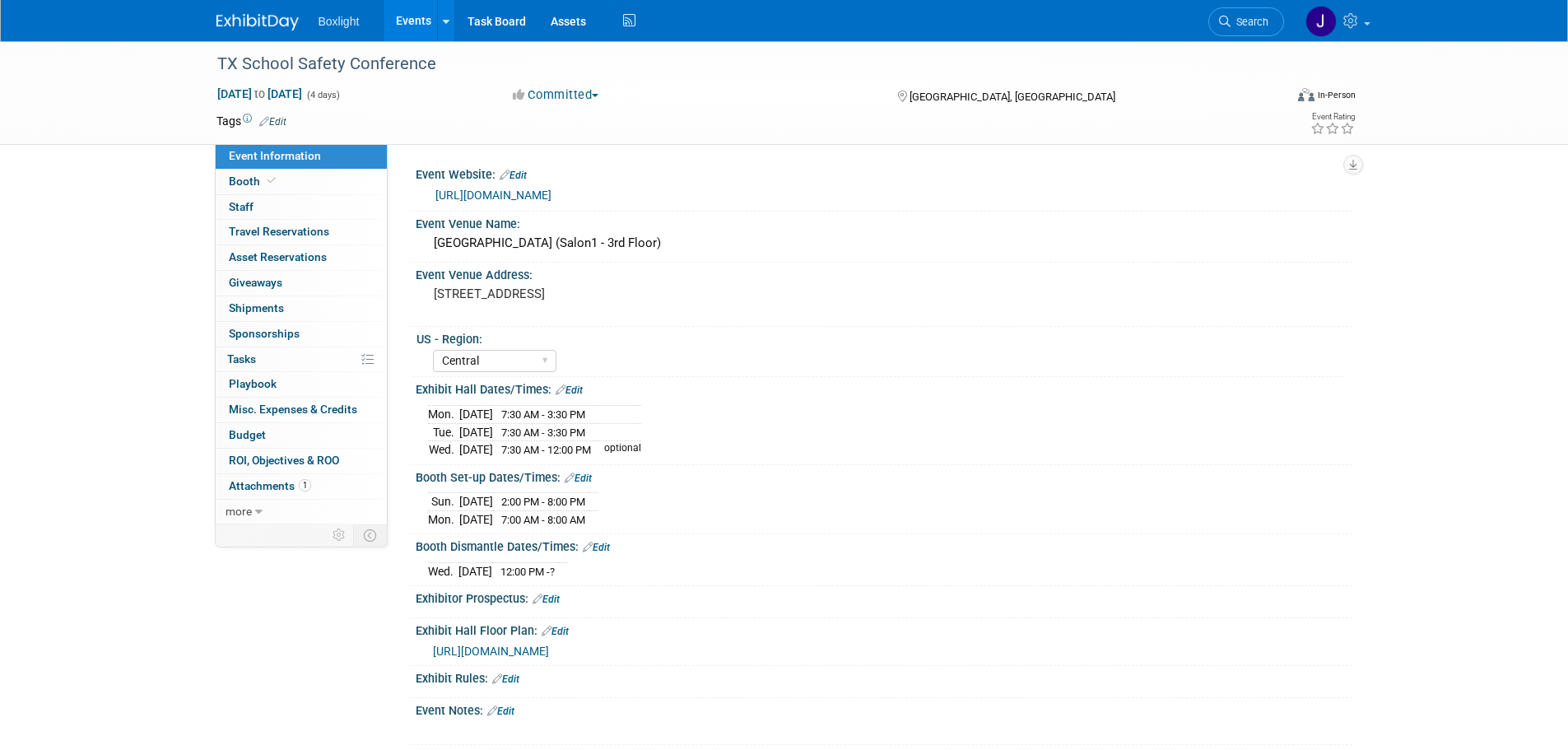
select select "Central"
click at [274, 436] on link "Budget" at bounding box center [301, 435] width 171 height 24
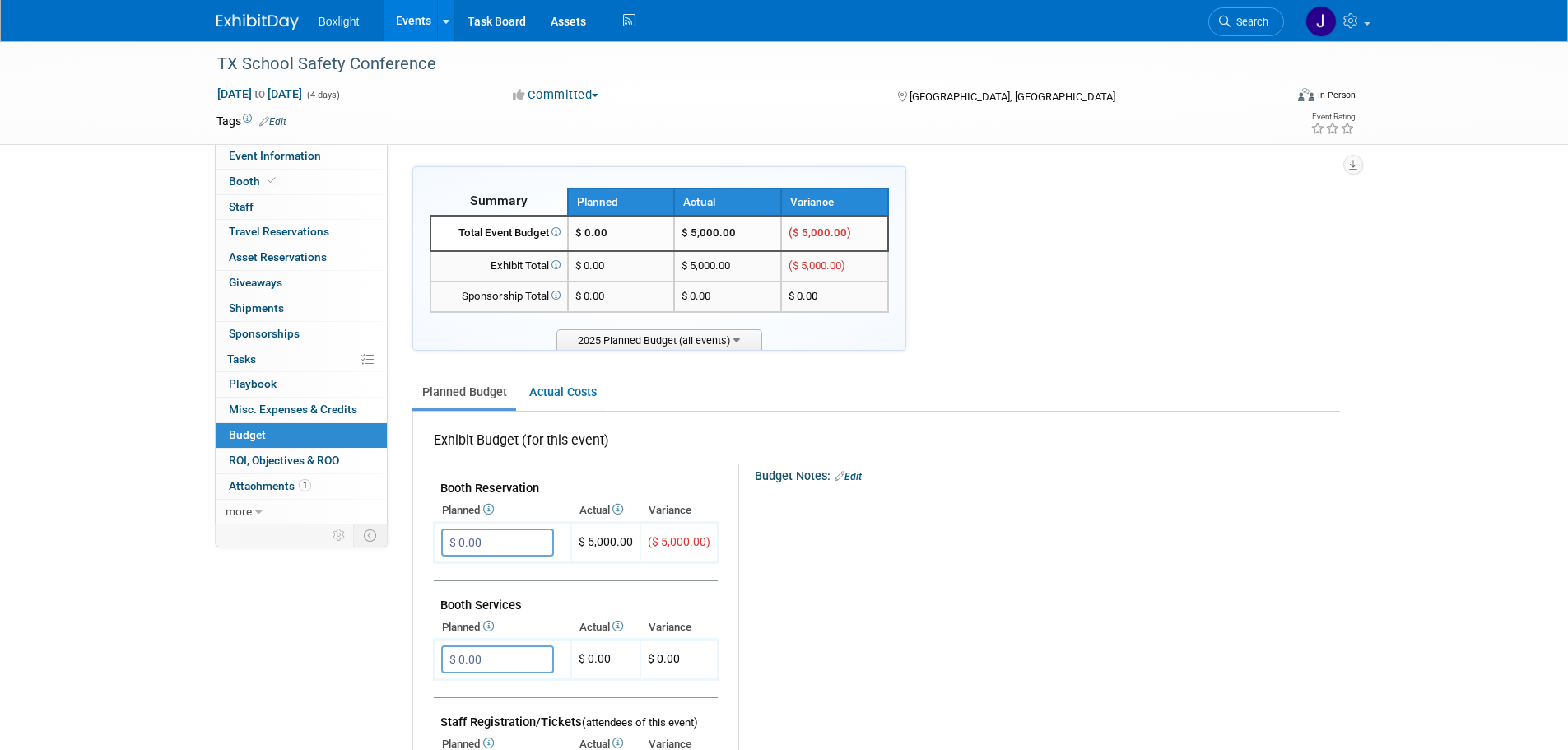
click at [417, 24] on link "Events" at bounding box center [414, 21] width 60 height 41
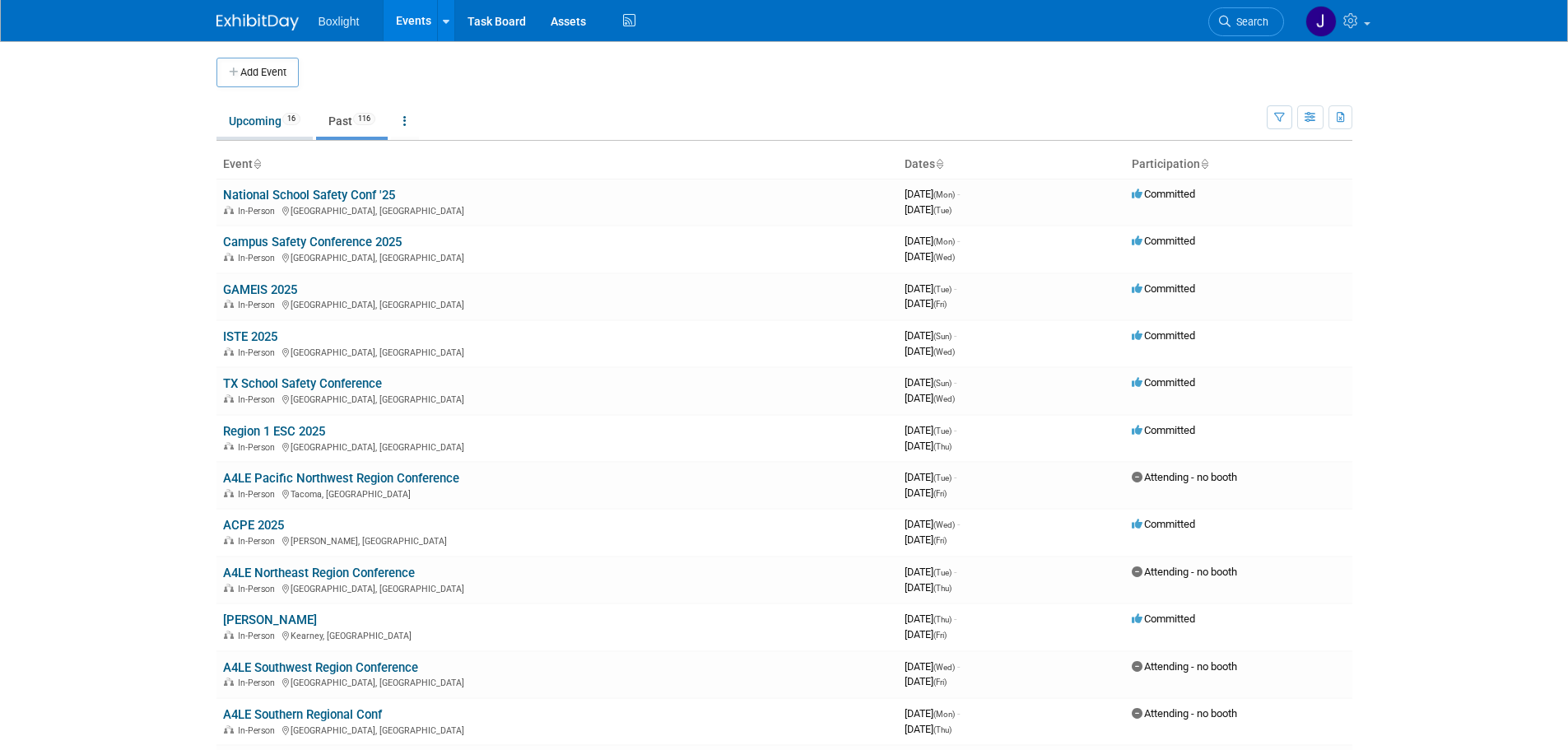
click at [251, 117] on link "Upcoming 16" at bounding box center [264, 120] width 96 height 31
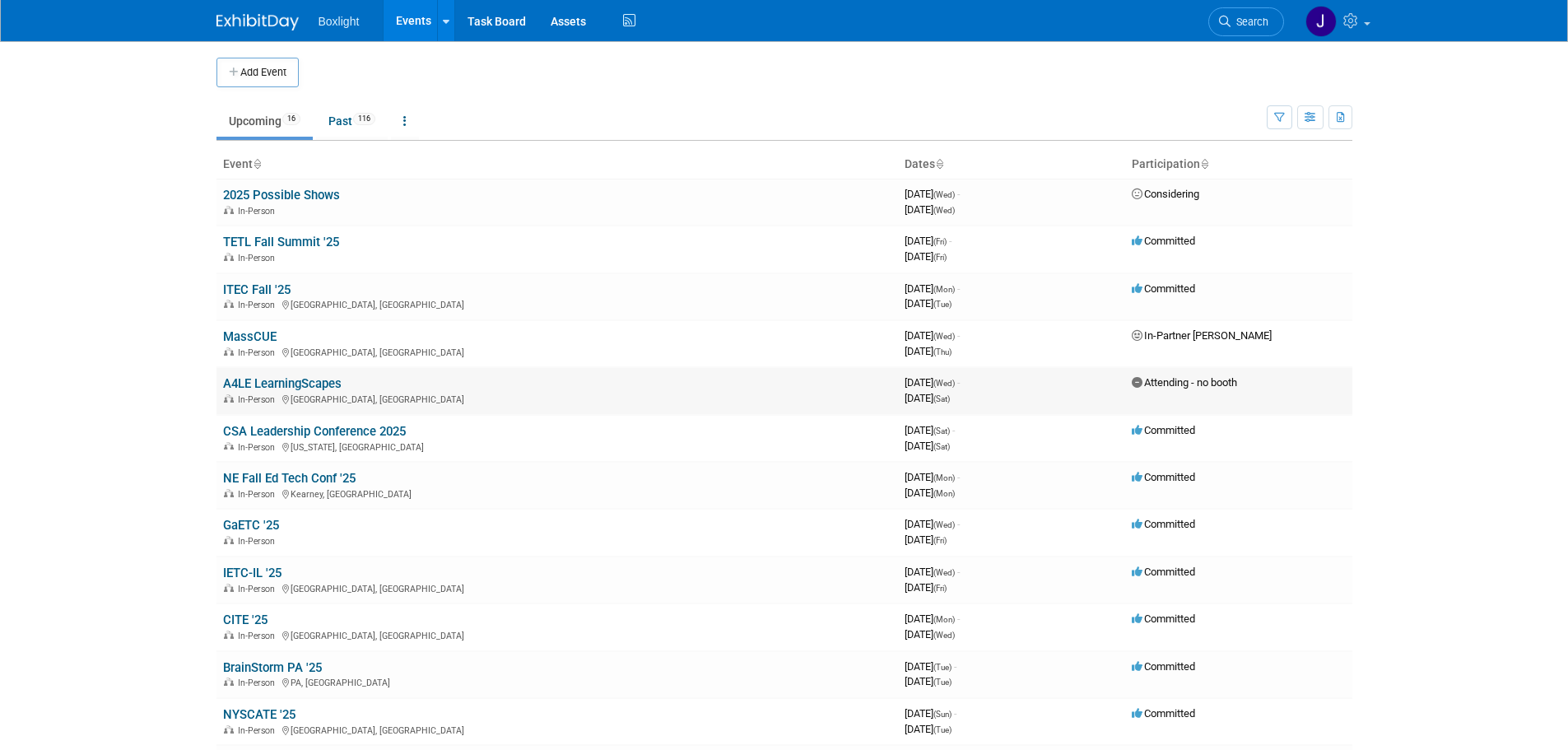
click at [318, 379] on link "A4LE LearningScapes" at bounding box center [282, 384] width 119 height 15
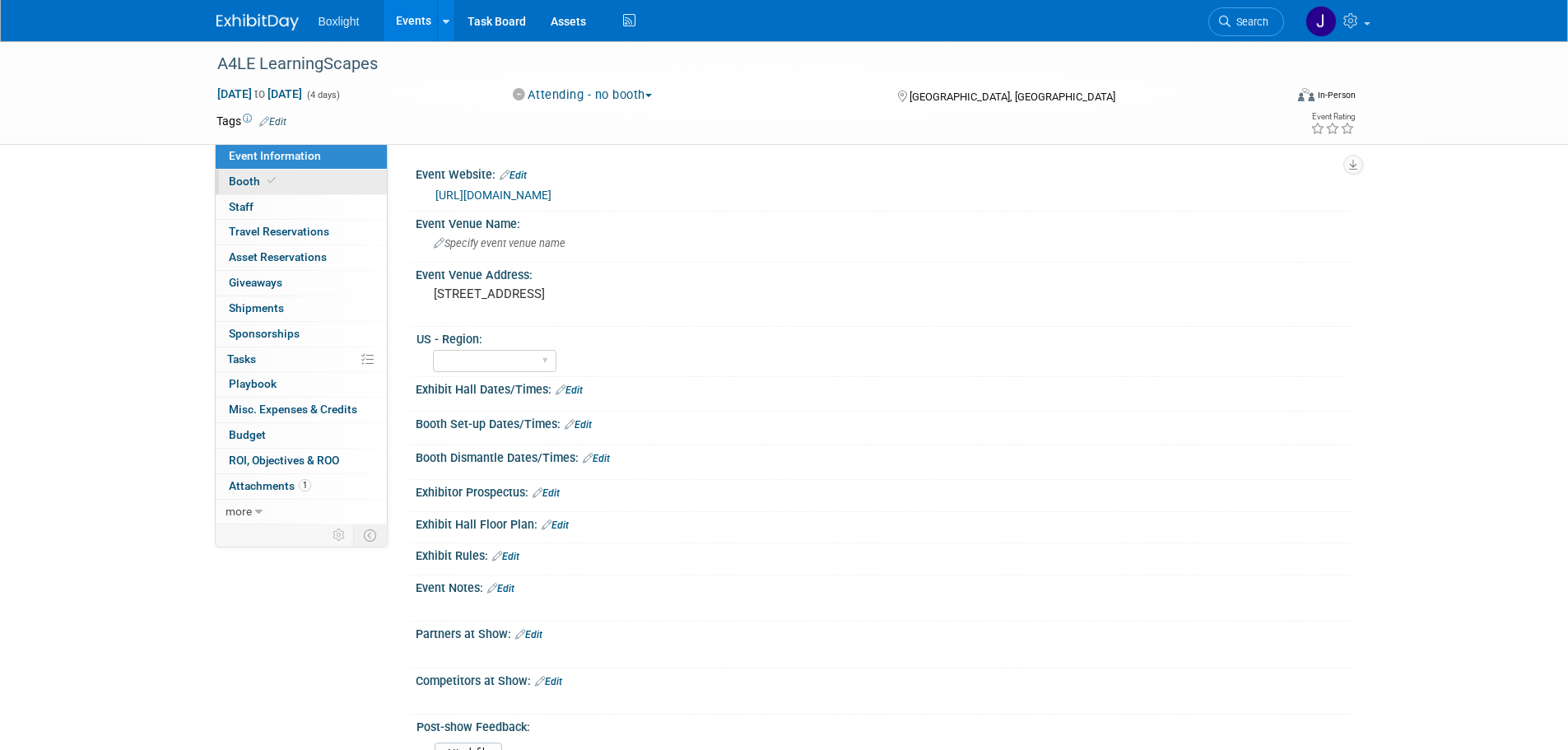
click at [249, 185] on span "Booth" at bounding box center [254, 181] width 50 height 13
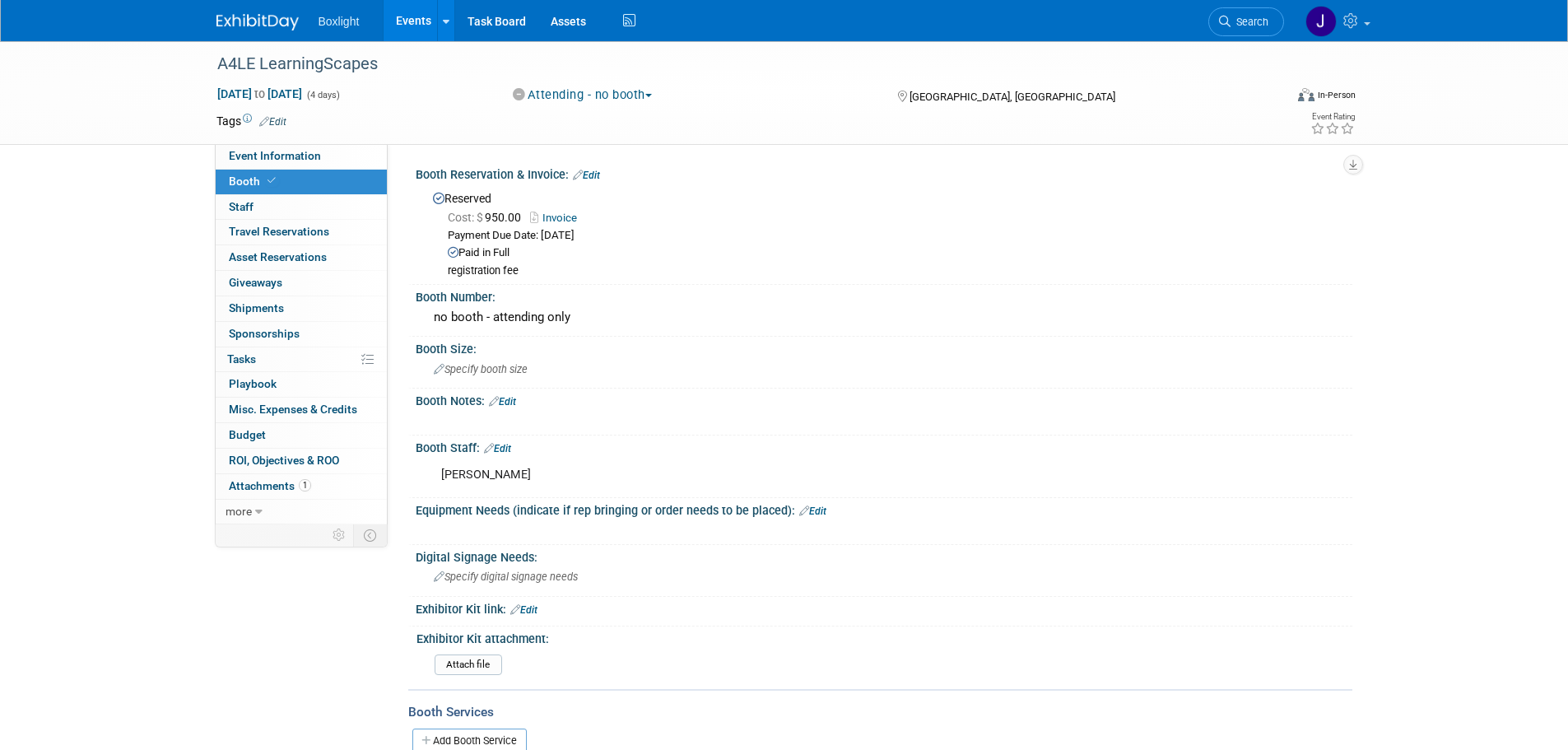
click at [414, 16] on link "Events" at bounding box center [414, 21] width 60 height 41
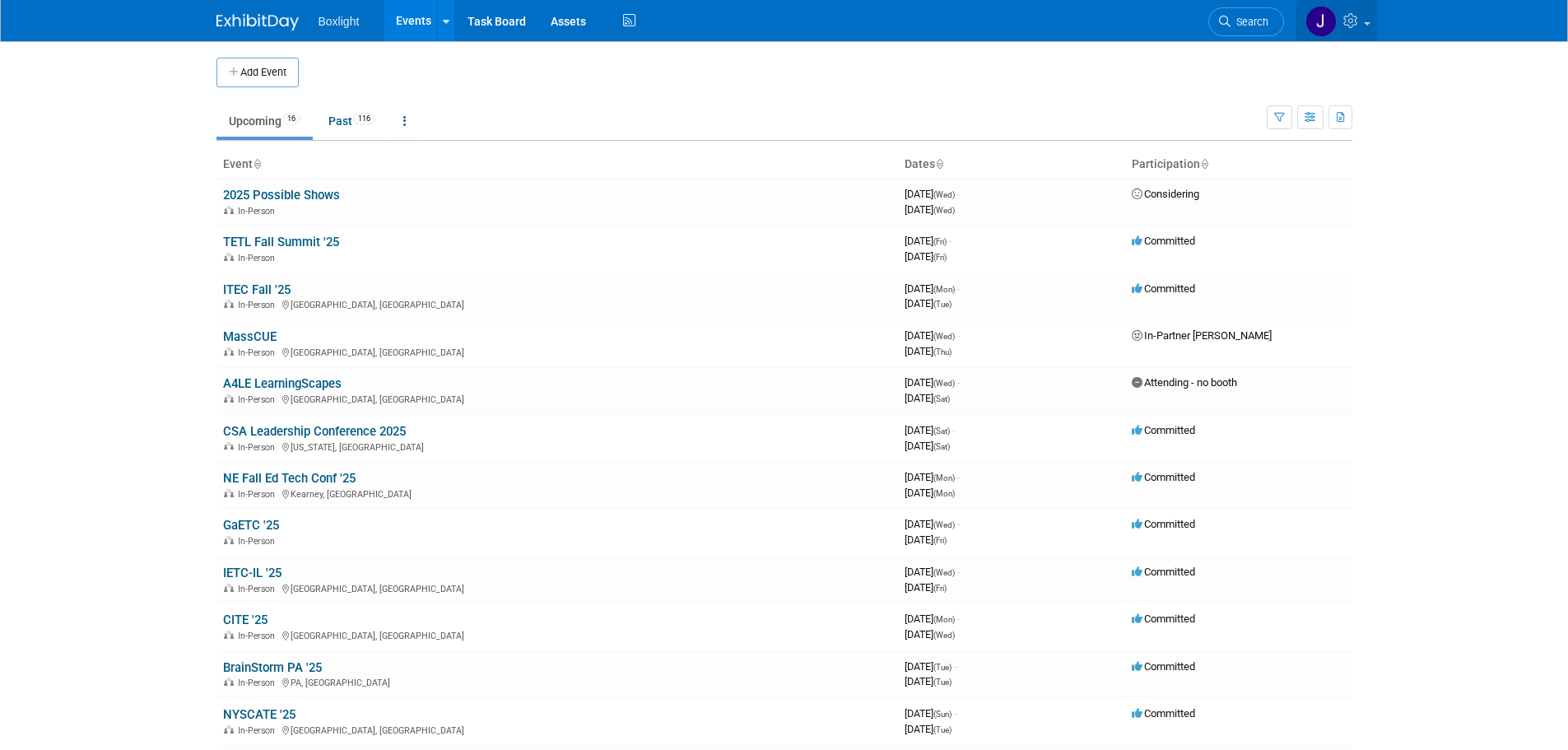
click at [1363, 24] on span at bounding box center [1366, 24] width 7 height 4
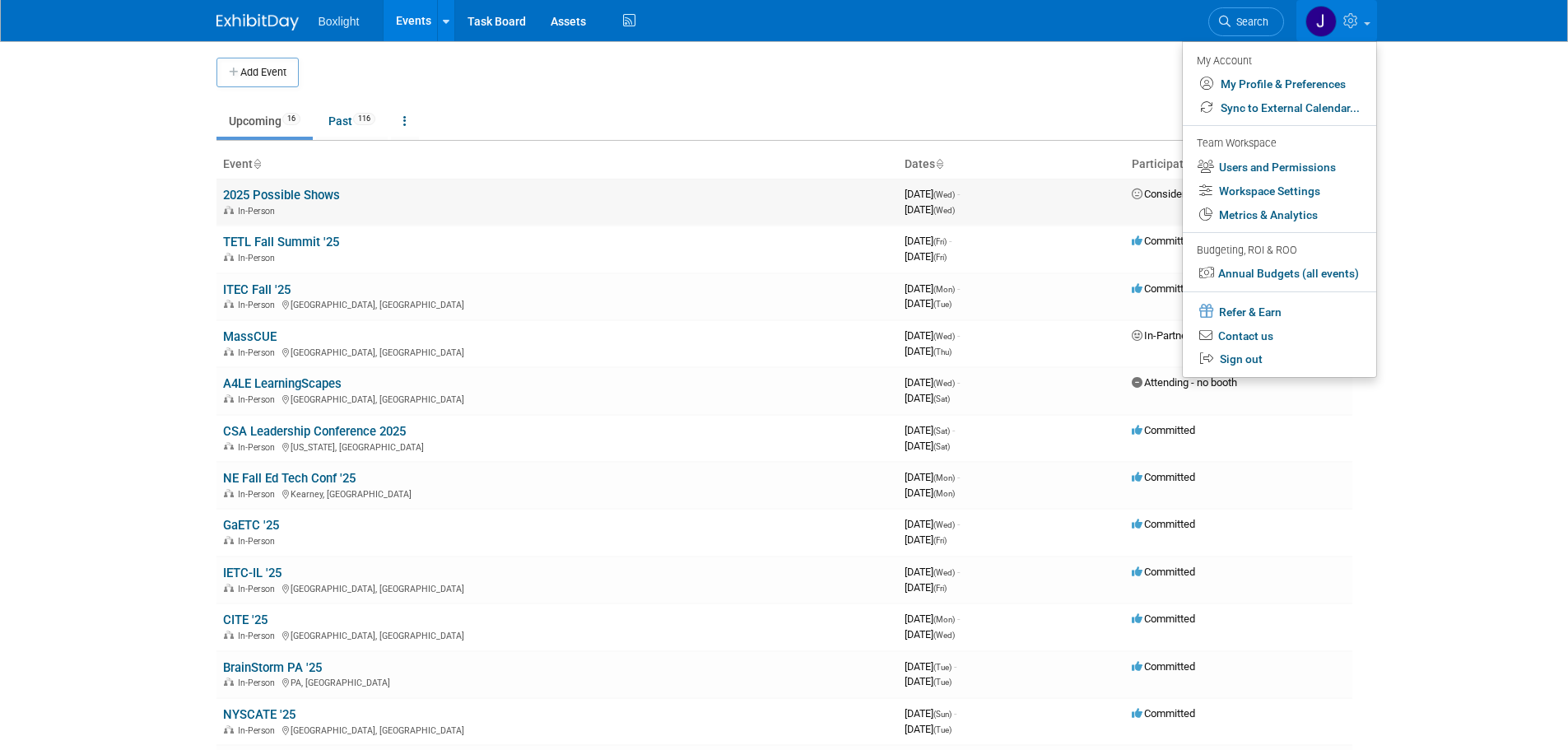
click at [330, 191] on link "2025 Possible Shows" at bounding box center [281, 195] width 117 height 15
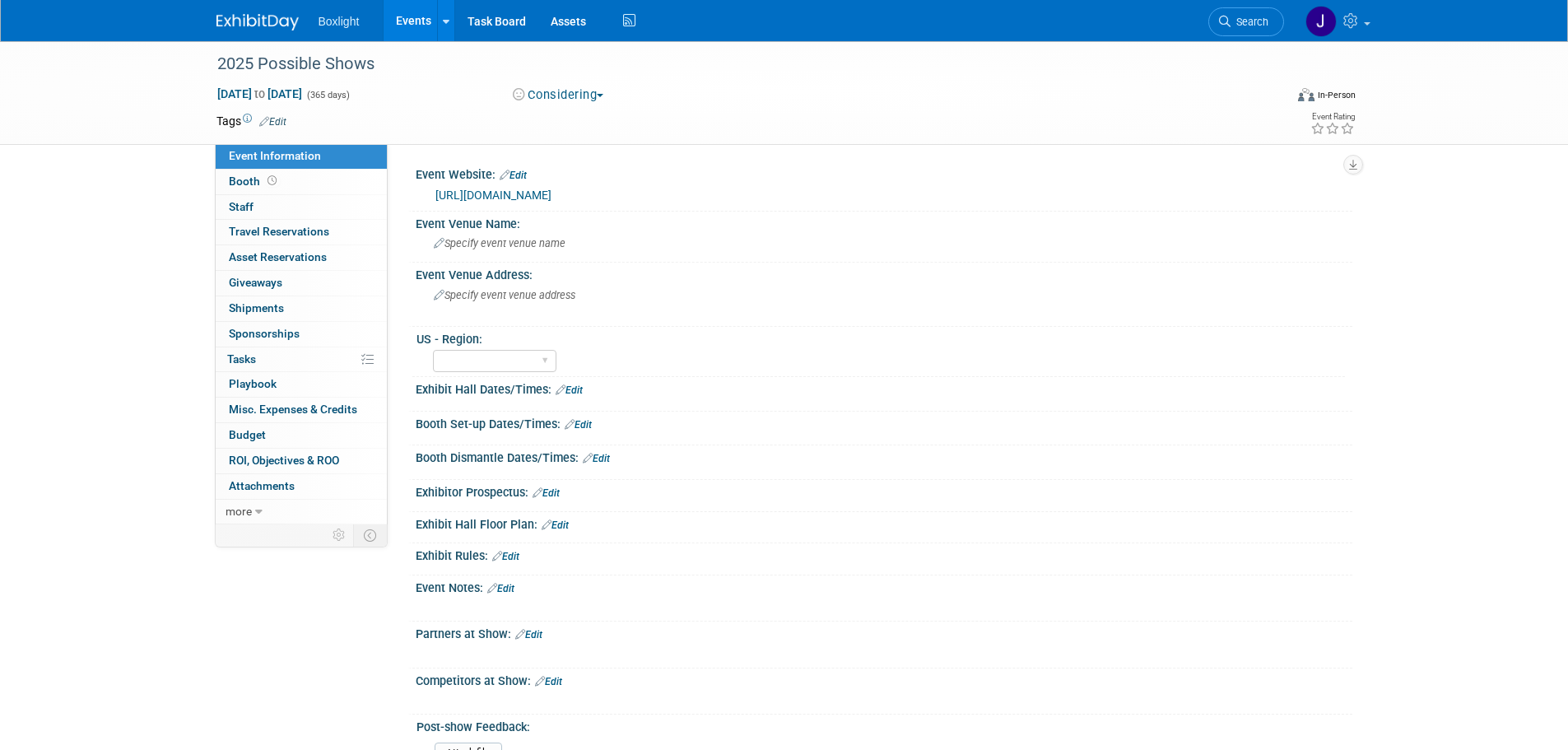
click at [551, 189] on link "[URL][DOMAIN_NAME]" at bounding box center [493, 195] width 116 height 13
drag, startPoint x: 583, startPoint y: 202, endPoint x: 1092, endPoint y: 219, distance: 509.3
click at [1095, 205] on div "[URL][DOMAIN_NAME]" at bounding box center [887, 195] width 904 height 19
drag, startPoint x: 1036, startPoint y: 208, endPoint x: 427, endPoint y: 201, distance: 609.0
click at [428, 201] on div "[URL][DOMAIN_NAME]" at bounding box center [883, 193] width 911 height 23
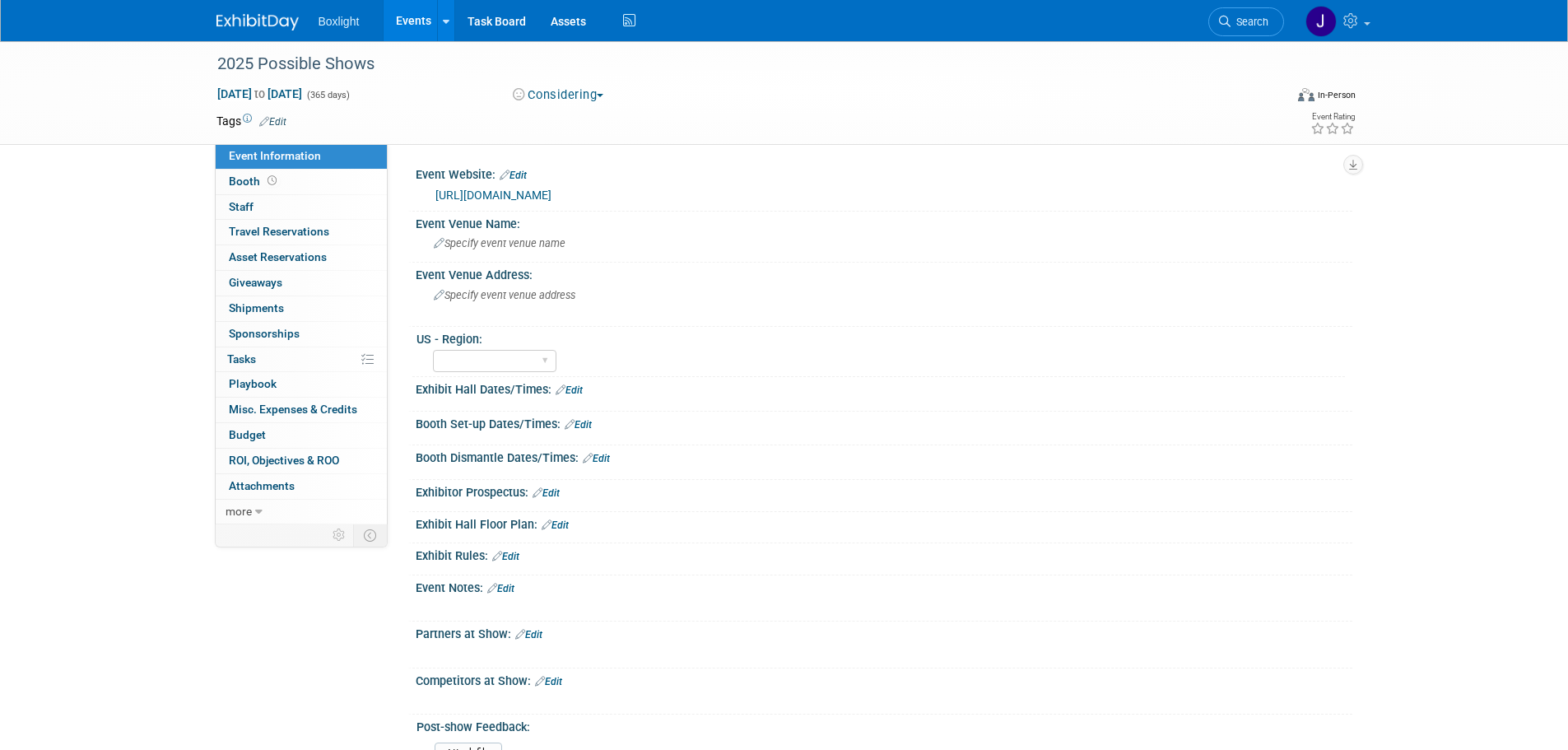
copy link "[URL][DOMAIN_NAME]"
click at [1355, 15] on icon at bounding box center [1352, 21] width 19 height 15
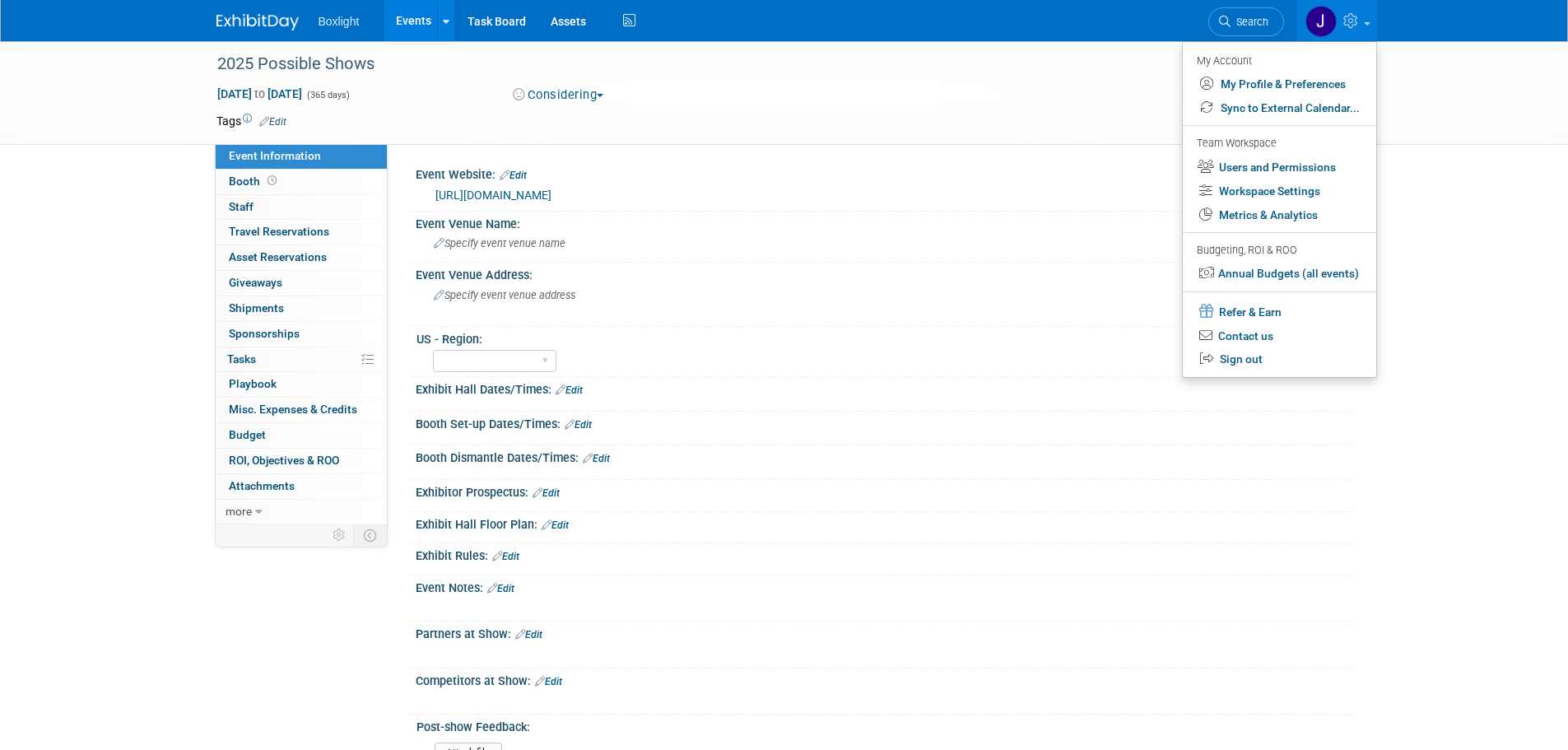
click at [927, 120] on td at bounding box center [725, 121] width 876 height 17
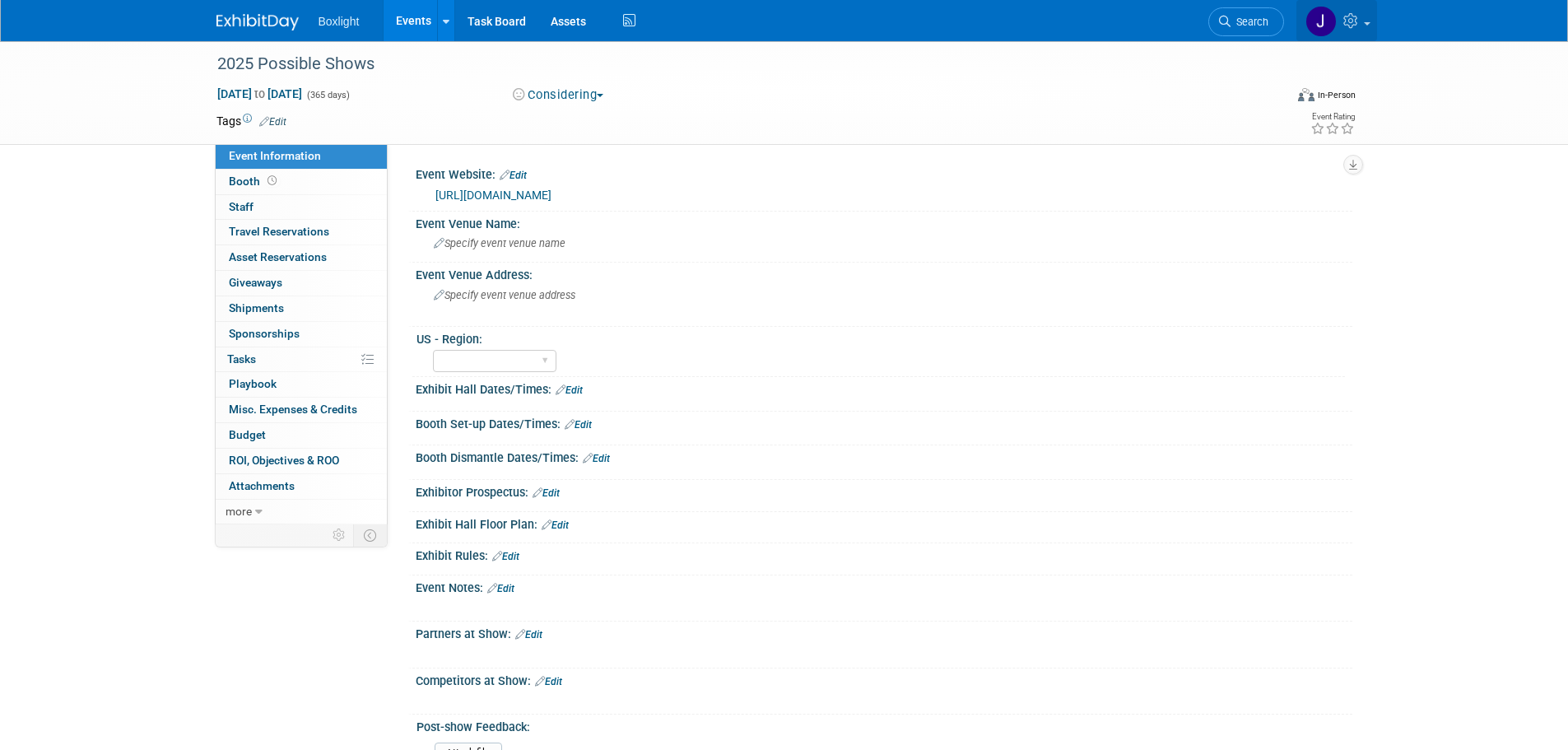
click at [1348, 20] on icon at bounding box center [1352, 21] width 19 height 15
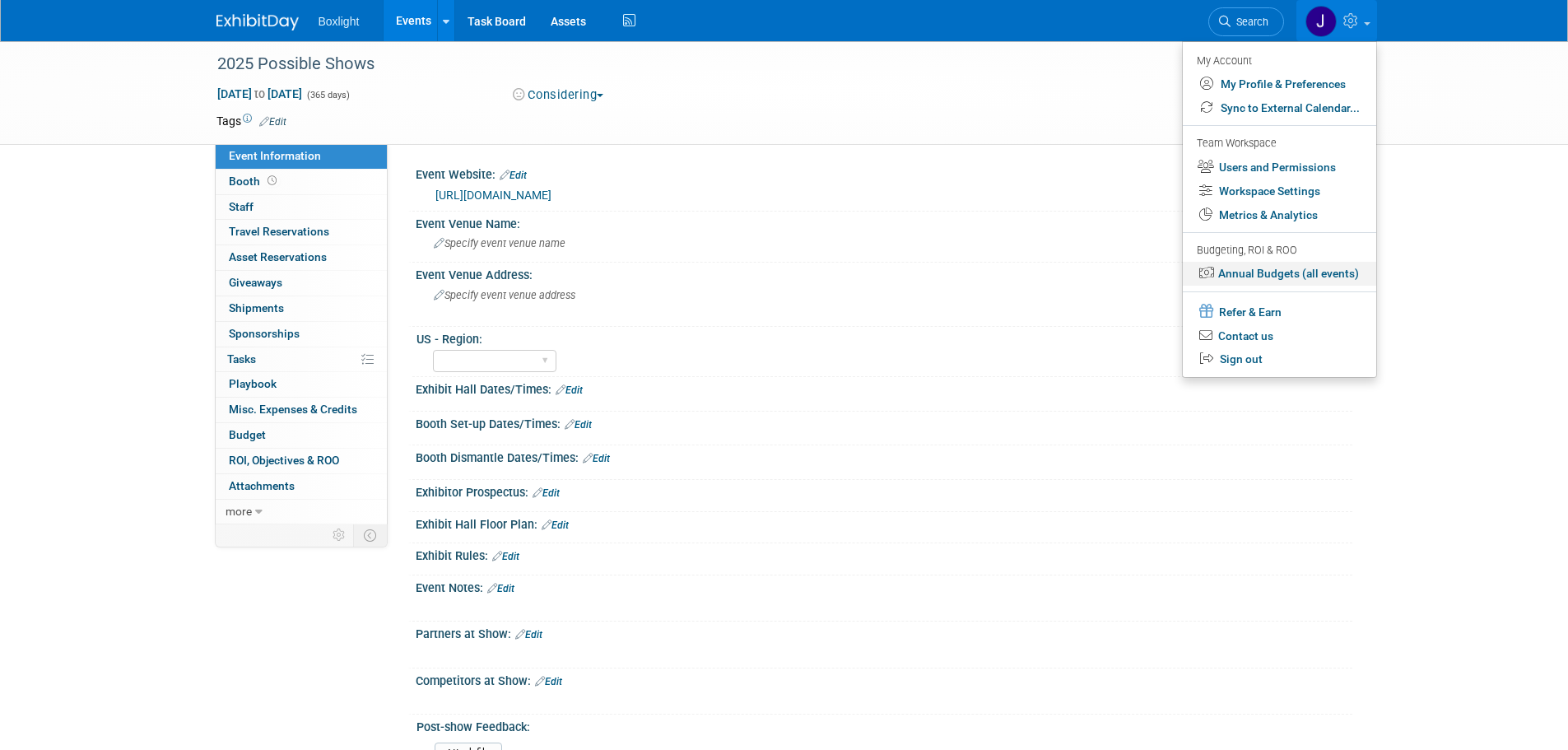
click at [1270, 273] on link "Annual Budgets (all events)" at bounding box center [1278, 274] width 193 height 24
